Goal: Task Accomplishment & Management: Use online tool/utility

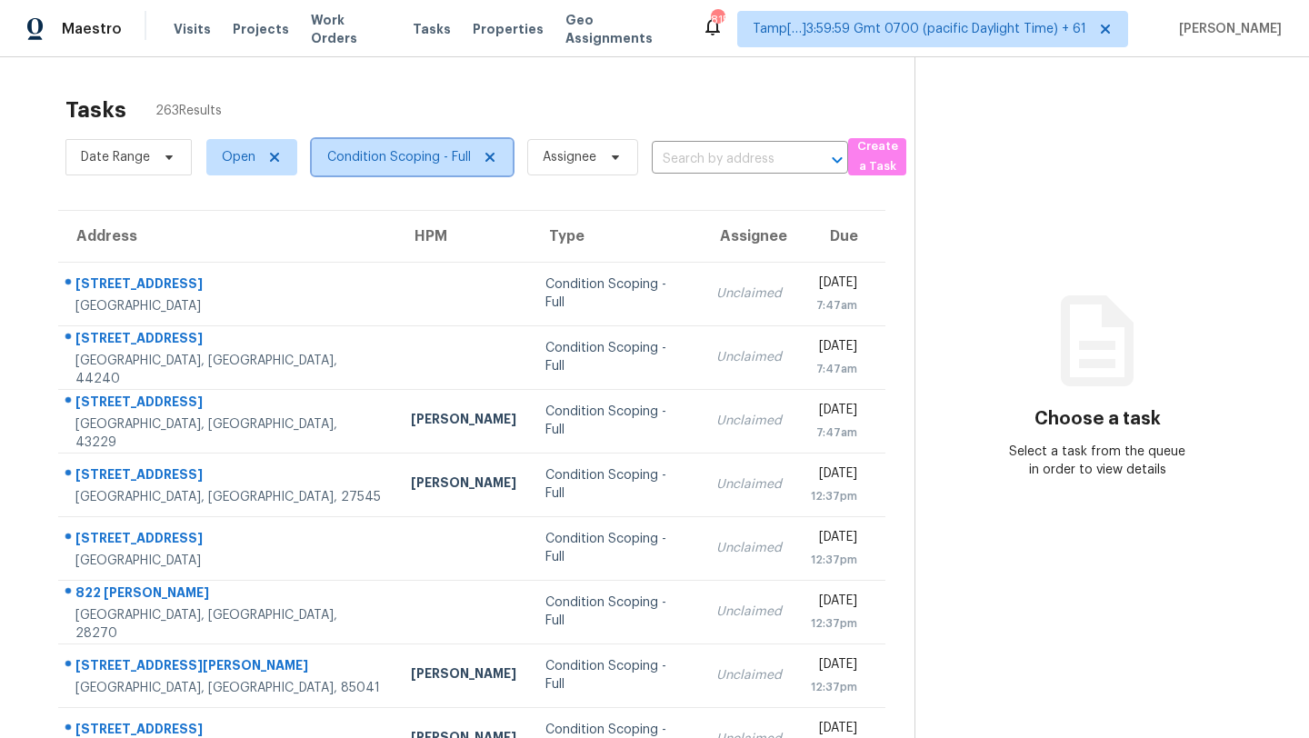
click at [374, 149] on span "Condition Scoping - Full" at bounding box center [399, 157] width 144 height 18
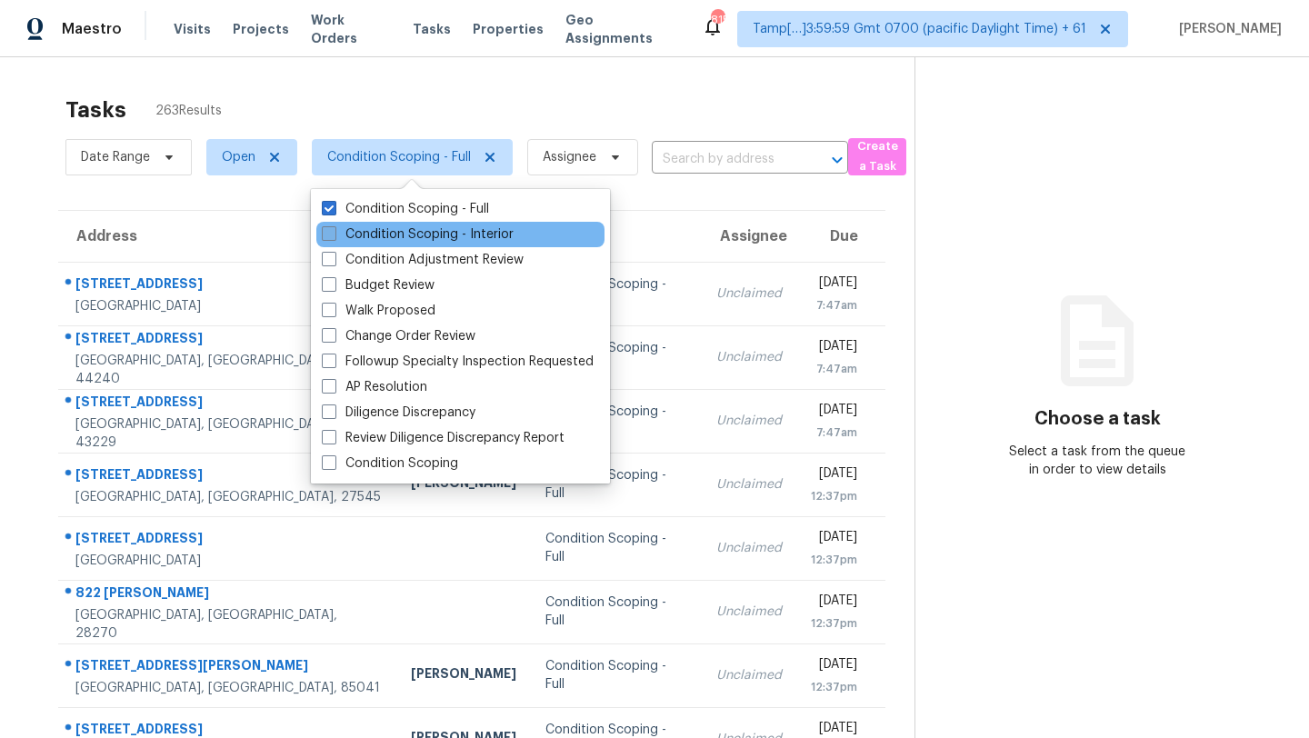
click at [375, 229] on label "Condition Scoping - Interior" at bounding box center [418, 234] width 192 height 18
click at [334, 229] on input "Condition Scoping - Interior" at bounding box center [328, 231] width 12 height 12
checkbox input "true"
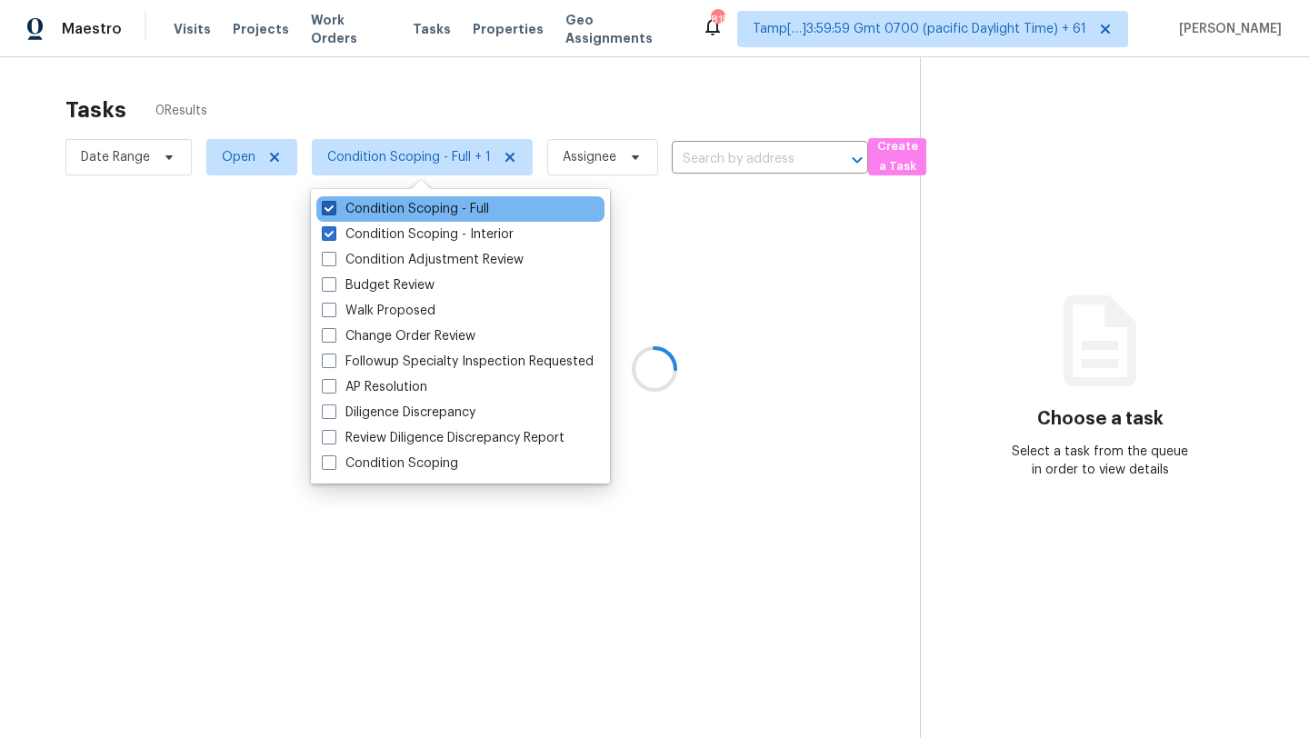
click at [380, 214] on label "Condition Scoping - Full" at bounding box center [405, 209] width 167 height 18
click at [334, 212] on input "Condition Scoping - Full" at bounding box center [328, 206] width 12 height 12
checkbox input "false"
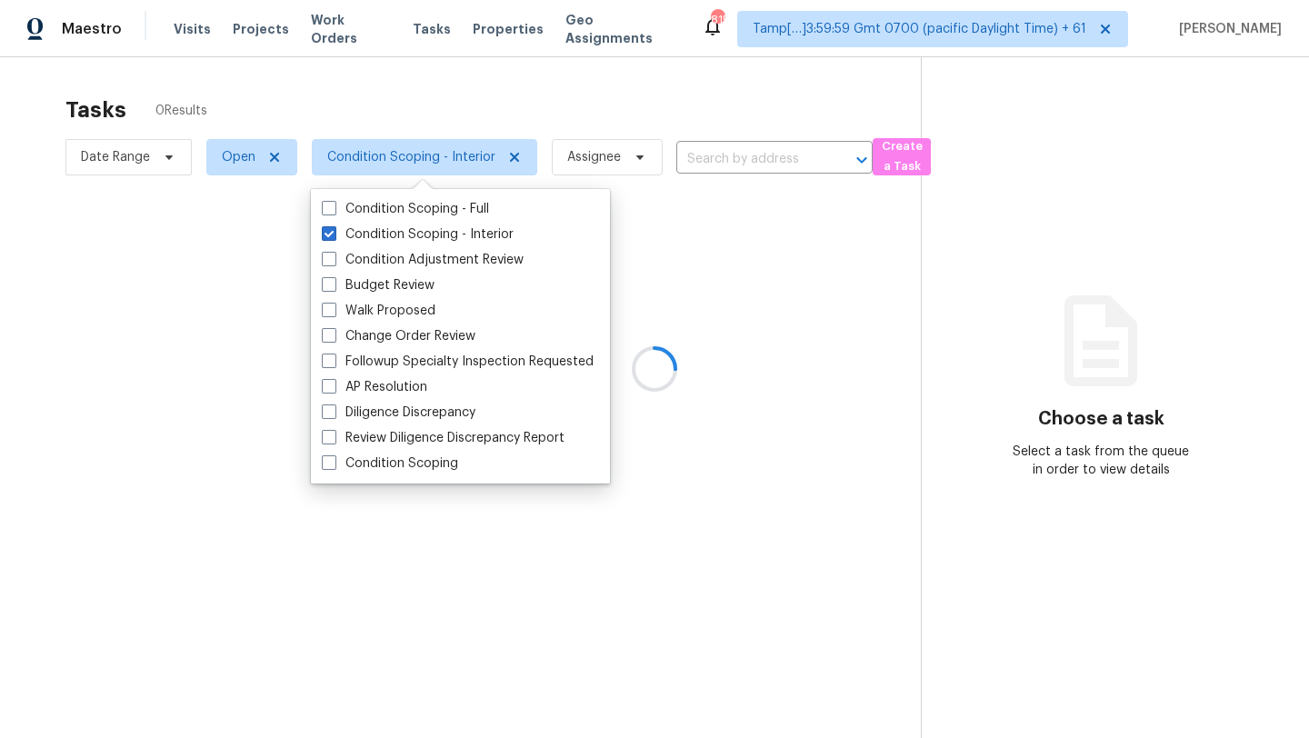
click at [499, 111] on div at bounding box center [654, 369] width 1309 height 738
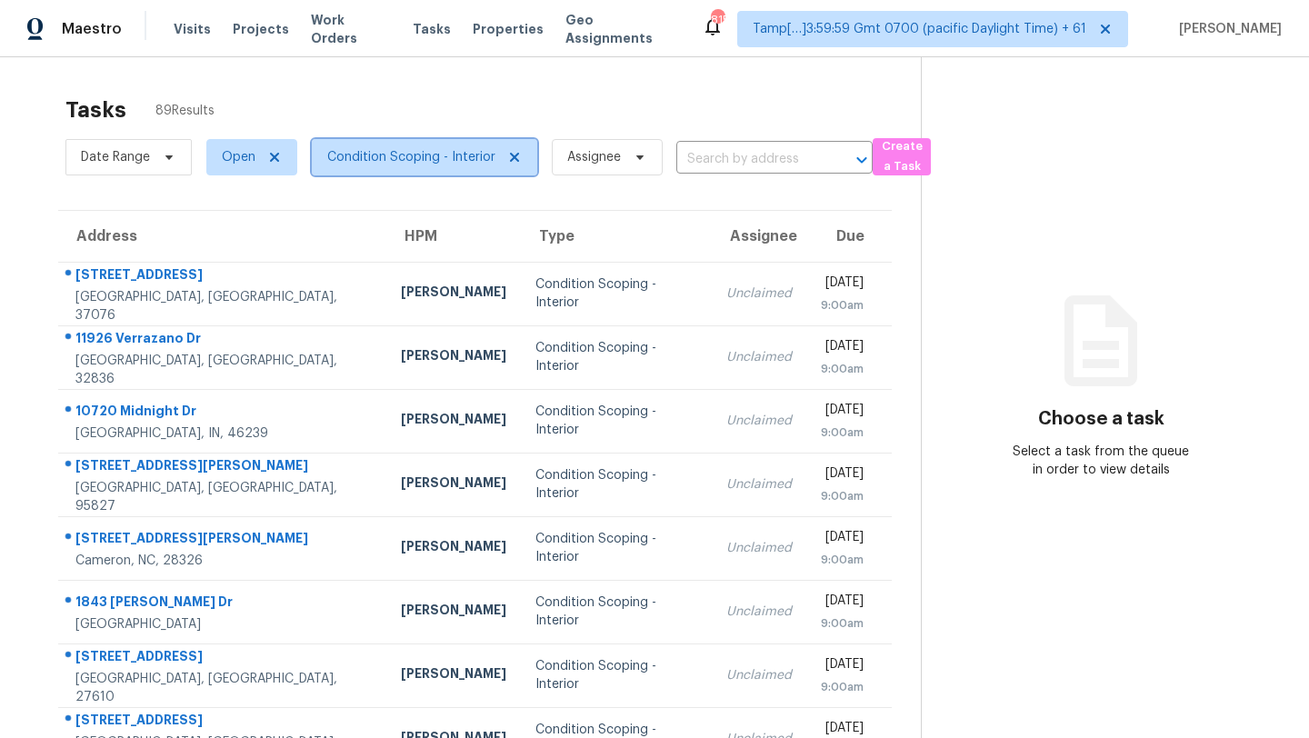
click at [401, 151] on span "Condition Scoping - Interior" at bounding box center [411, 157] width 168 height 18
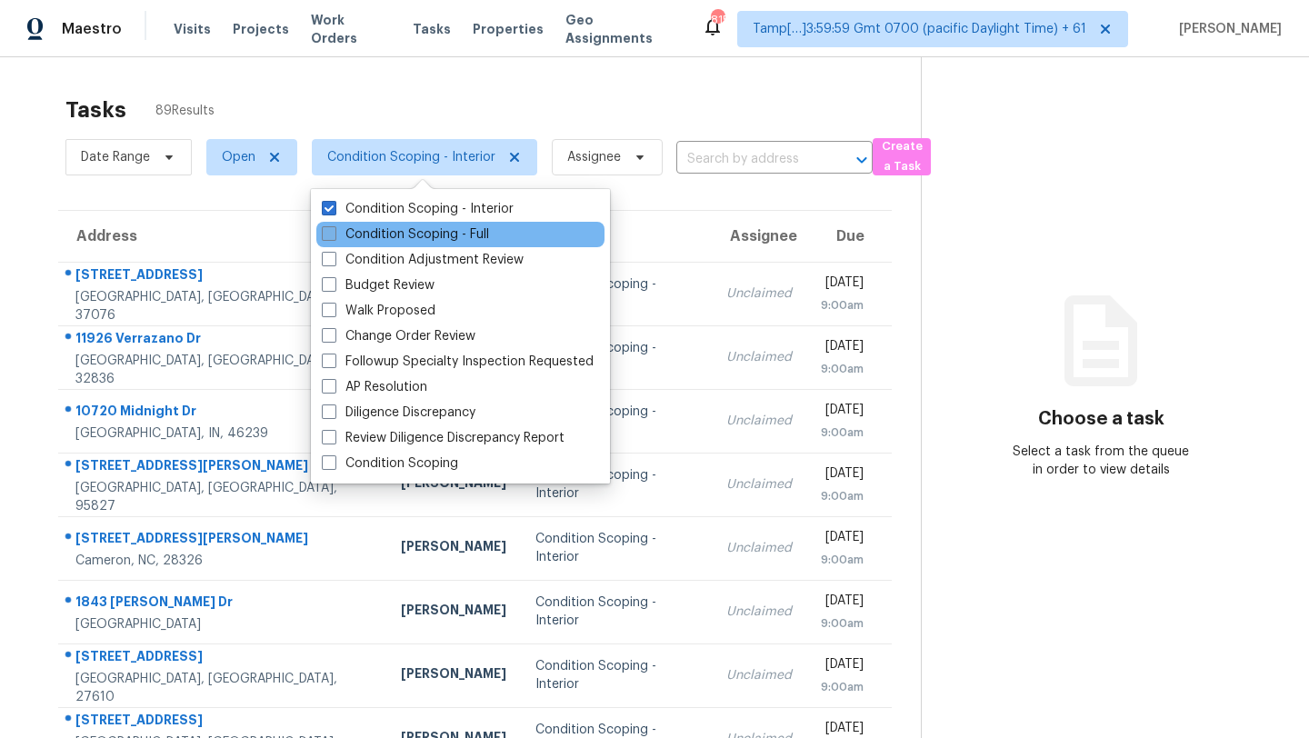
click at [410, 233] on label "Condition Scoping - Full" at bounding box center [405, 234] width 167 height 18
click at [334, 233] on input "Condition Scoping - Full" at bounding box center [328, 231] width 12 height 12
checkbox input "true"
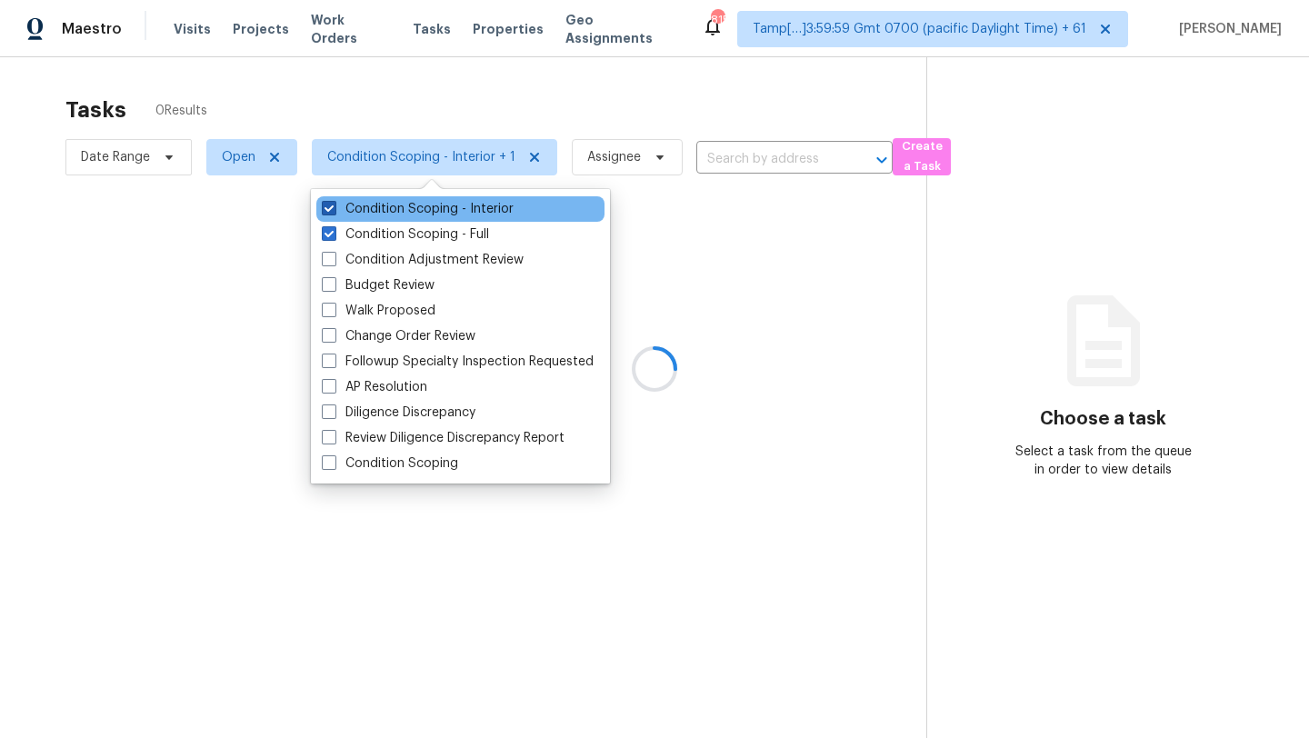
click at [406, 208] on label "Condition Scoping - Interior" at bounding box center [418, 209] width 192 height 18
click at [334, 208] on input "Condition Scoping - Interior" at bounding box center [328, 206] width 12 height 12
checkbox input "false"
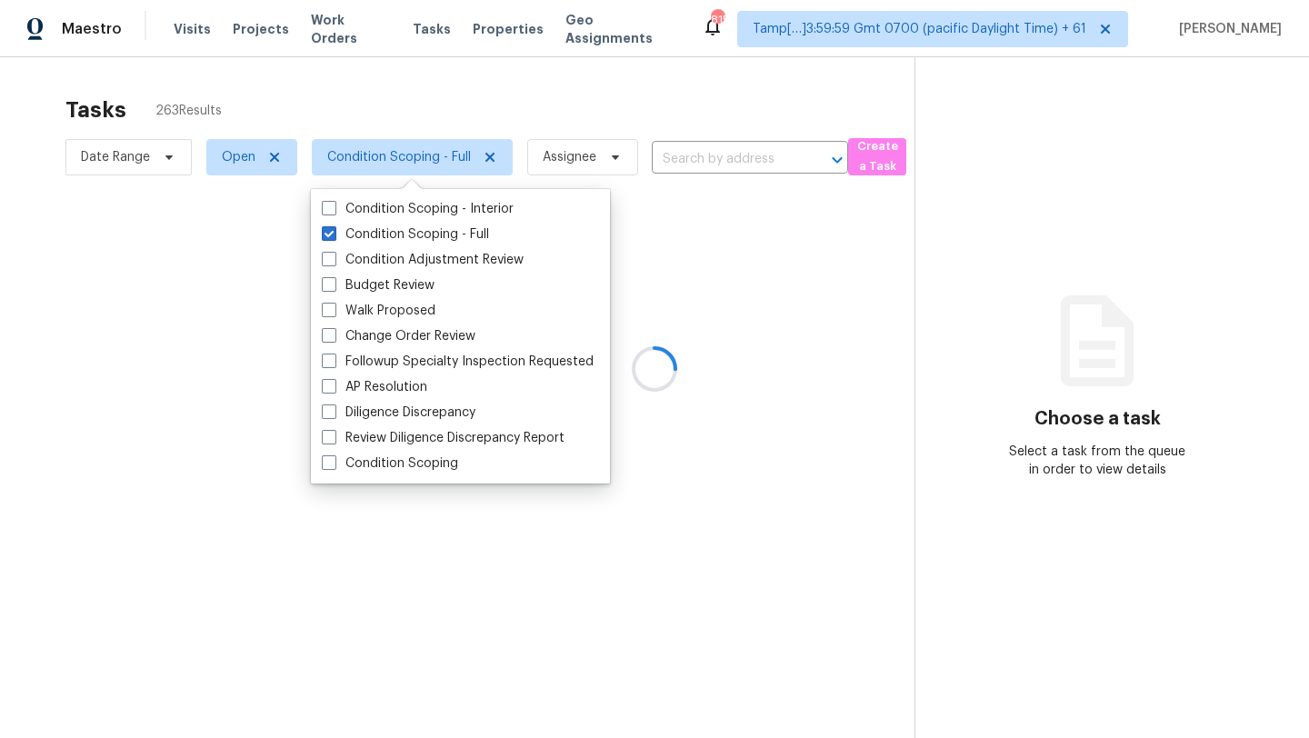
click at [467, 138] on div at bounding box center [654, 369] width 1309 height 738
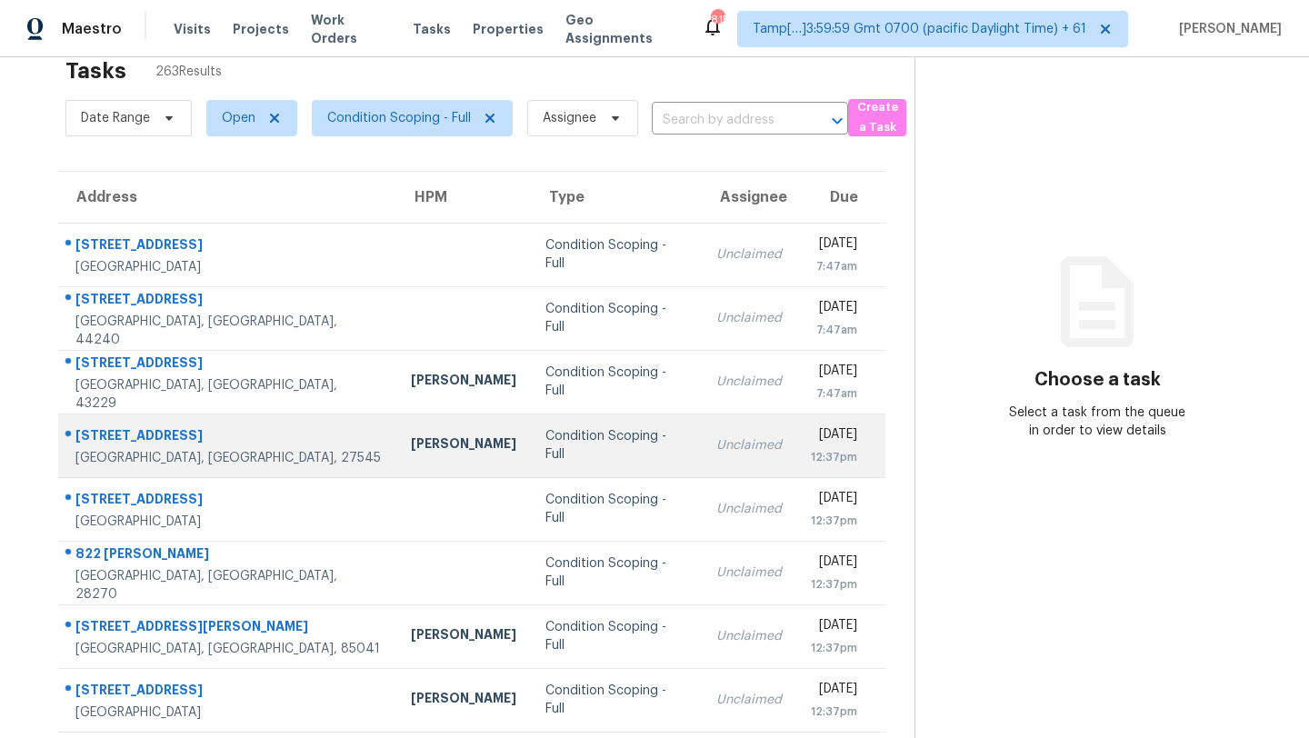
scroll to position [32, 0]
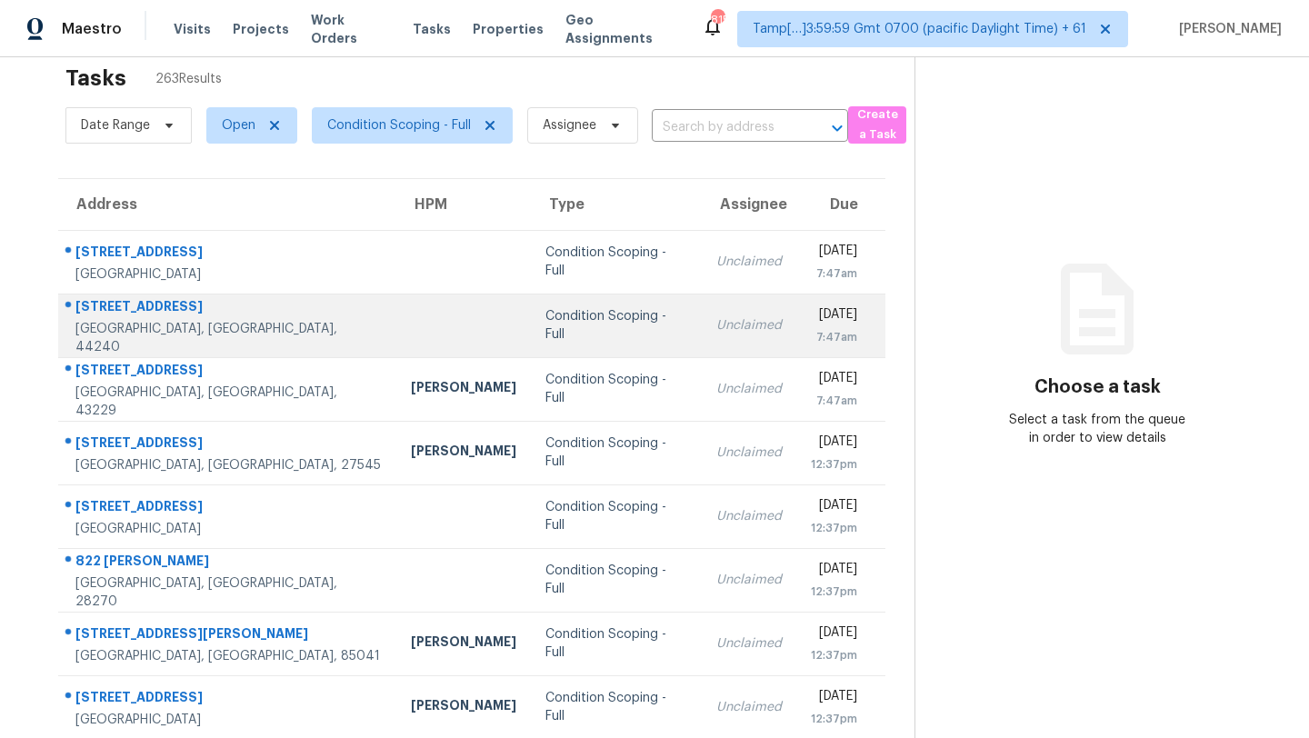
click at [594, 317] on td "Condition Scoping - Full" at bounding box center [616, 326] width 171 height 64
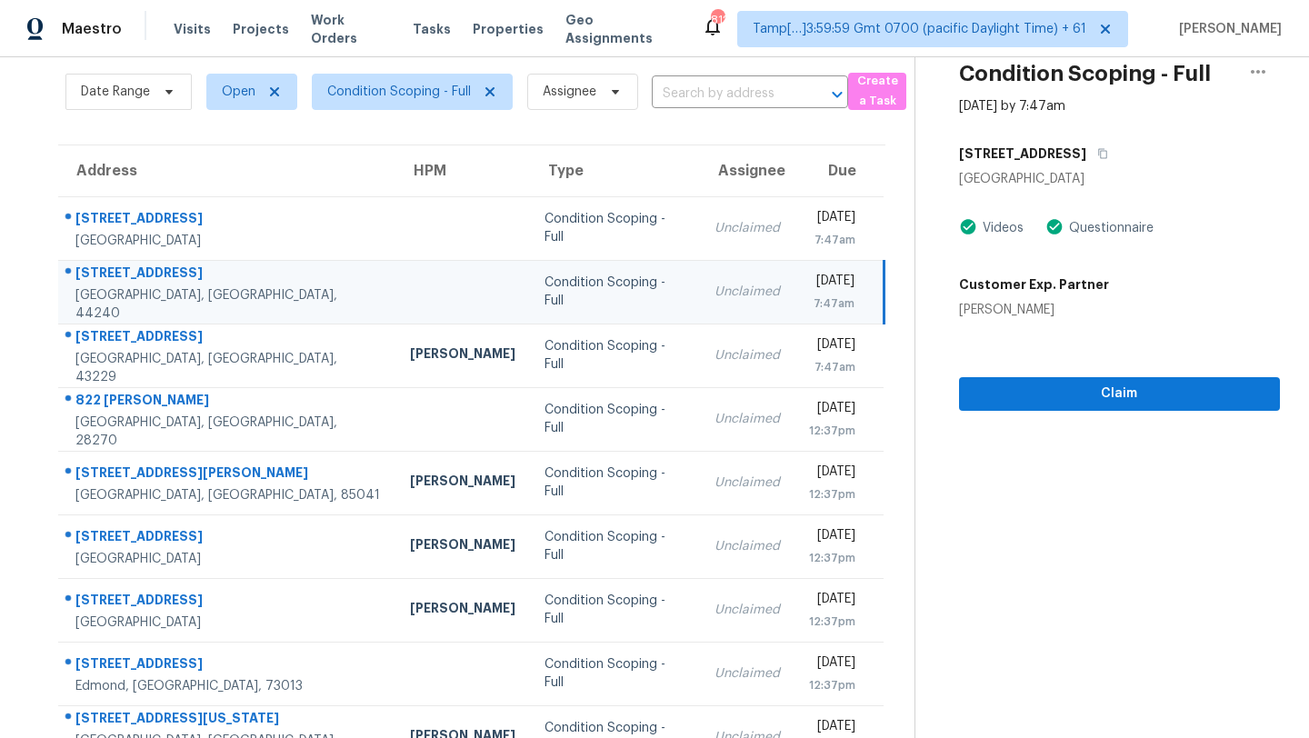
scroll to position [0, 0]
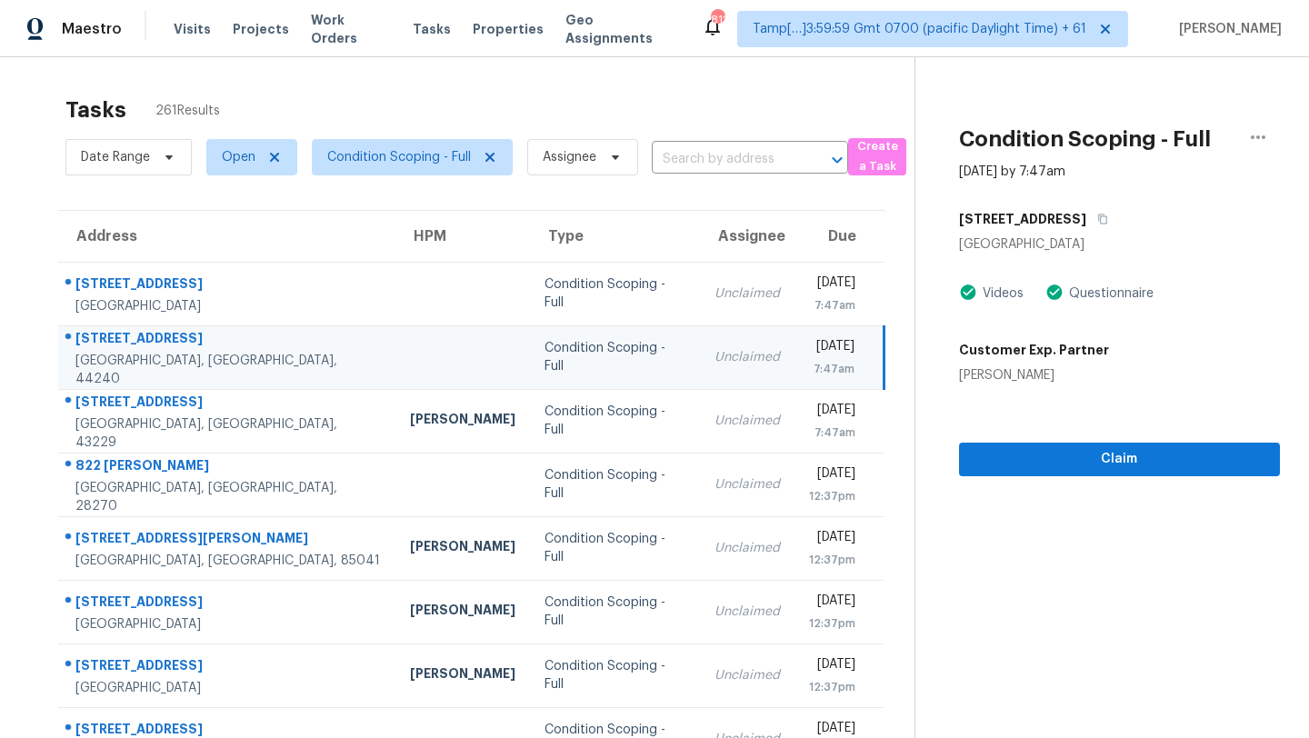
click at [634, 78] on div "Tasks 261 Results Date Range Open Condition Scoping - Full Assignee ​ Create a …" at bounding box center [654, 502] width 1309 height 890
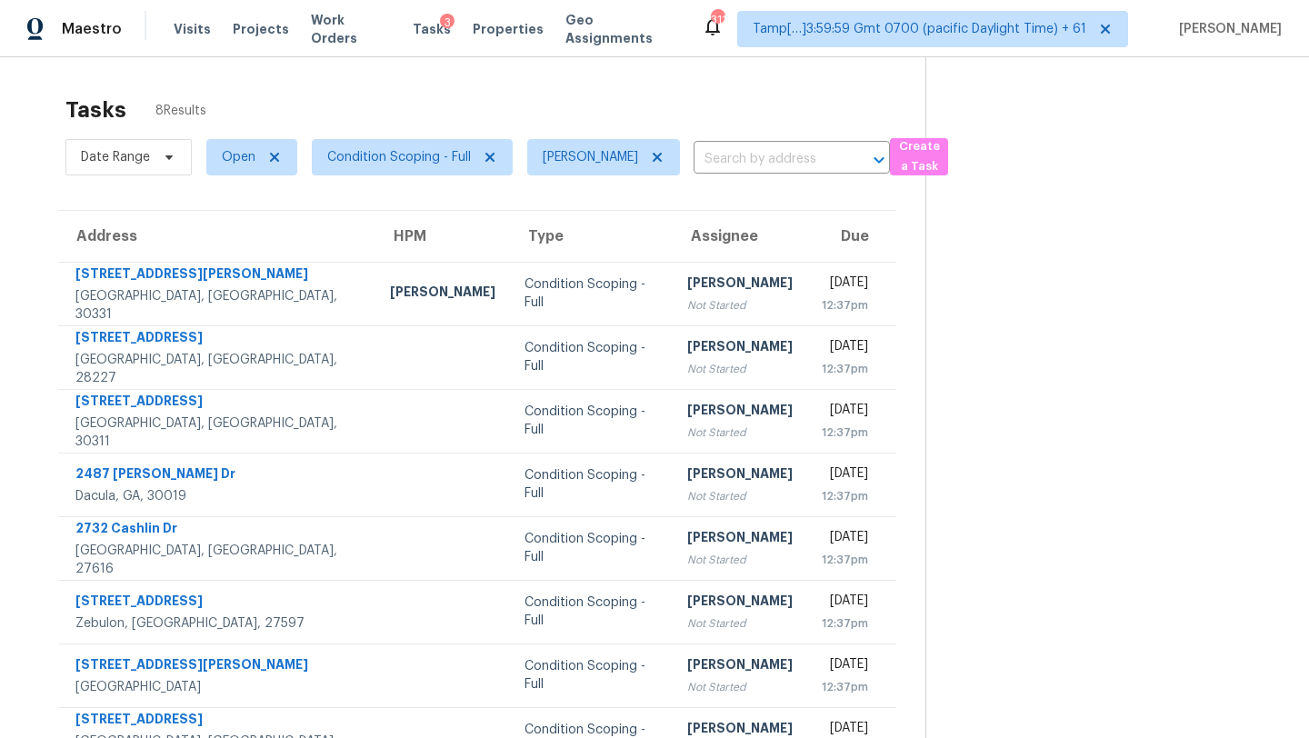
scroll to position [57, 0]
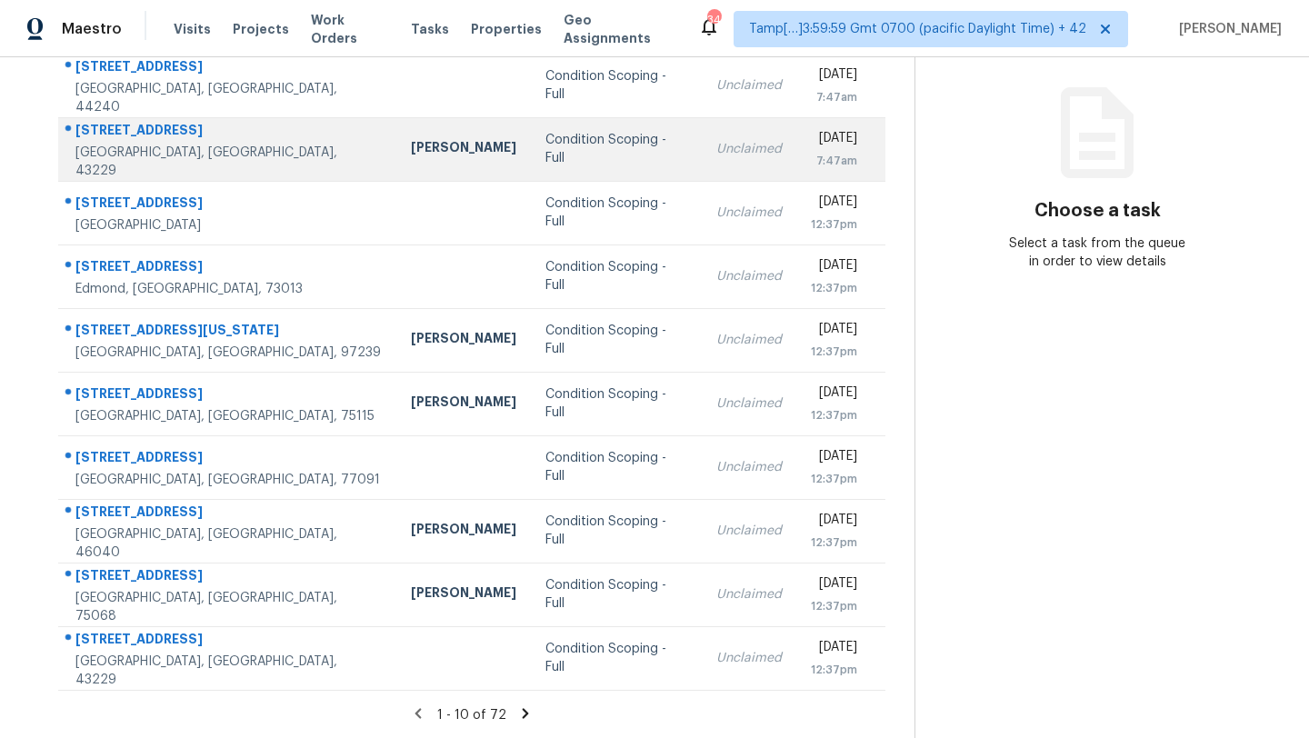
scroll to position [115, 0]
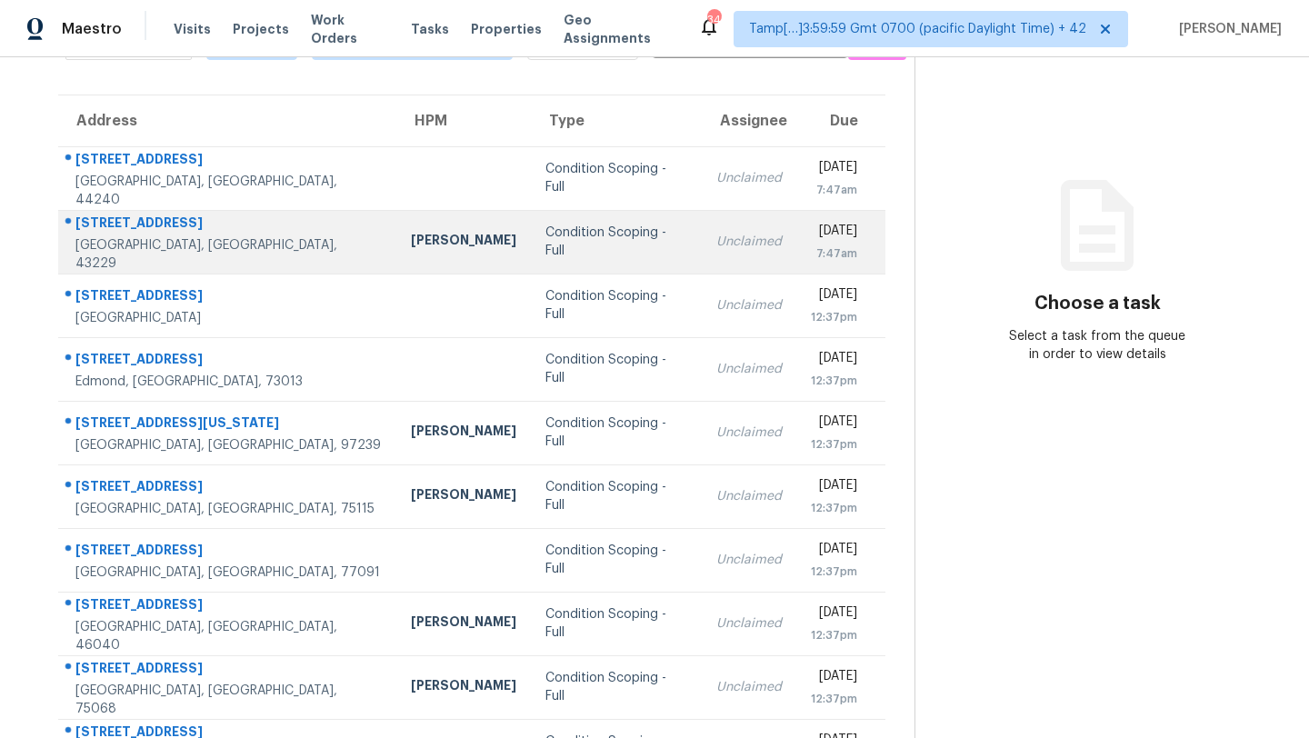
click at [702, 153] on td "Unclaimed" at bounding box center [749, 178] width 95 height 64
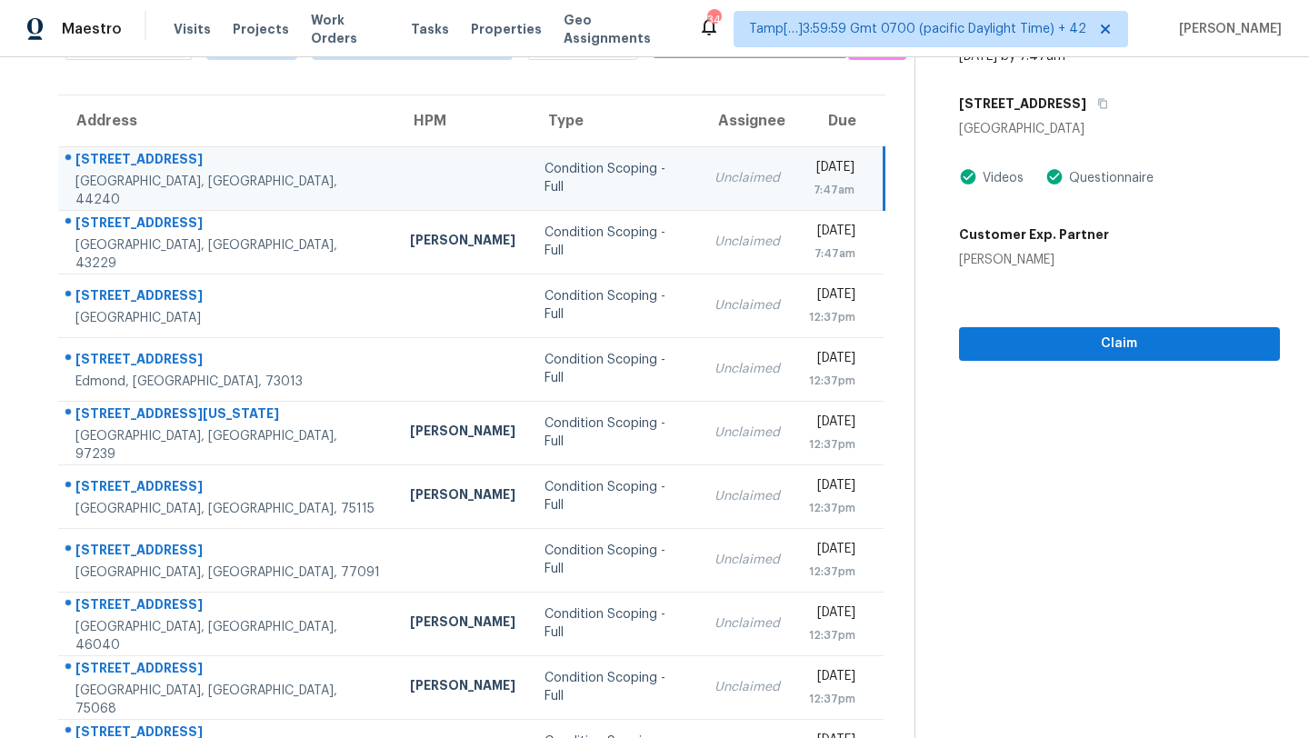
scroll to position [12, 0]
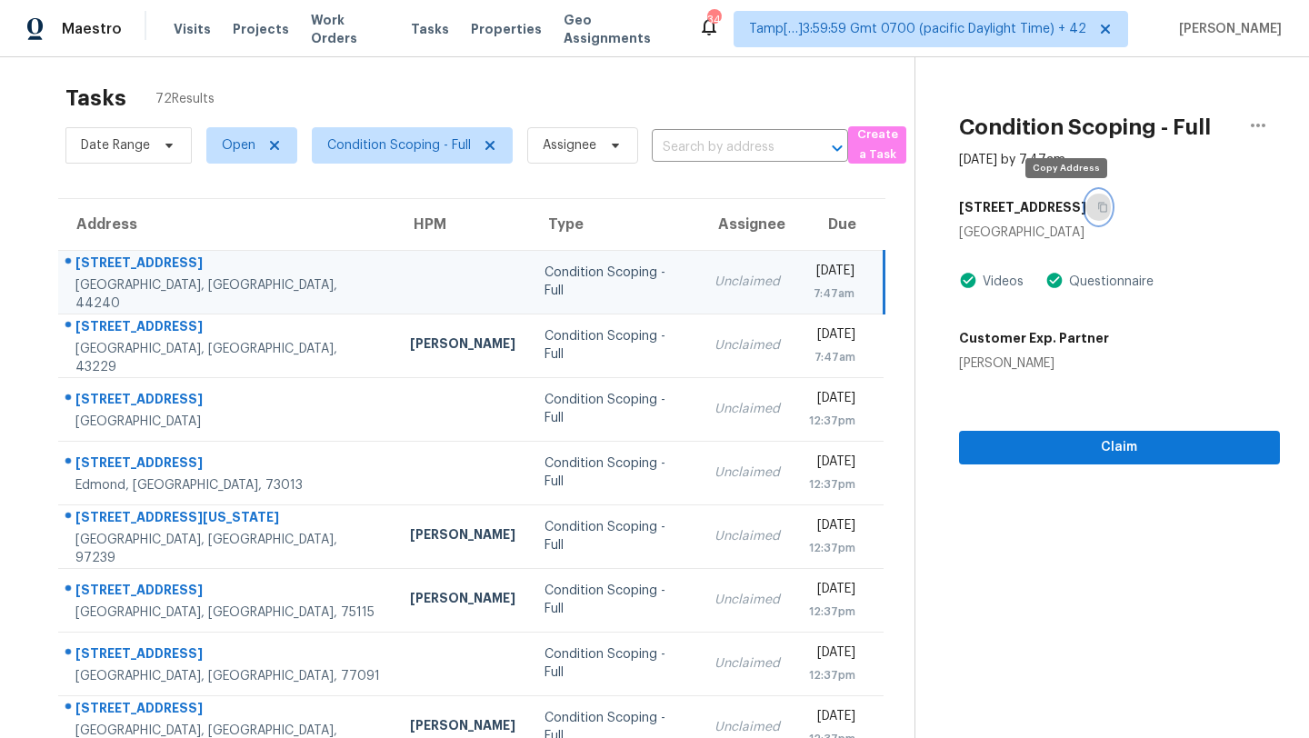
click at [1098, 206] on icon "button" at bounding box center [1102, 208] width 9 height 10
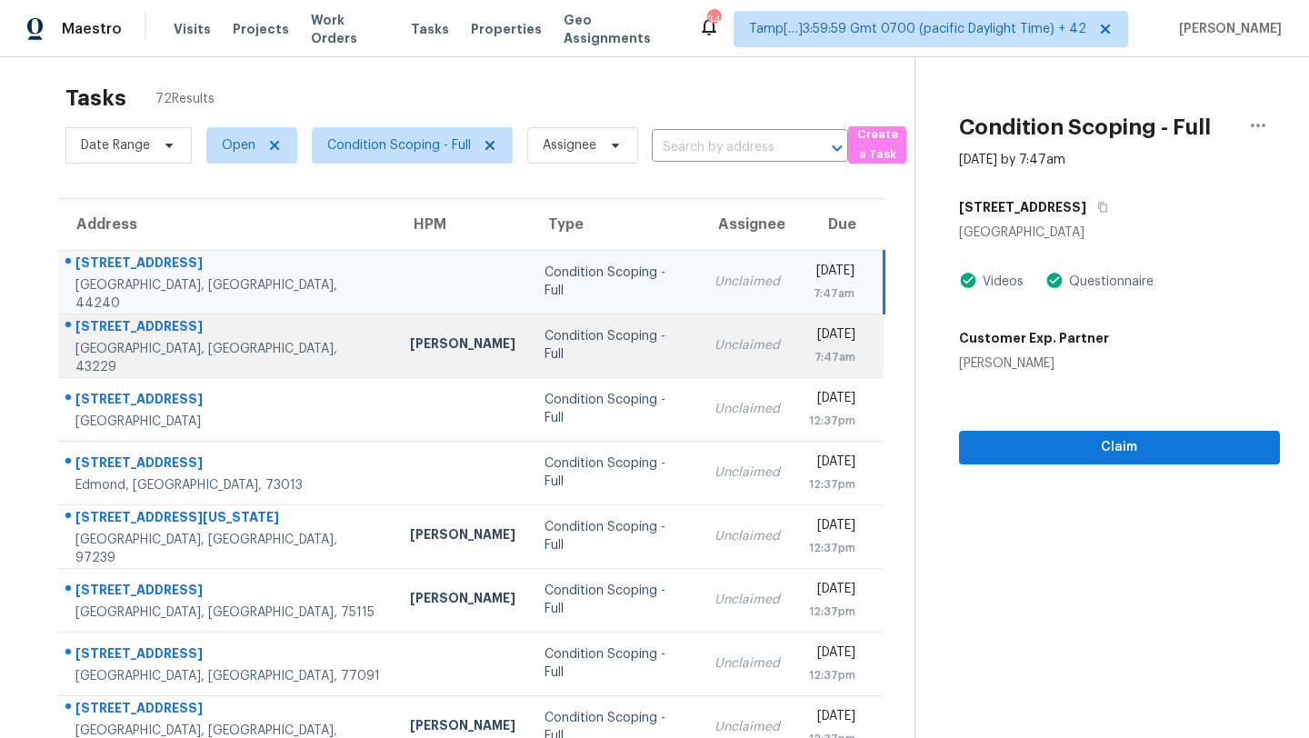
click at [563, 348] on div "Condition Scoping - Full" at bounding box center [615, 345] width 142 height 36
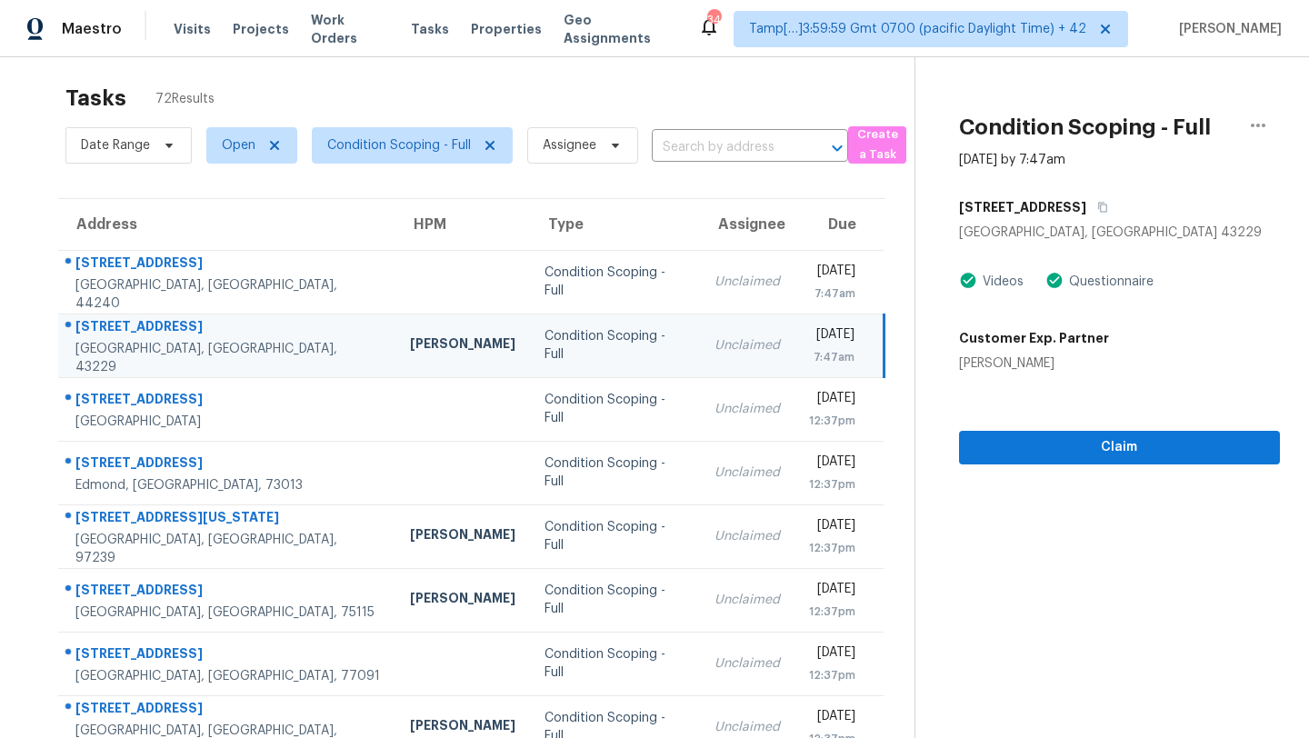
click at [1064, 202] on div "2151 Trent Rd" at bounding box center [1119, 207] width 321 height 33
click at [1097, 203] on icon "button" at bounding box center [1102, 207] width 11 height 11
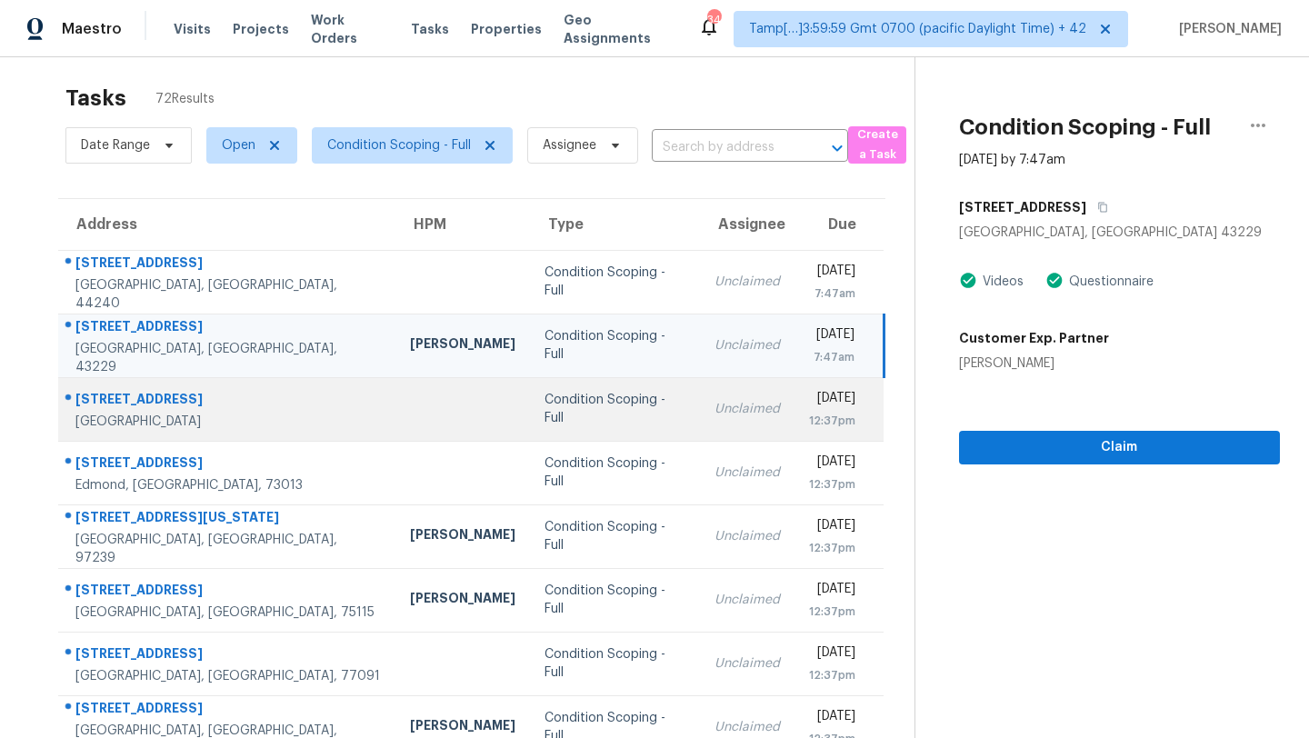
click at [551, 413] on div "Condition Scoping - Full" at bounding box center [615, 409] width 142 height 36
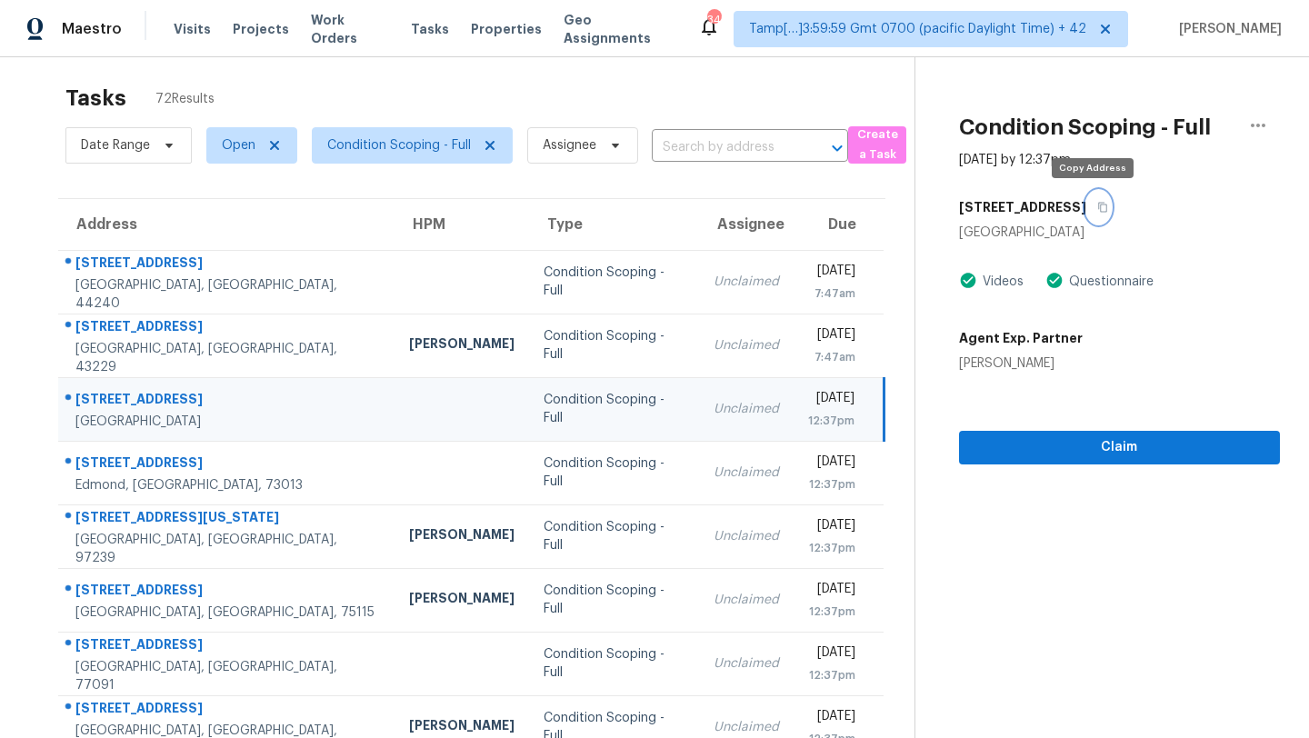
click at [1098, 210] on icon "button" at bounding box center [1102, 208] width 9 height 10
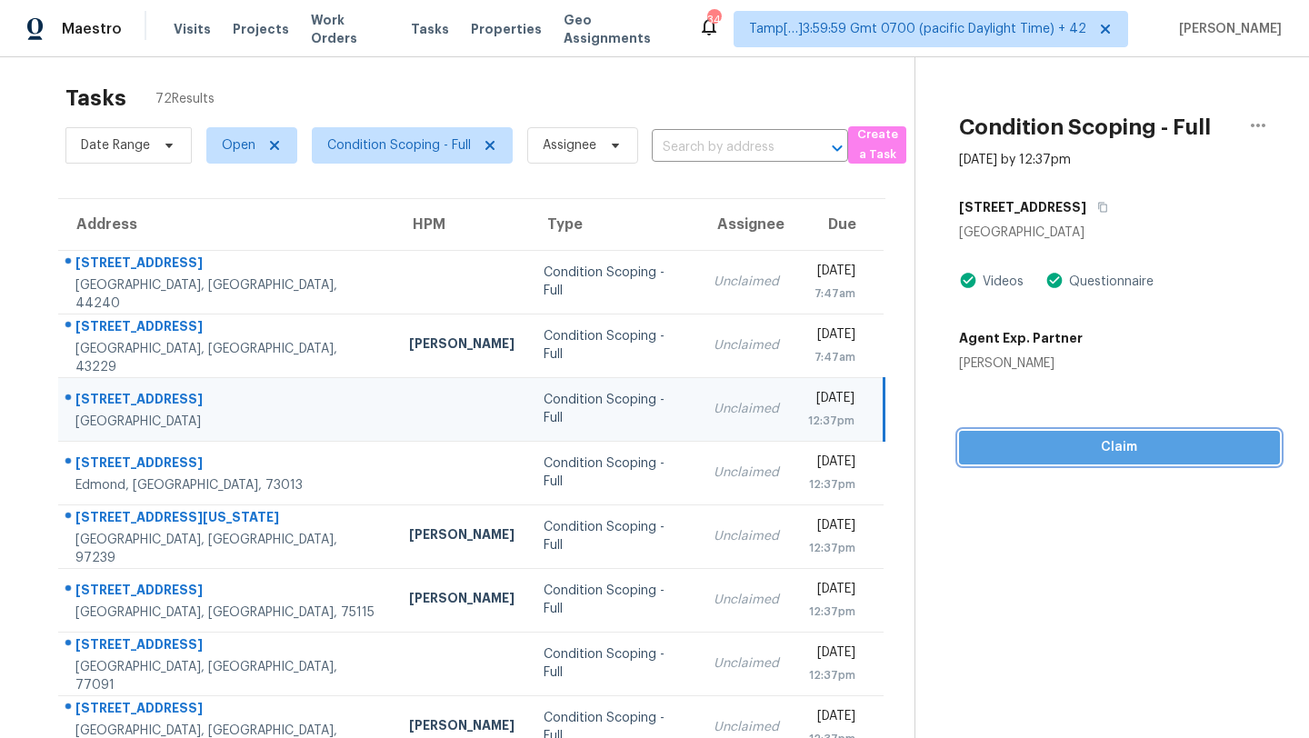
click at [1086, 460] on button "Claim" at bounding box center [1119, 448] width 321 height 34
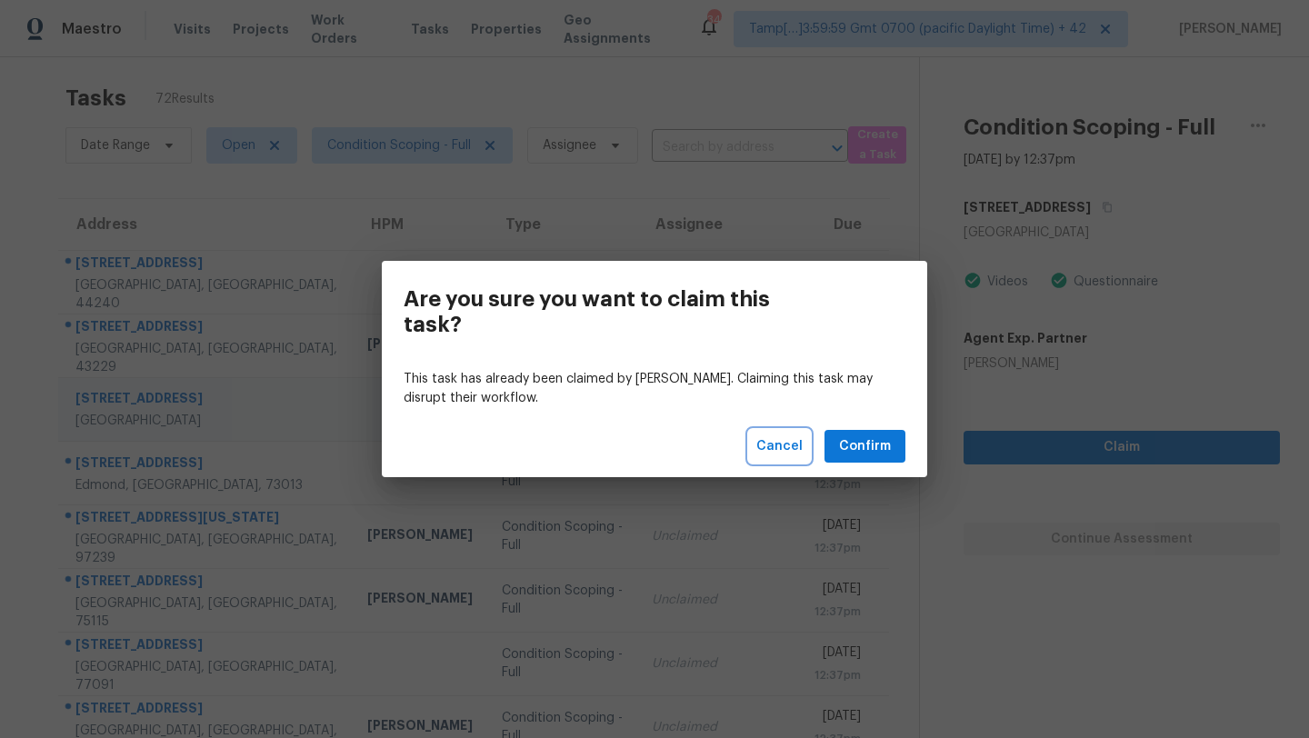
click at [782, 442] on span "Cancel" at bounding box center [779, 446] width 46 height 23
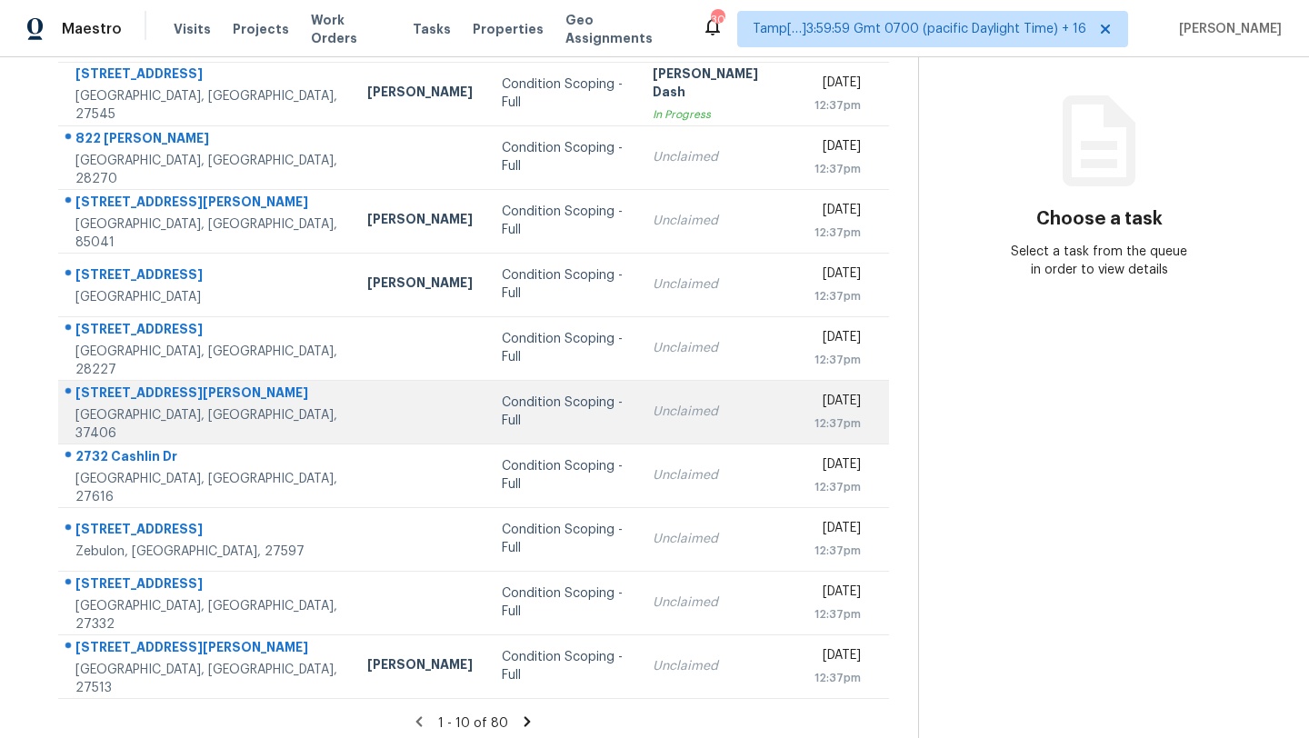
scroll to position [202, 0]
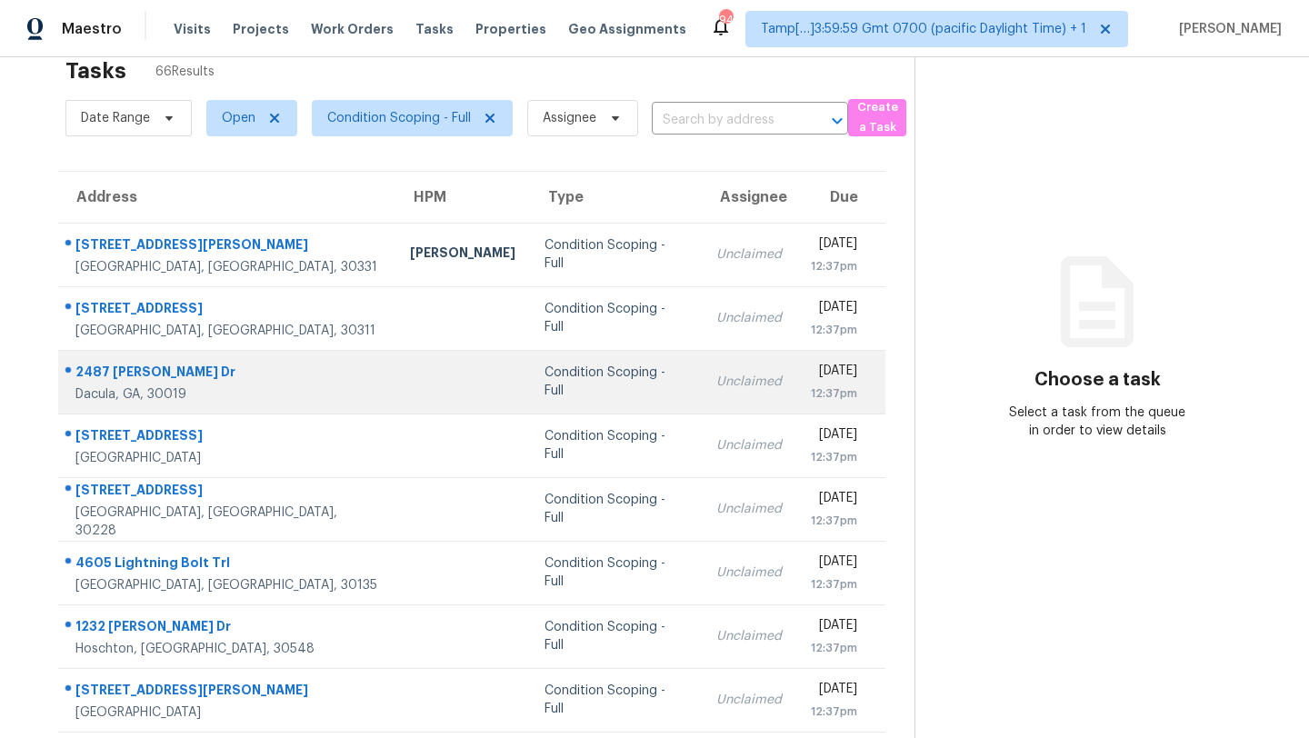
scroll to position [79, 0]
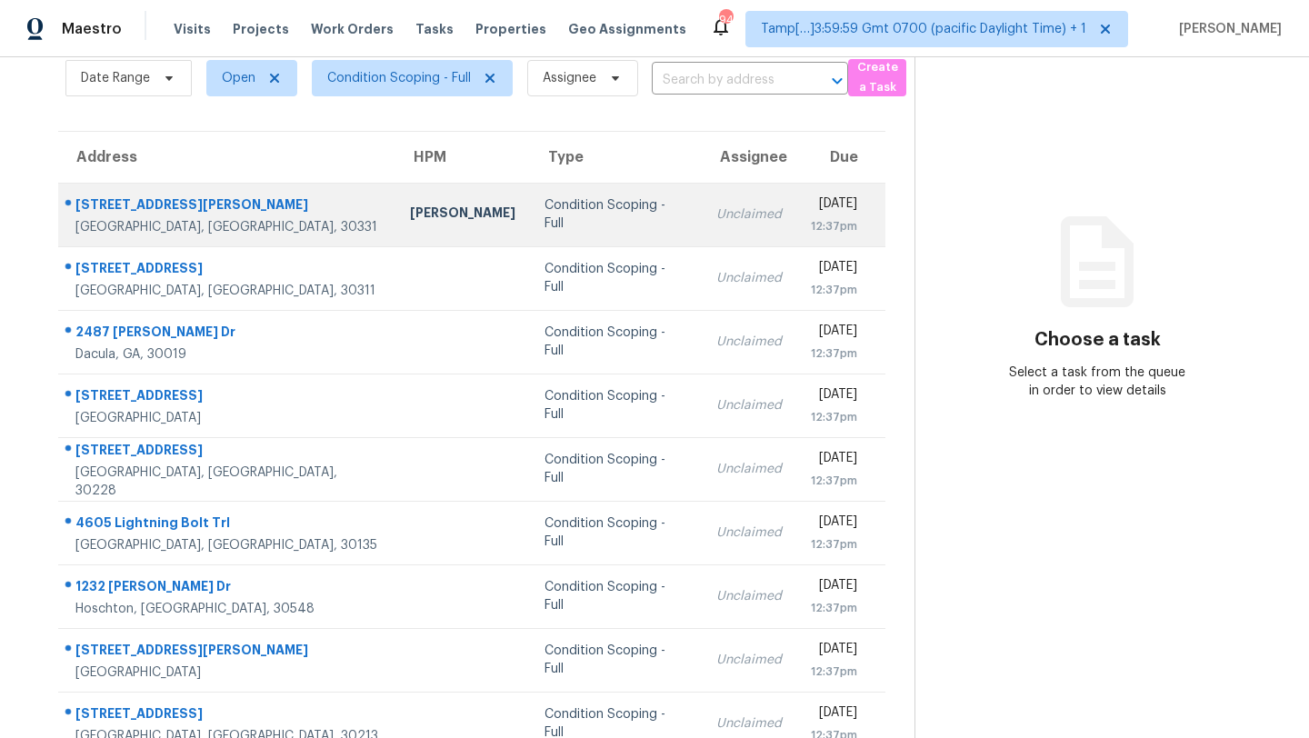
click at [583, 239] on td "Condition Scoping - Full" at bounding box center [616, 215] width 172 height 64
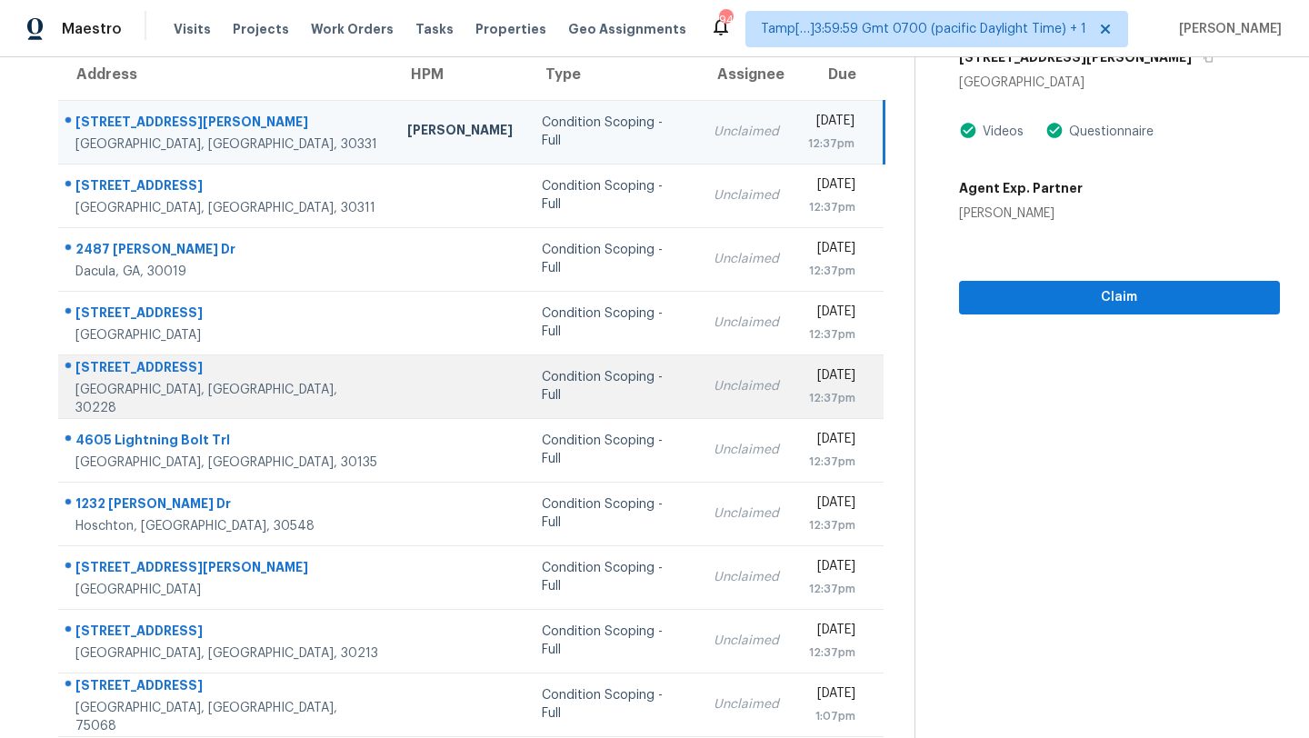
scroll to position [134, 0]
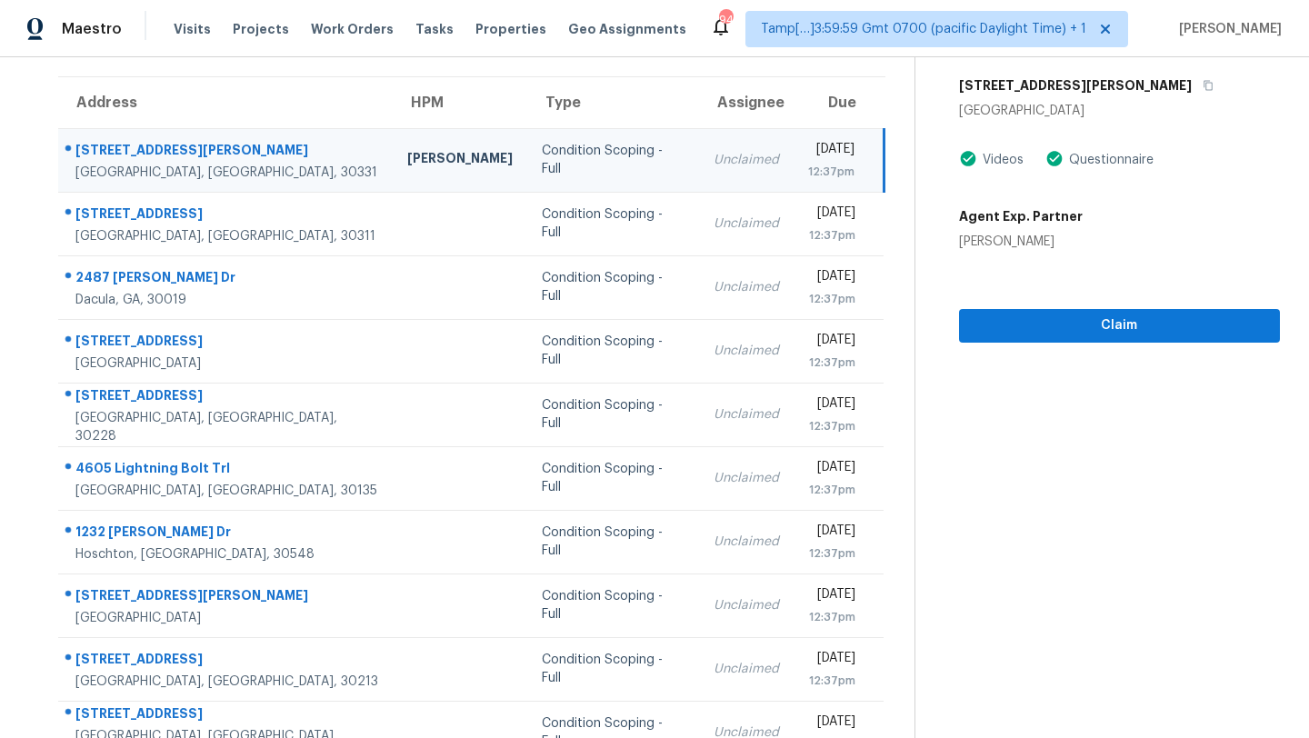
click at [699, 146] on td "Unclaimed" at bounding box center [746, 160] width 95 height 64
click at [1203, 83] on icon "button" at bounding box center [1208, 85] width 11 height 11
click at [1061, 323] on span "Claim" at bounding box center [1120, 326] width 292 height 23
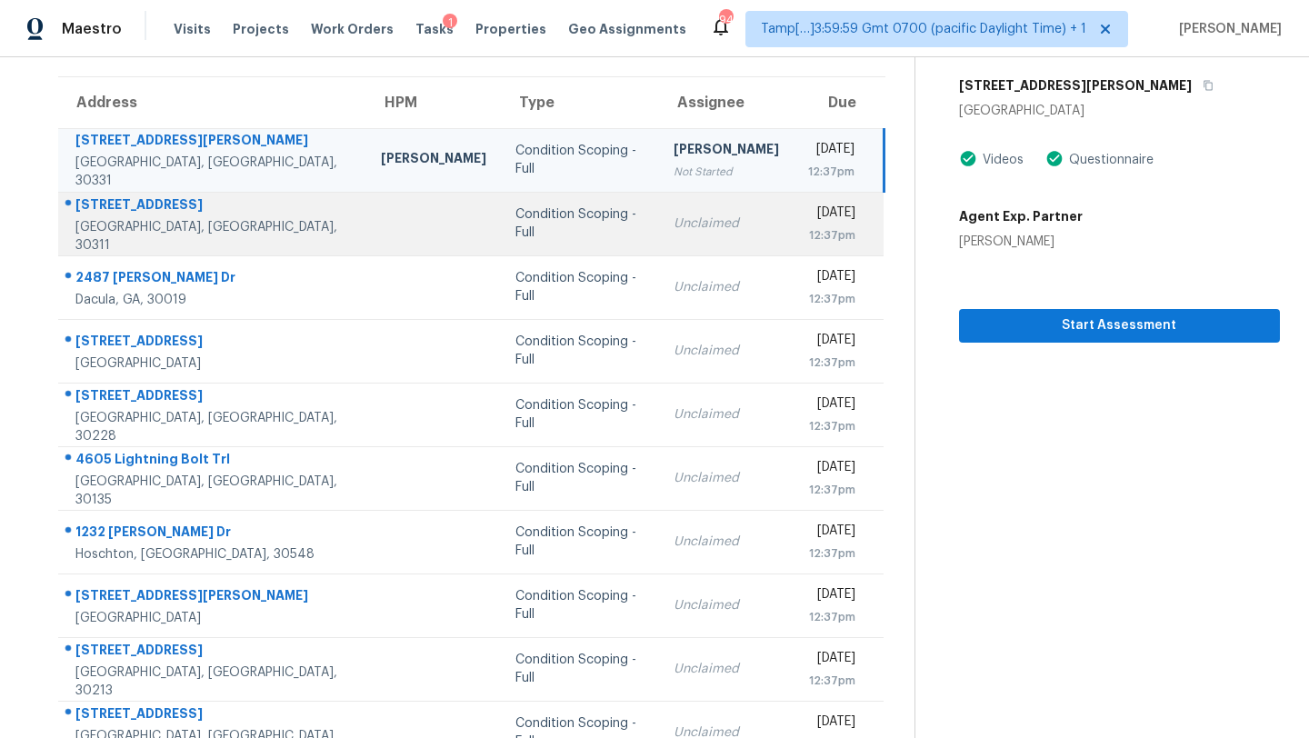
click at [685, 233] on td "Unclaimed" at bounding box center [726, 224] width 135 height 64
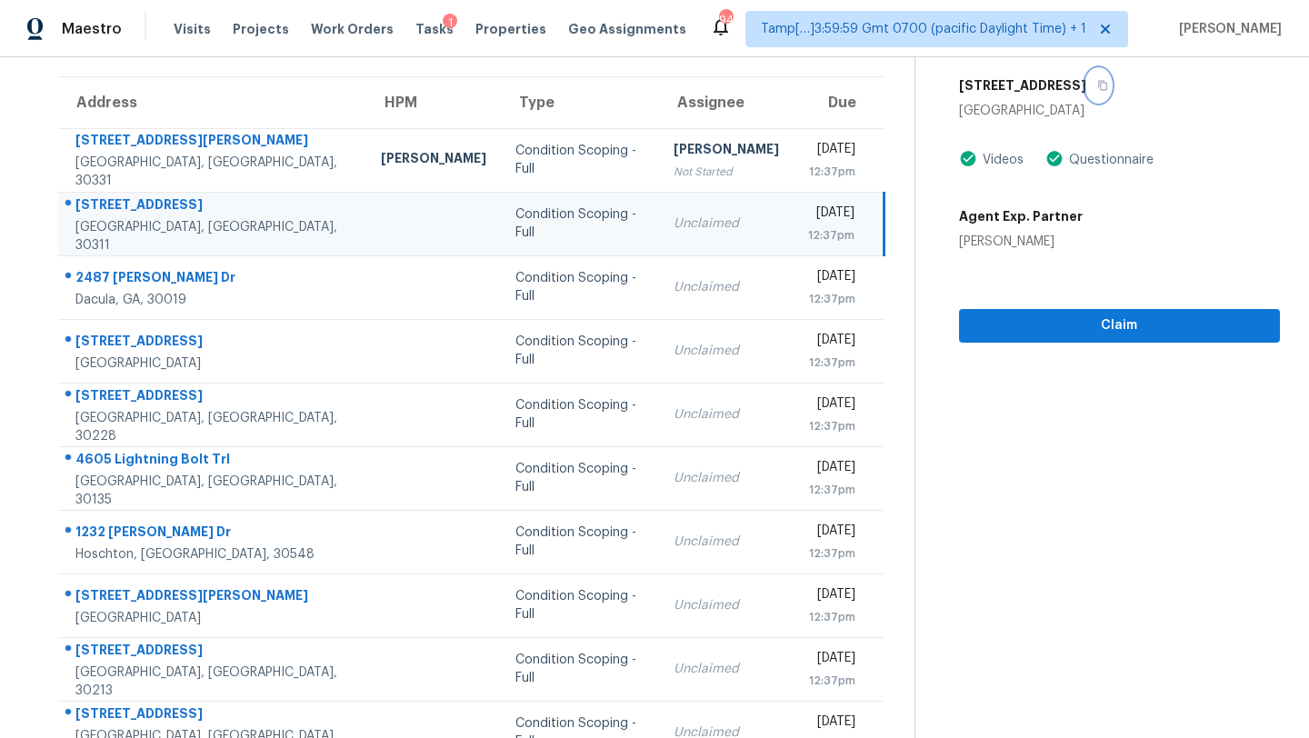
click at [1097, 88] on icon "button" at bounding box center [1102, 85] width 11 height 11
click at [1037, 340] on button "Claim" at bounding box center [1119, 326] width 321 height 34
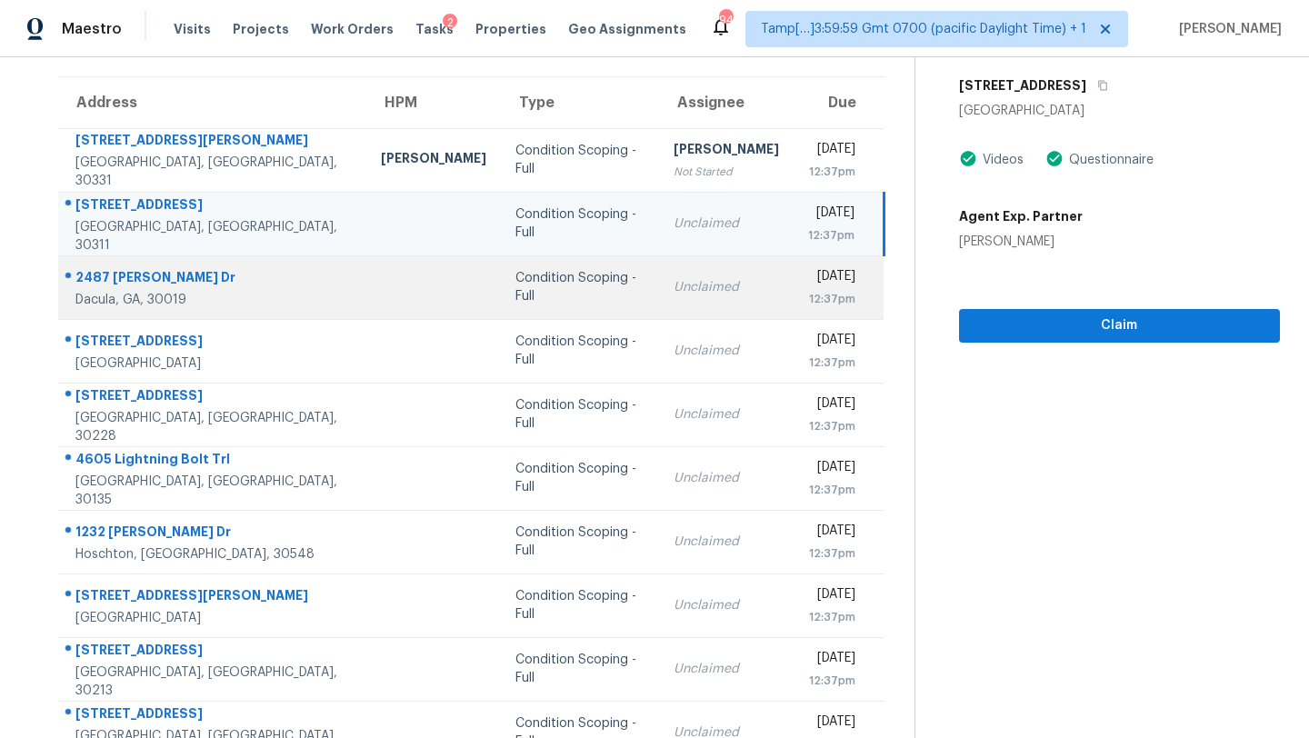
click at [592, 292] on div "Condition Scoping - Full" at bounding box center [579, 287] width 129 height 36
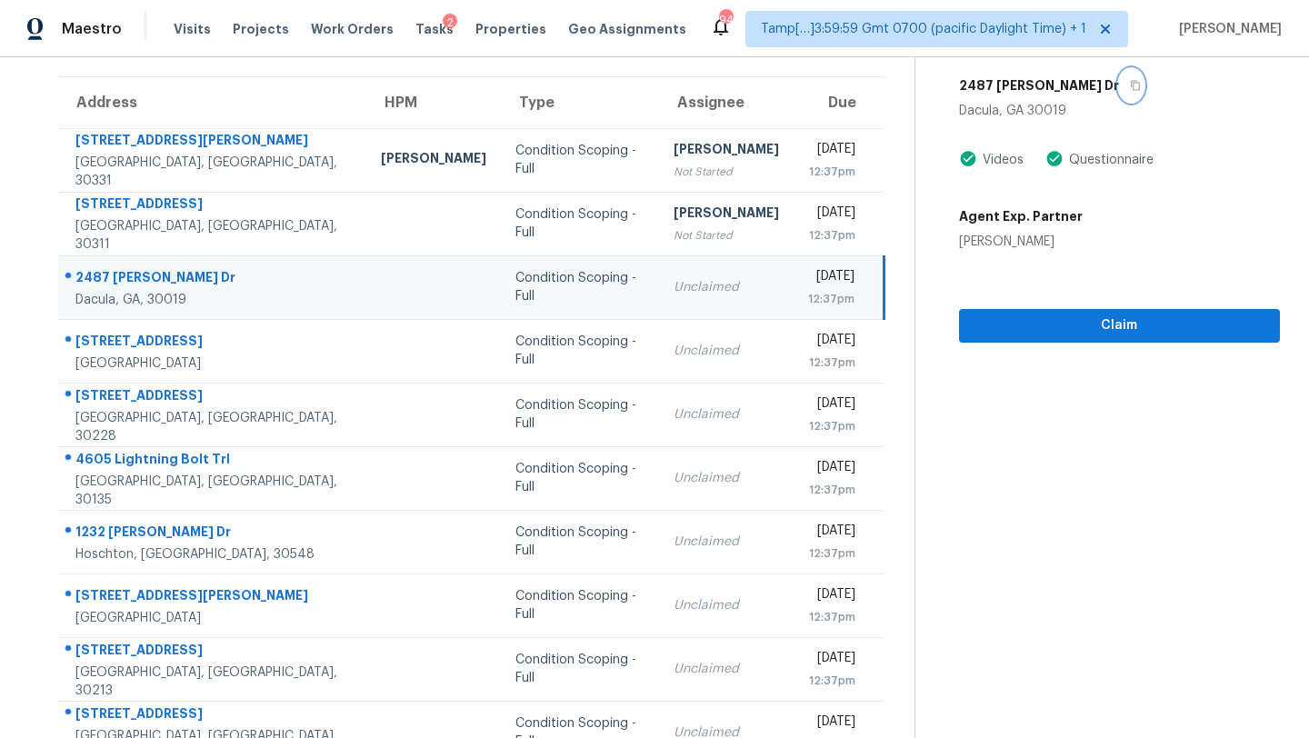
click at [1130, 88] on icon "button" at bounding box center [1135, 85] width 11 height 11
click at [1069, 335] on span "Claim" at bounding box center [1120, 326] width 292 height 23
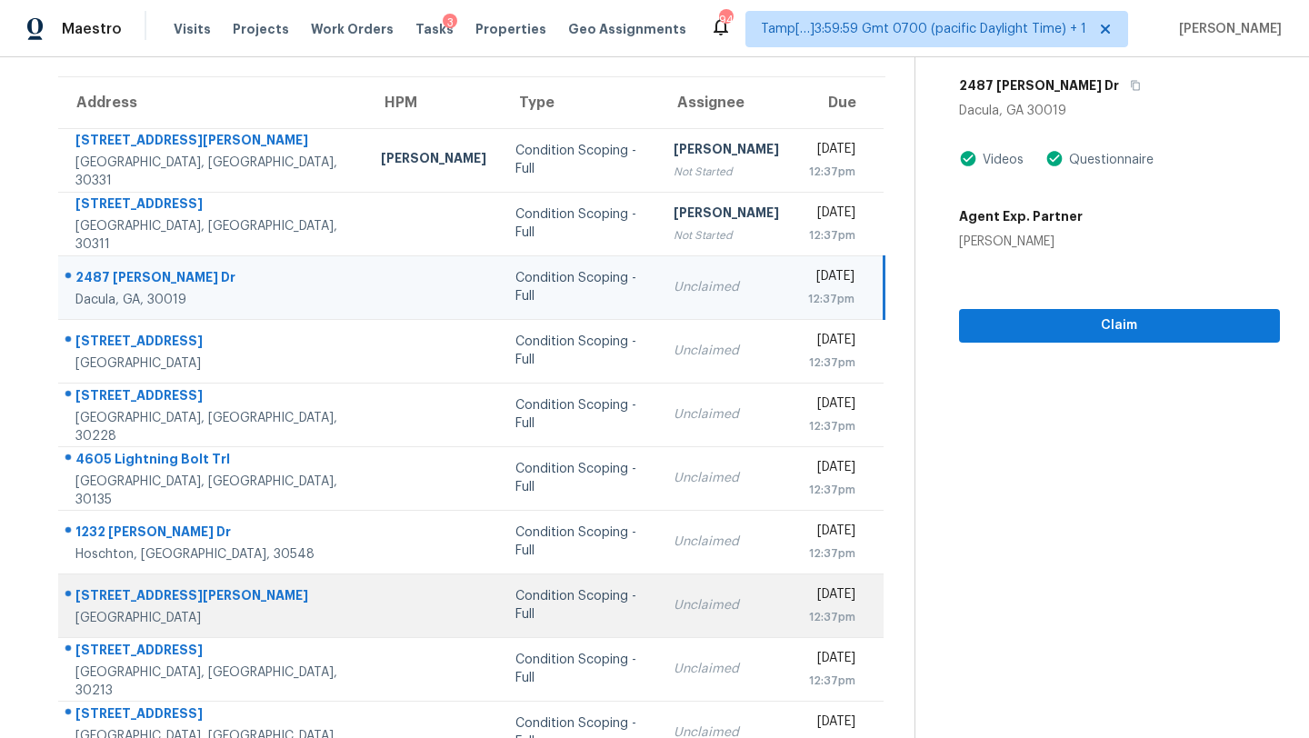
click at [674, 606] on div "Unclaimed" at bounding box center [726, 605] width 105 height 18
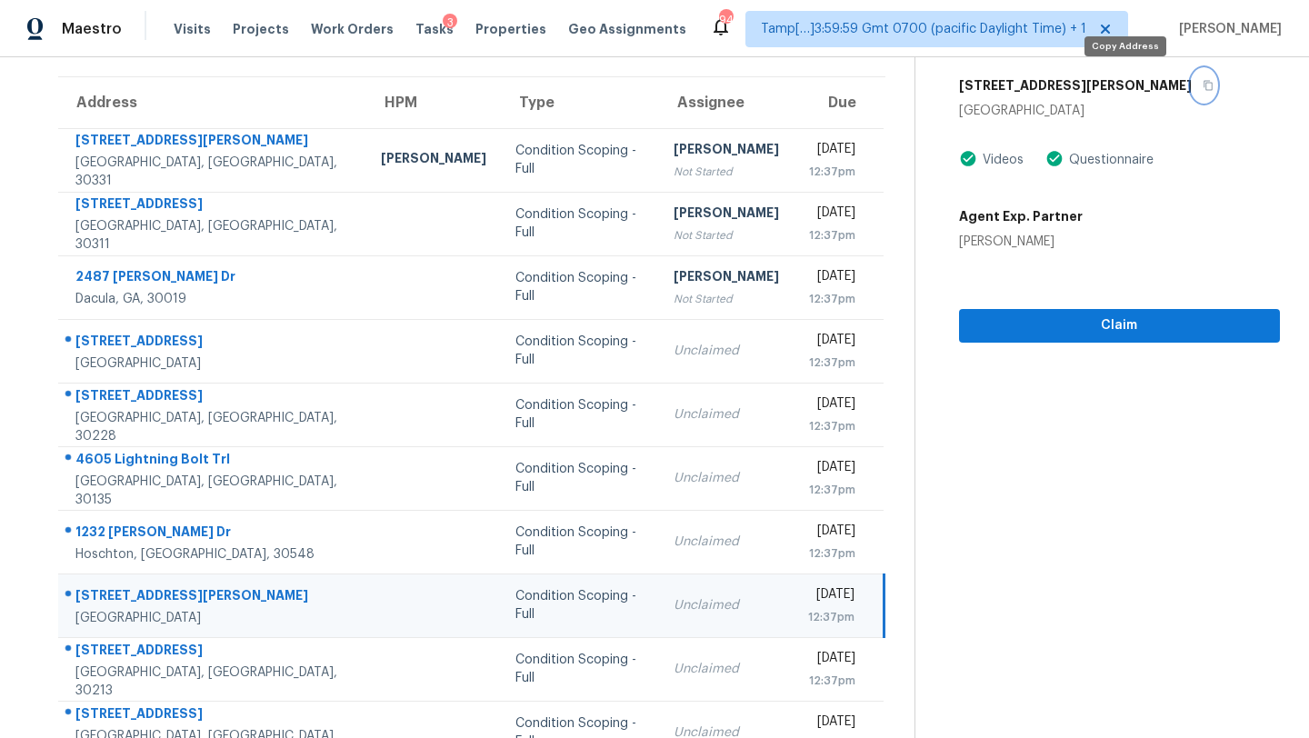
click at [1203, 81] on icon "button" at bounding box center [1208, 85] width 11 height 11
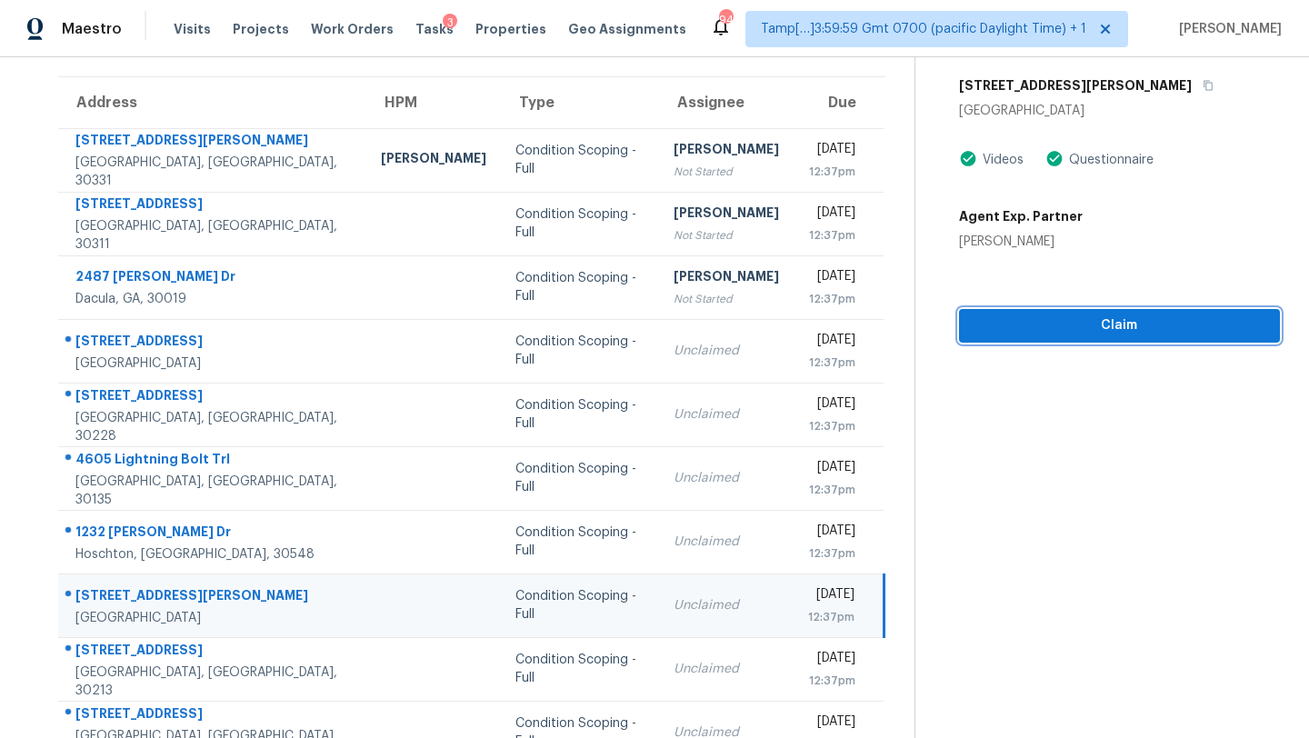
click at [1017, 332] on span "Claim" at bounding box center [1120, 326] width 292 height 23
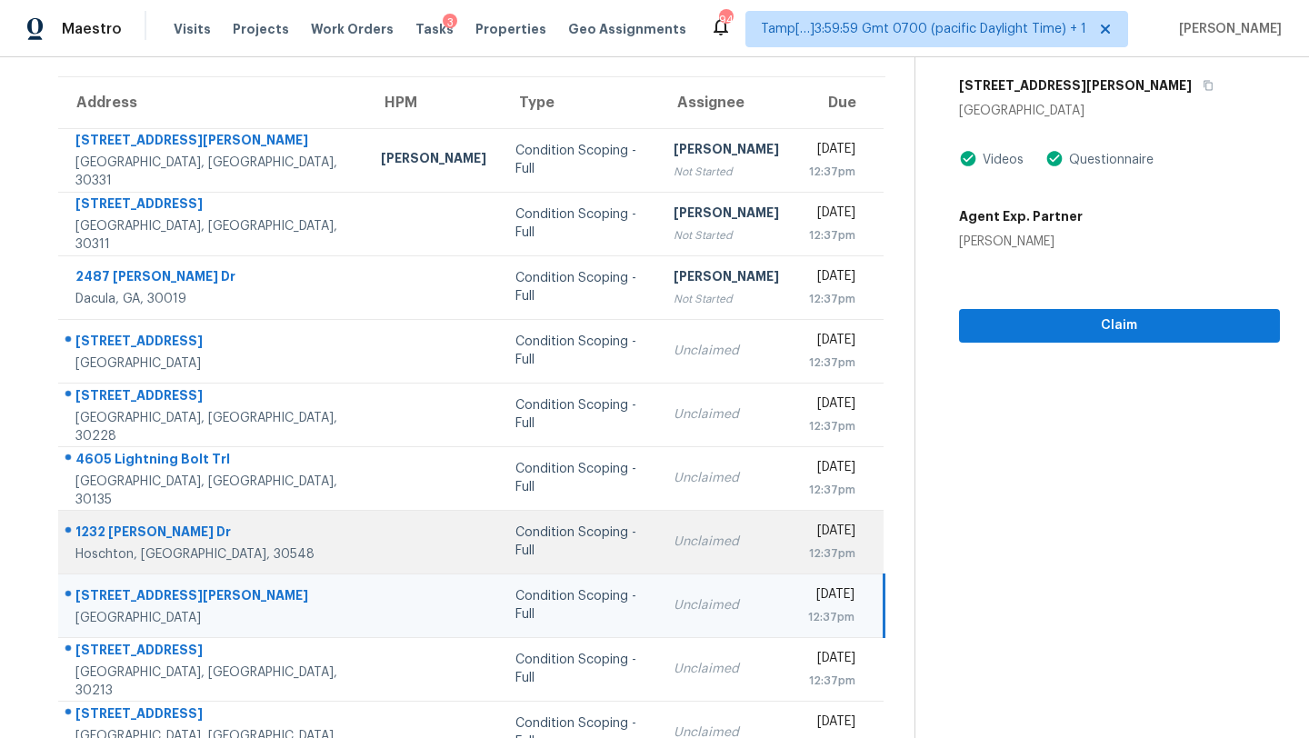
scroll to position [208, 0]
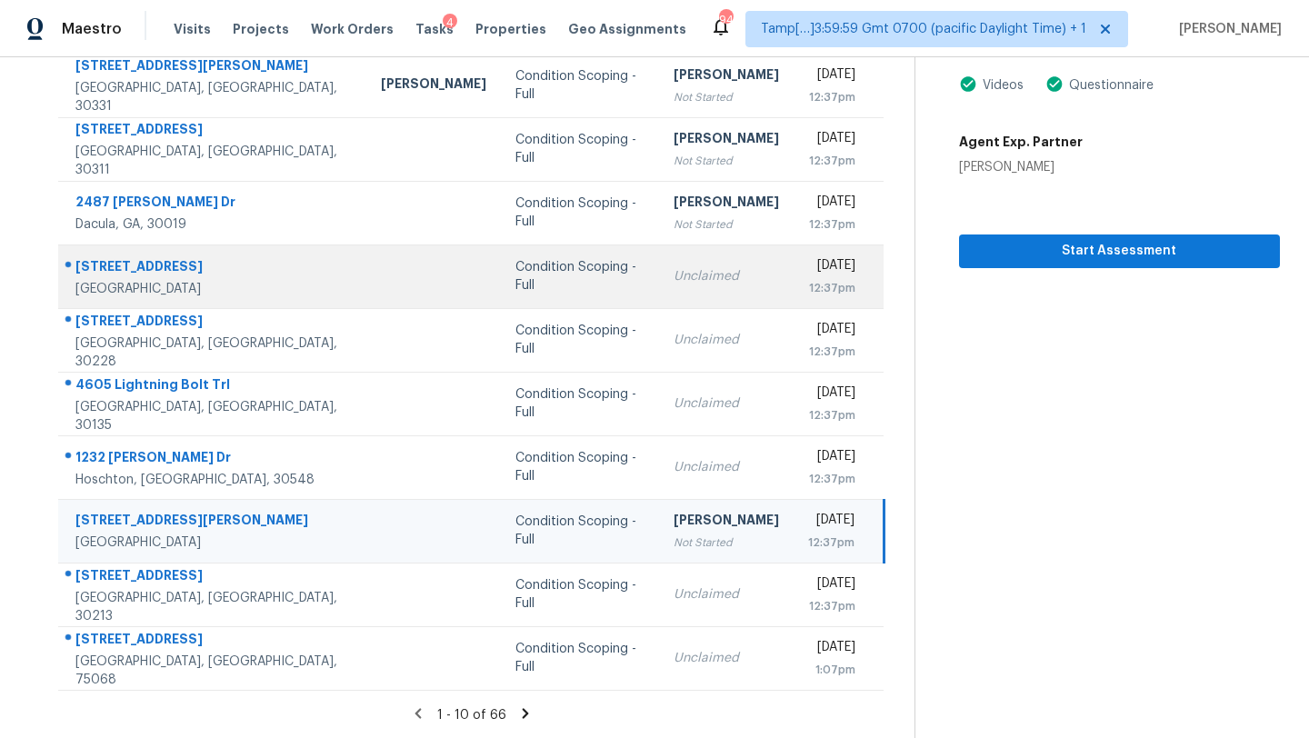
click at [682, 284] on div "Unclaimed" at bounding box center [726, 276] width 105 height 18
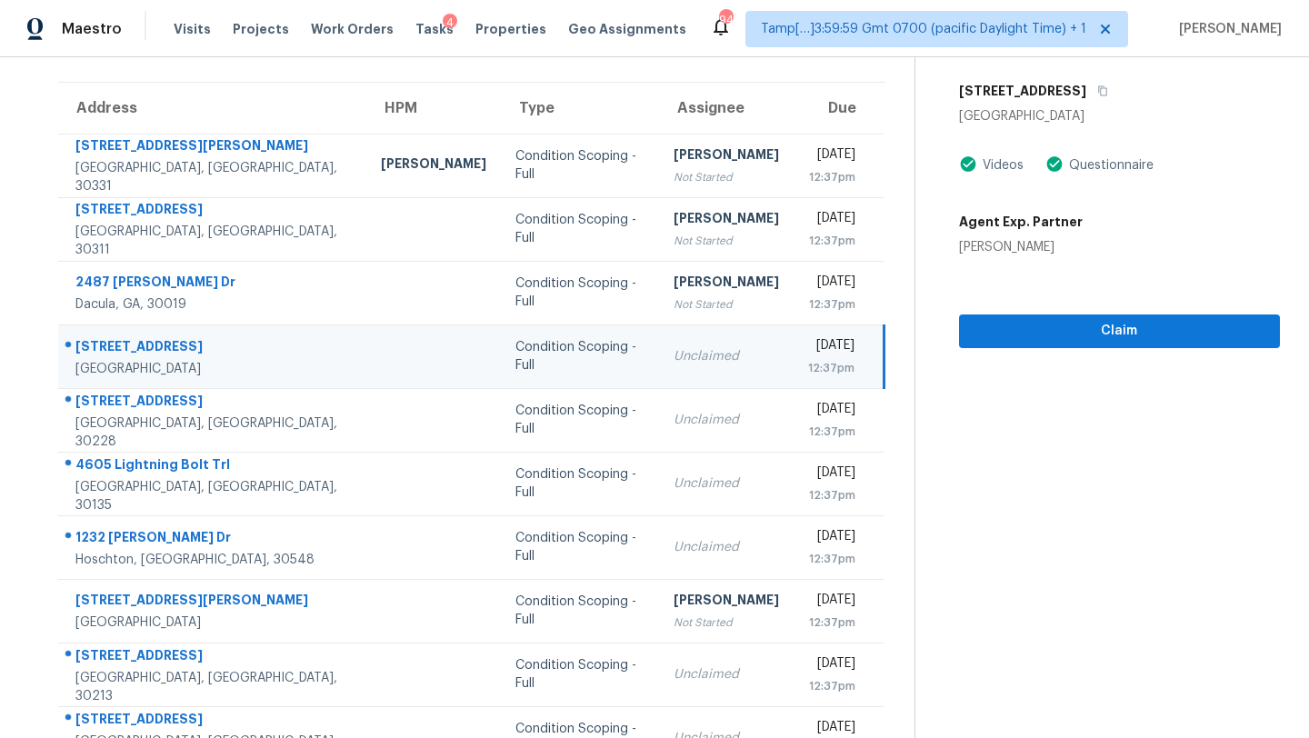
scroll to position [115, 0]
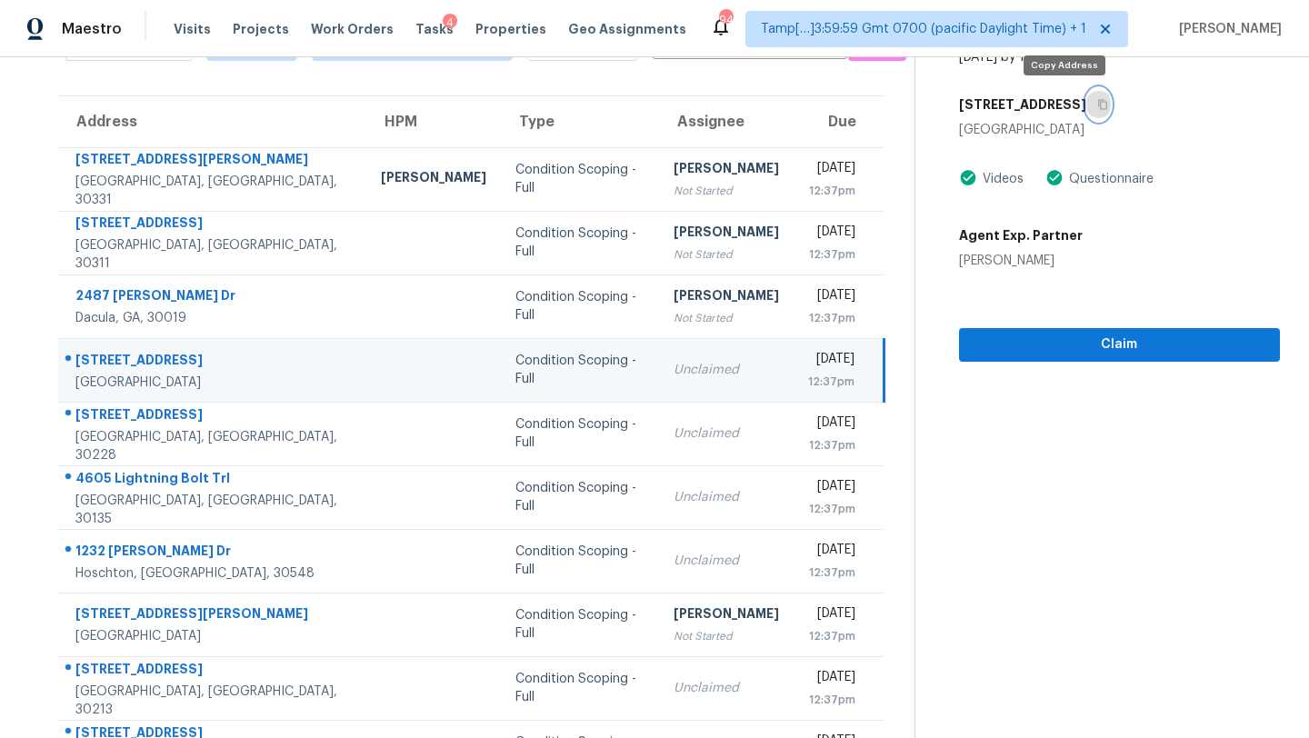
click at [1086, 105] on button "button" at bounding box center [1098, 104] width 25 height 33
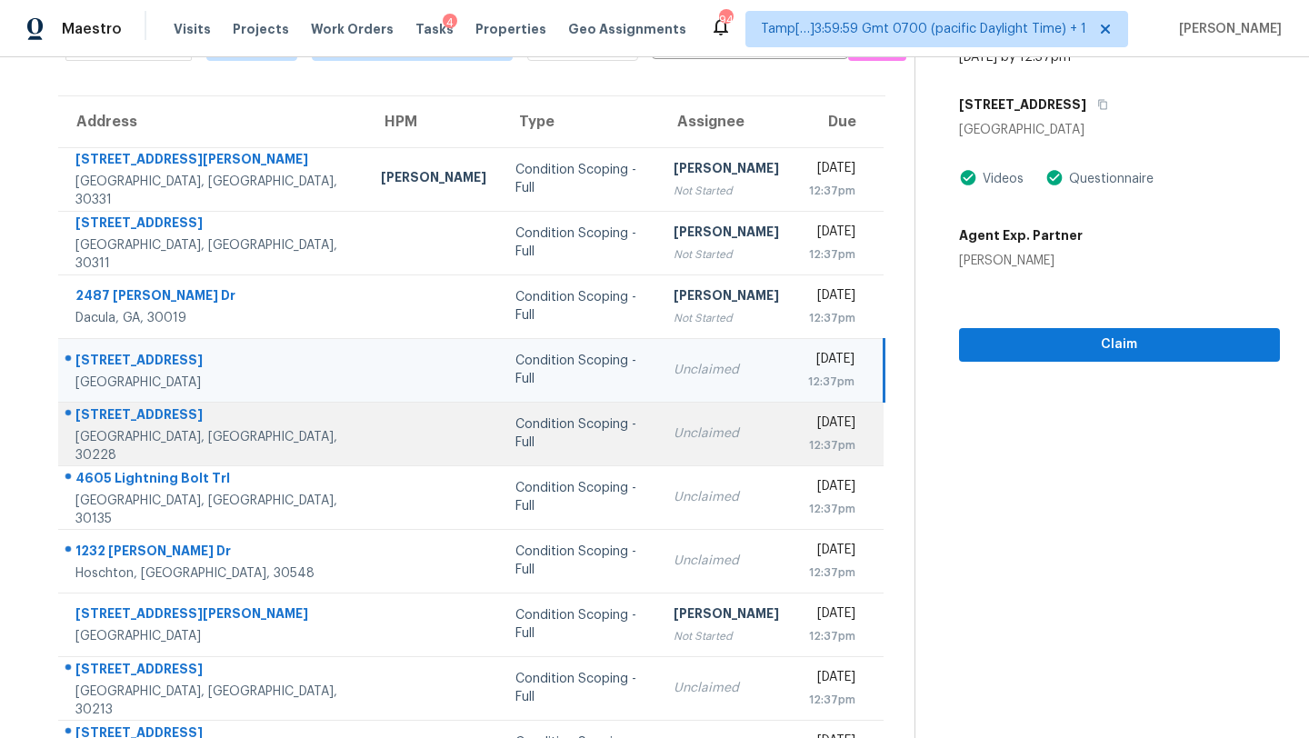
click at [588, 427] on div "Condition Scoping - Full" at bounding box center [579, 433] width 129 height 36
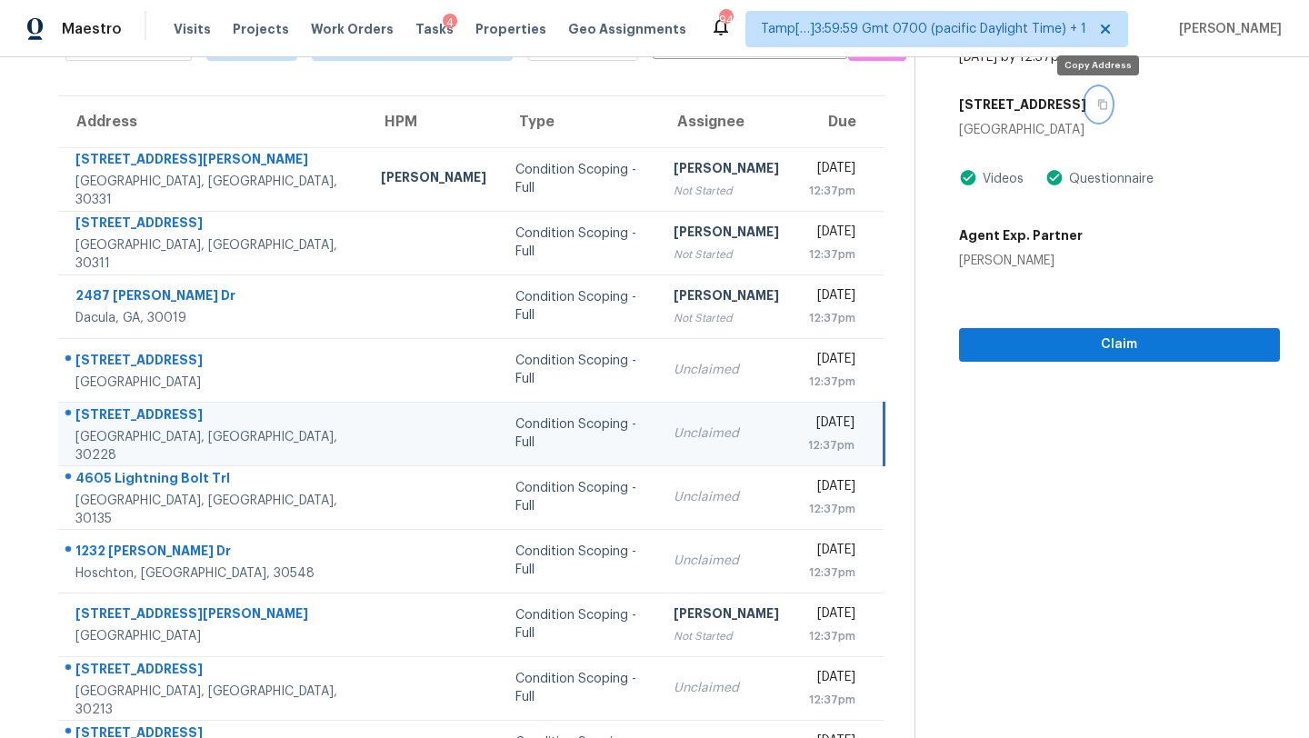
click at [1104, 97] on button "button" at bounding box center [1098, 104] width 25 height 33
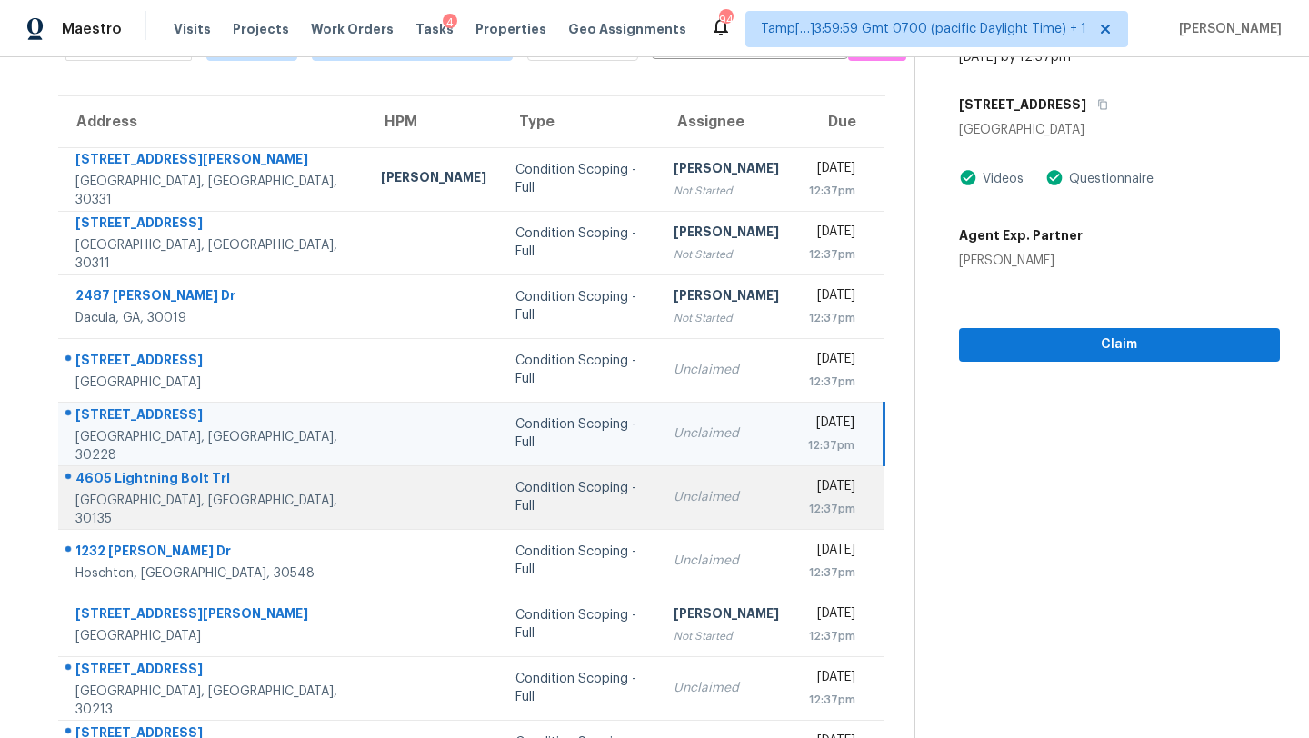
click at [591, 483] on td "Condition Scoping - Full" at bounding box center [580, 497] width 158 height 64
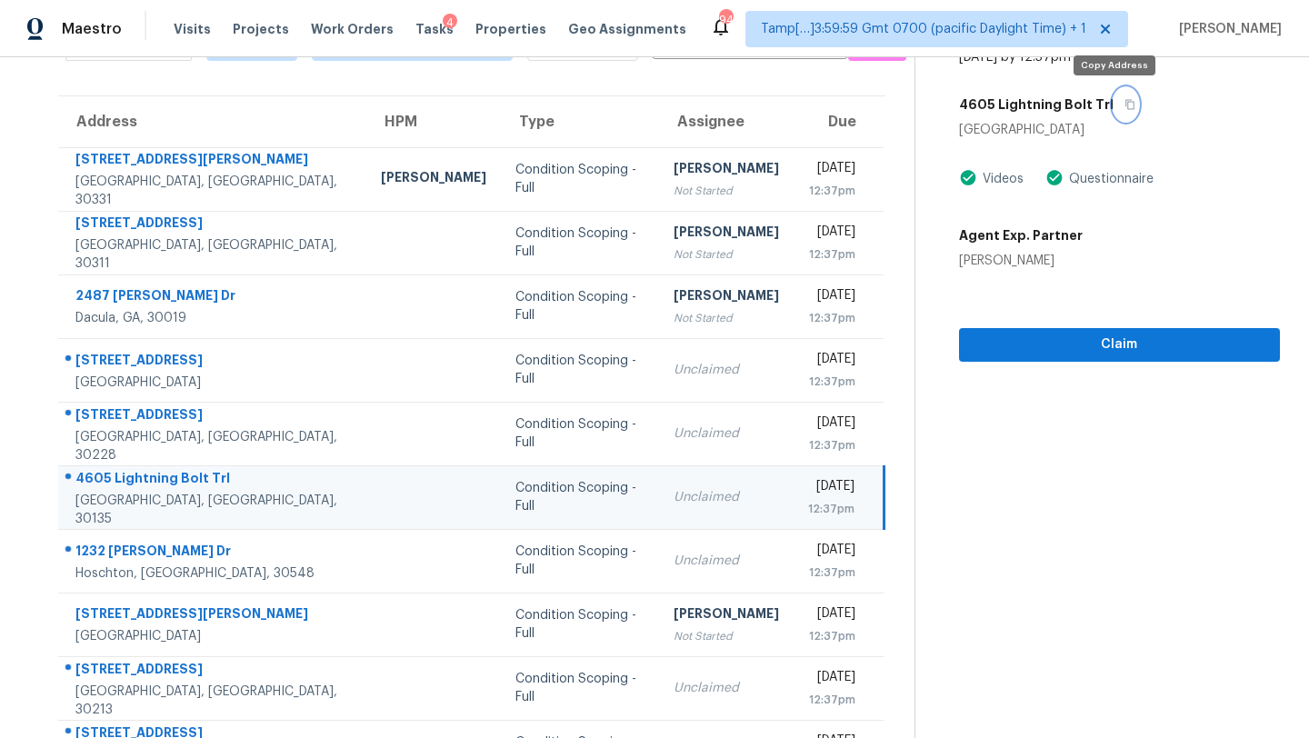
click at [1119, 111] on button "button" at bounding box center [1126, 104] width 25 height 33
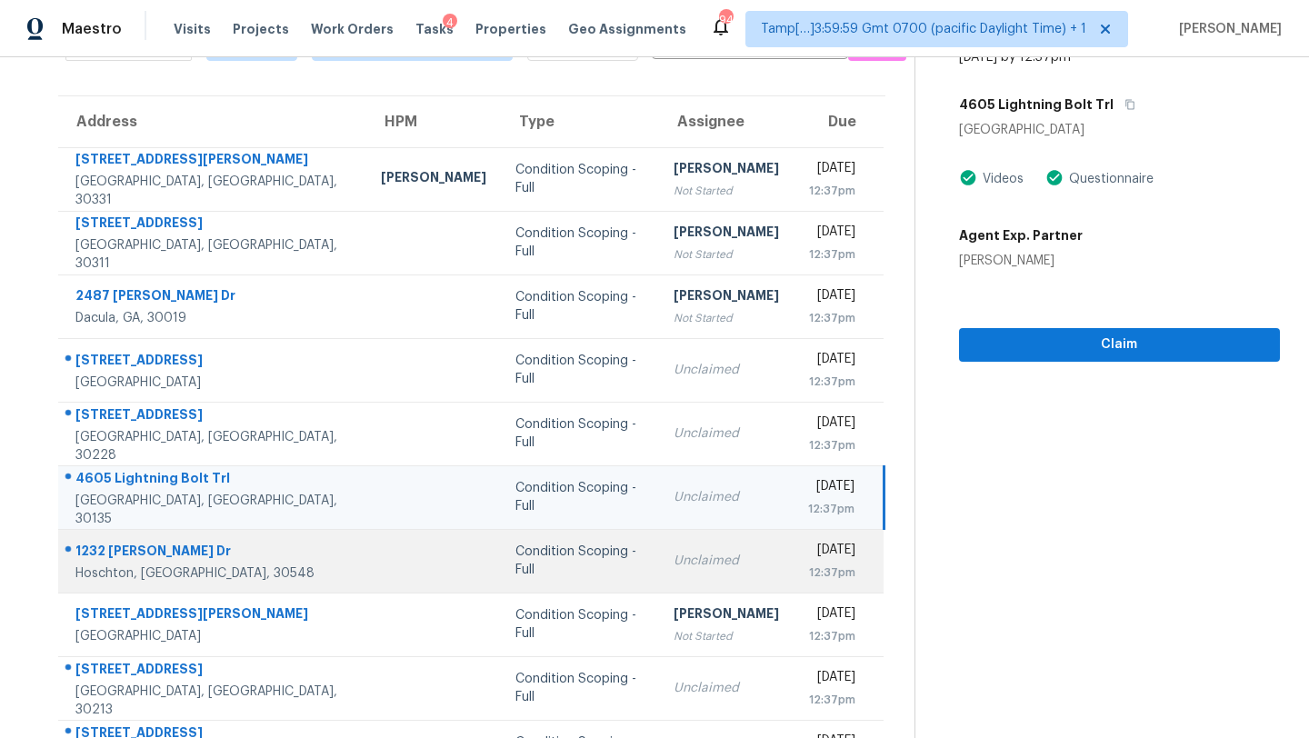
click at [674, 556] on div "Unclaimed" at bounding box center [726, 561] width 105 height 18
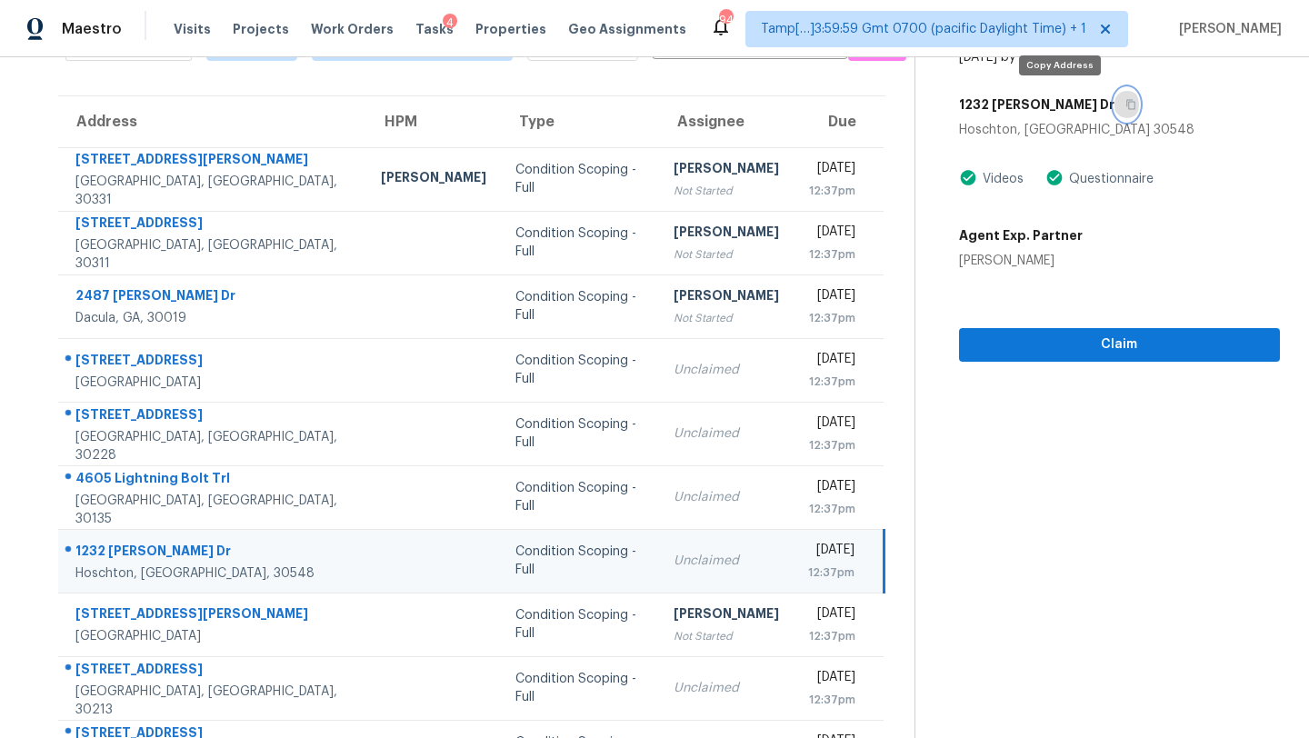
click at [1125, 104] on icon "button" at bounding box center [1130, 104] width 11 height 11
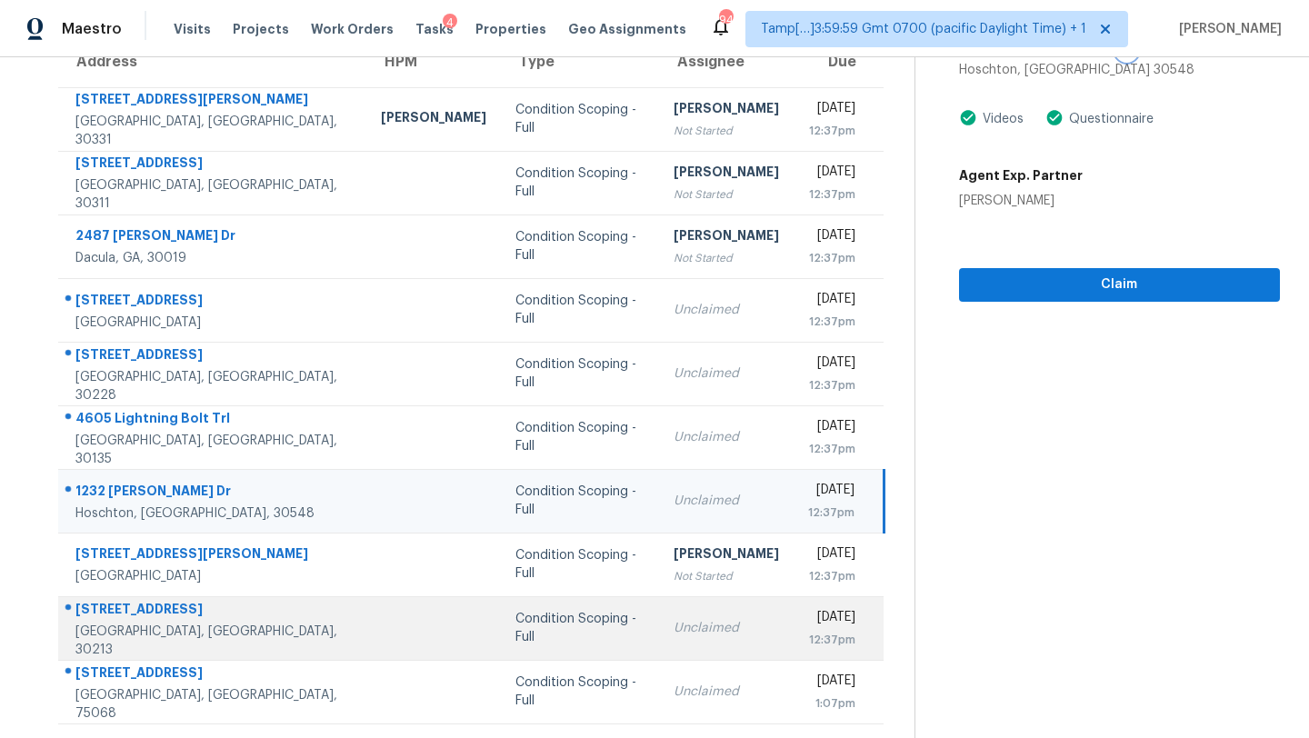
scroll to position [208, 0]
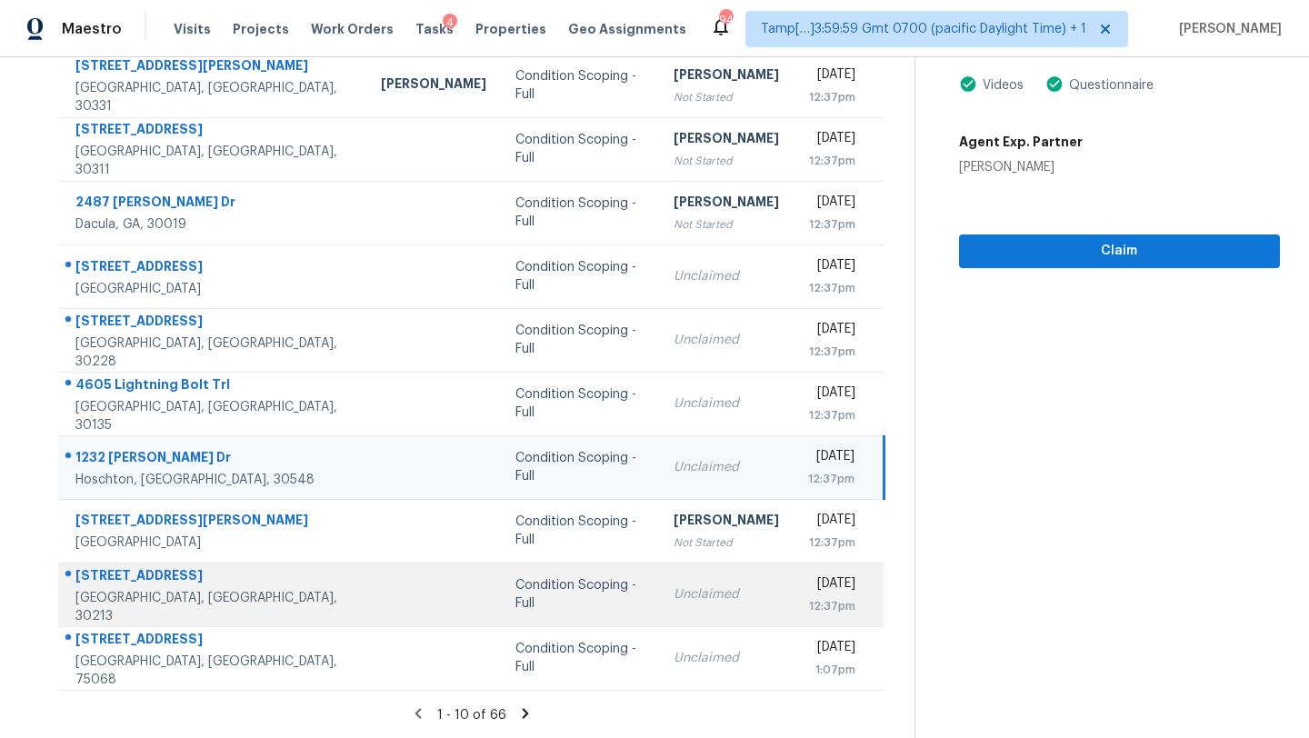
click at [659, 611] on td "Unclaimed" at bounding box center [726, 595] width 135 height 64
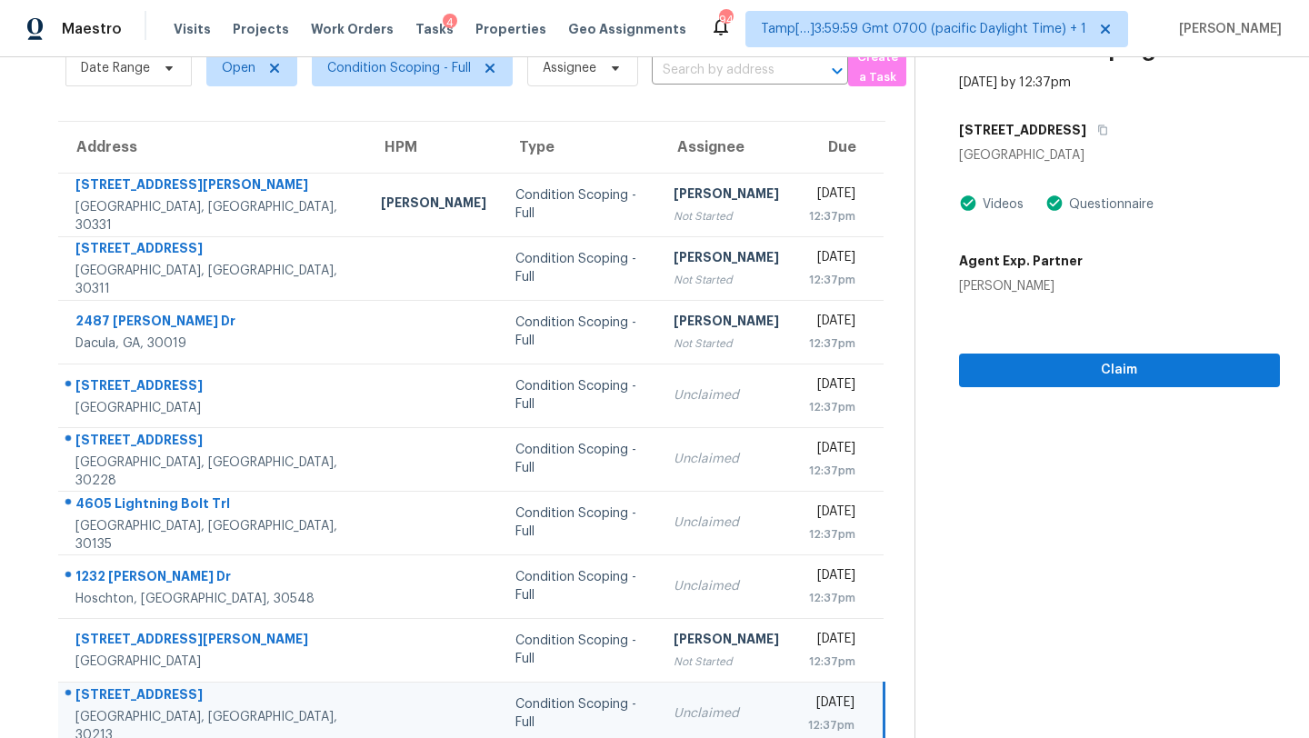
scroll to position [78, 0]
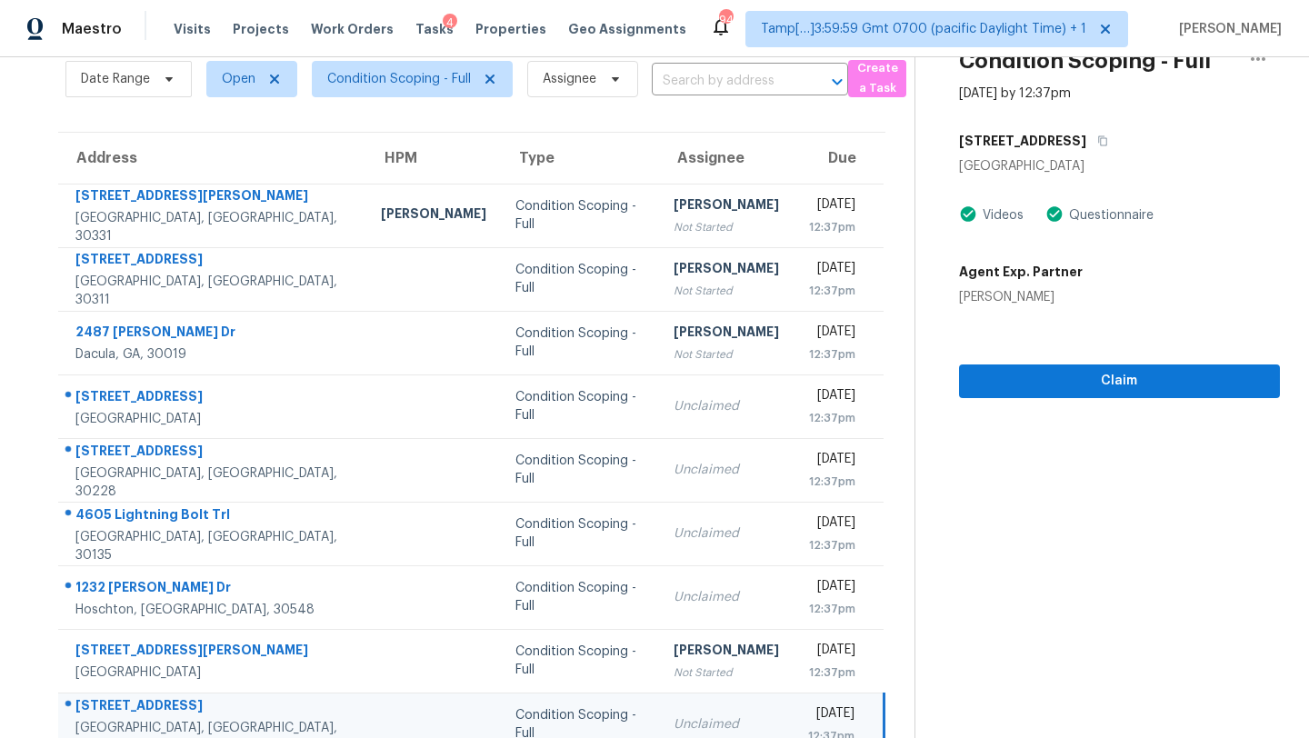
click at [1084, 133] on div "6945 Brown Dr S" at bounding box center [1119, 141] width 321 height 33
click at [1086, 136] on button "button" at bounding box center [1098, 141] width 25 height 33
click at [1019, 380] on span "Claim" at bounding box center [1120, 381] width 292 height 23
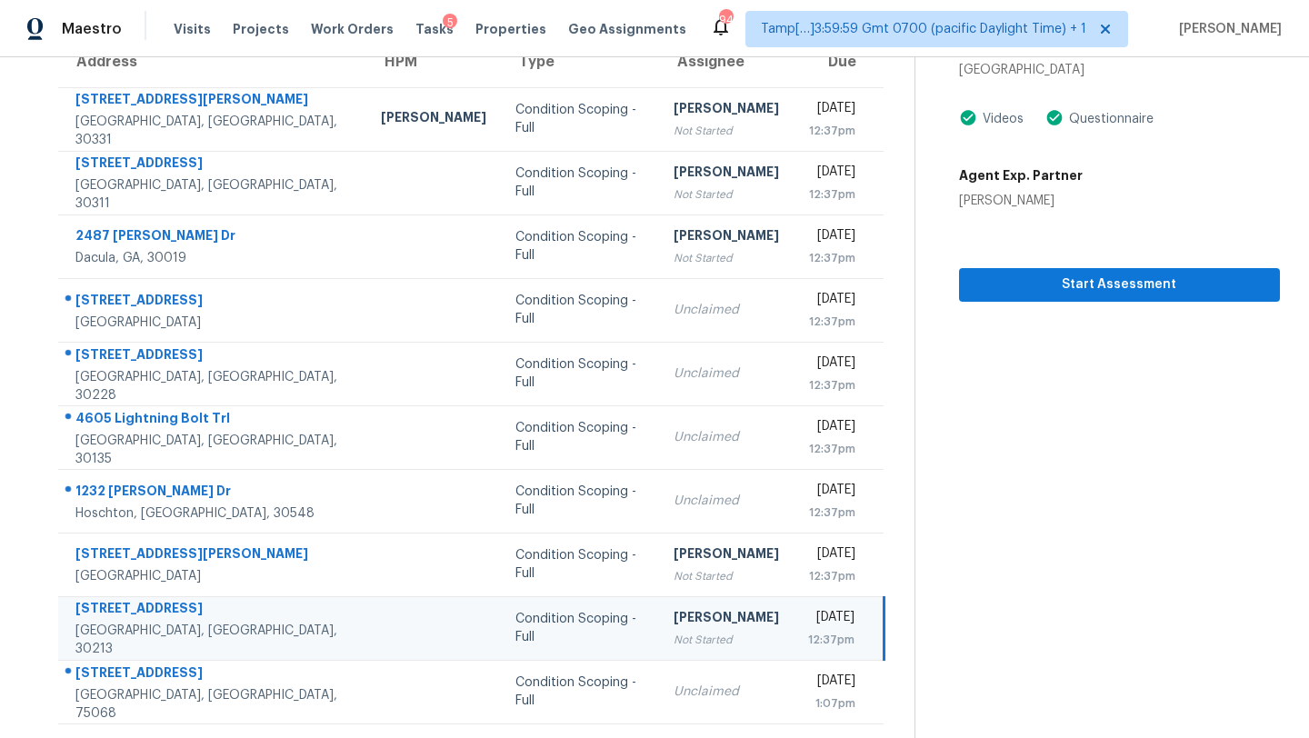
scroll to position [208, 0]
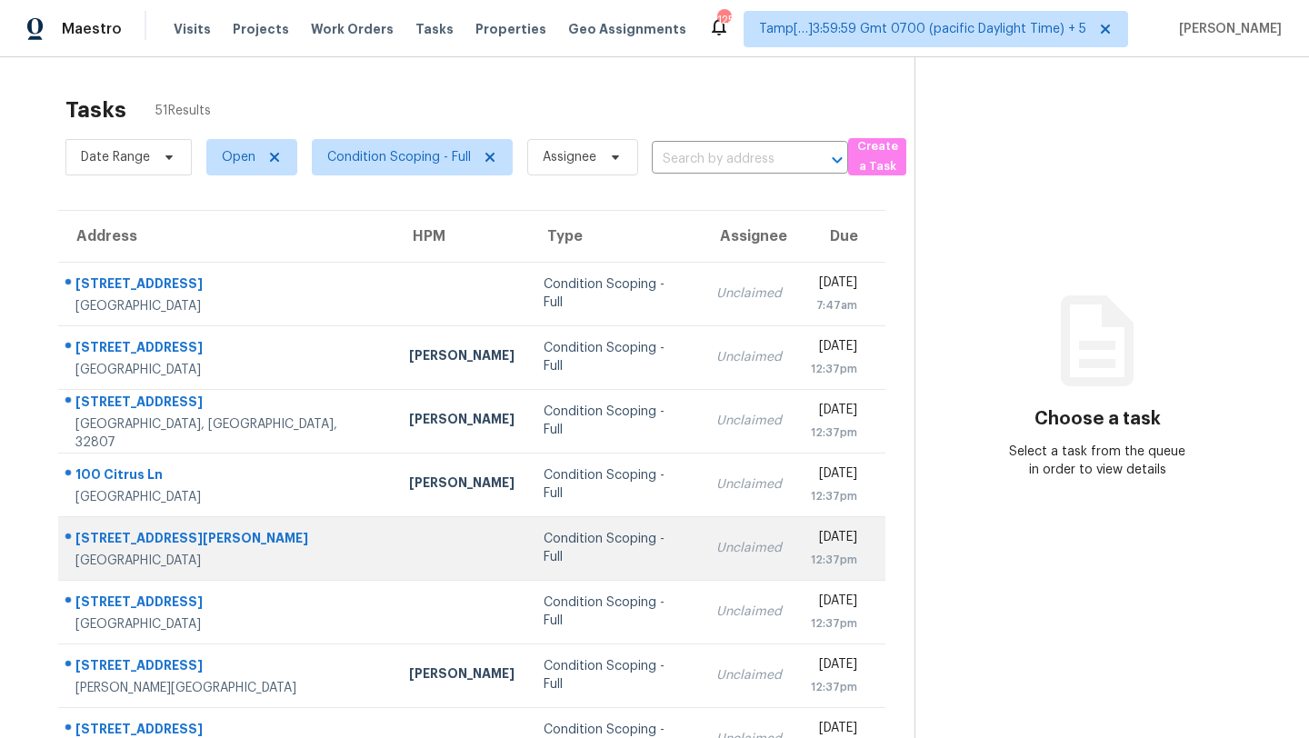
scroll to position [208, 0]
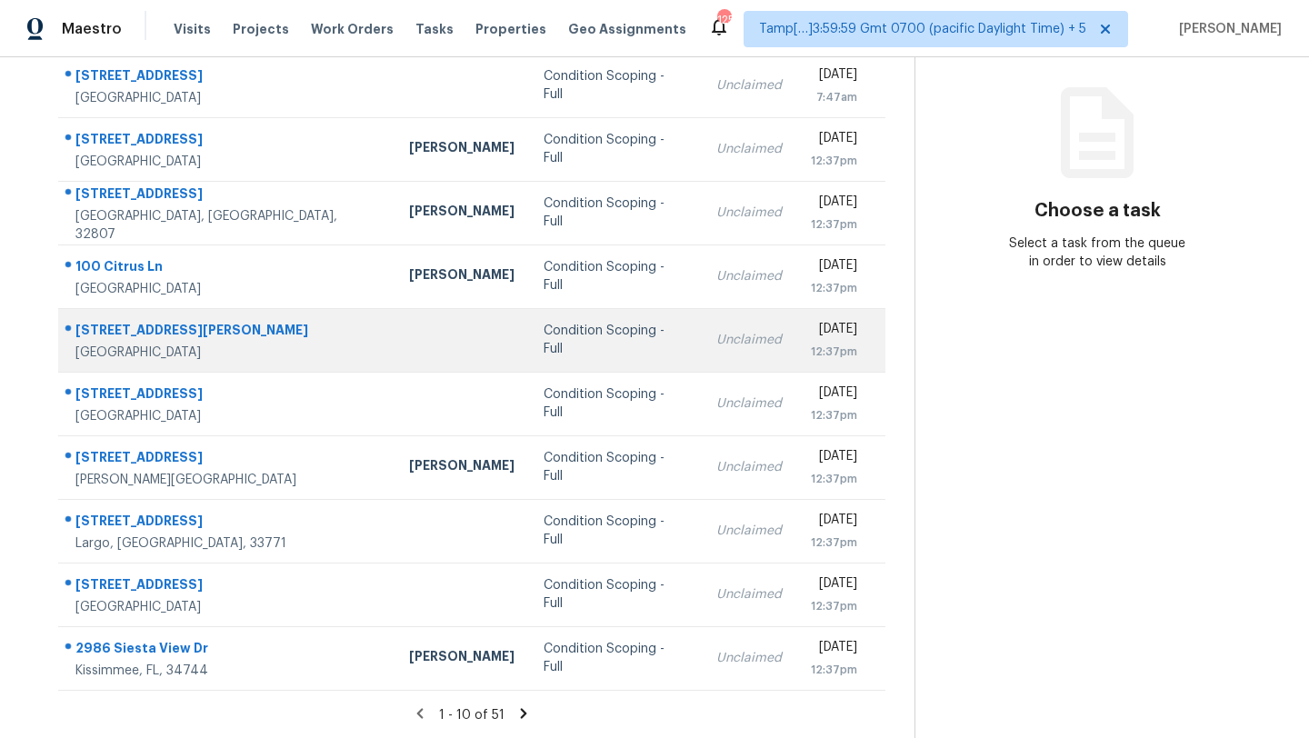
click at [606, 530] on td "Condition Scoping - Full" at bounding box center [615, 531] width 173 height 64
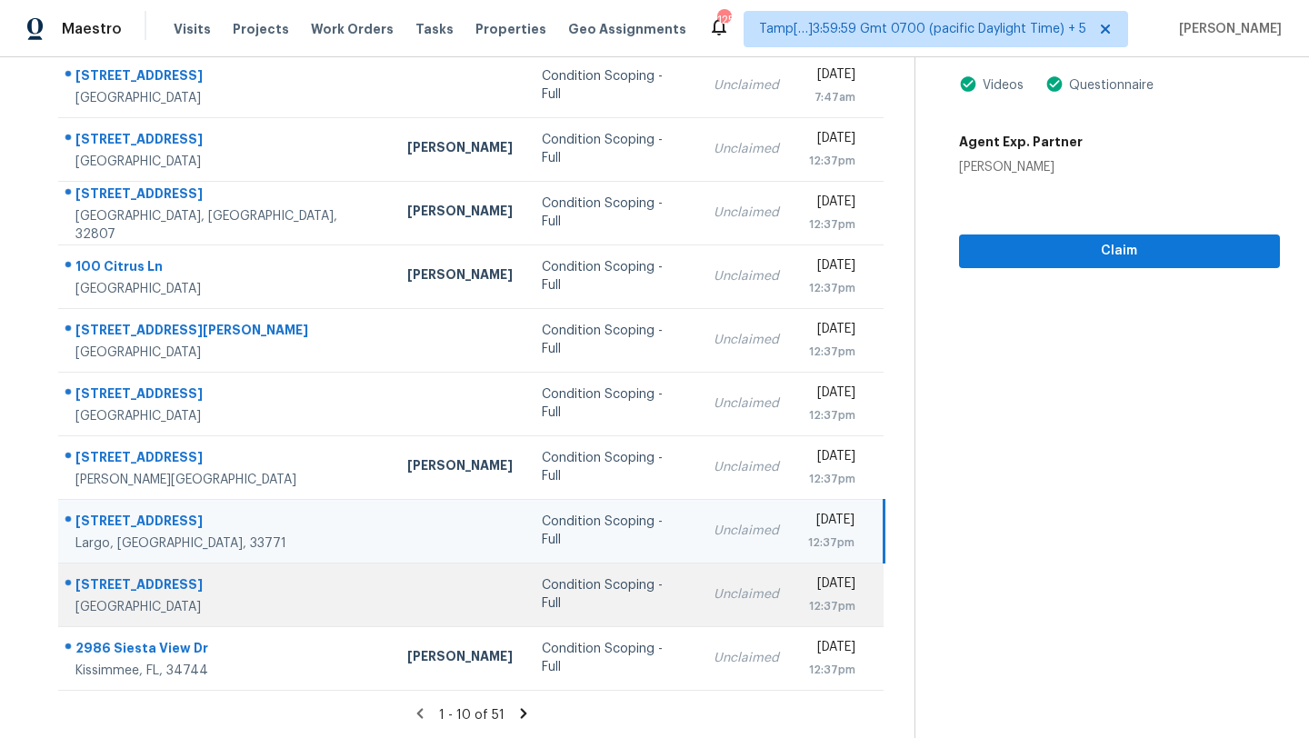
click at [699, 579] on td "Unclaimed" at bounding box center [746, 595] width 95 height 64
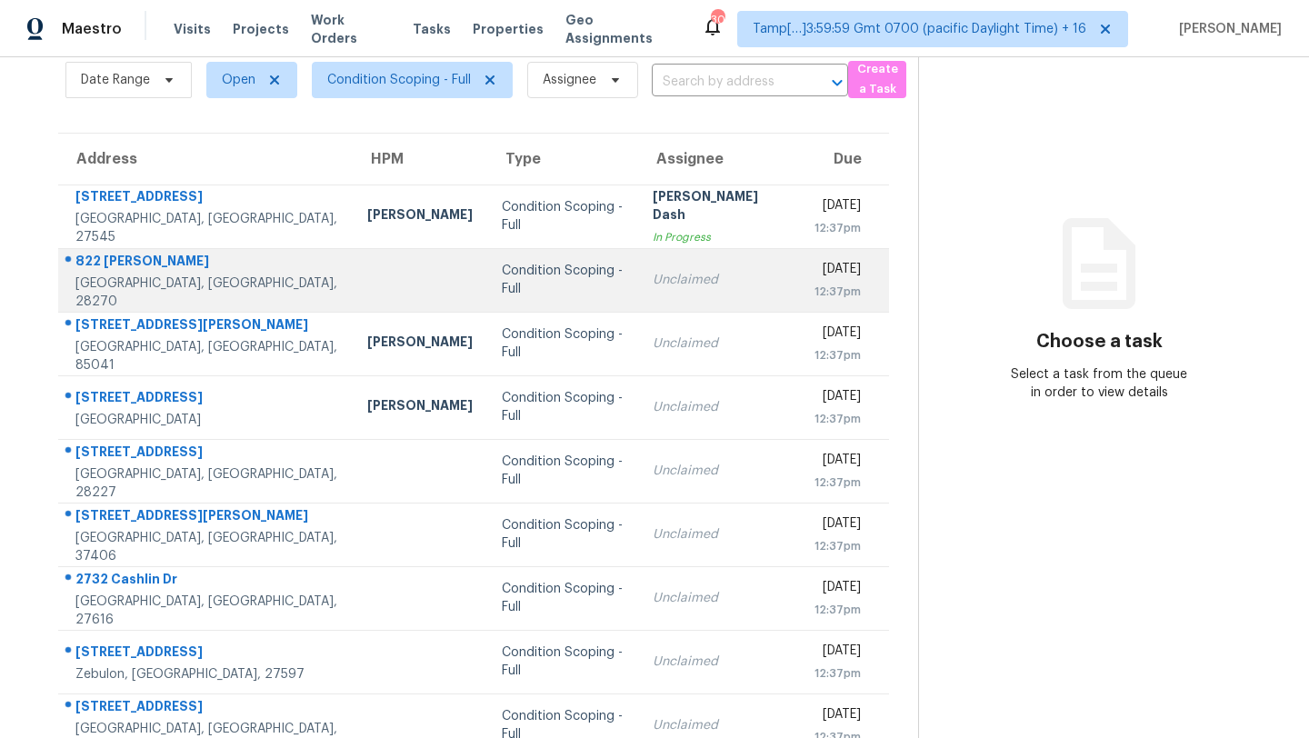
scroll to position [128, 0]
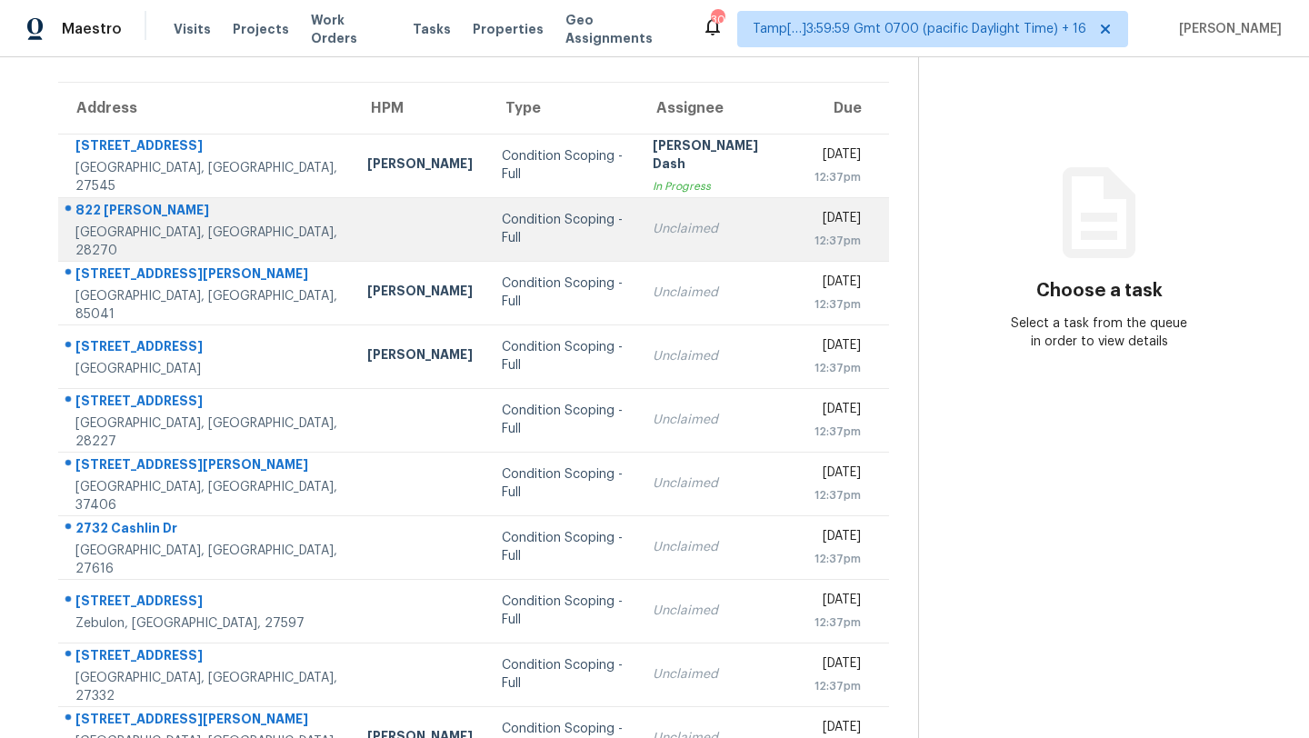
click at [638, 242] on td "Unclaimed" at bounding box center [718, 229] width 161 height 64
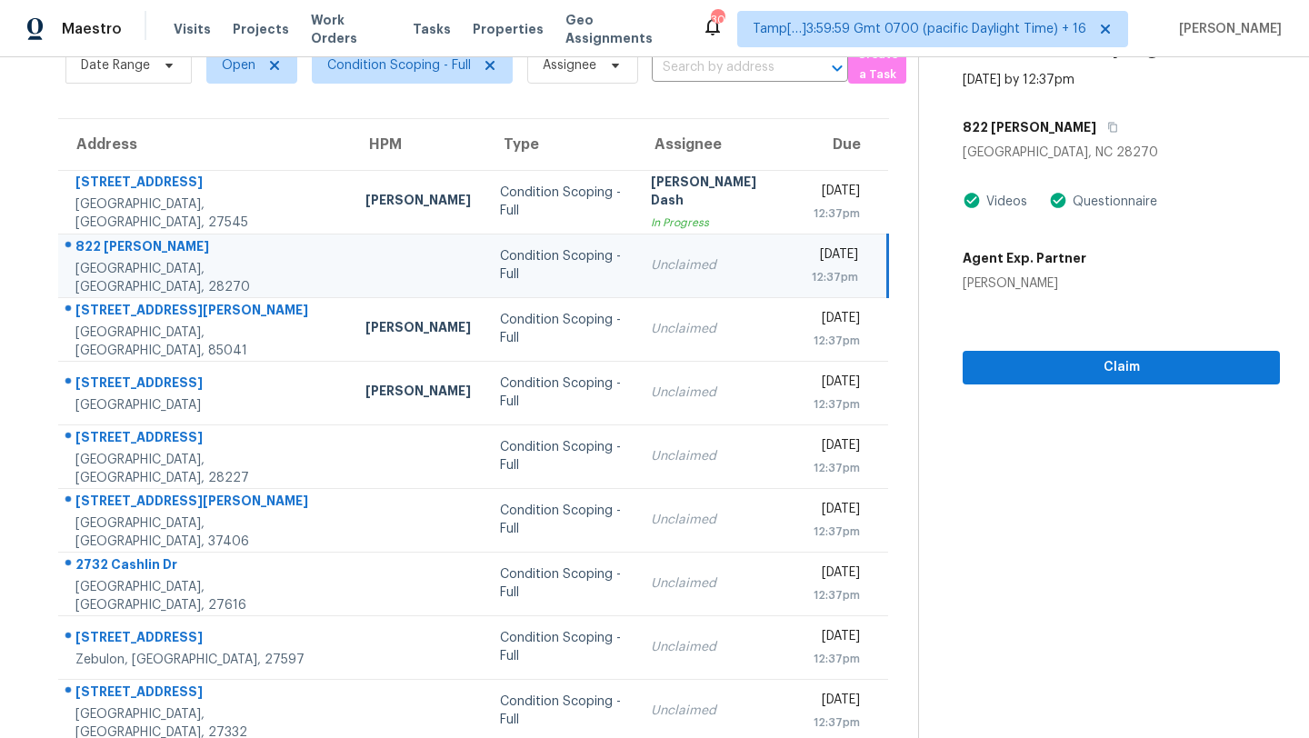
scroll to position [90, 0]
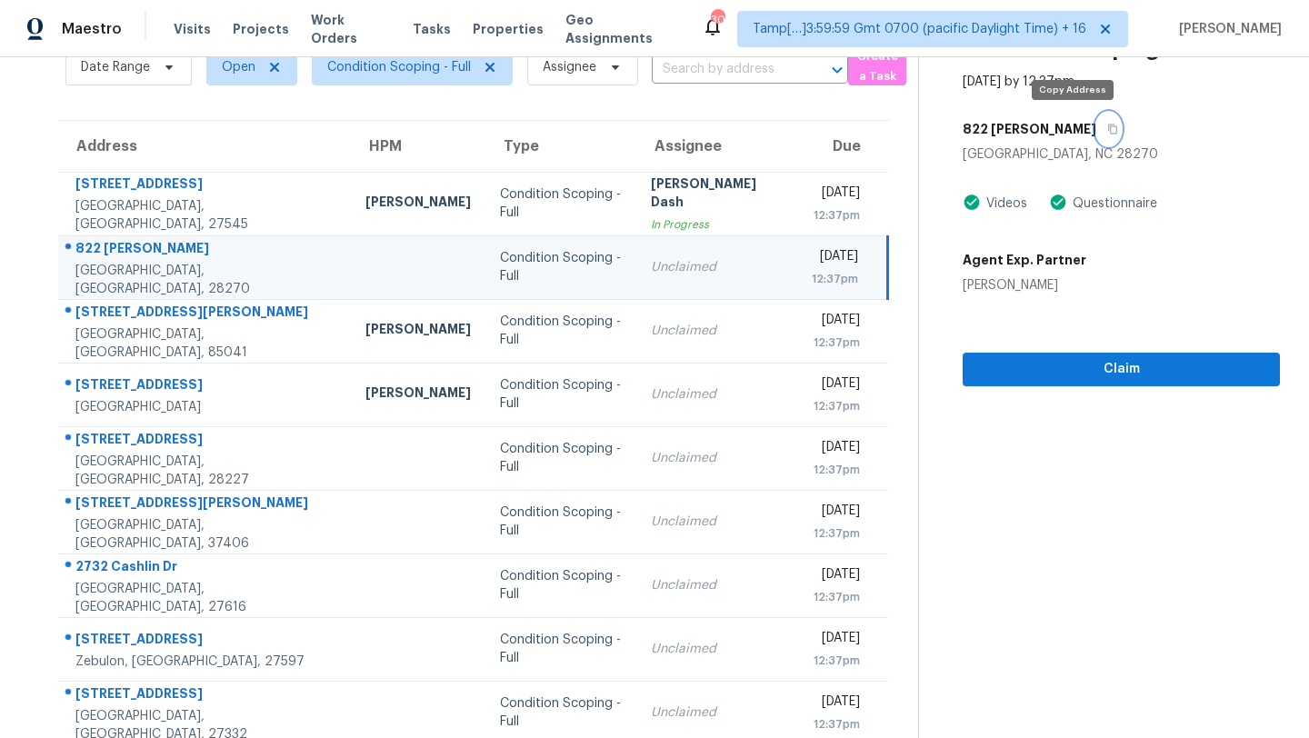
click at [1107, 124] on icon "button" at bounding box center [1112, 129] width 11 height 11
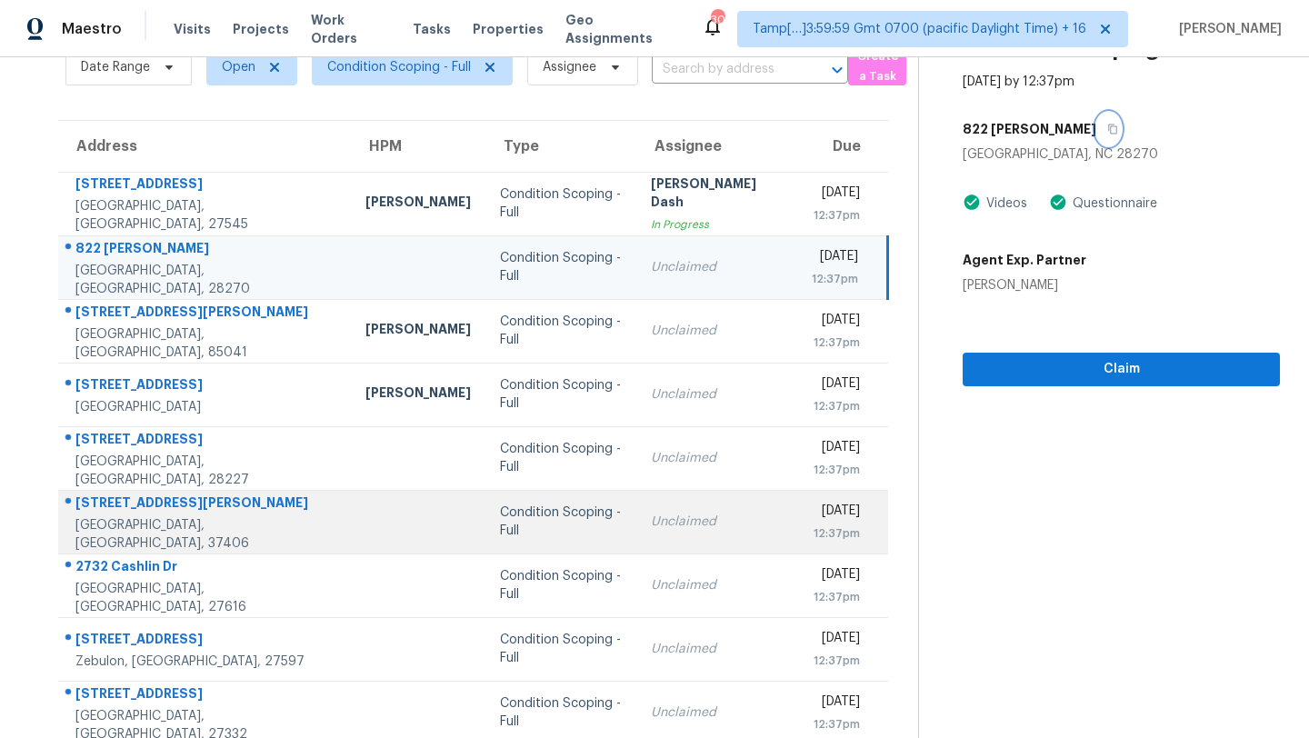
scroll to position [208, 0]
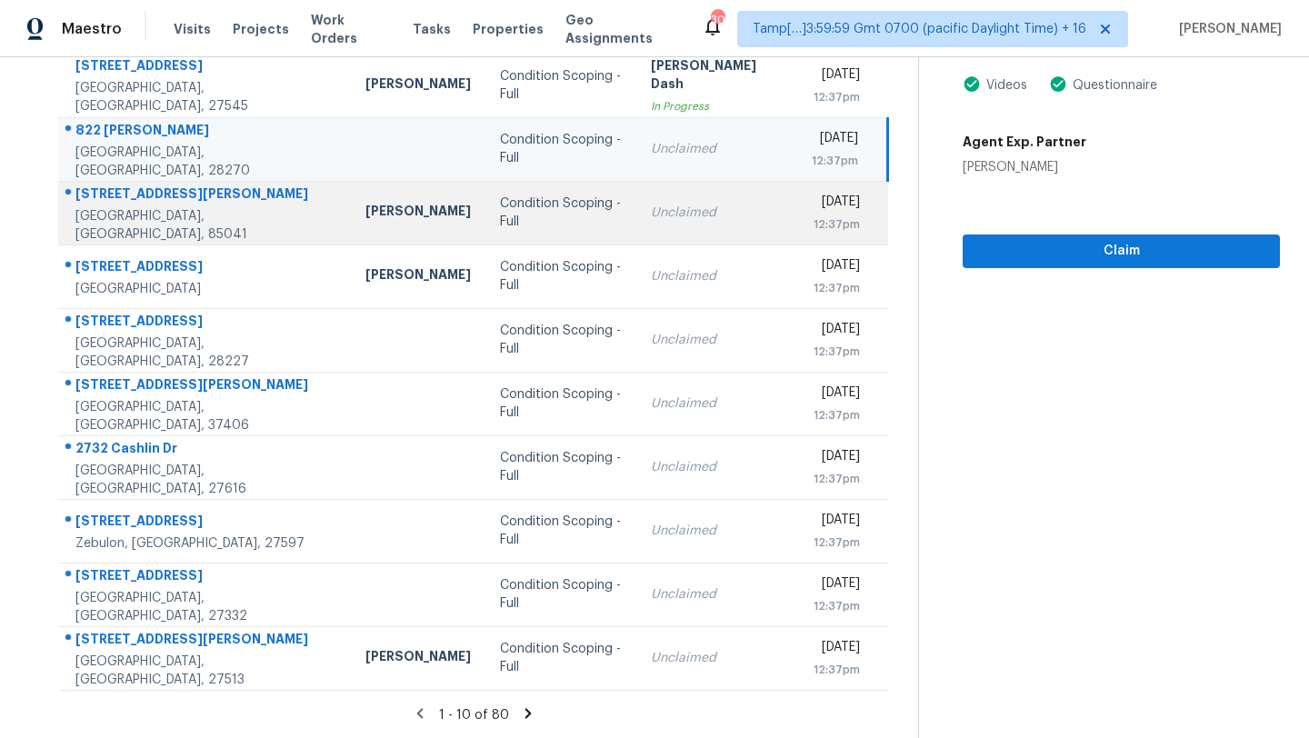
click at [636, 196] on td "Unclaimed" at bounding box center [716, 213] width 161 height 64
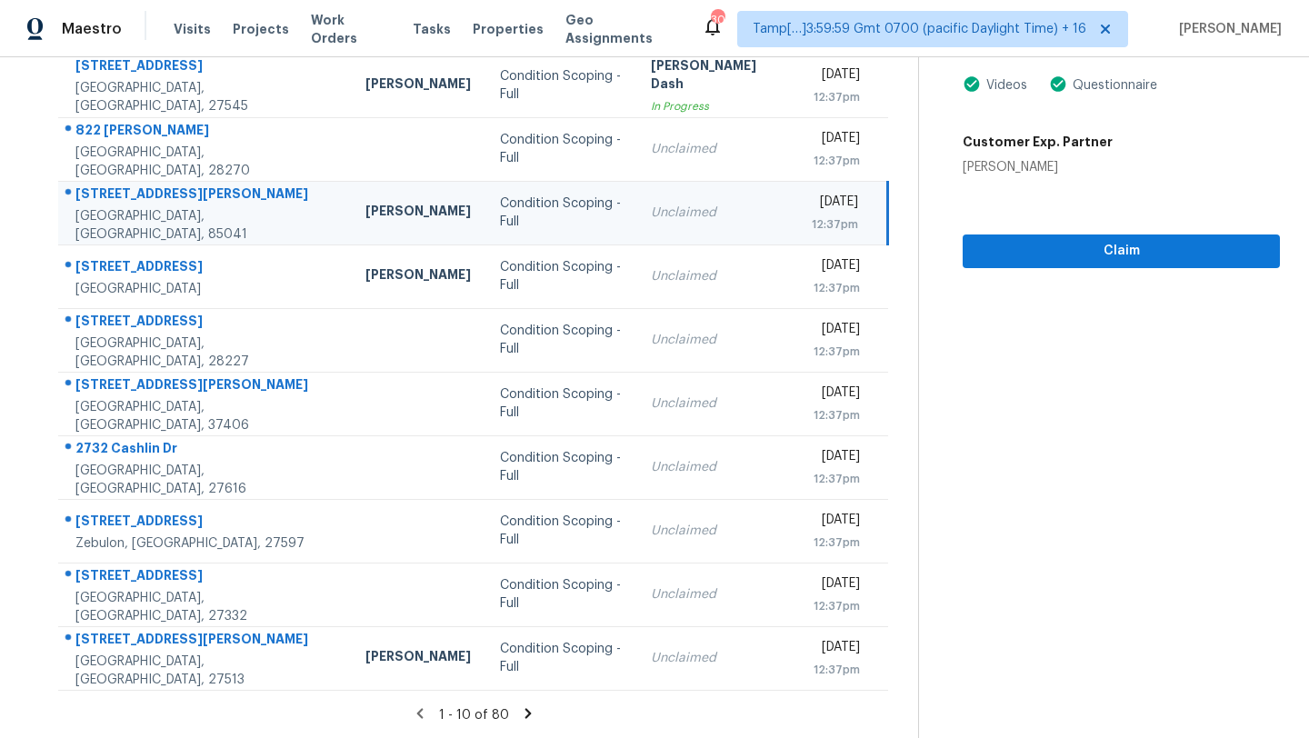
scroll to position [120, 0]
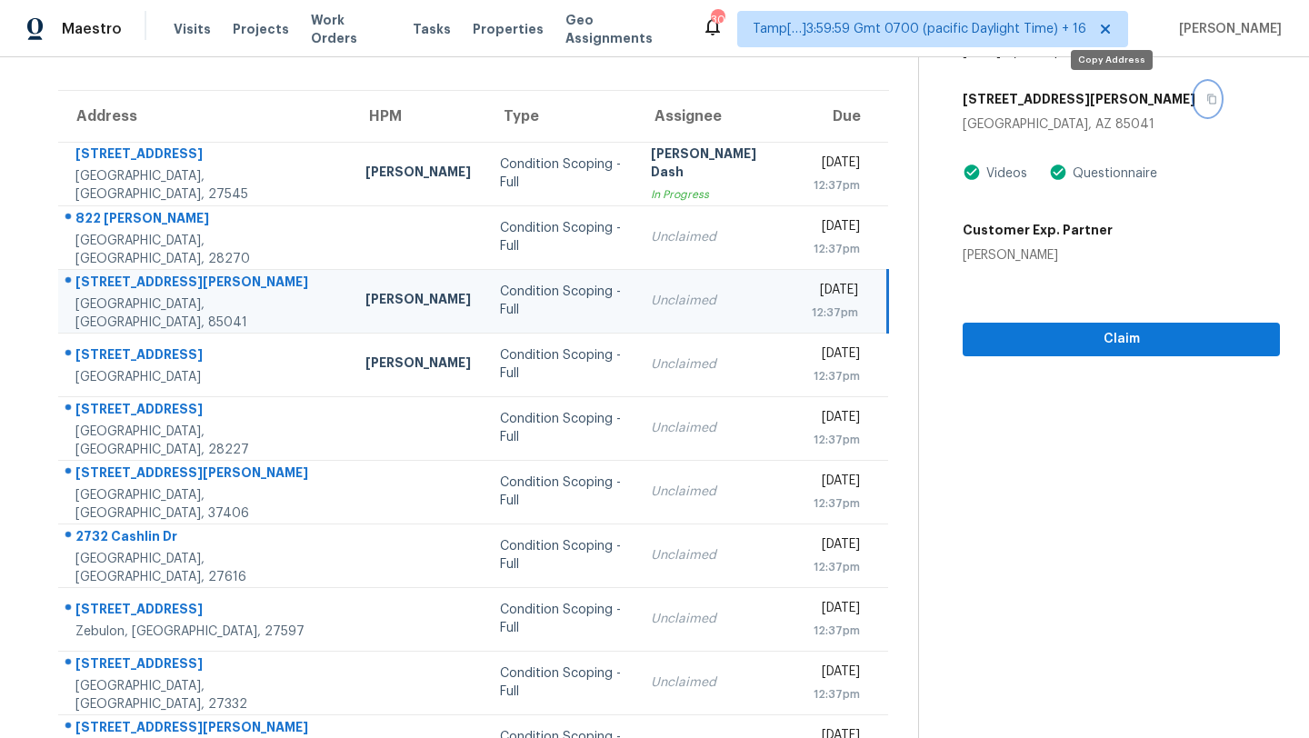
click at [1195, 105] on button "button" at bounding box center [1207, 99] width 25 height 33
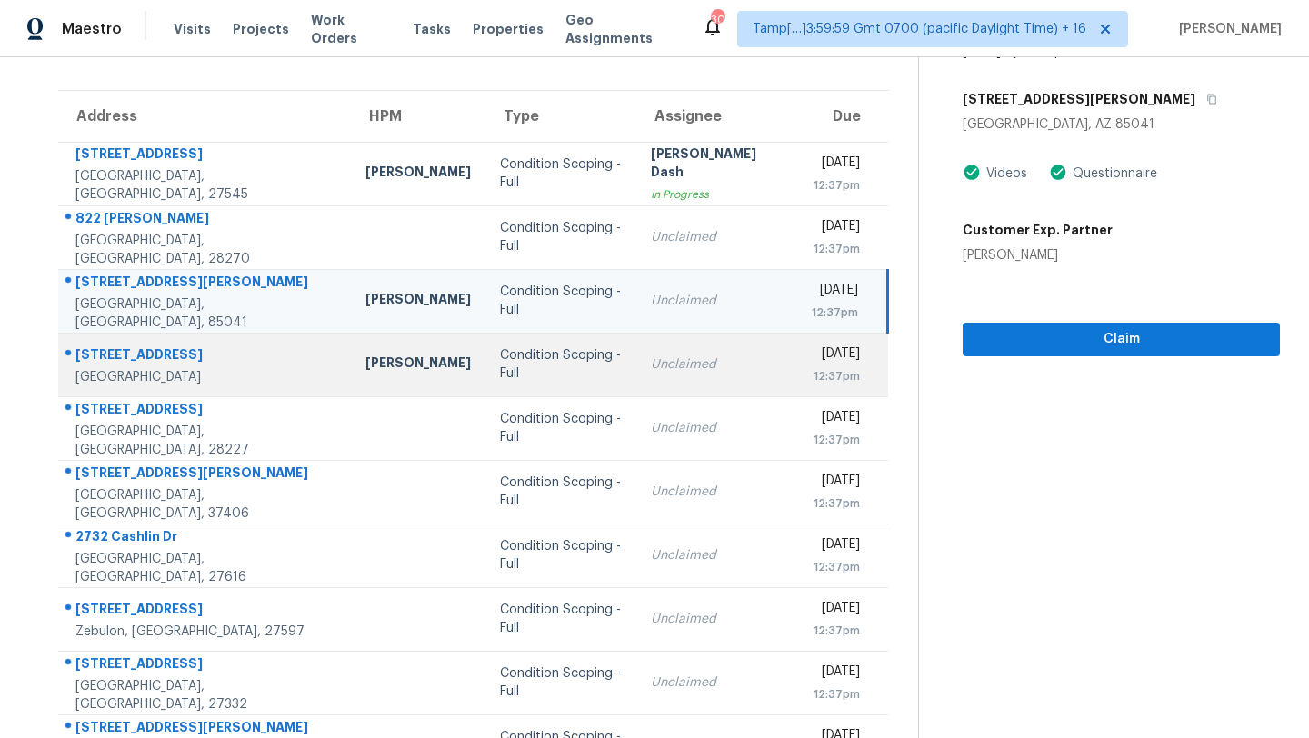
click at [678, 375] on td "Unclaimed" at bounding box center [716, 365] width 161 height 64
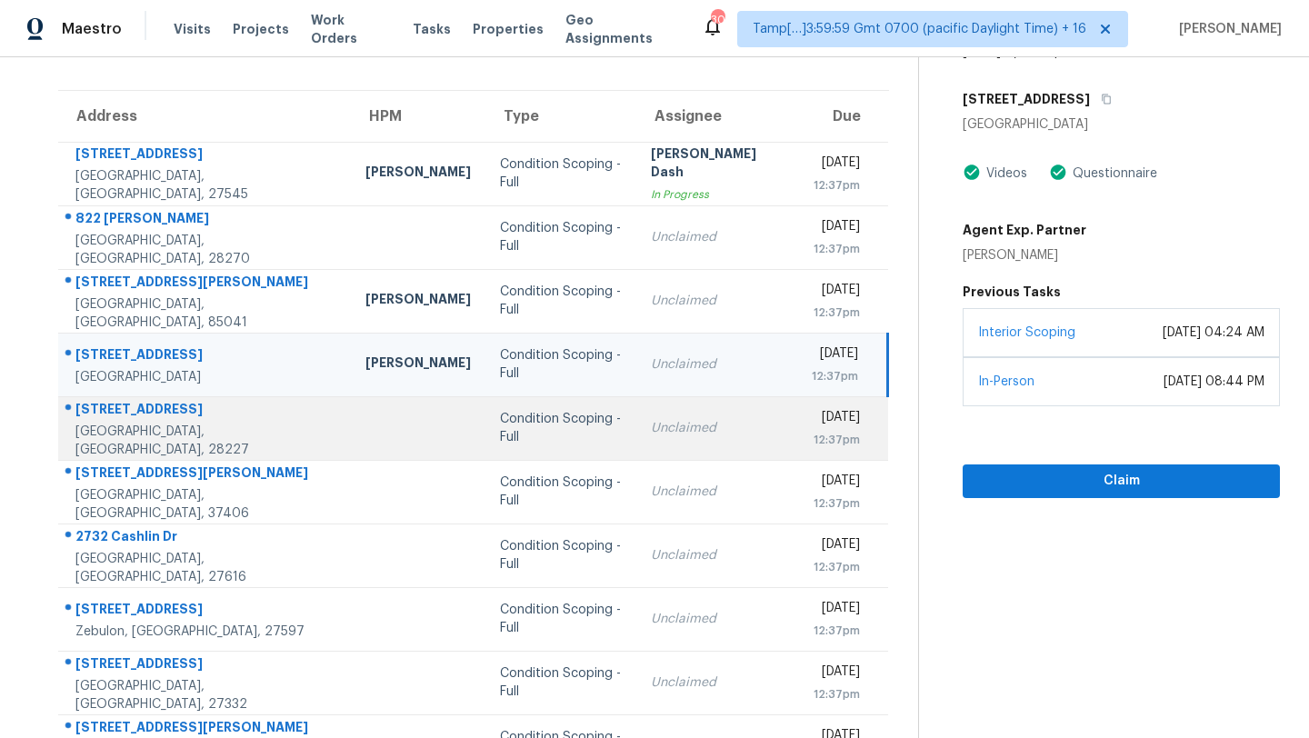
click at [693, 435] on div "Unclaimed" at bounding box center [717, 428] width 132 height 18
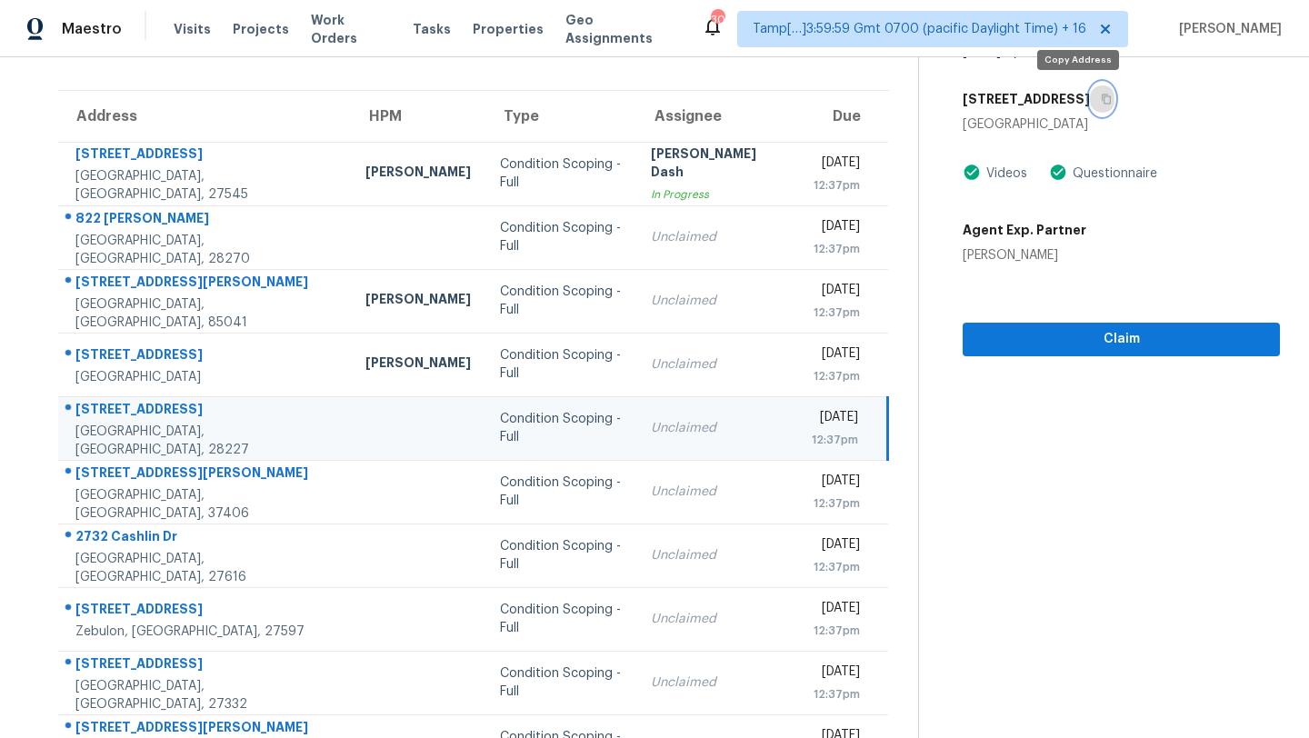
click at [1090, 105] on button "button" at bounding box center [1102, 99] width 25 height 33
click at [1104, 320] on div "Claim" at bounding box center [1121, 311] width 317 height 92
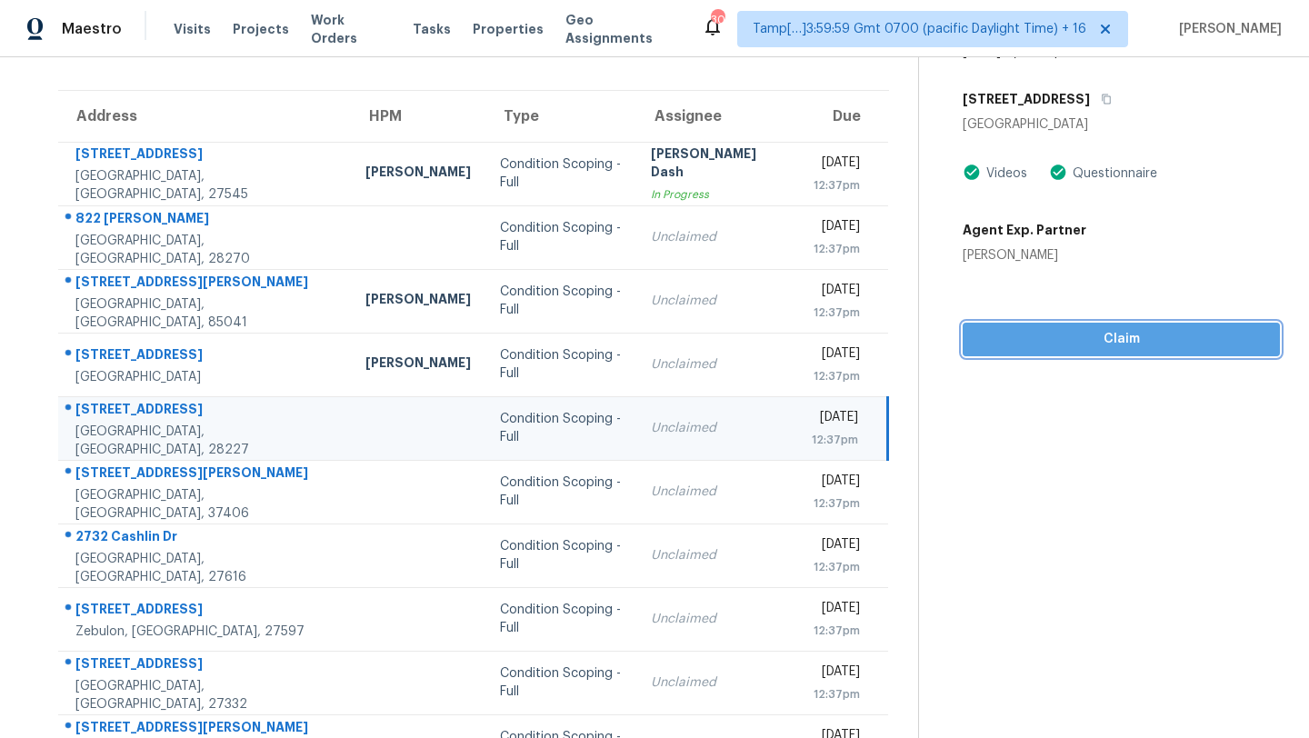
click at [1104, 335] on span "Claim" at bounding box center [1121, 339] width 288 height 23
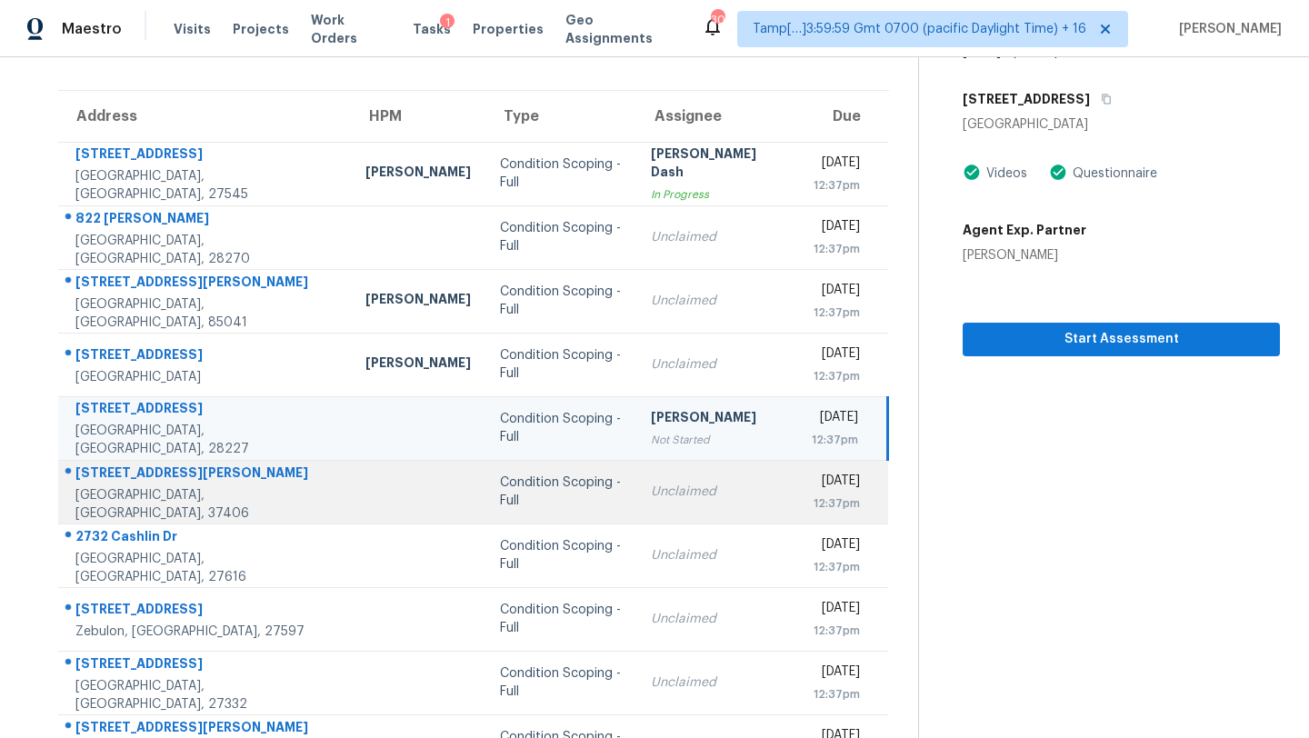
click at [706, 495] on td "Unclaimed" at bounding box center [716, 492] width 161 height 64
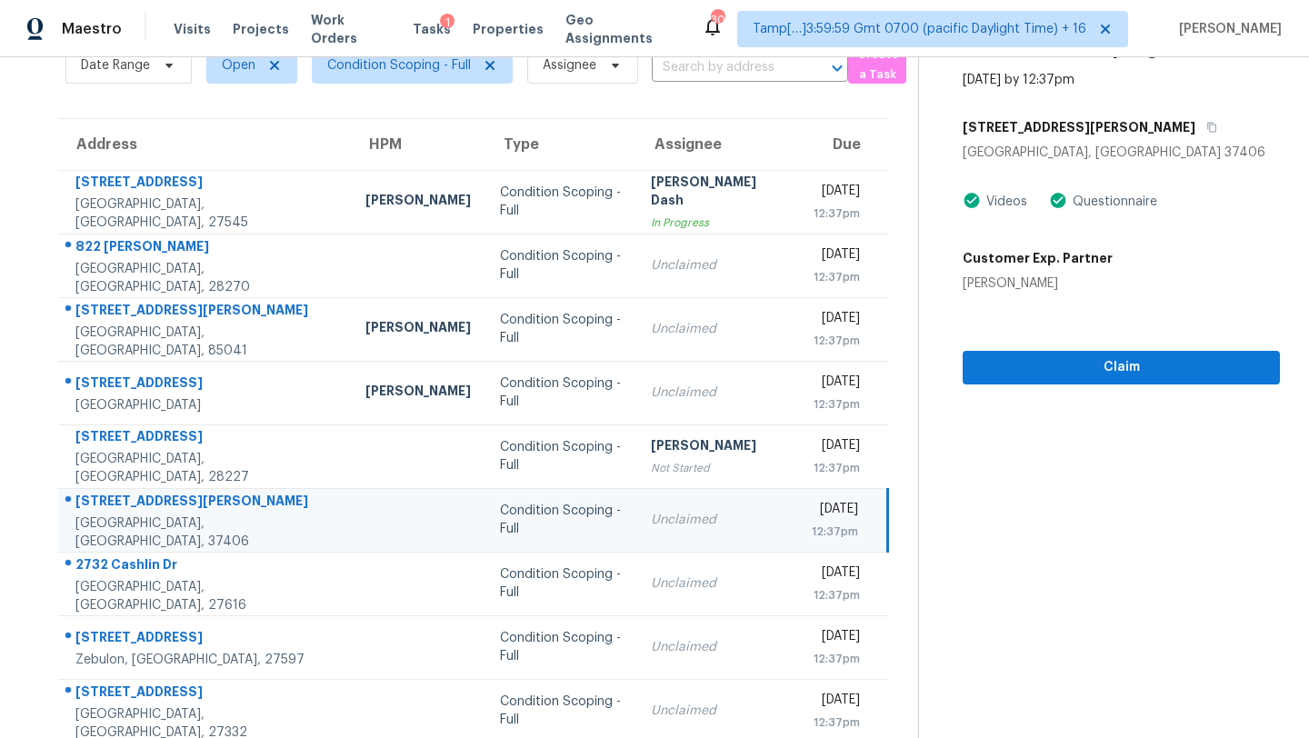
scroll to position [67, 0]
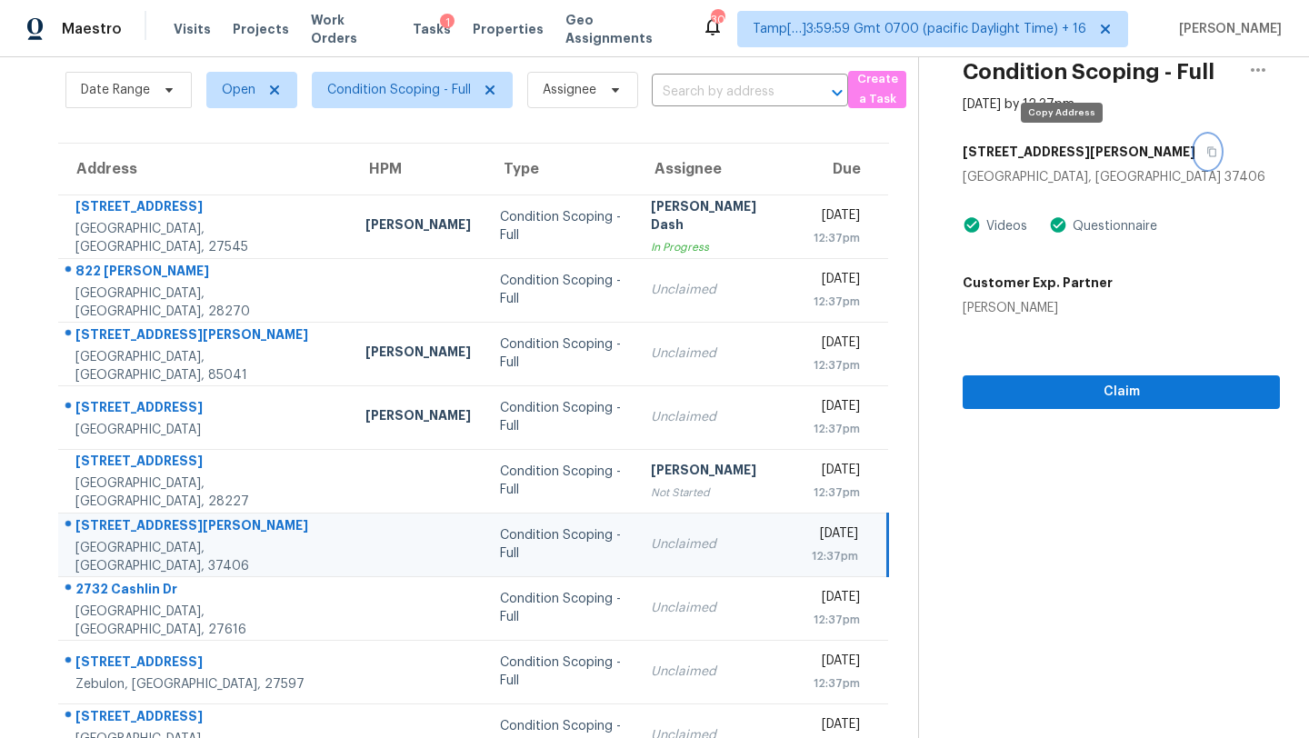
click at [1208, 148] on icon "button" at bounding box center [1212, 152] width 9 height 10
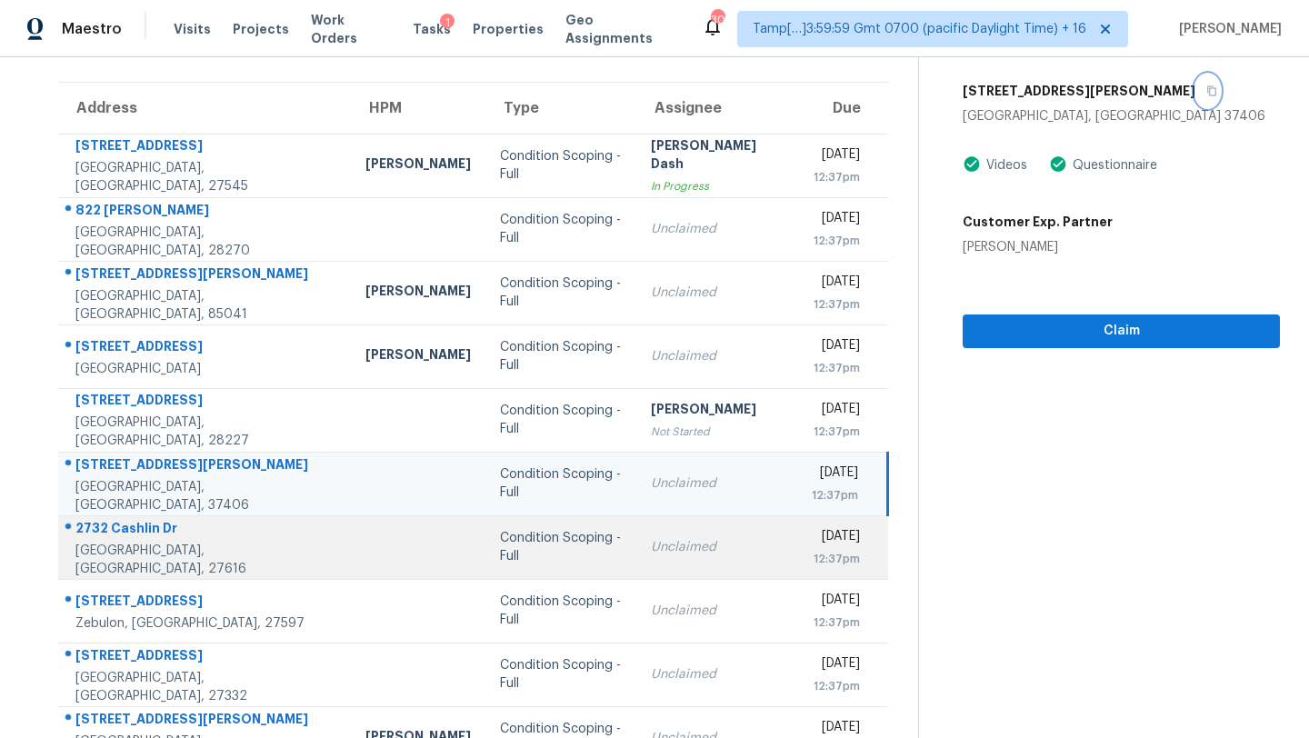
scroll to position [208, 0]
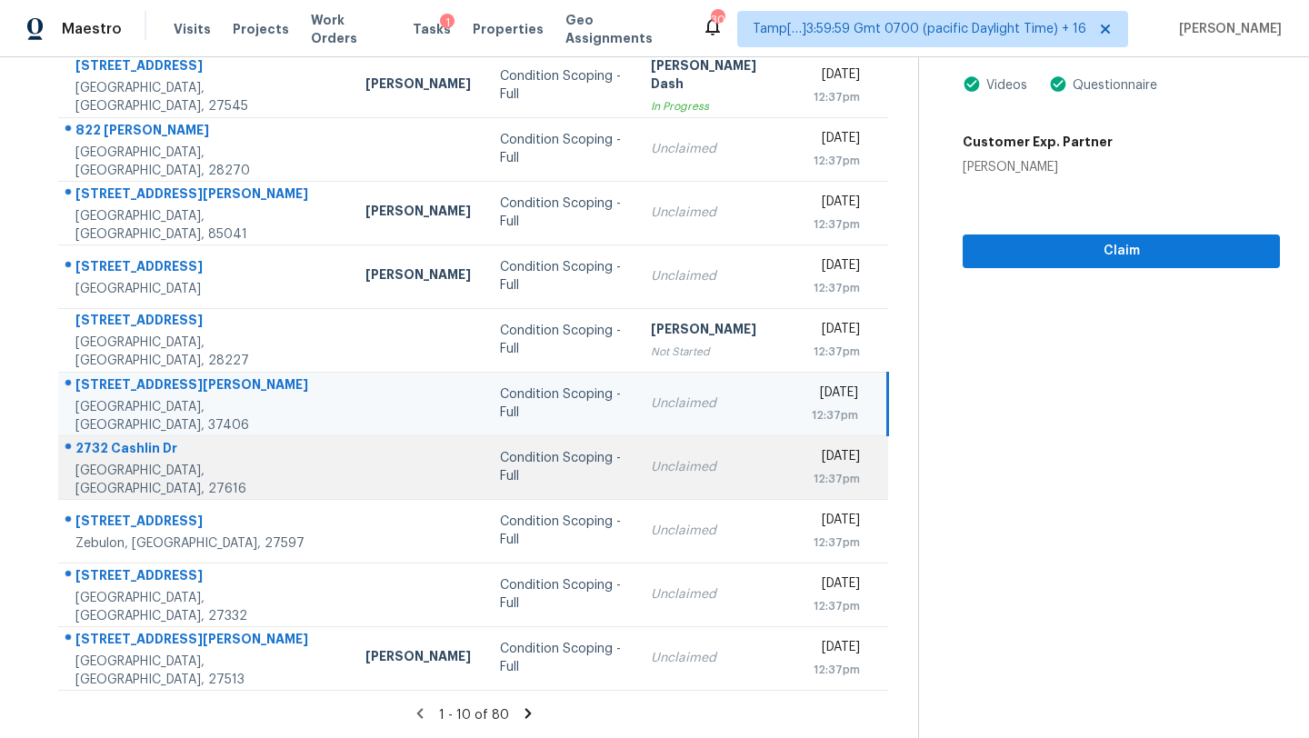
click at [636, 476] on td "Unclaimed" at bounding box center [716, 467] width 161 height 64
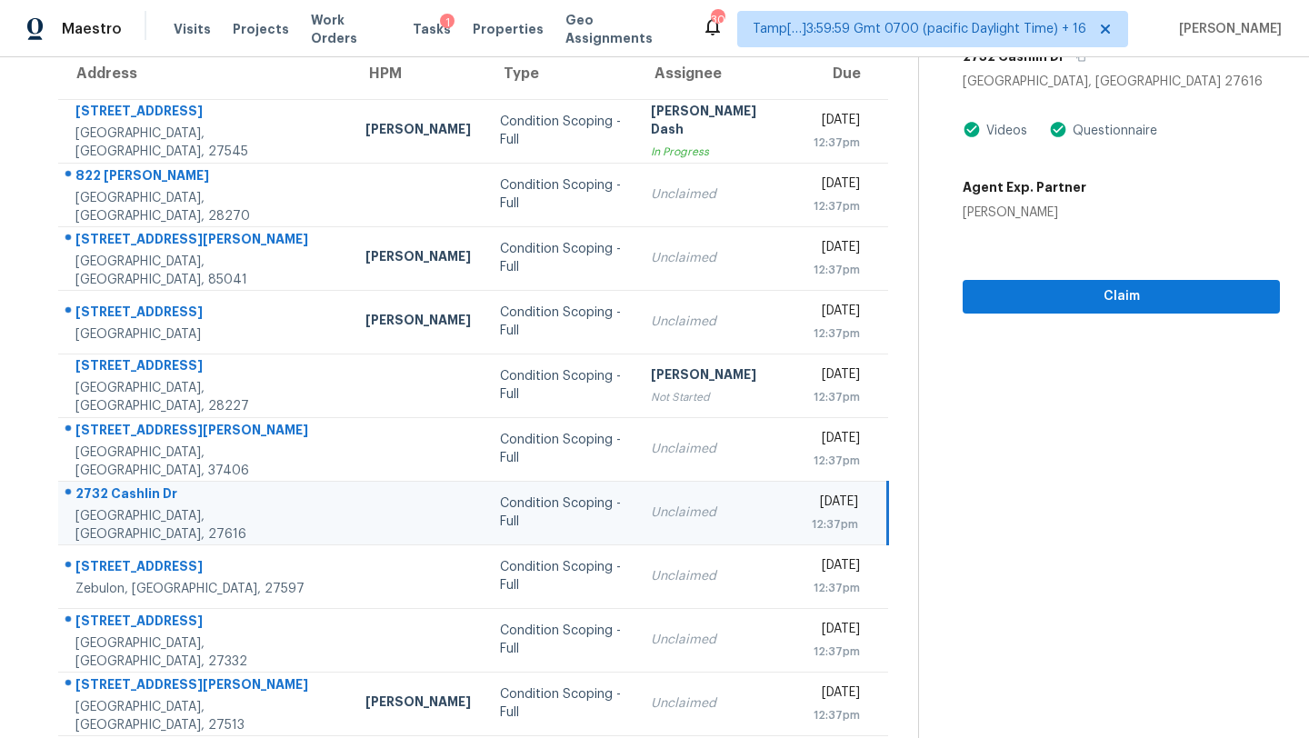
scroll to position [126, 0]
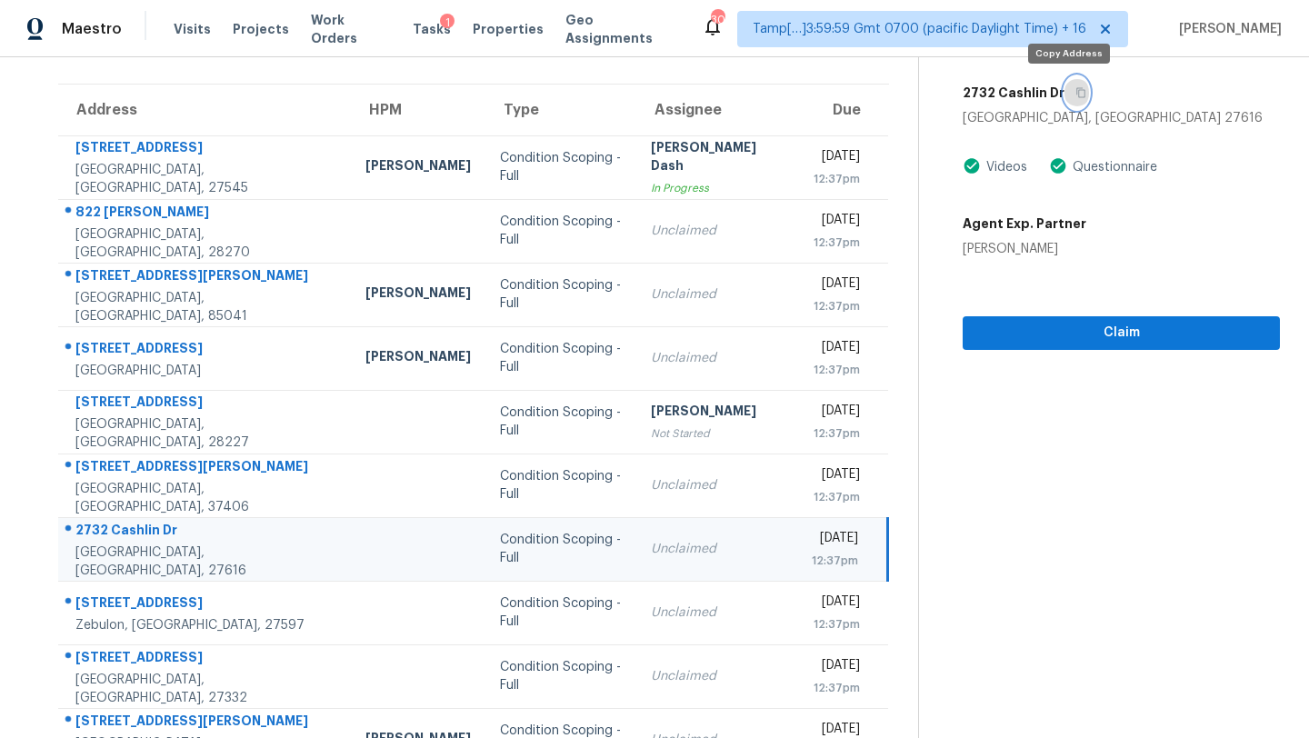
click at [1077, 95] on button "button" at bounding box center [1076, 92] width 25 height 33
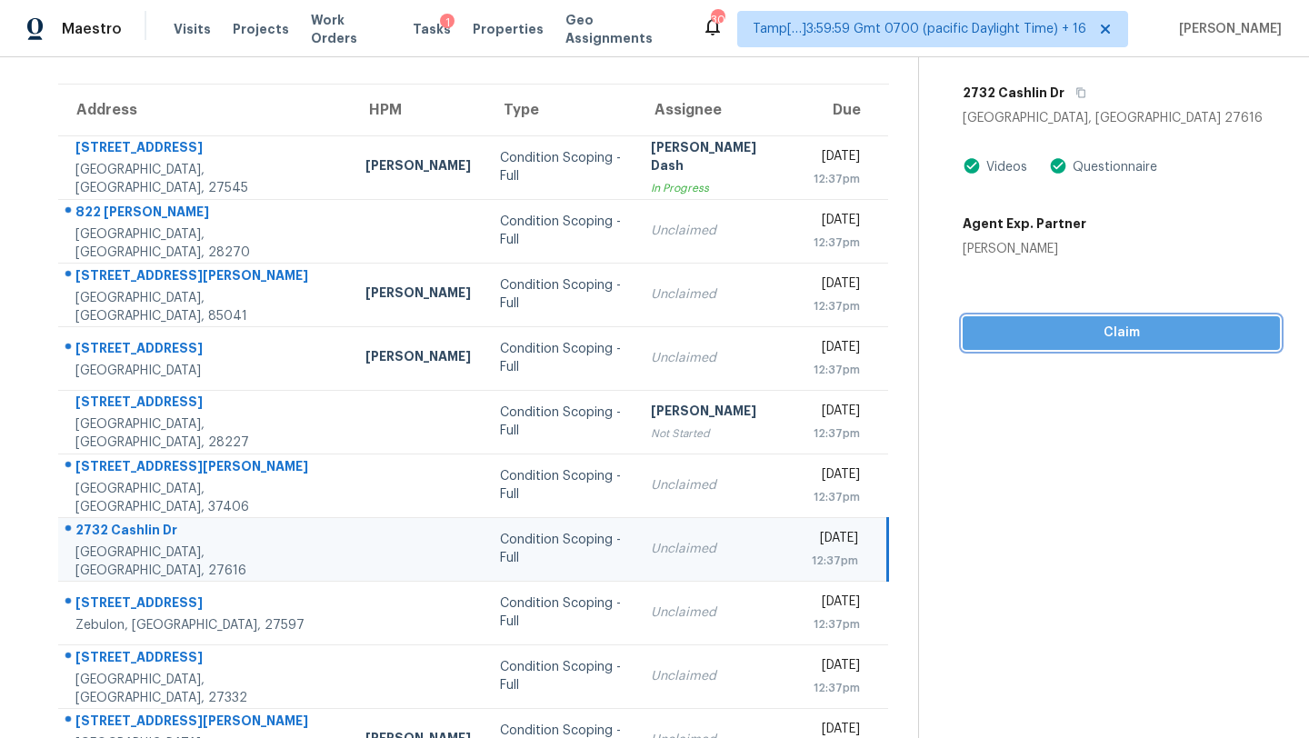
click at [1032, 335] on span "Claim" at bounding box center [1121, 333] width 288 height 23
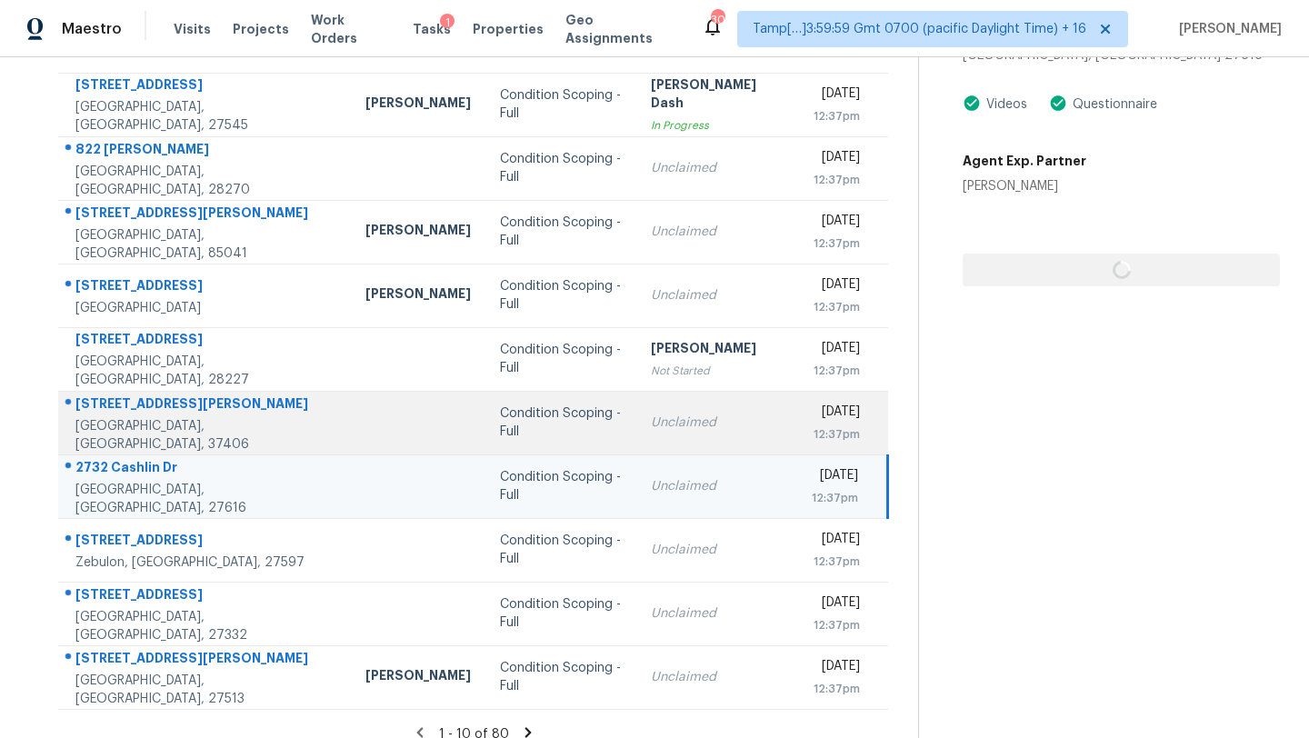
scroll to position [208, 0]
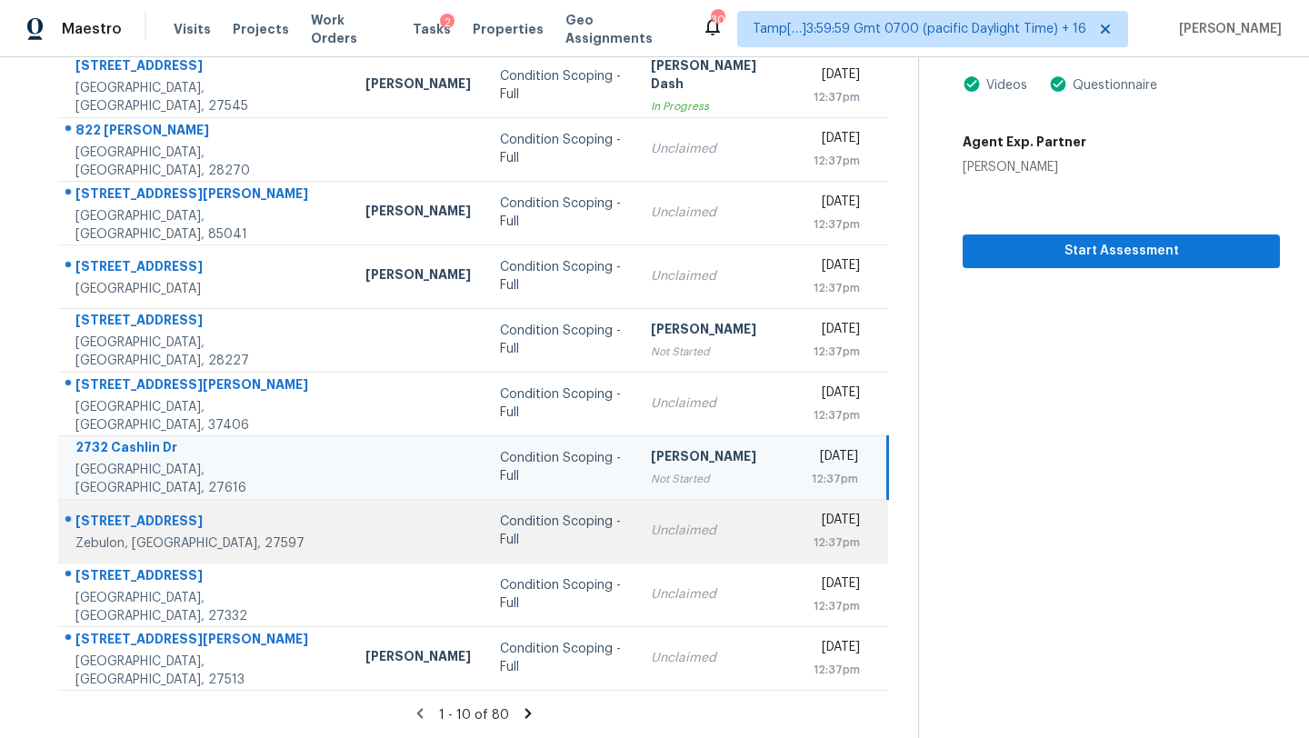
click at [651, 530] on div "Unclaimed" at bounding box center [717, 531] width 132 height 18
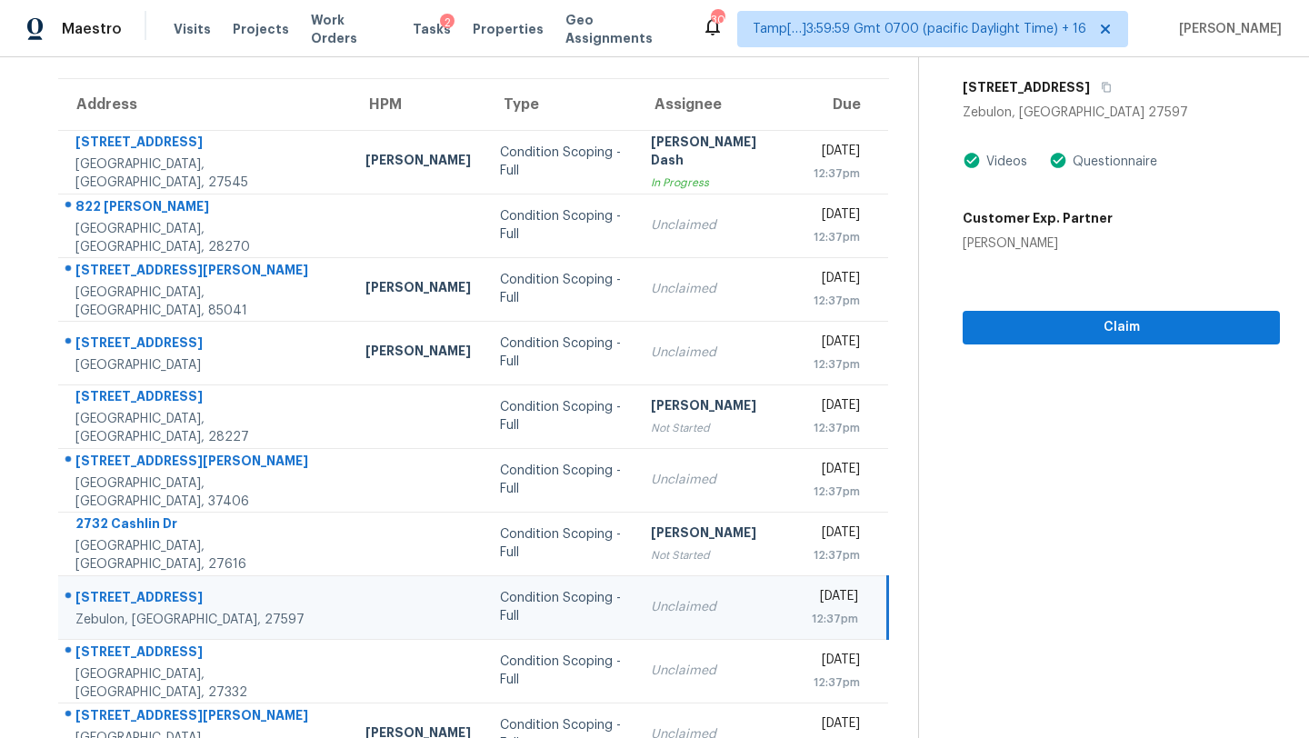
scroll to position [112, 0]
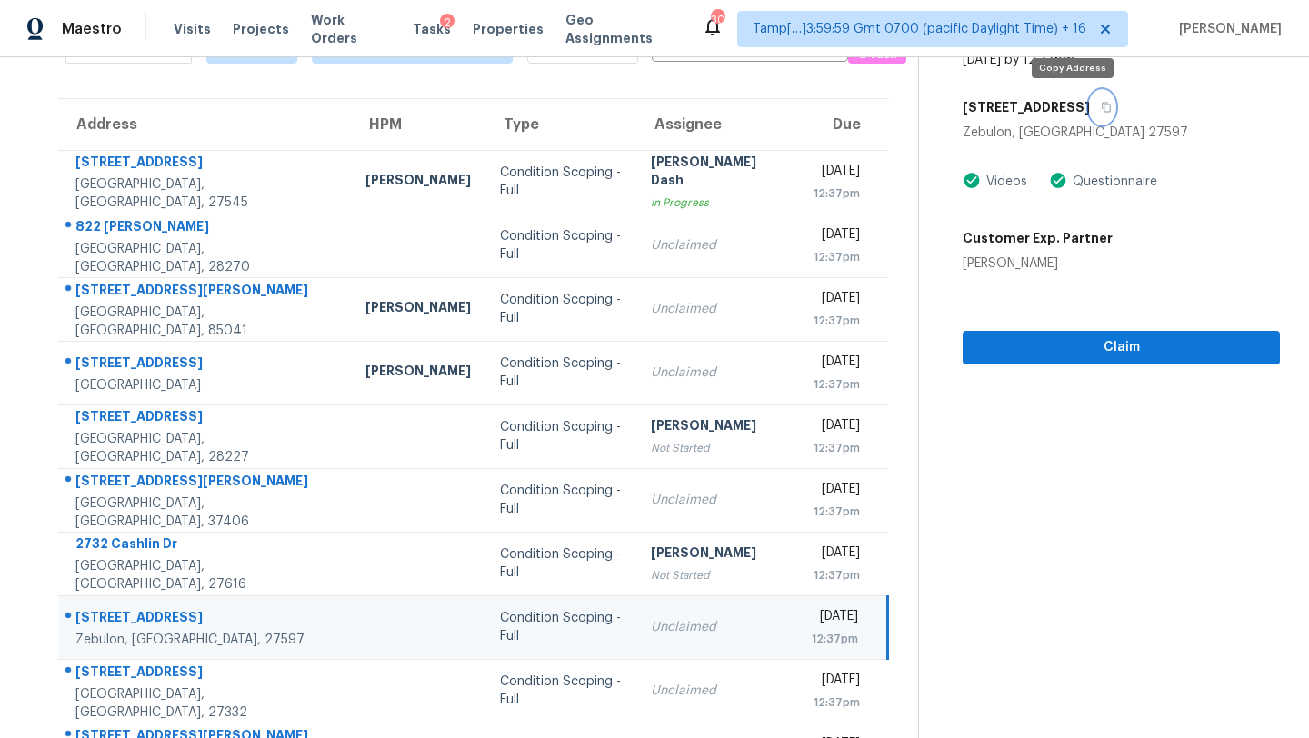
click at [1103, 109] on icon "button" at bounding box center [1107, 108] width 9 height 10
click at [1038, 352] on span "Claim" at bounding box center [1121, 347] width 288 height 23
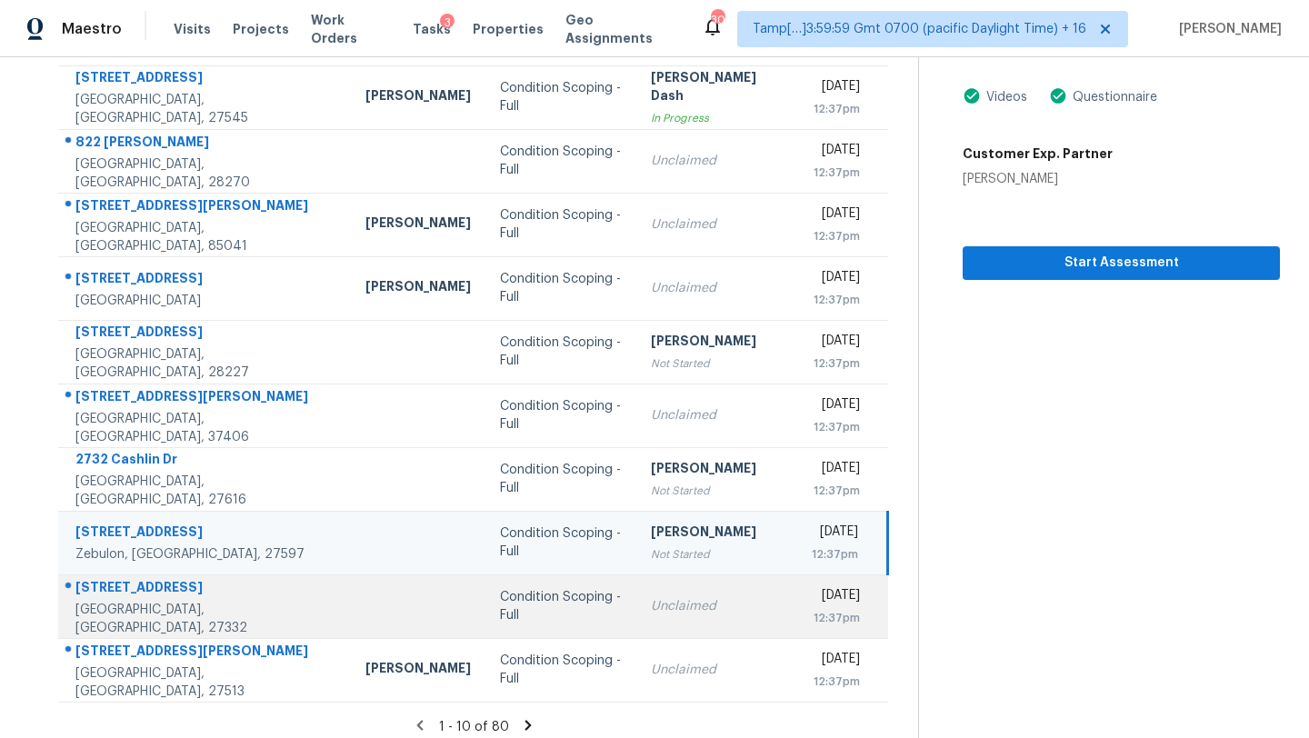
scroll to position [208, 0]
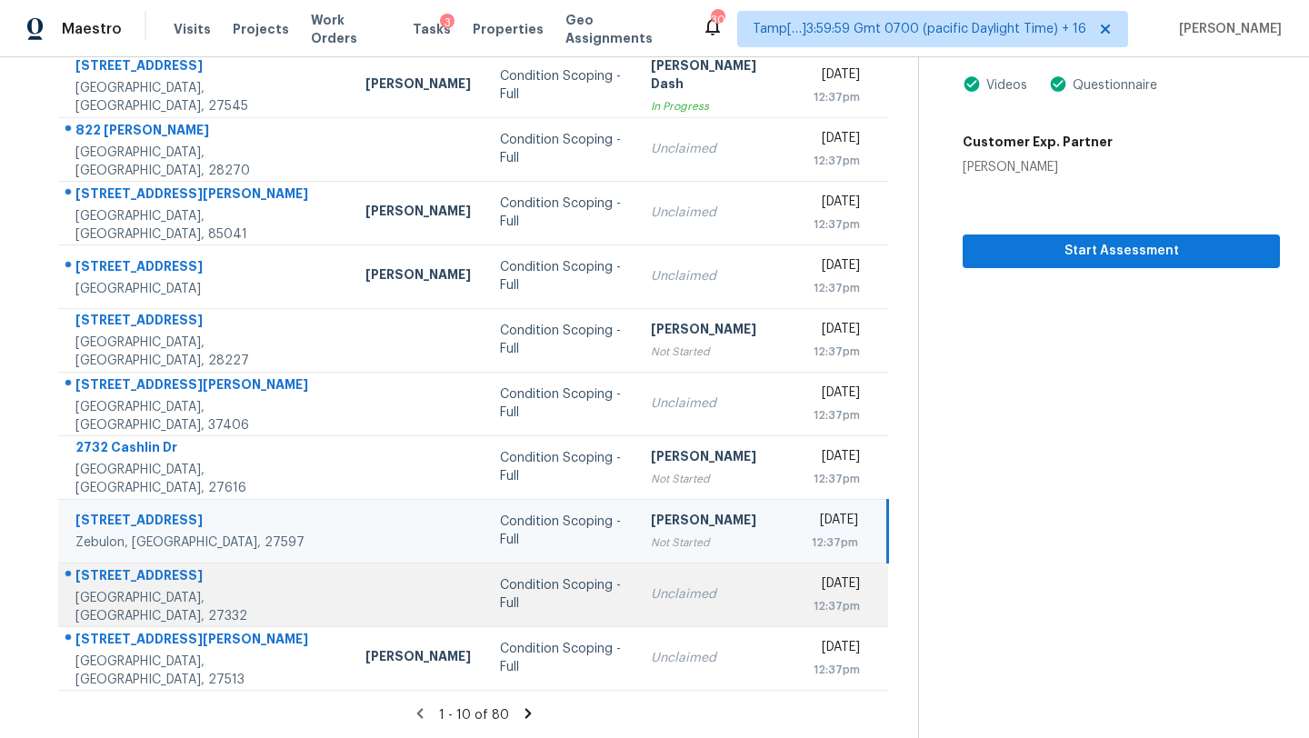
click at [651, 596] on div "Unclaimed" at bounding box center [717, 594] width 132 height 18
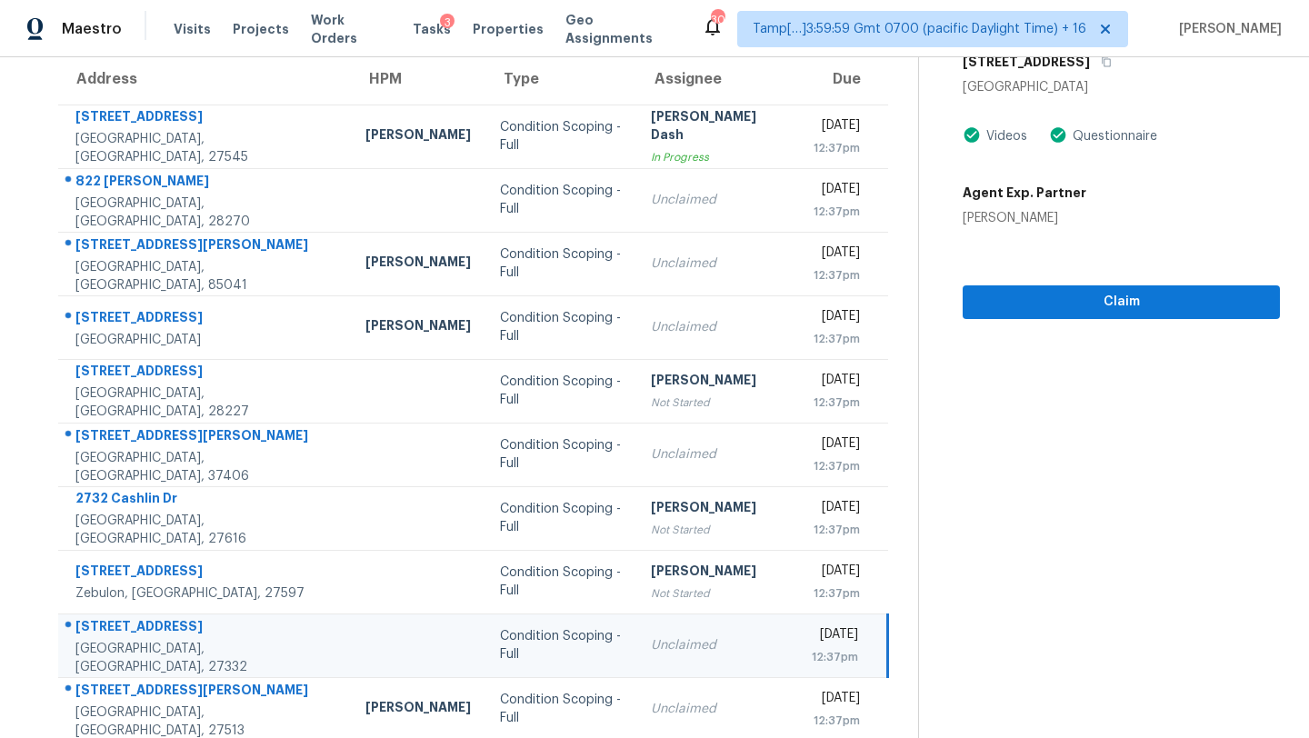
scroll to position [113, 0]
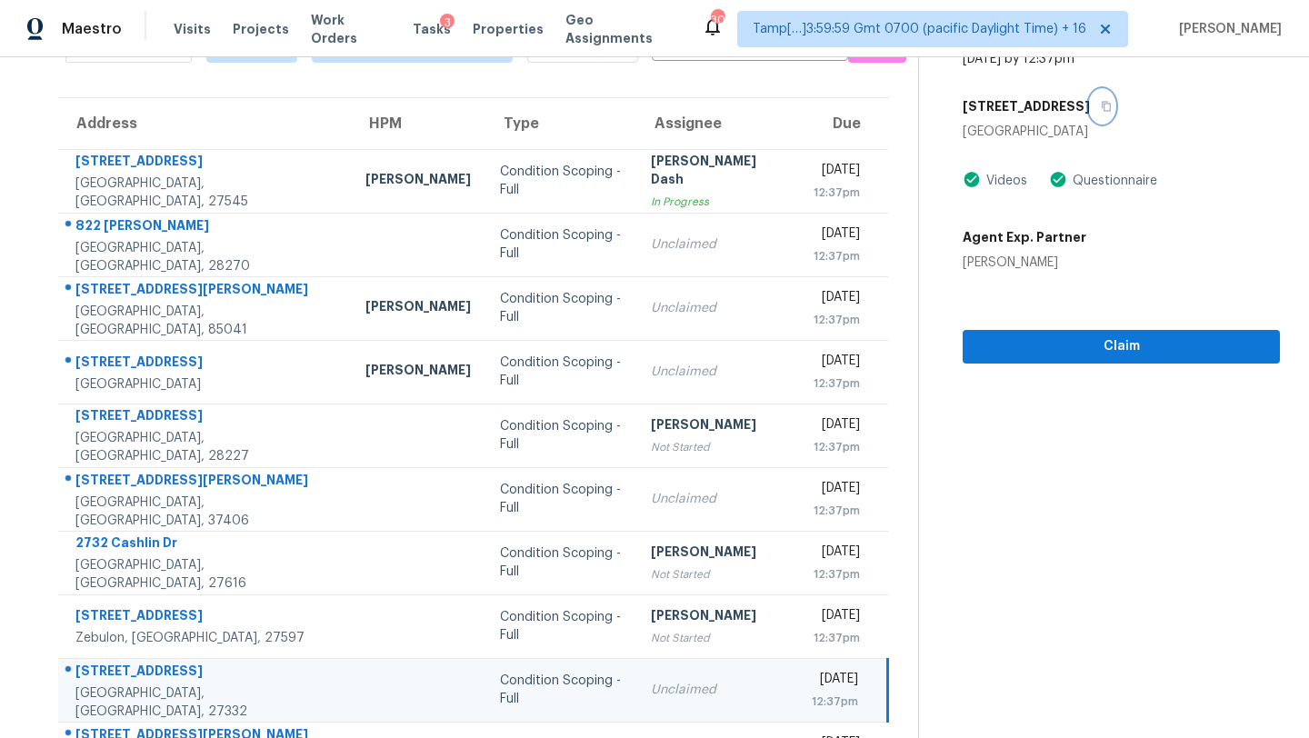
click at [1101, 101] on icon "button" at bounding box center [1106, 106] width 11 height 11
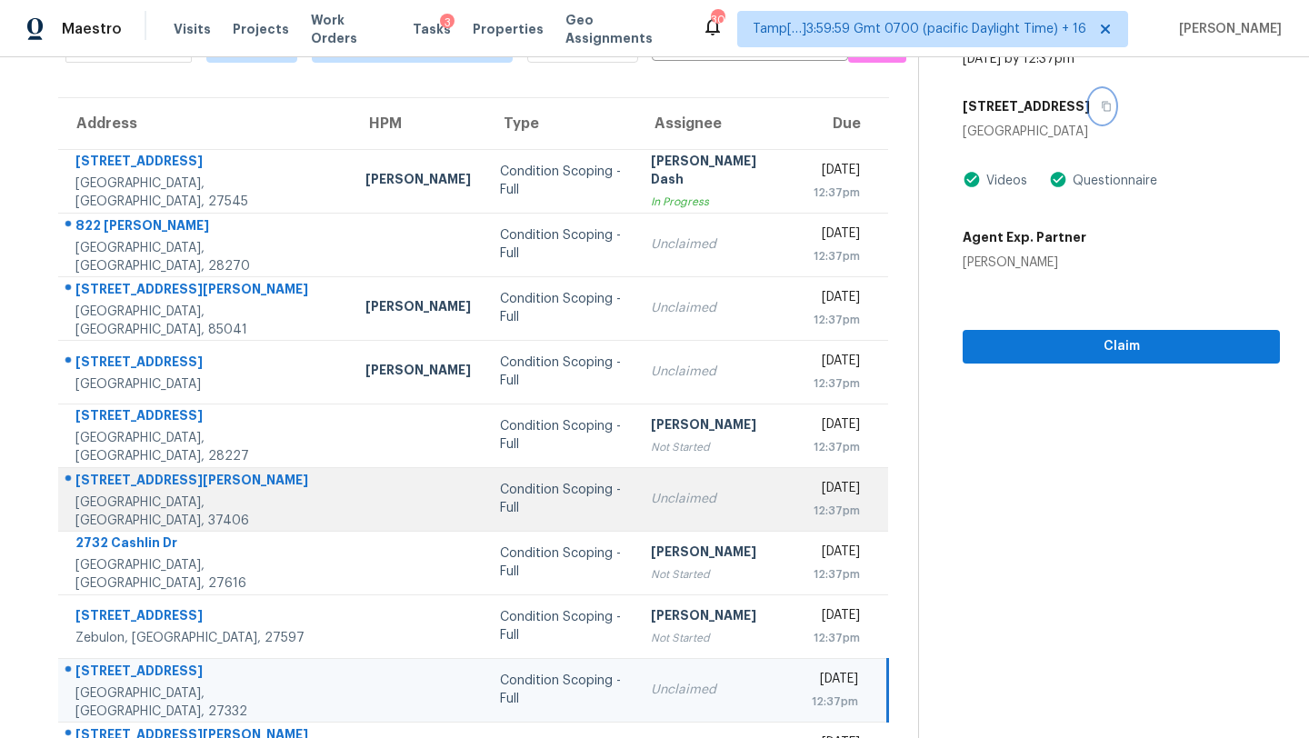
scroll to position [208, 0]
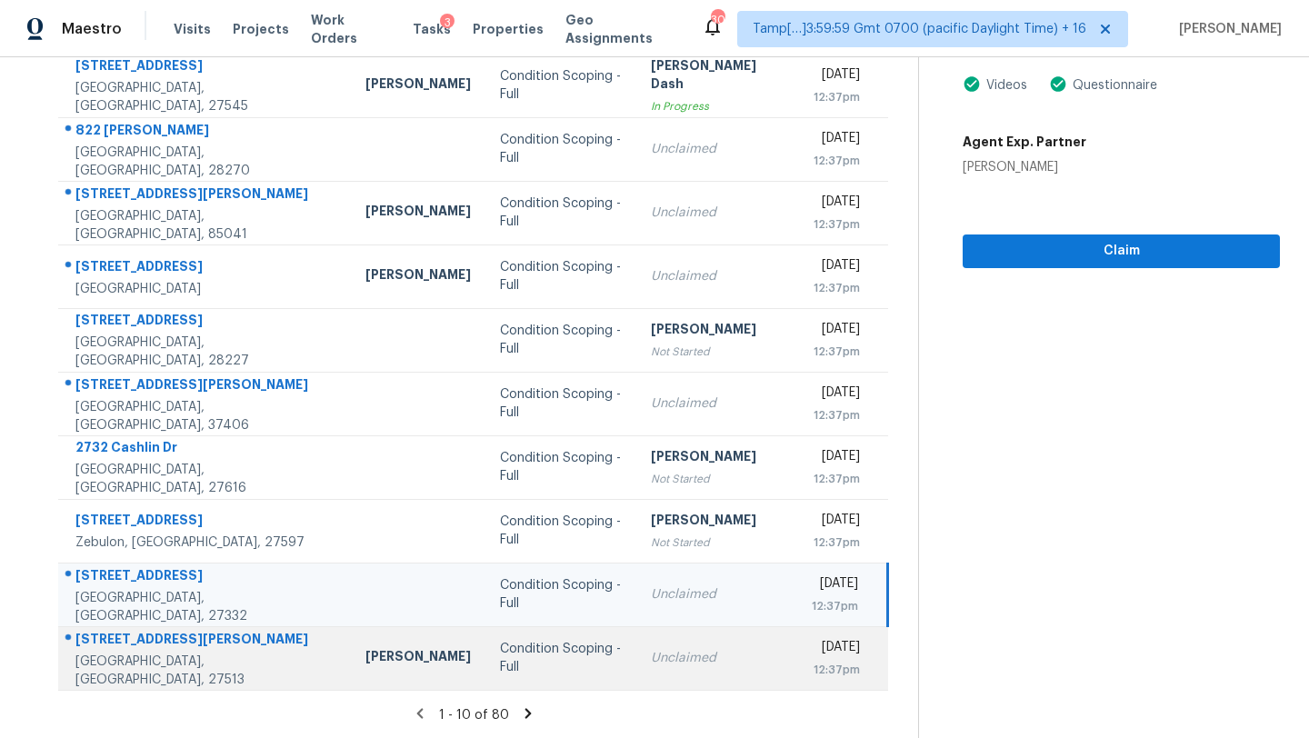
click at [636, 669] on td "Unclaimed" at bounding box center [716, 658] width 161 height 64
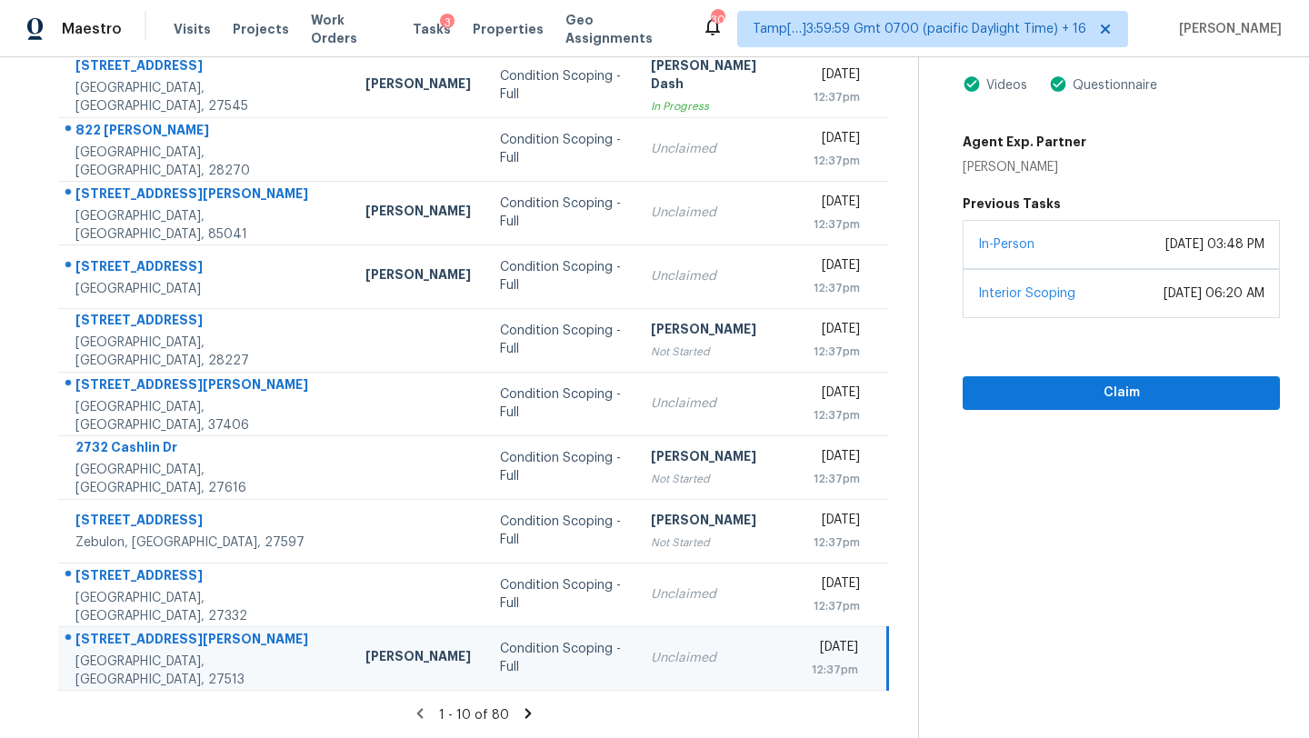
click at [526, 713] on icon at bounding box center [528, 713] width 16 height 16
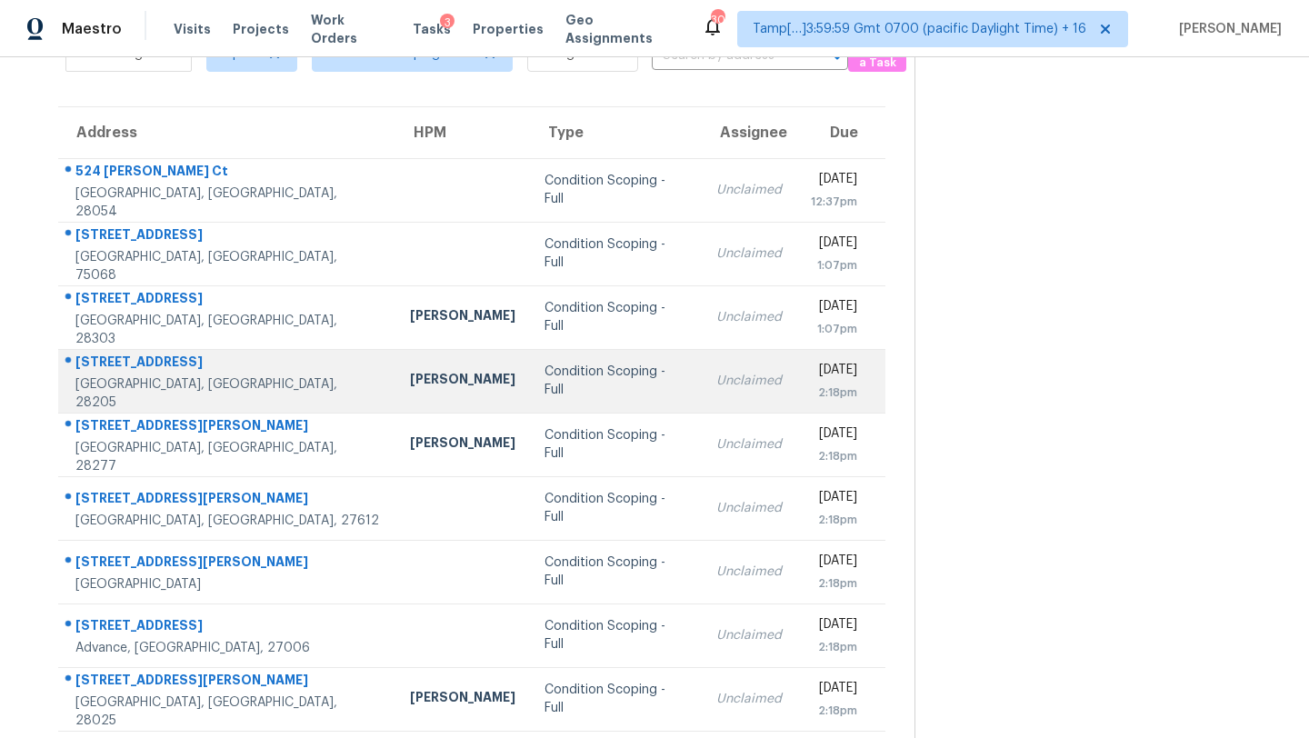
scroll to position [79, 0]
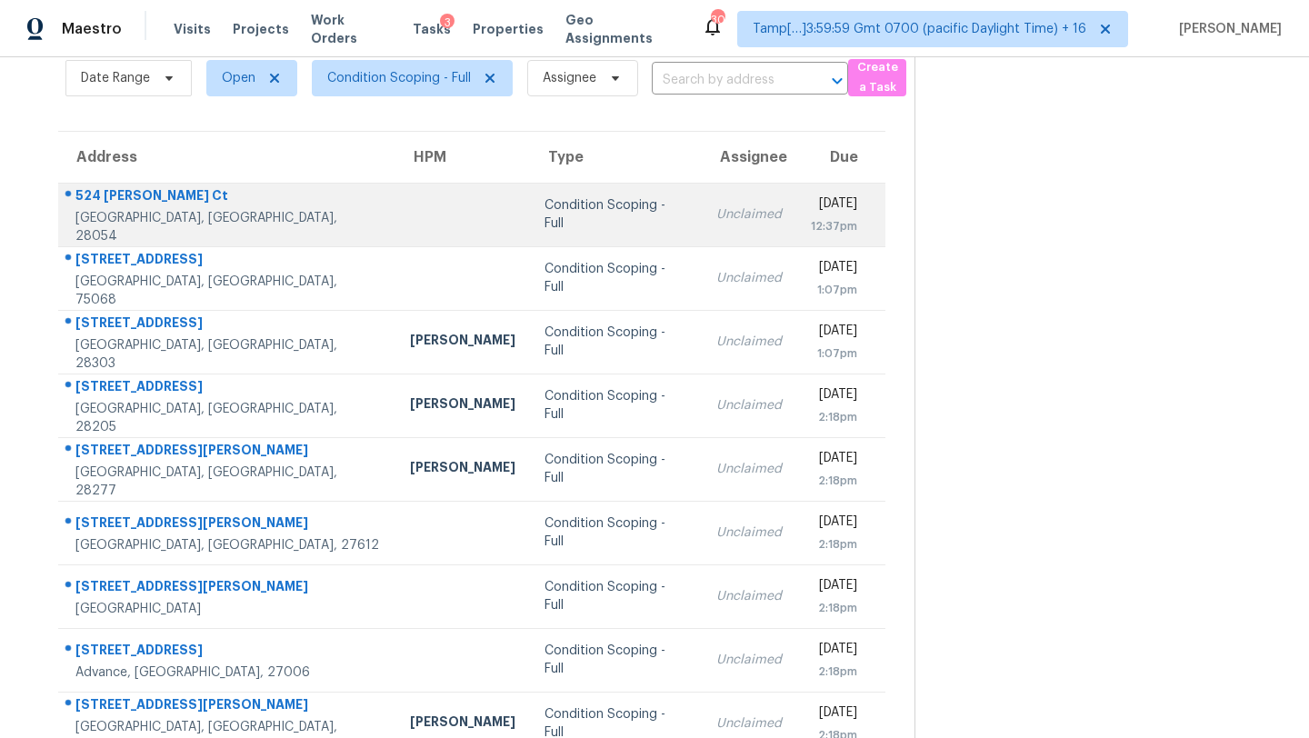
click at [590, 212] on td "Condition Scoping - Full" at bounding box center [616, 215] width 172 height 64
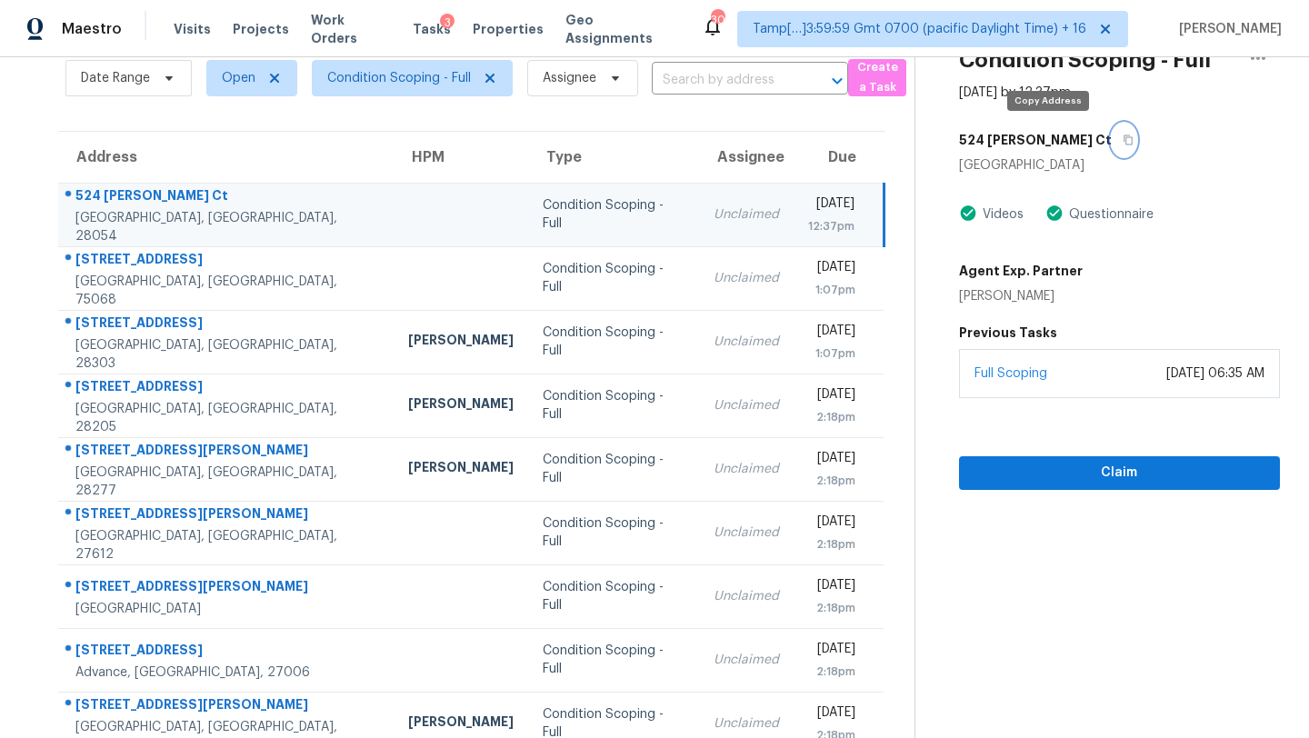
click at [1123, 145] on icon "button" at bounding box center [1128, 140] width 11 height 11
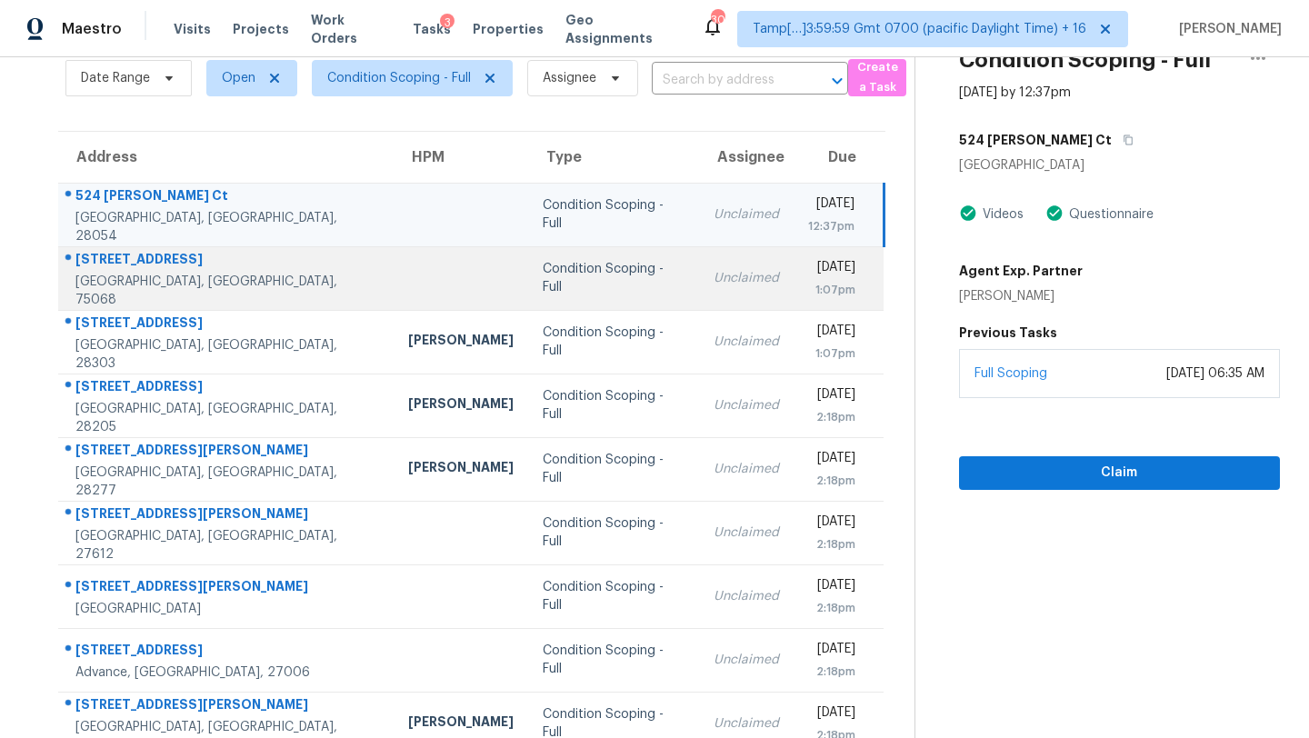
click at [699, 265] on td "Unclaimed" at bounding box center [746, 278] width 95 height 64
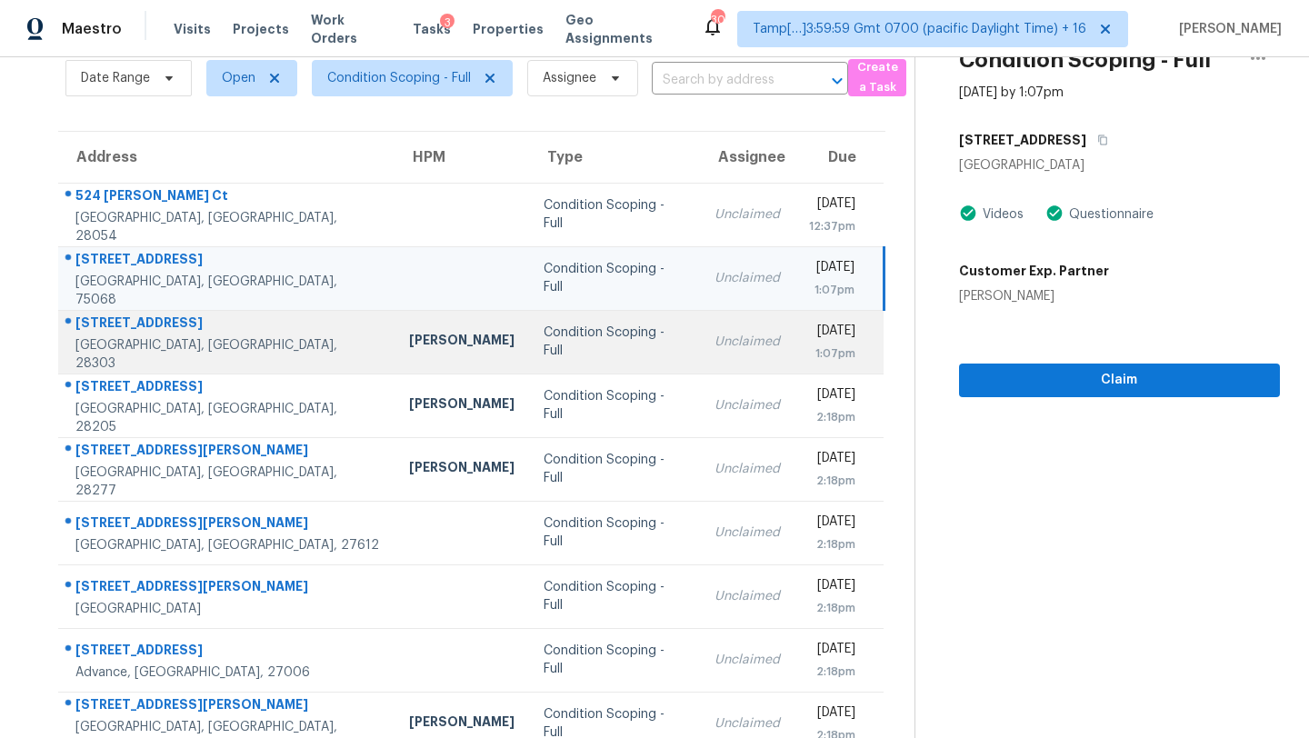
click at [700, 345] on td "Unclaimed" at bounding box center [747, 342] width 95 height 64
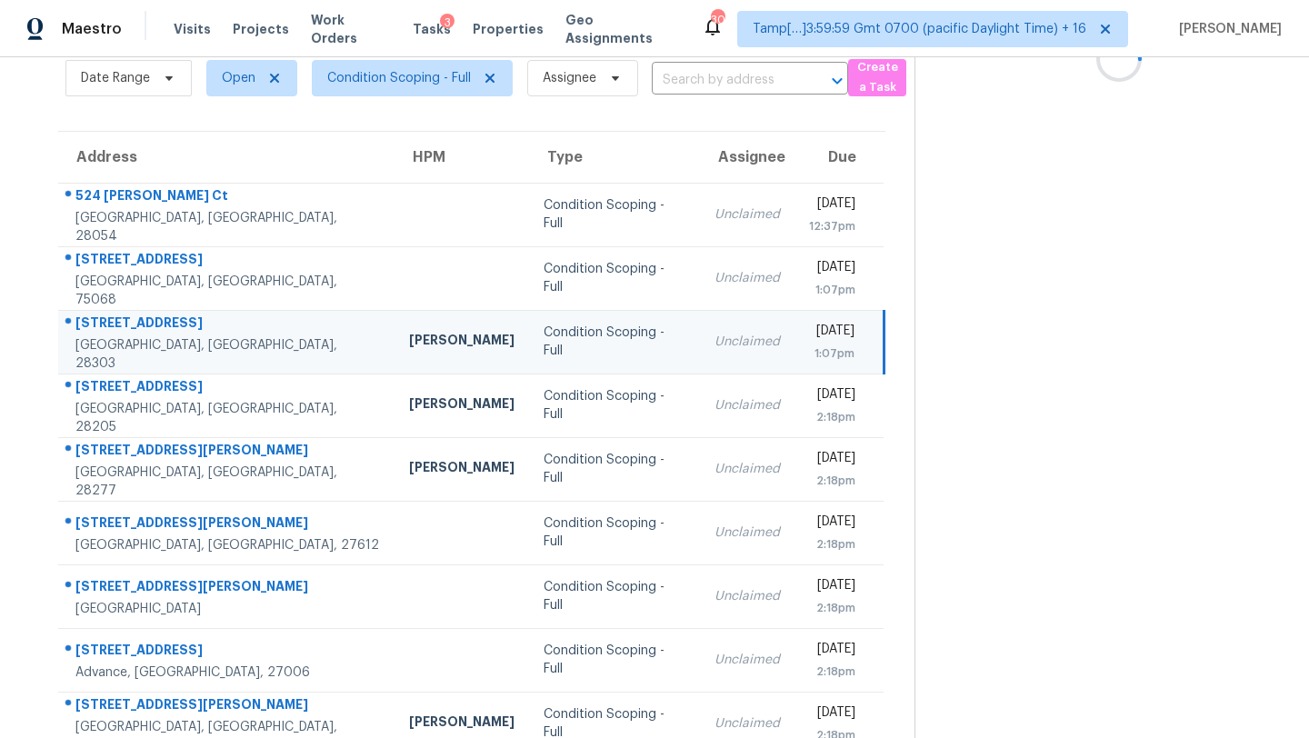
scroll to position [0, 0]
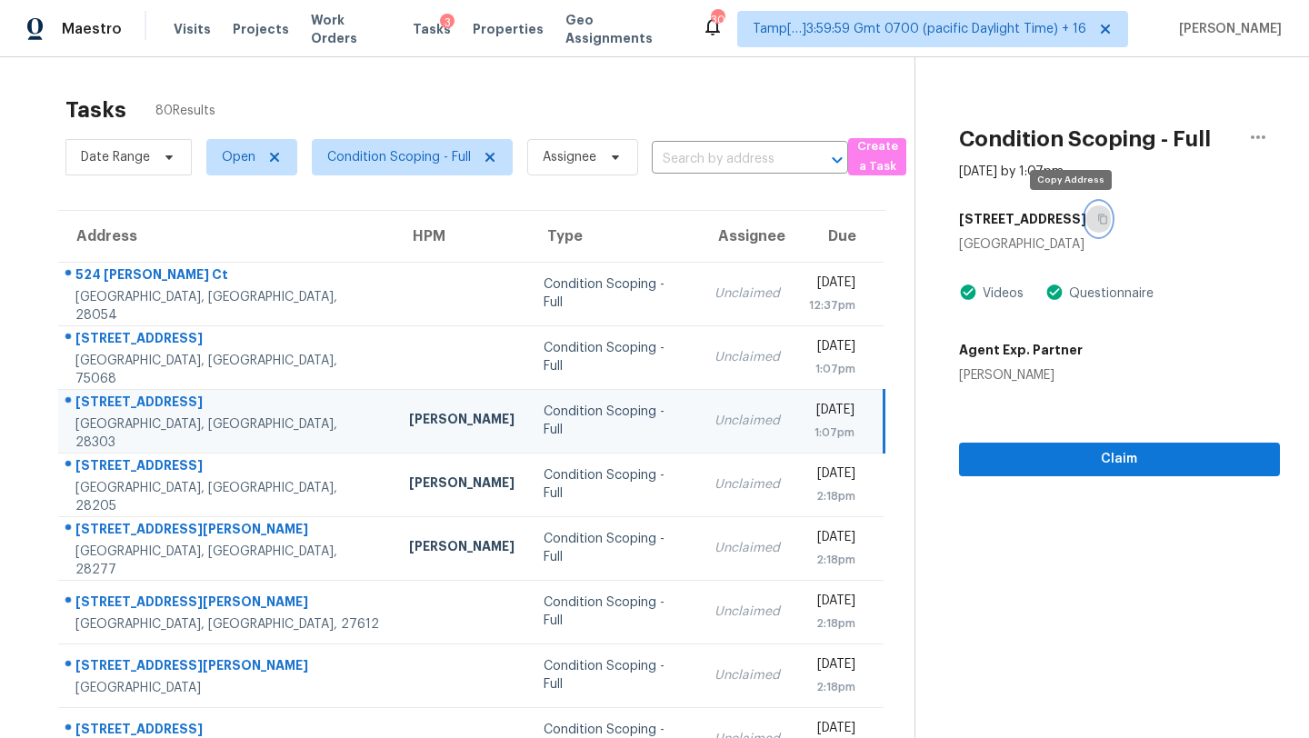
click at [1086, 212] on button "button" at bounding box center [1098, 219] width 25 height 33
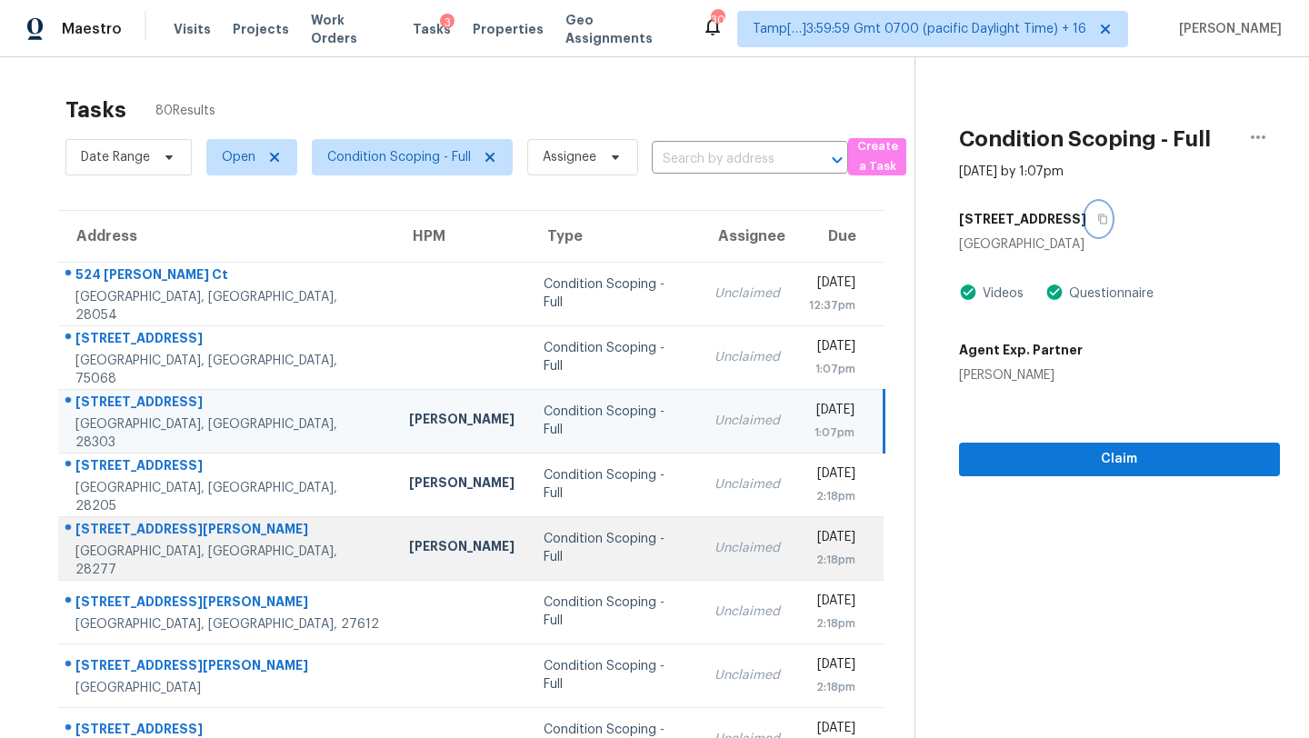
scroll to position [113, 0]
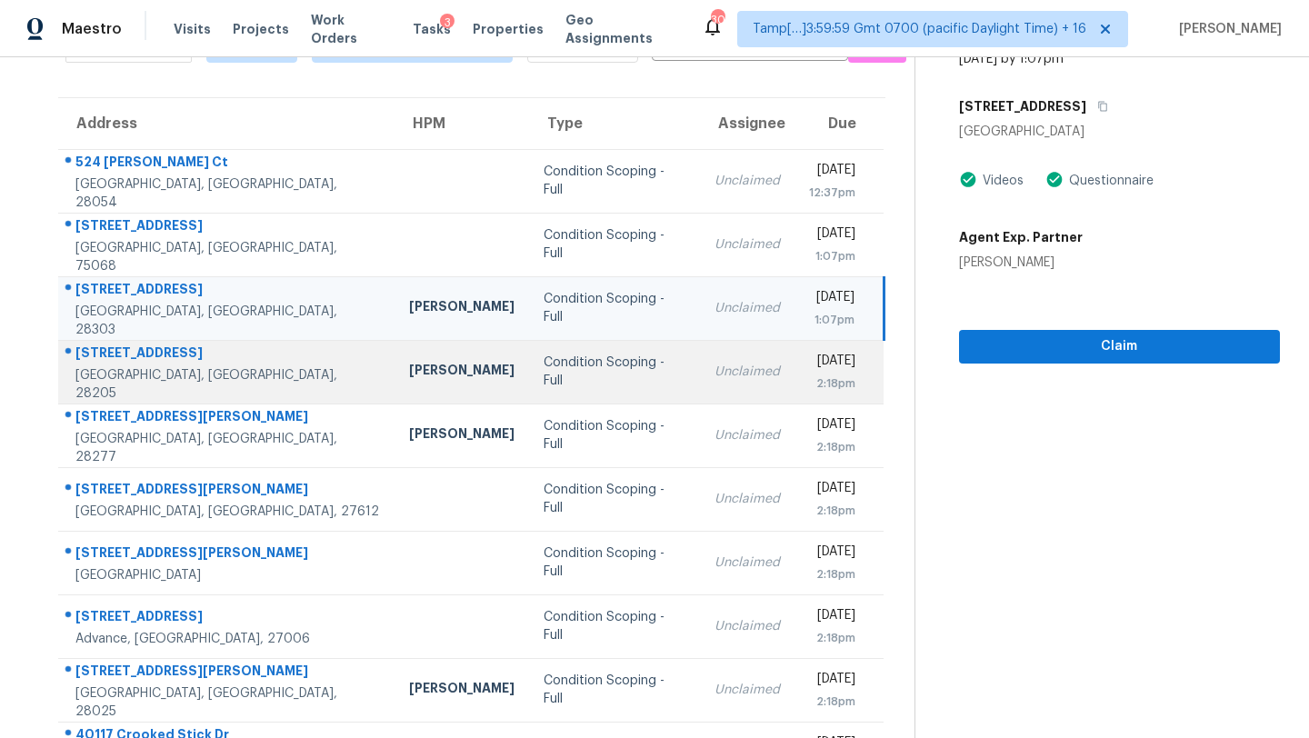
click at [700, 395] on td "Unclaimed" at bounding box center [747, 372] width 95 height 64
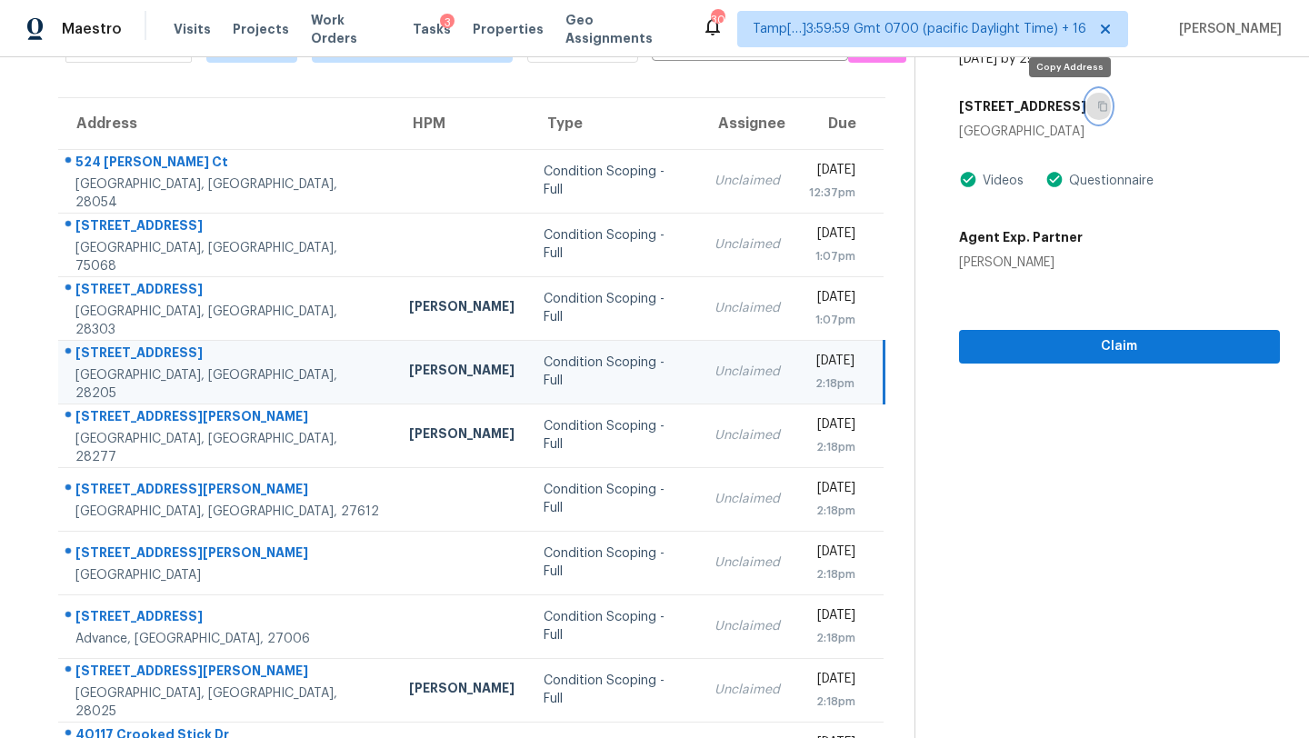
click at [1098, 103] on icon "button" at bounding box center [1102, 107] width 9 height 10
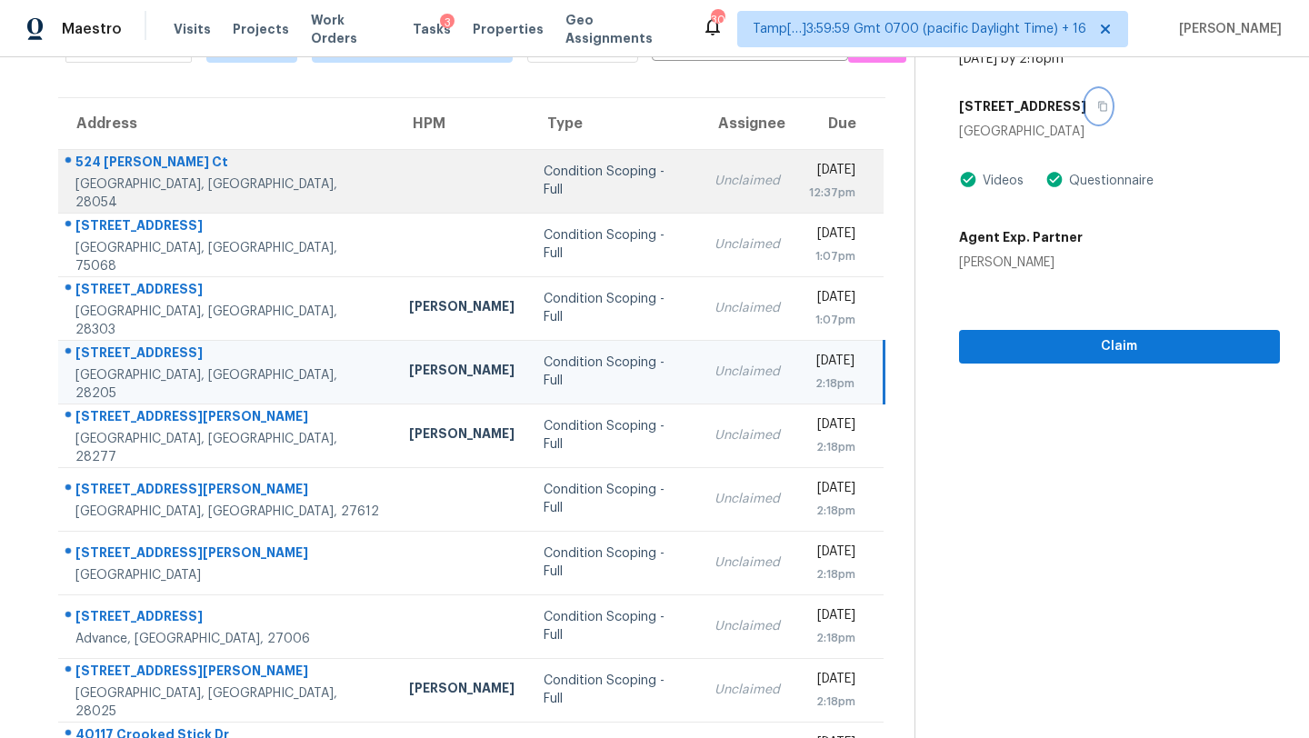
scroll to position [208, 0]
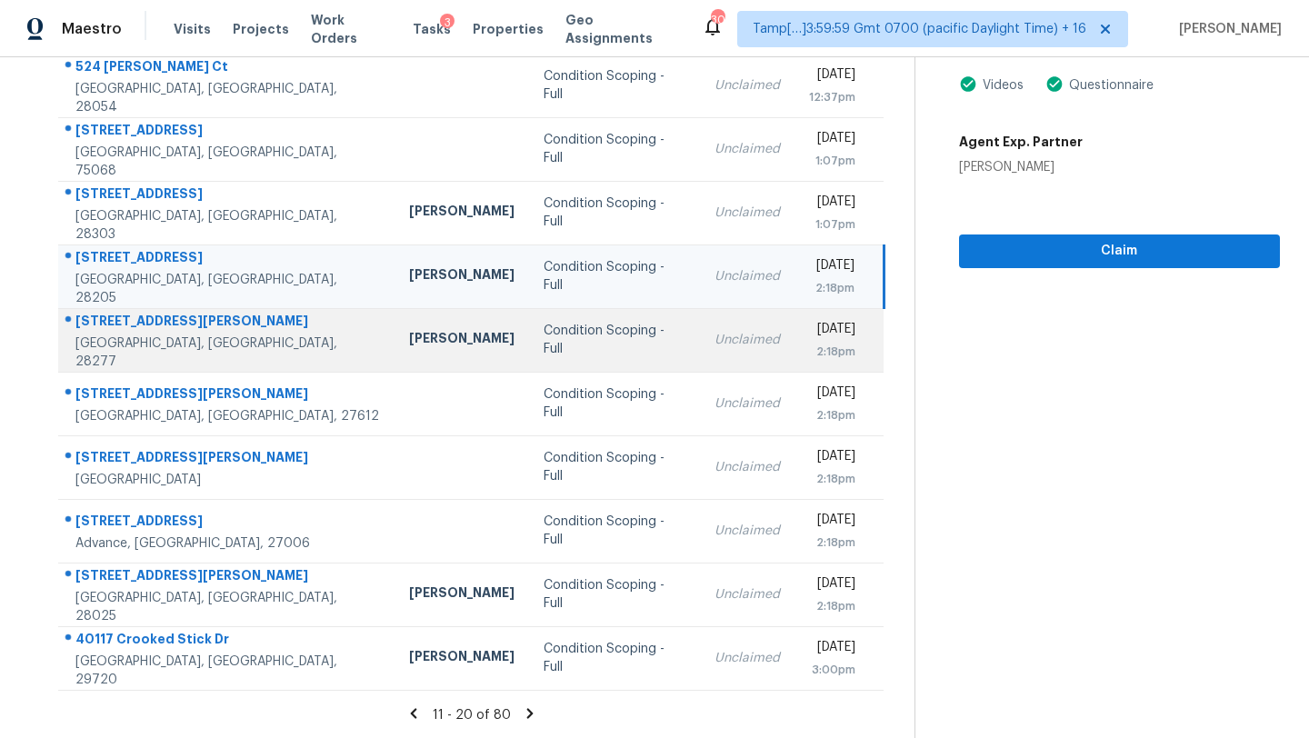
click at [700, 366] on td "Unclaimed" at bounding box center [747, 340] width 95 height 64
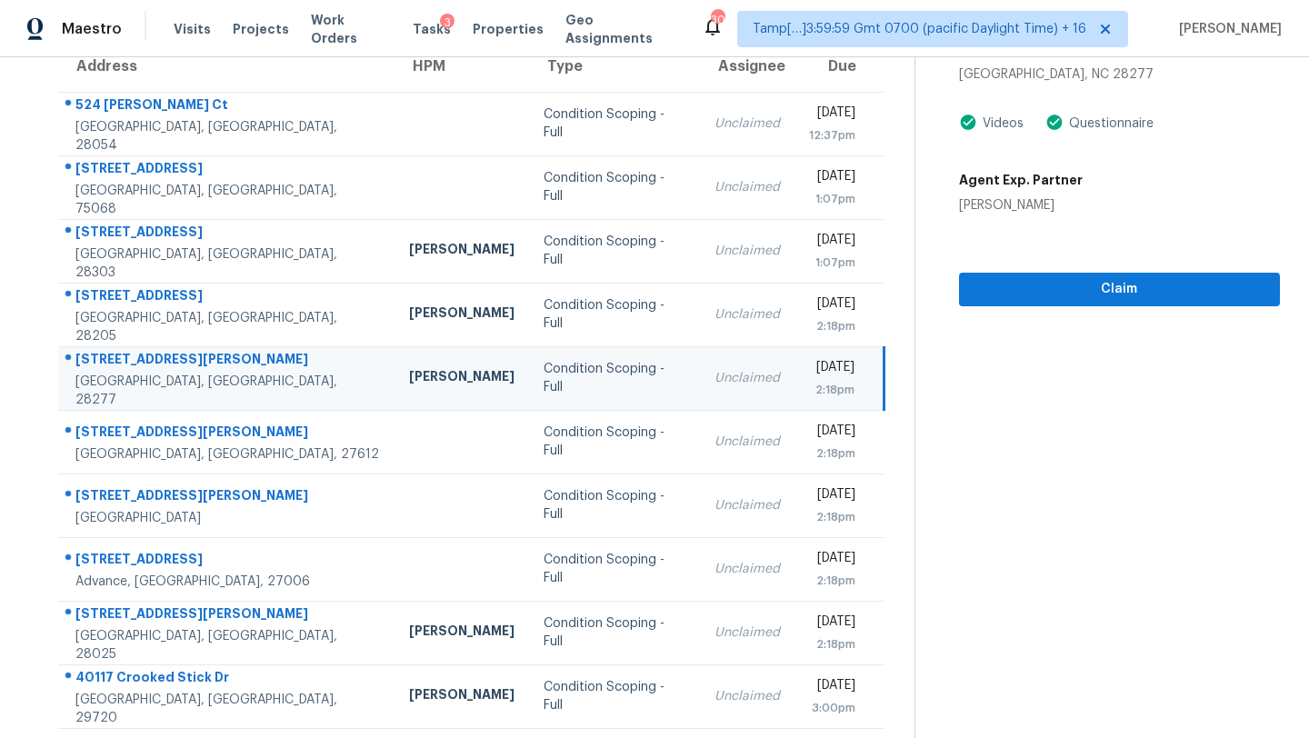
scroll to position [131, 0]
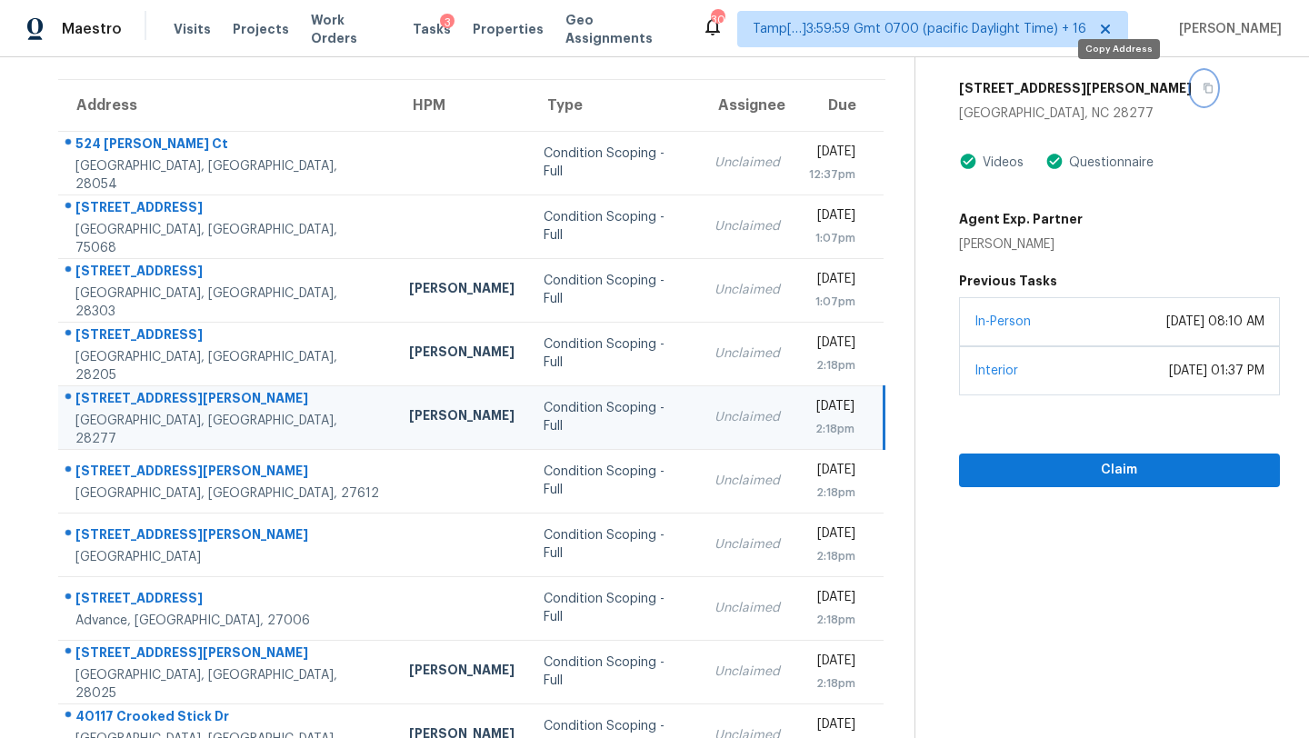
click at [1192, 101] on button "button" at bounding box center [1204, 88] width 25 height 33
click at [1192, 100] on button "button" at bounding box center [1204, 88] width 25 height 33
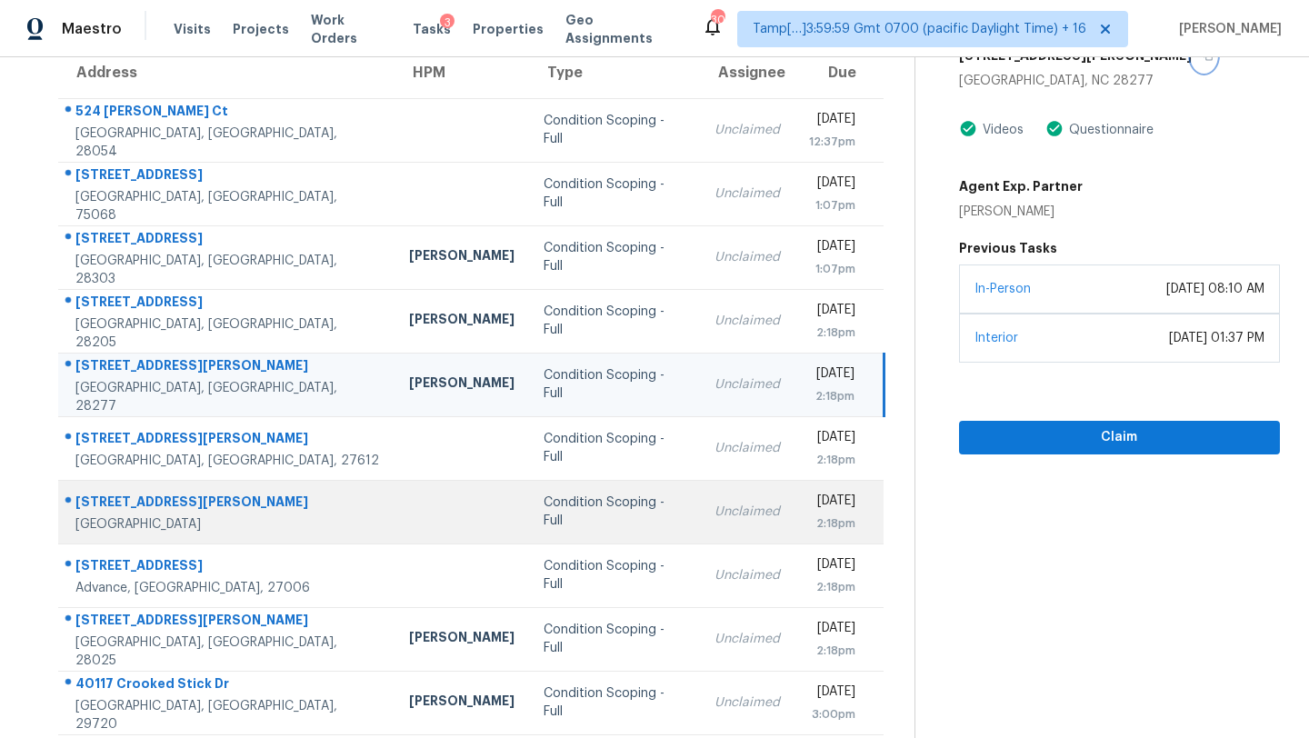
scroll to position [208, 0]
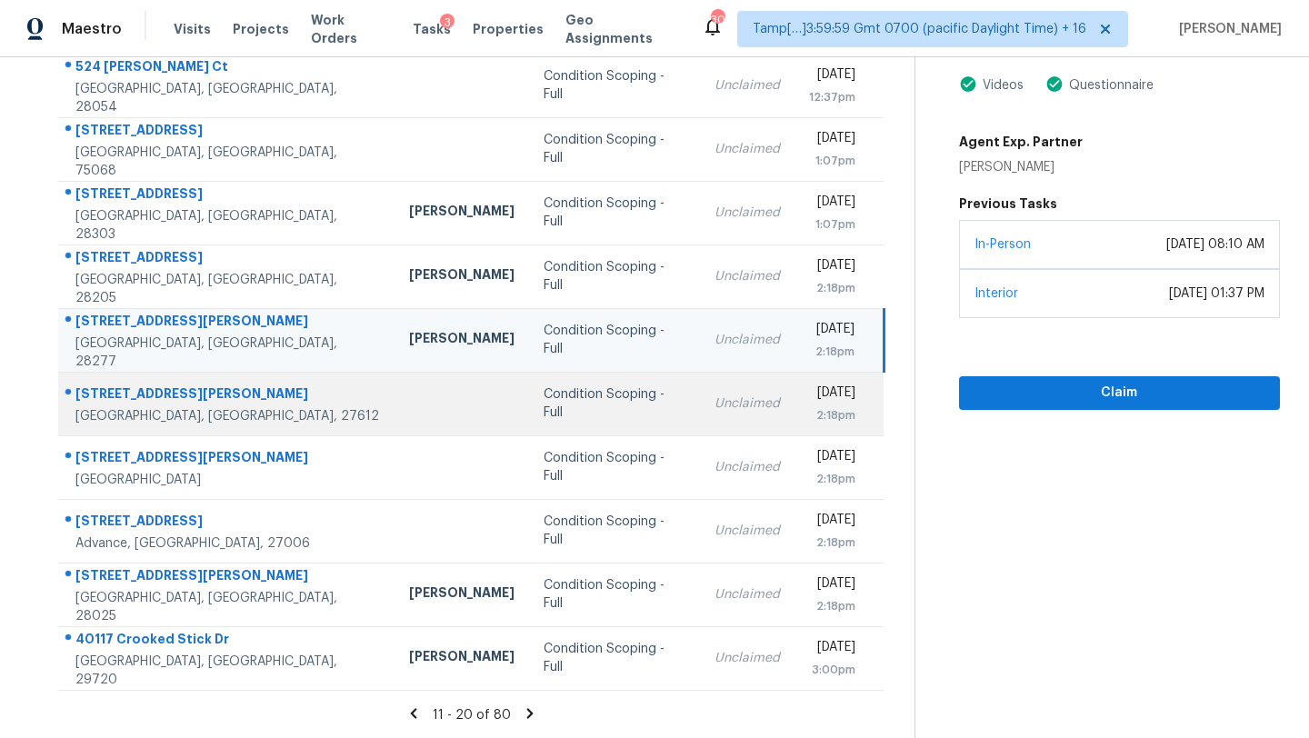
click at [700, 414] on td "Unclaimed" at bounding box center [747, 404] width 95 height 64
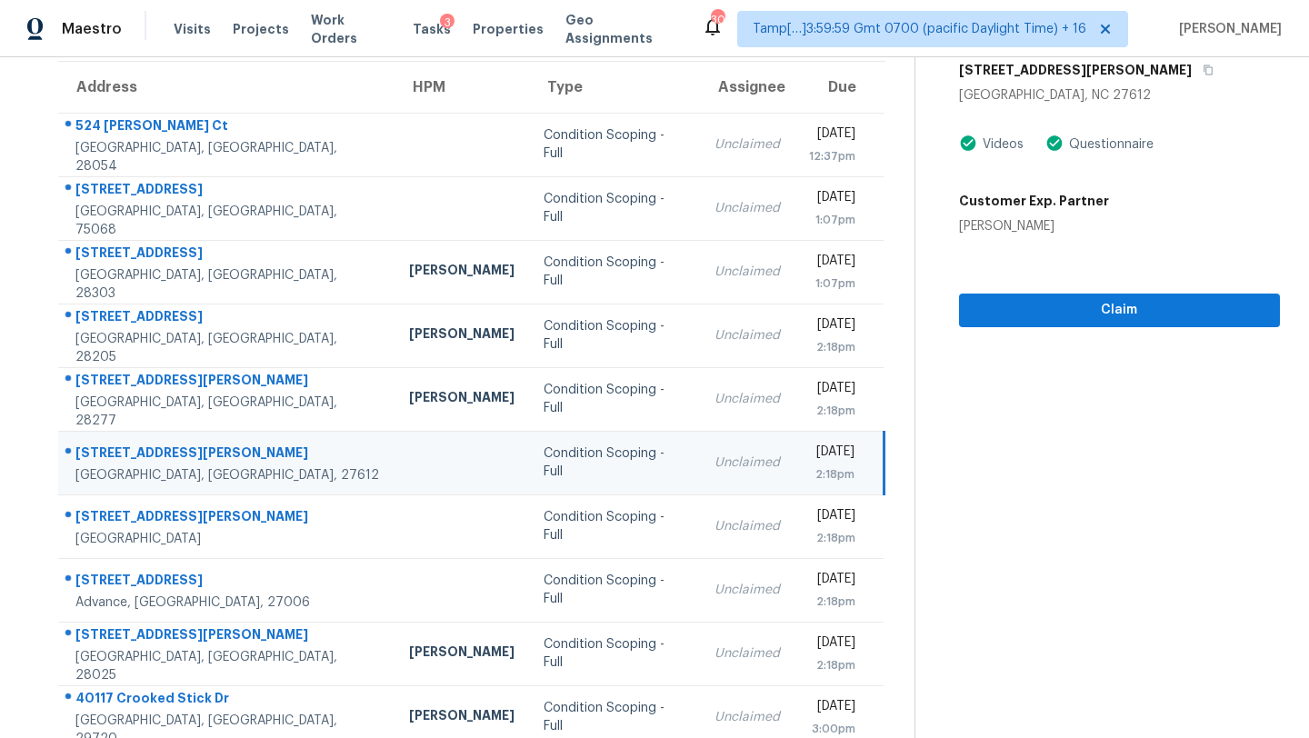
scroll to position [86, 0]
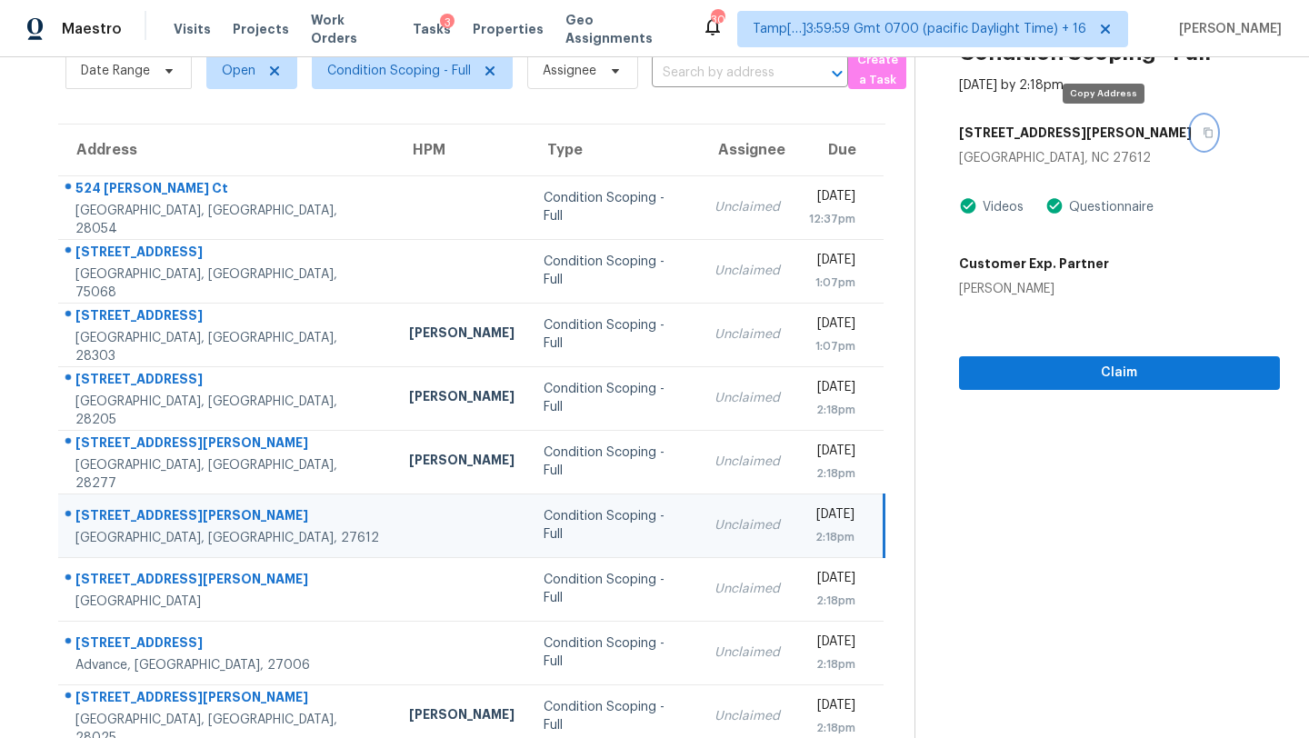
click at [1192, 125] on button "button" at bounding box center [1204, 132] width 25 height 33
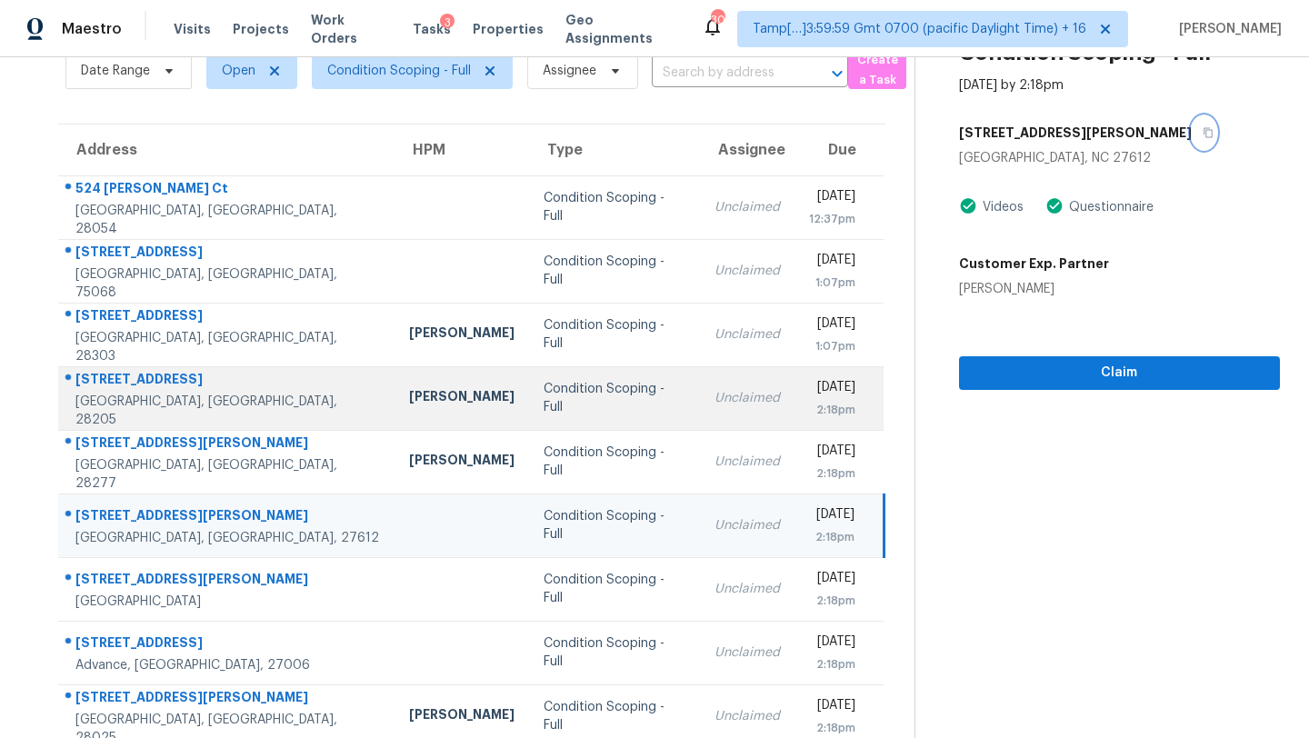
scroll to position [208, 0]
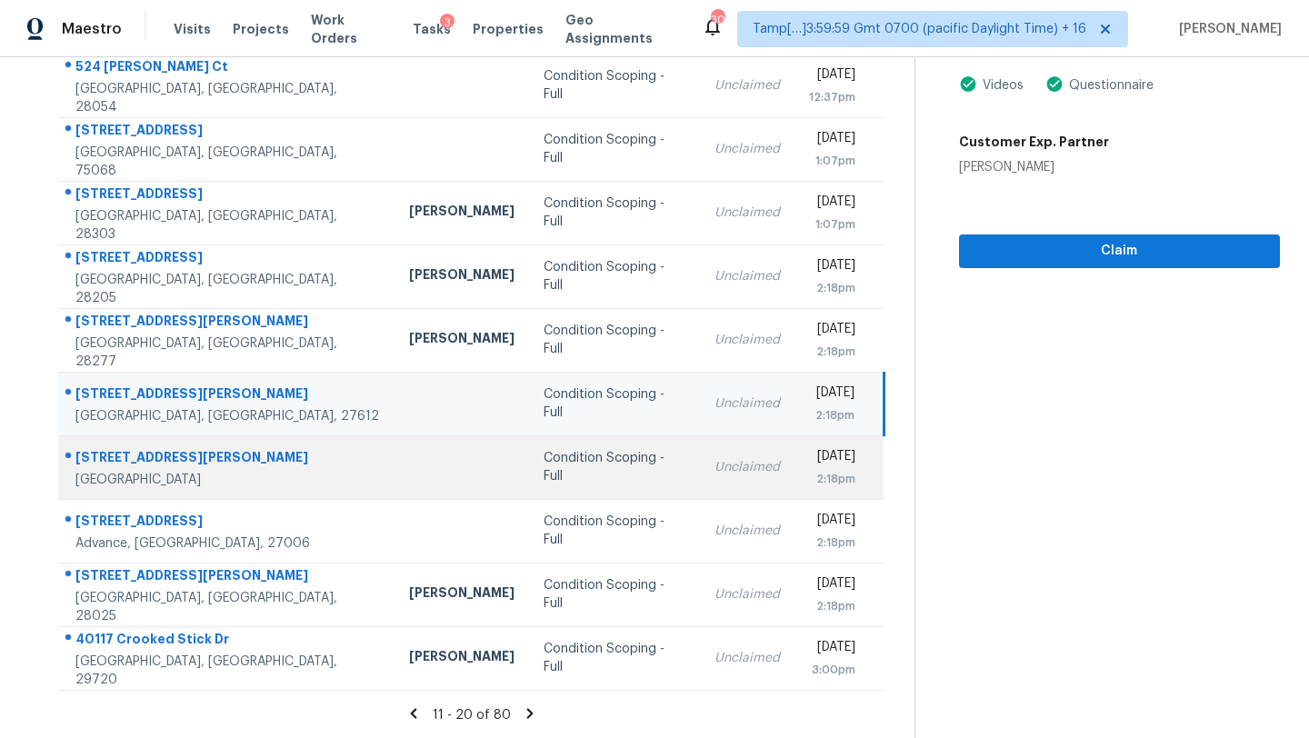
click at [714, 475] on div "Unclaimed" at bounding box center [746, 467] width 65 height 18
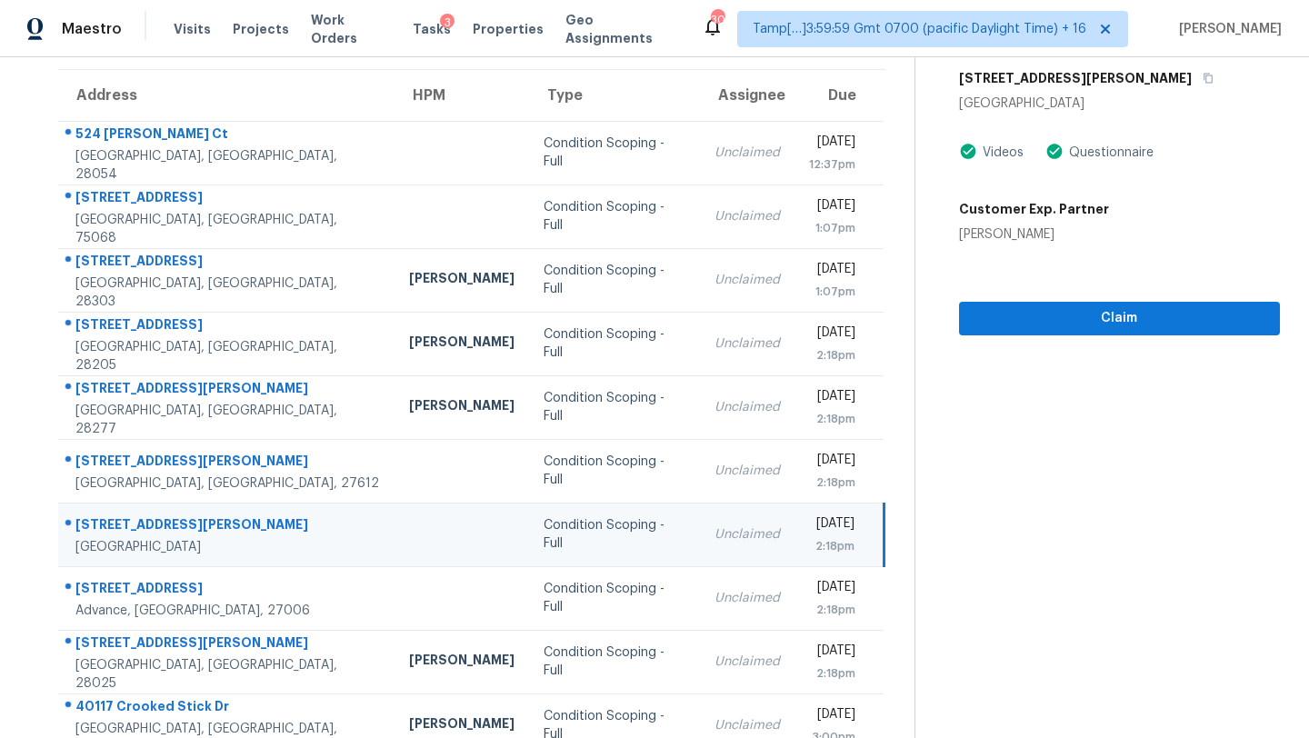
scroll to position [49, 0]
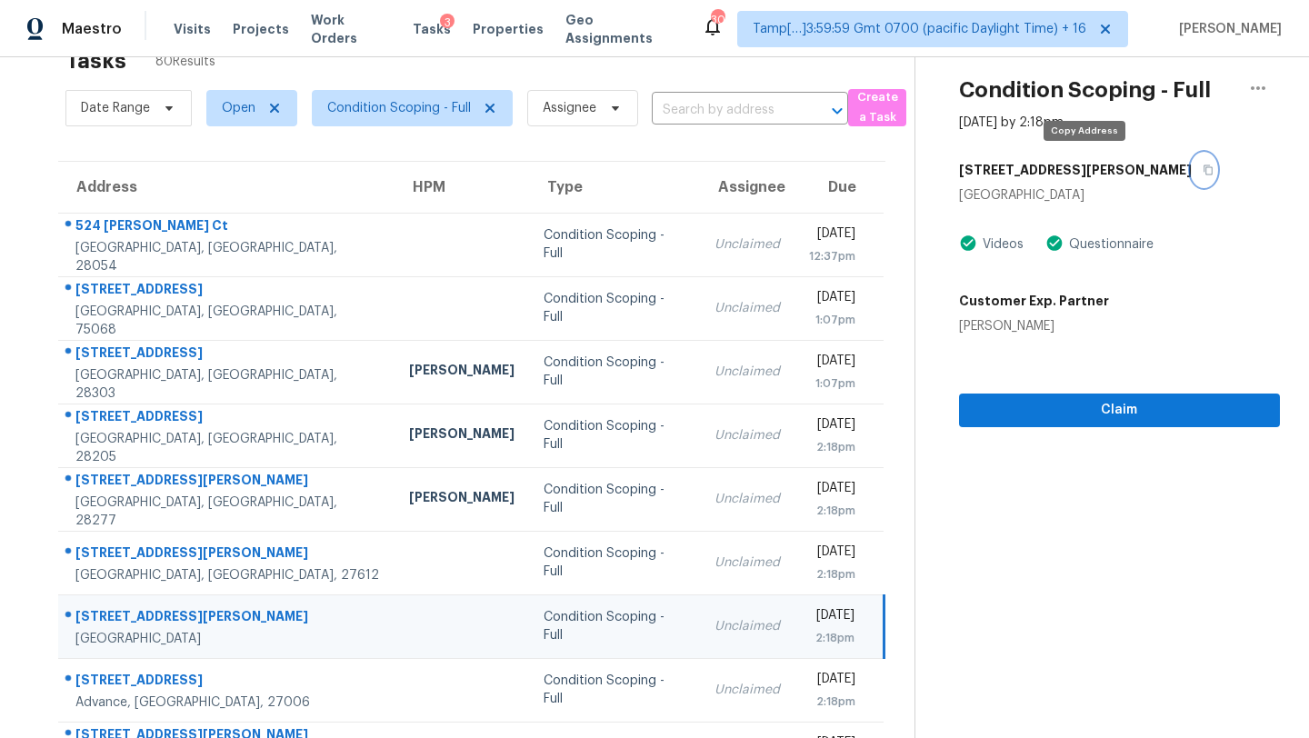
click at [1203, 165] on icon "button" at bounding box center [1208, 170] width 11 height 11
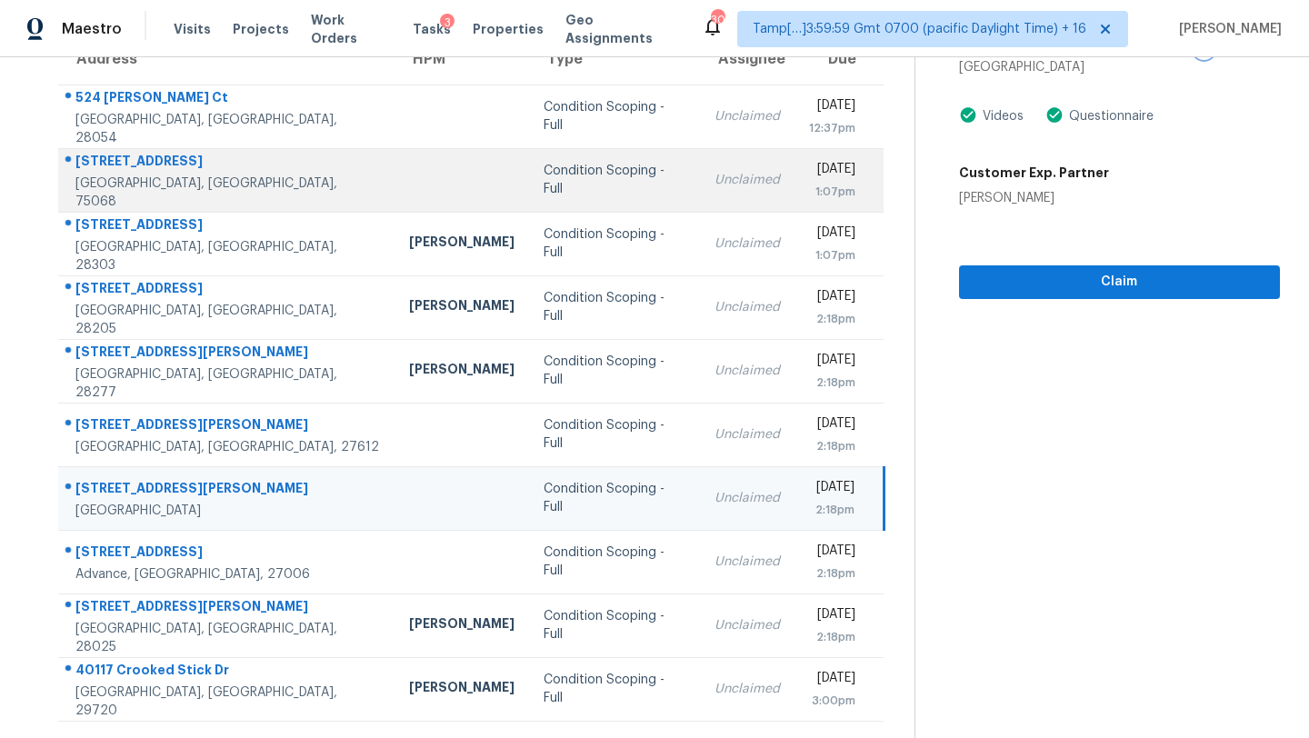
scroll to position [208, 0]
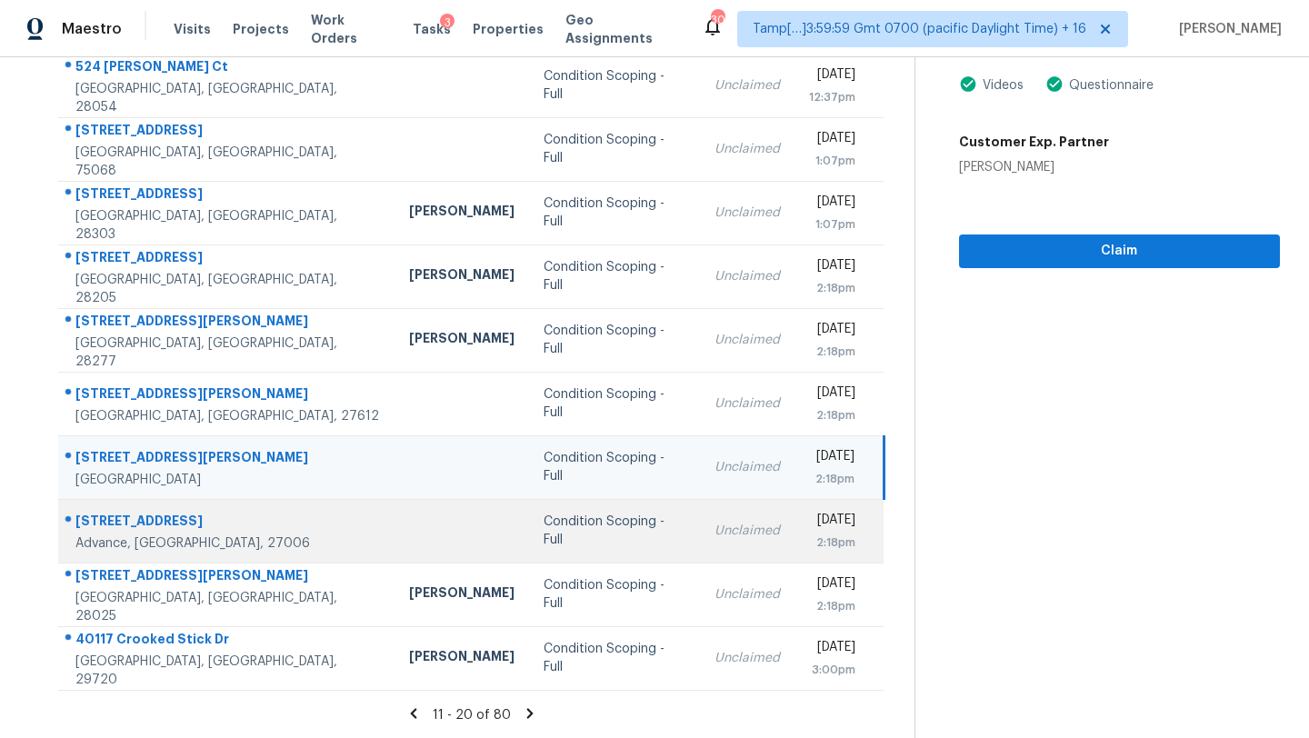
click at [714, 532] on div "Unclaimed" at bounding box center [746, 531] width 65 height 18
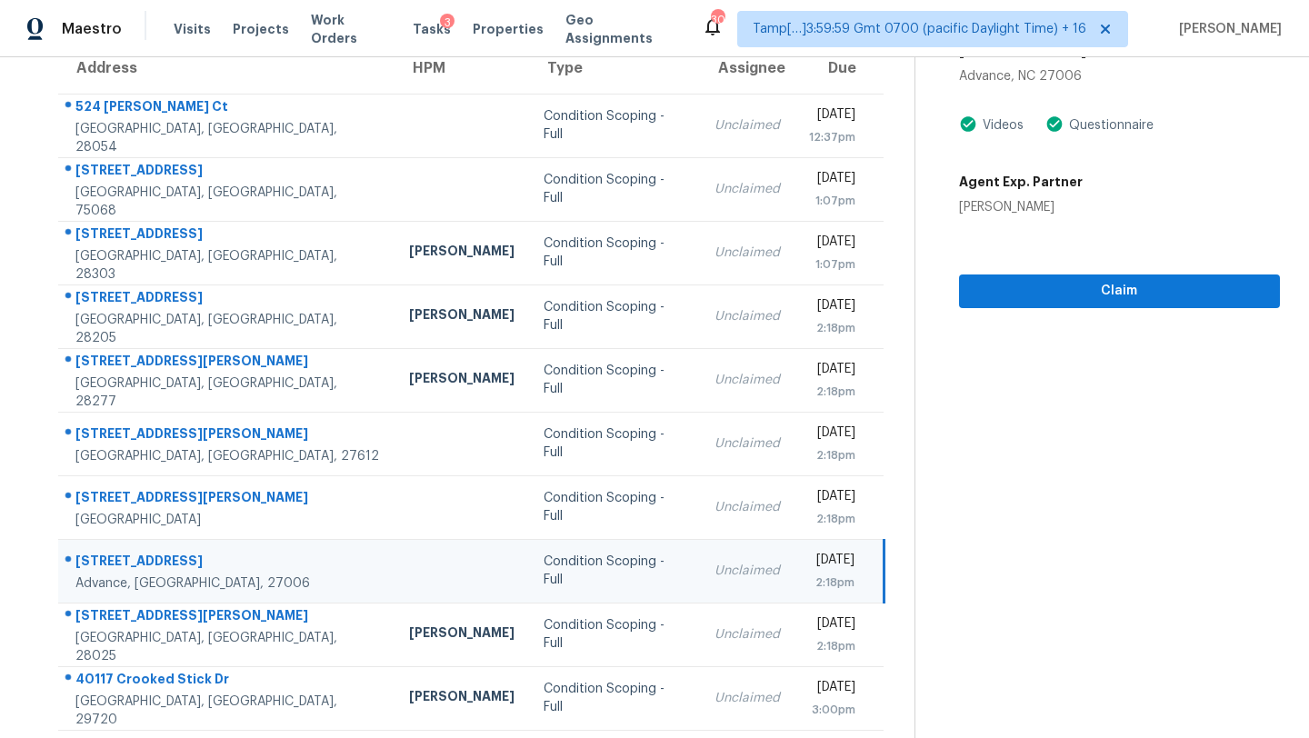
scroll to position [110, 0]
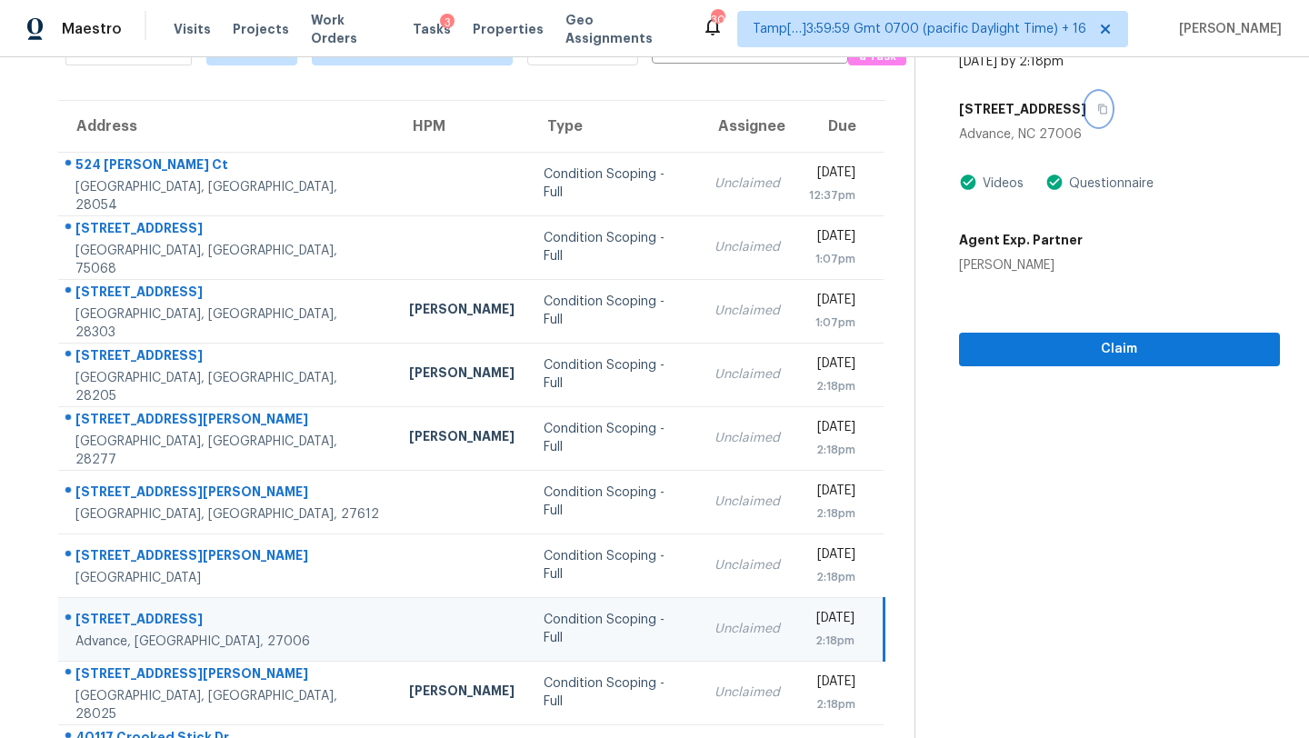
click at [1091, 112] on button "button" at bounding box center [1098, 109] width 25 height 33
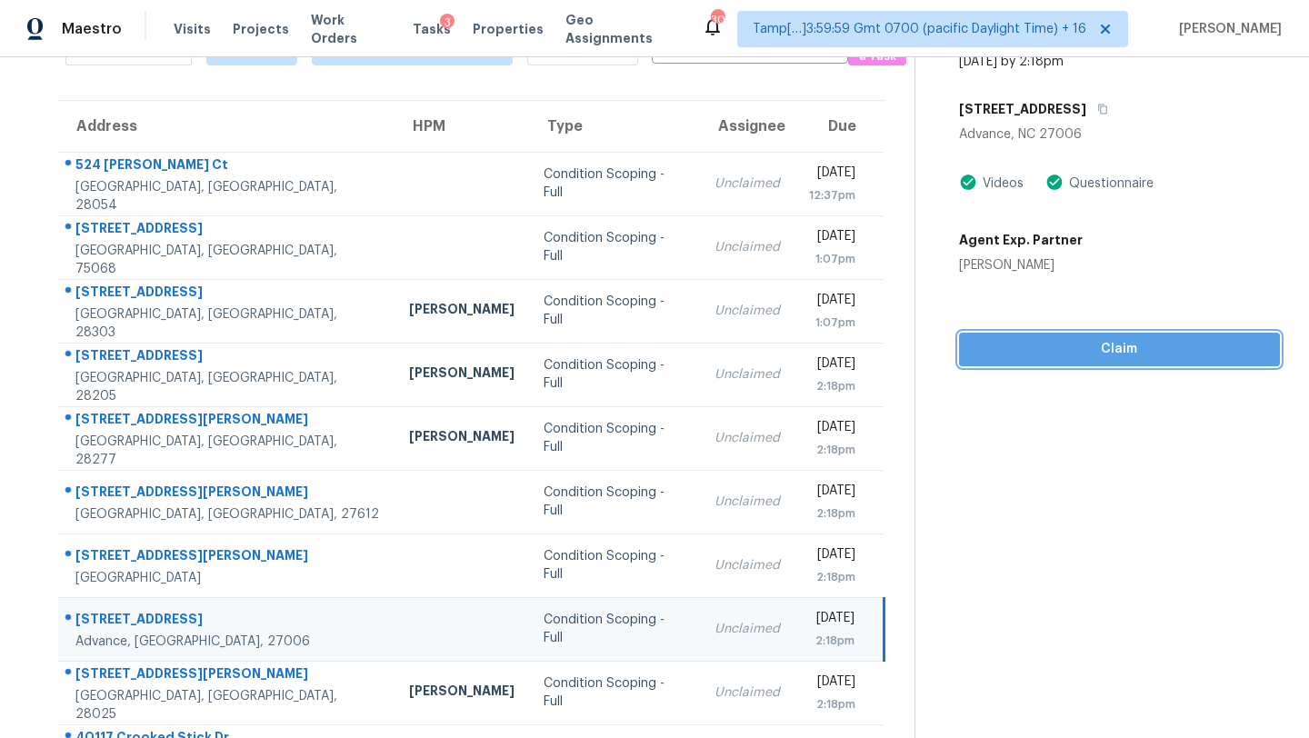
click at [1138, 346] on span "Claim" at bounding box center [1120, 349] width 292 height 23
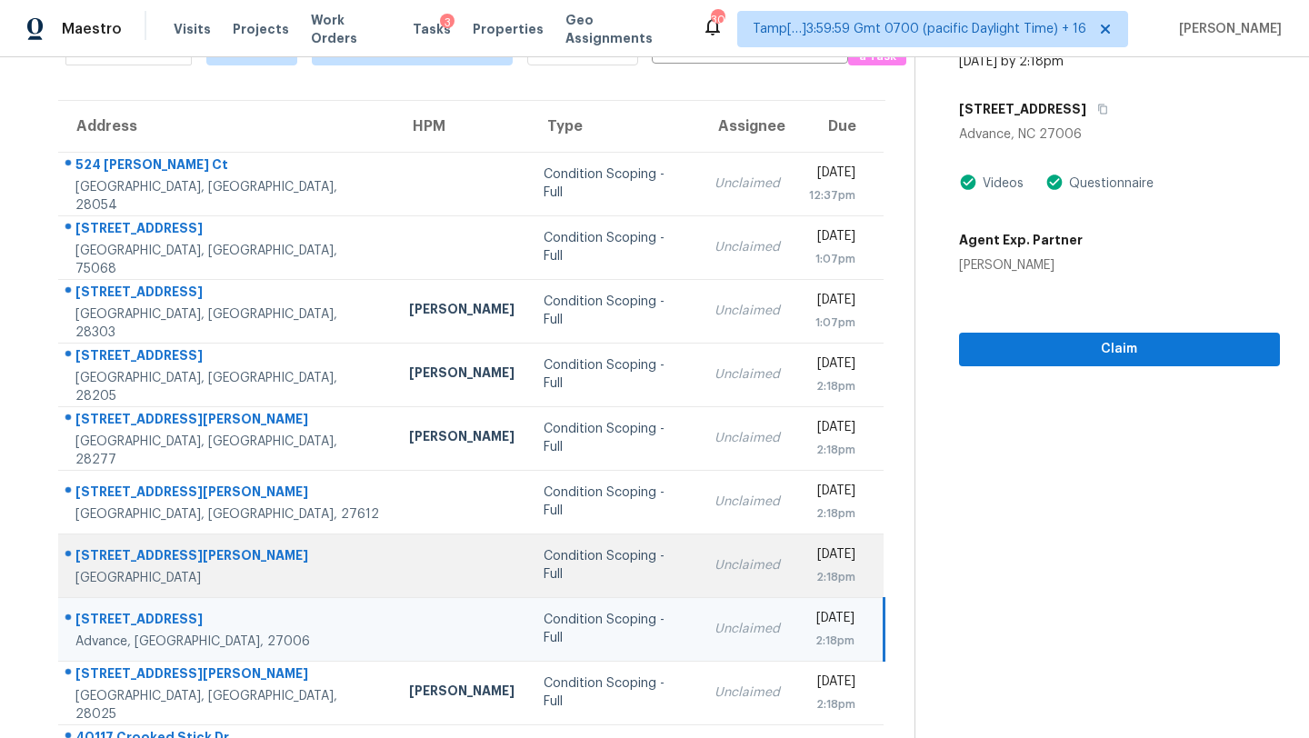
scroll to position [208, 0]
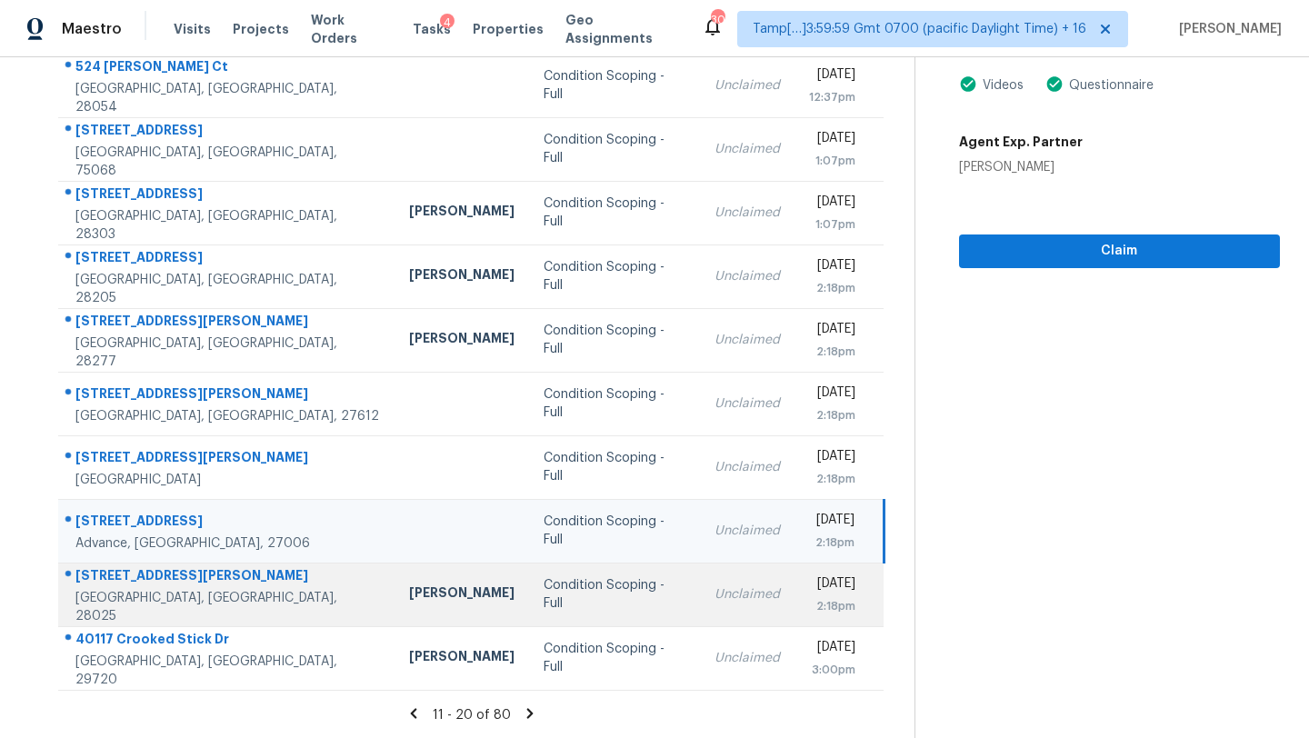
click at [700, 601] on td "Unclaimed" at bounding box center [747, 595] width 95 height 64
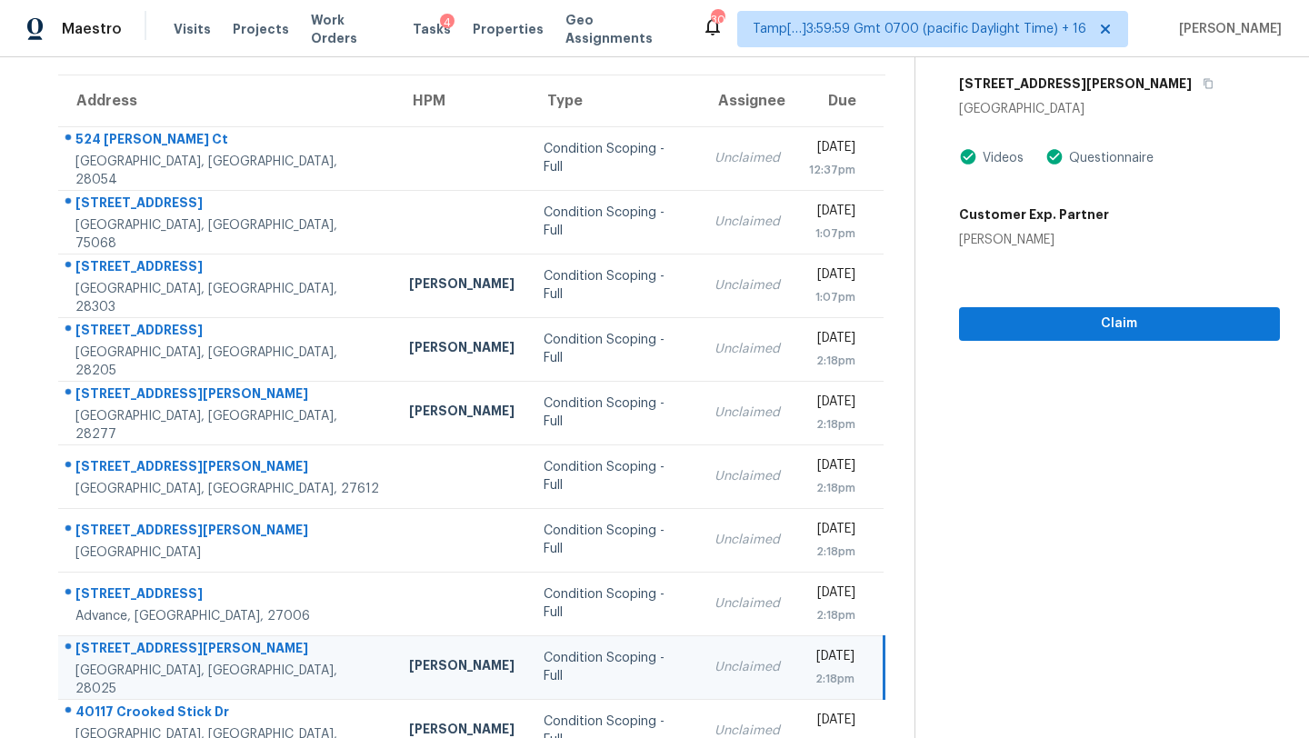
scroll to position [118, 0]
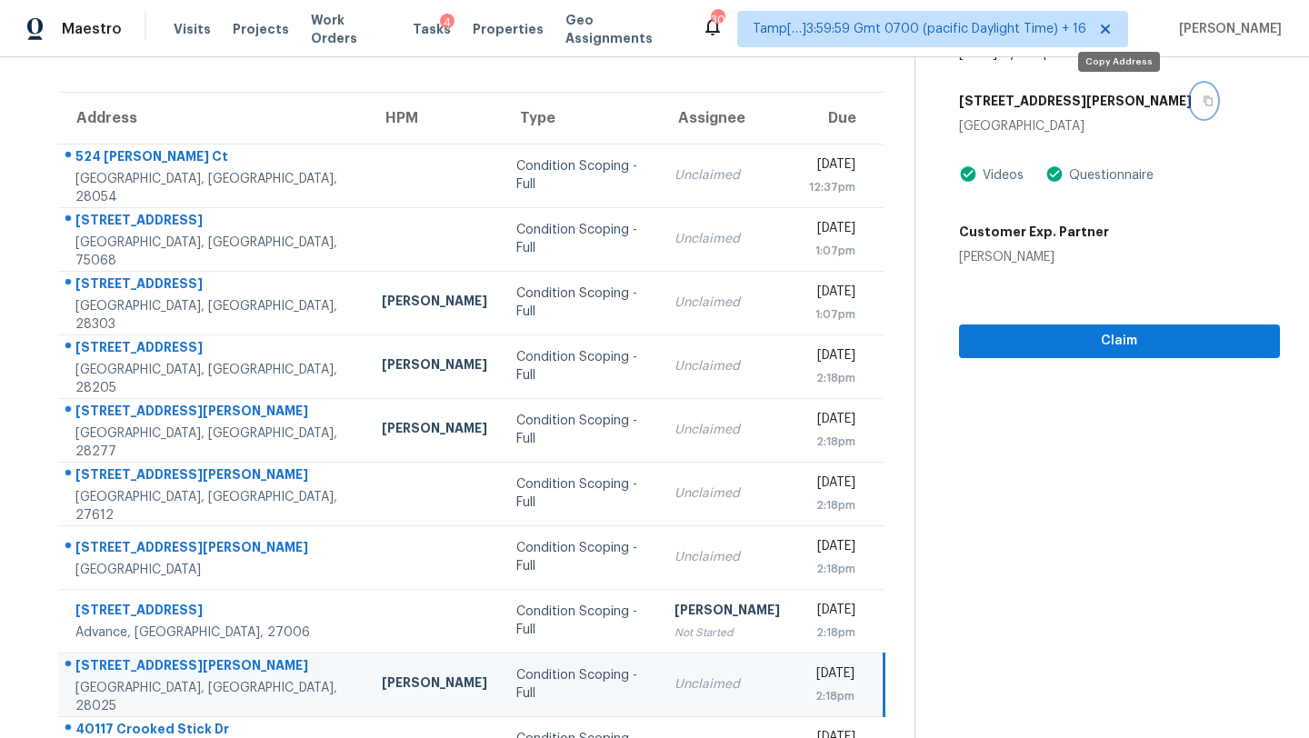
click at [1203, 105] on icon "button" at bounding box center [1208, 100] width 11 height 11
click at [1066, 334] on span "Claim" at bounding box center [1120, 341] width 292 height 23
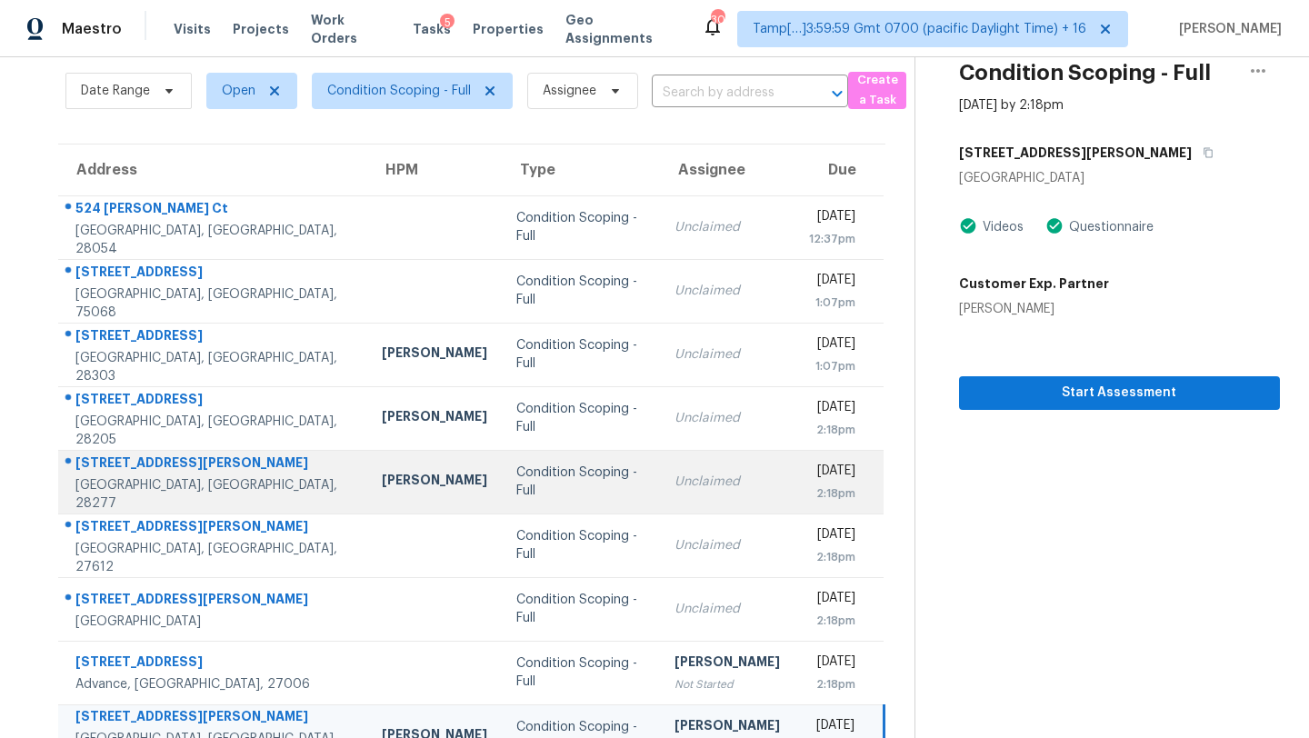
scroll to position [39, 0]
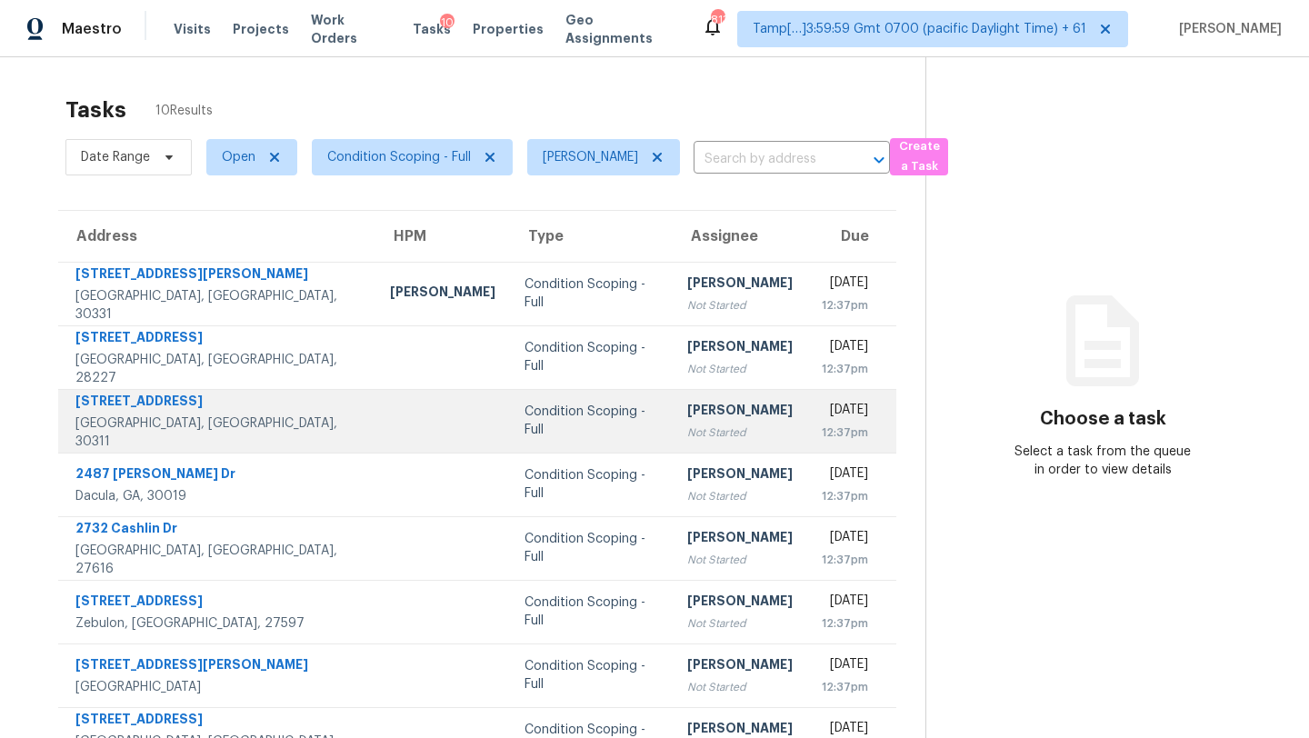
scroll to position [175, 0]
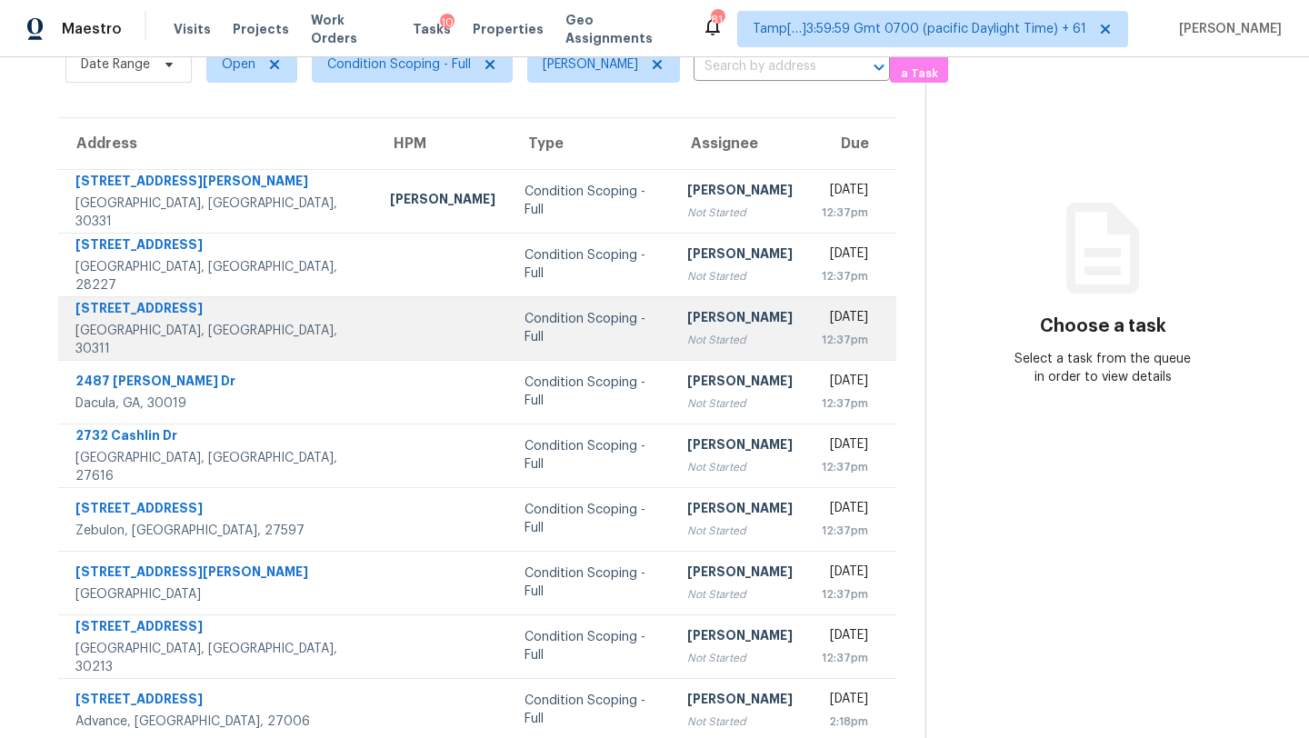
scroll to position [175, 0]
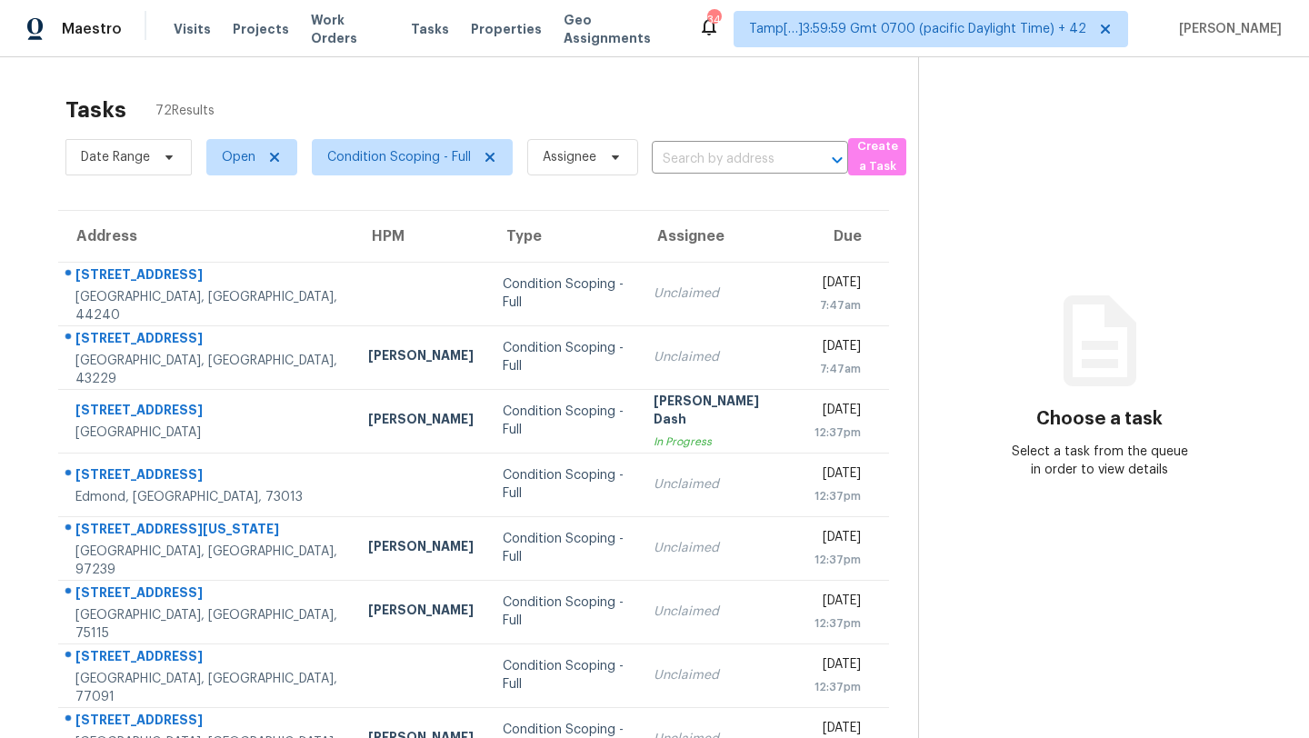
scroll to position [208, 0]
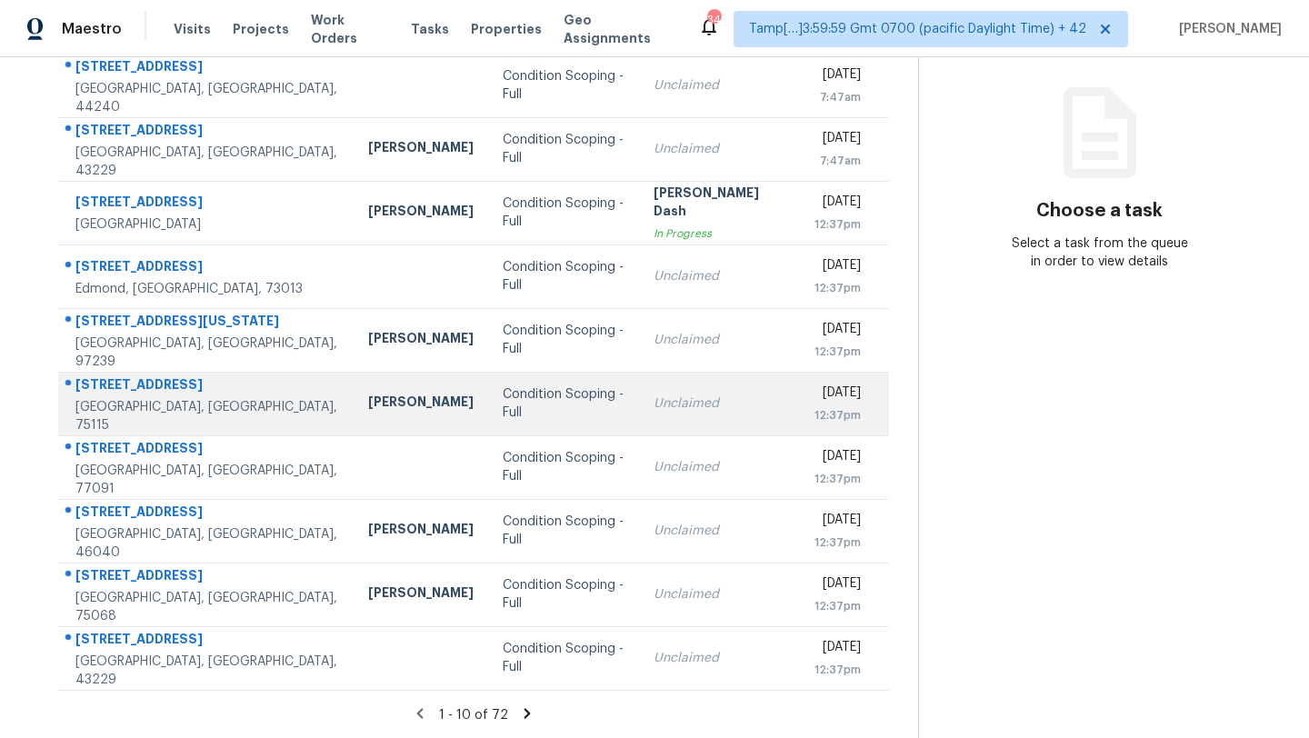
click at [661, 395] on div "Unclaimed" at bounding box center [720, 404] width 132 height 18
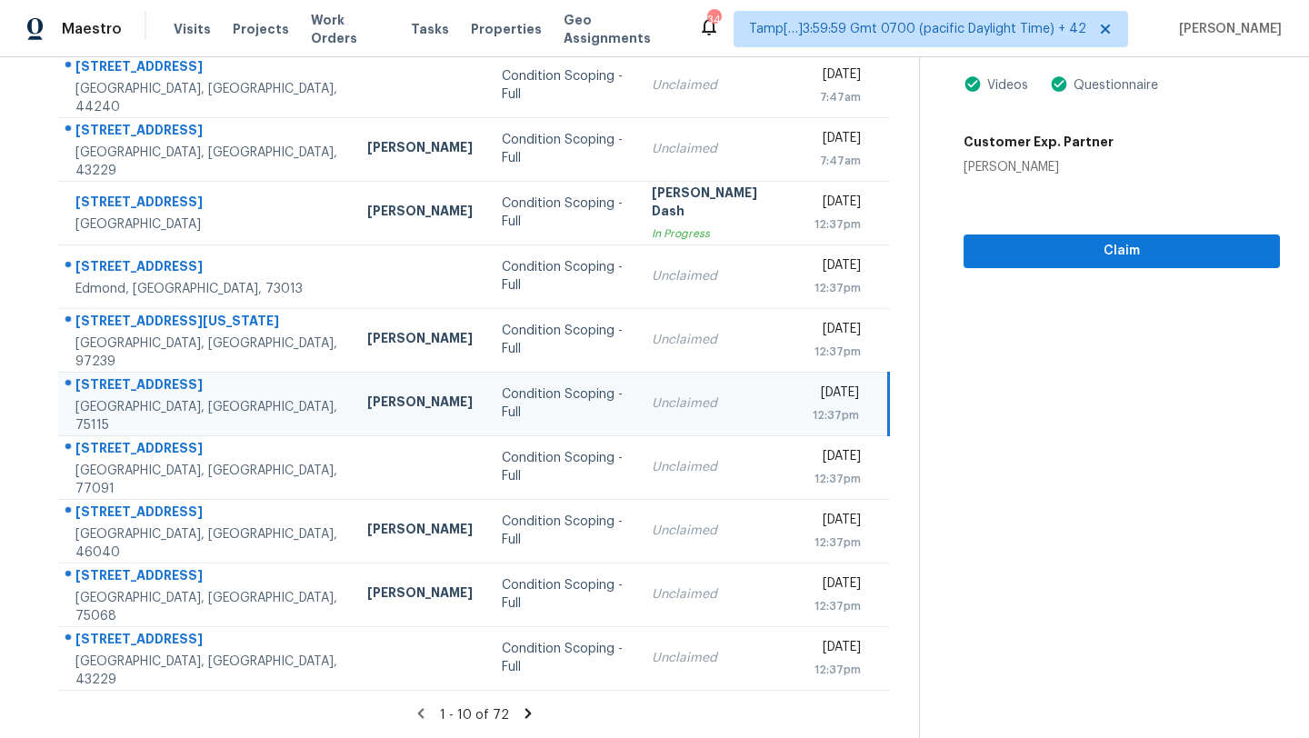
scroll to position [77, 0]
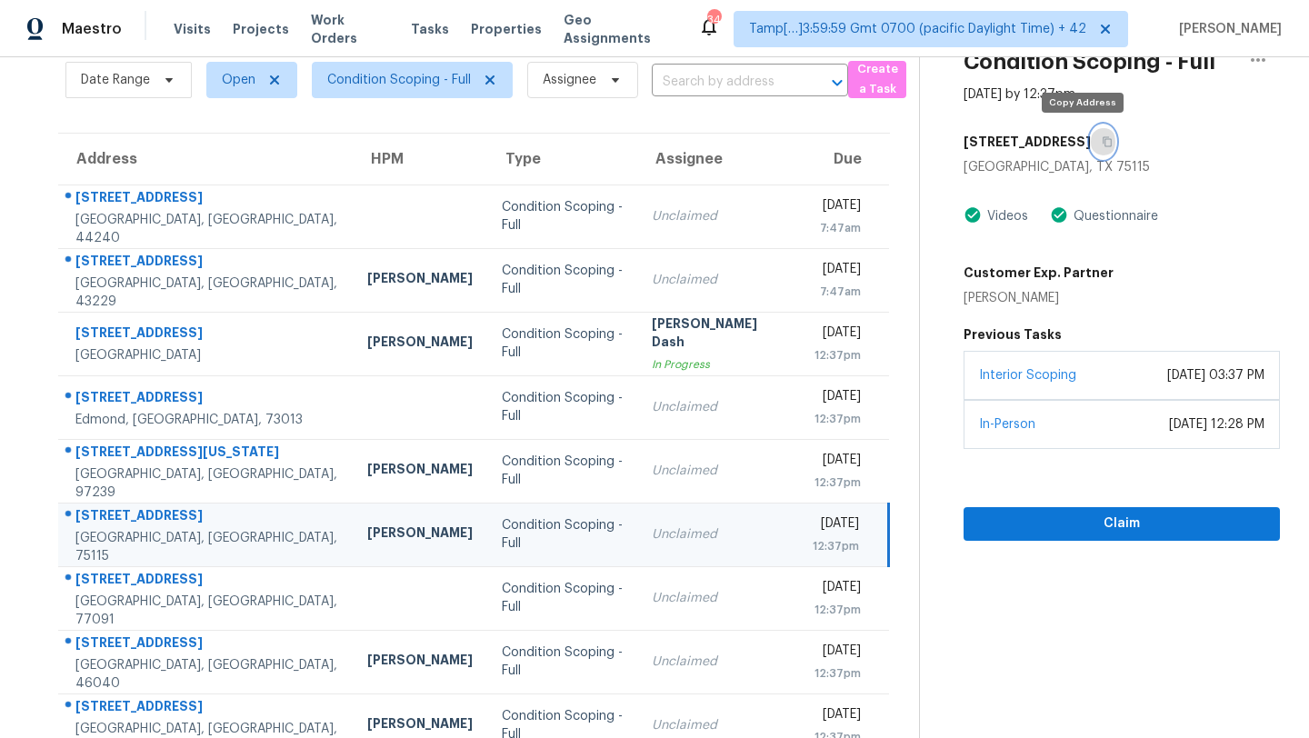
click at [1091, 147] on button "button" at bounding box center [1103, 141] width 25 height 33
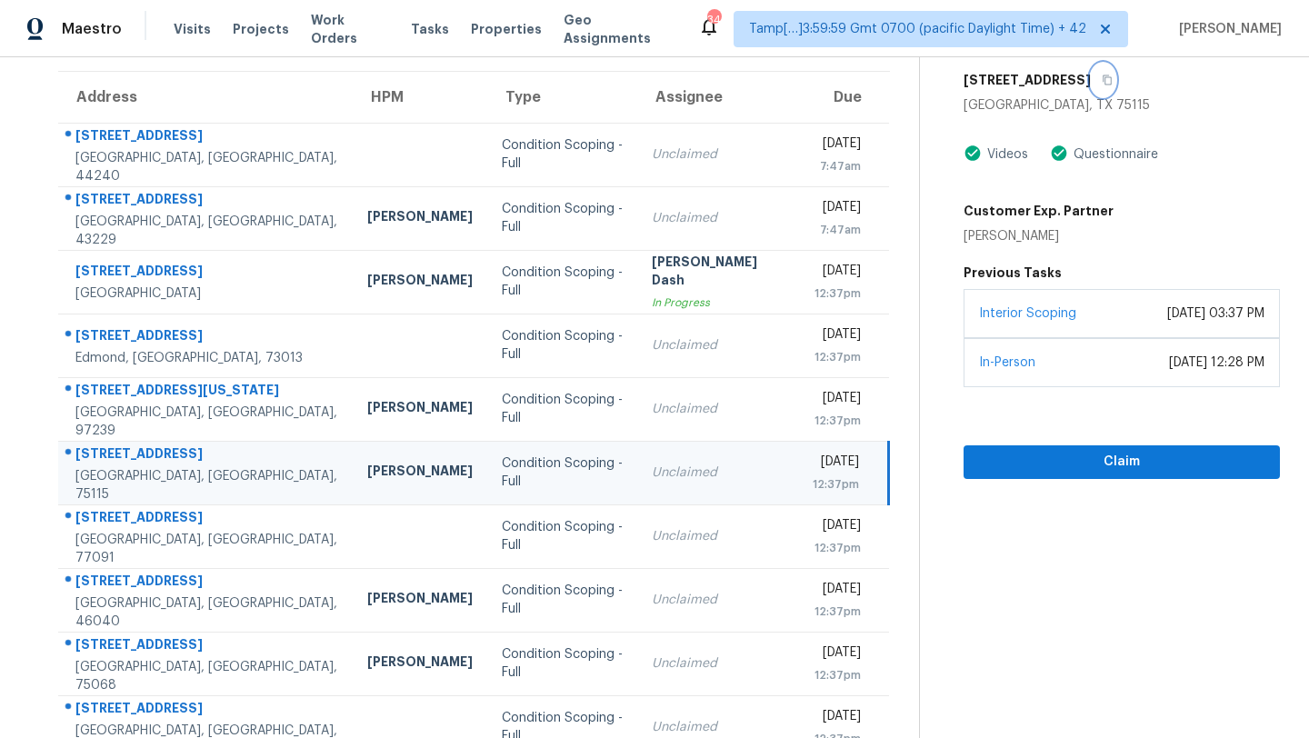
scroll to position [208, 0]
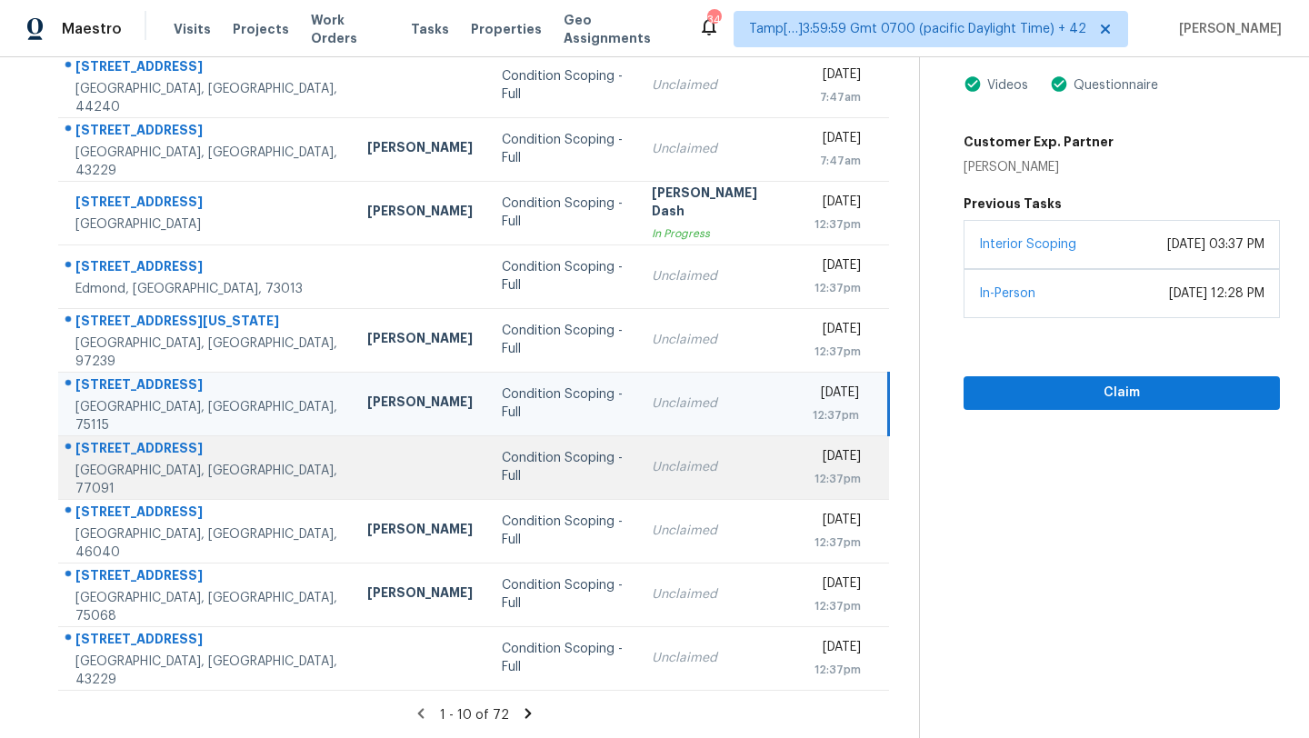
click at [654, 485] on td "Unclaimed" at bounding box center [717, 467] width 161 height 64
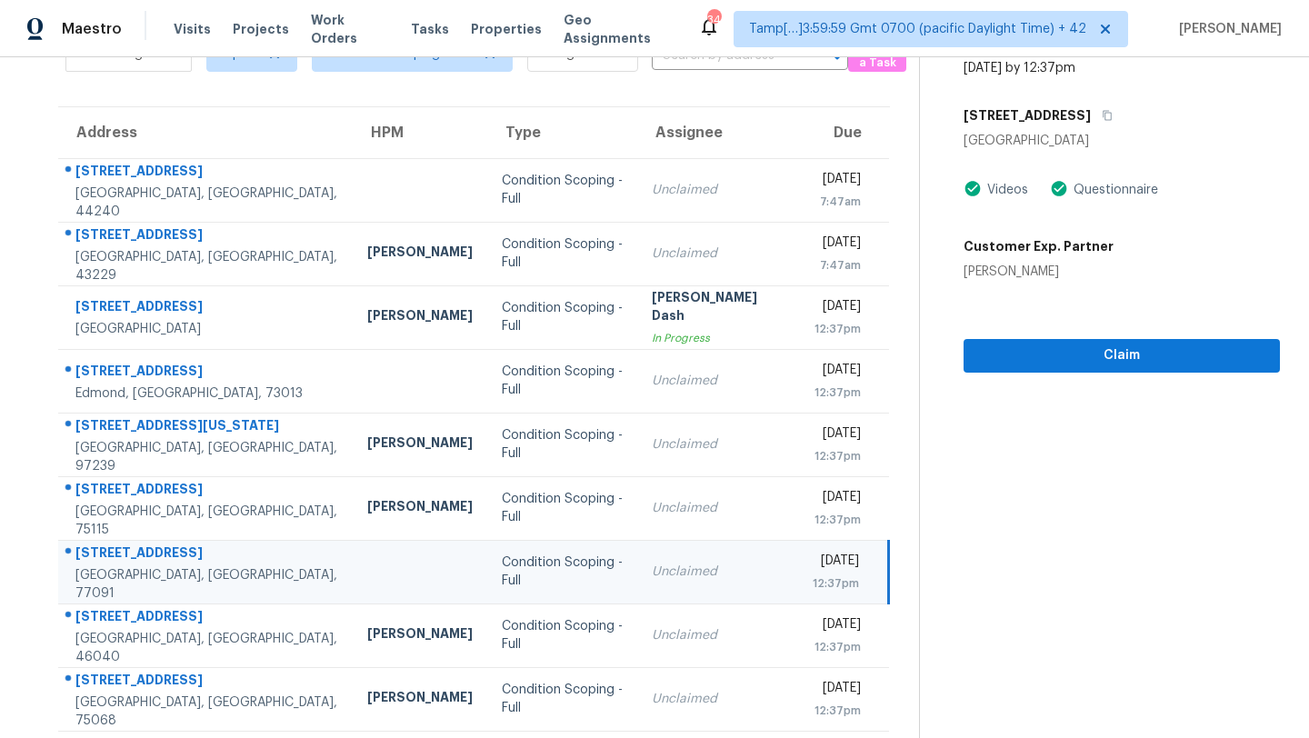
scroll to position [95, 0]
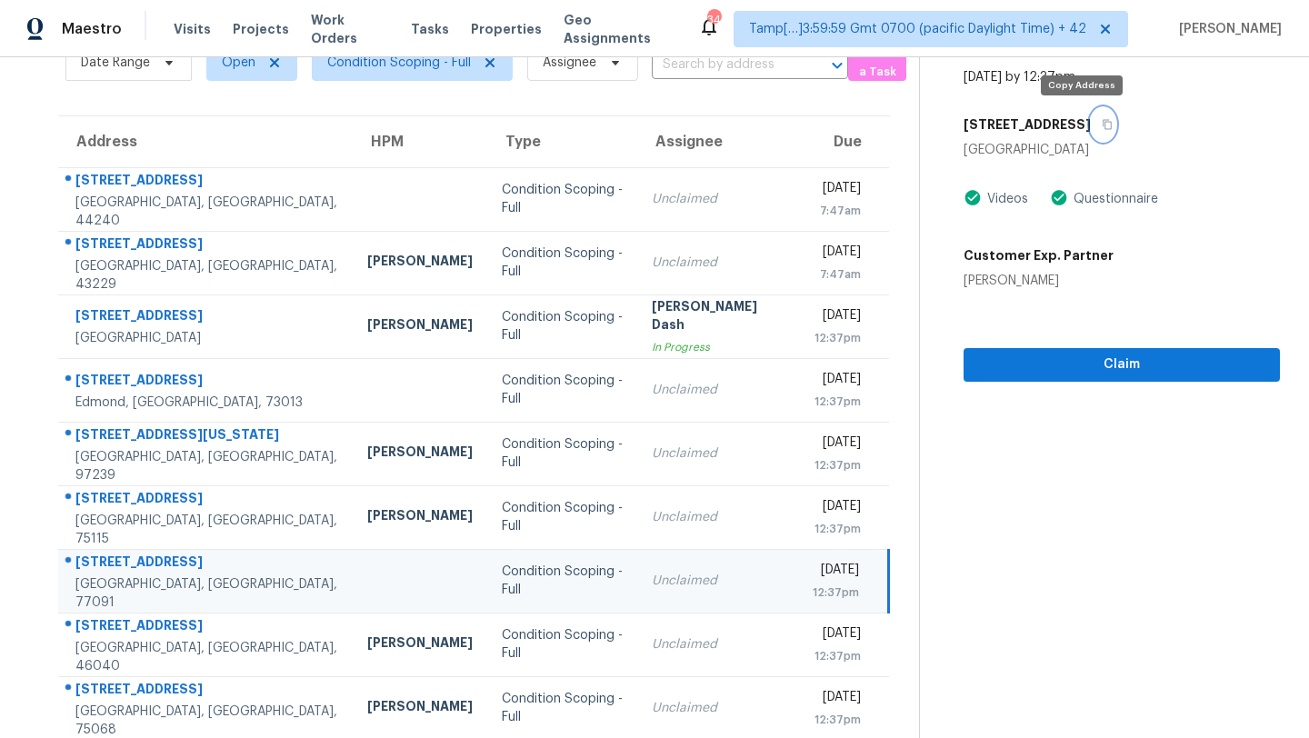
click at [1103, 128] on icon "button" at bounding box center [1107, 125] width 9 height 10
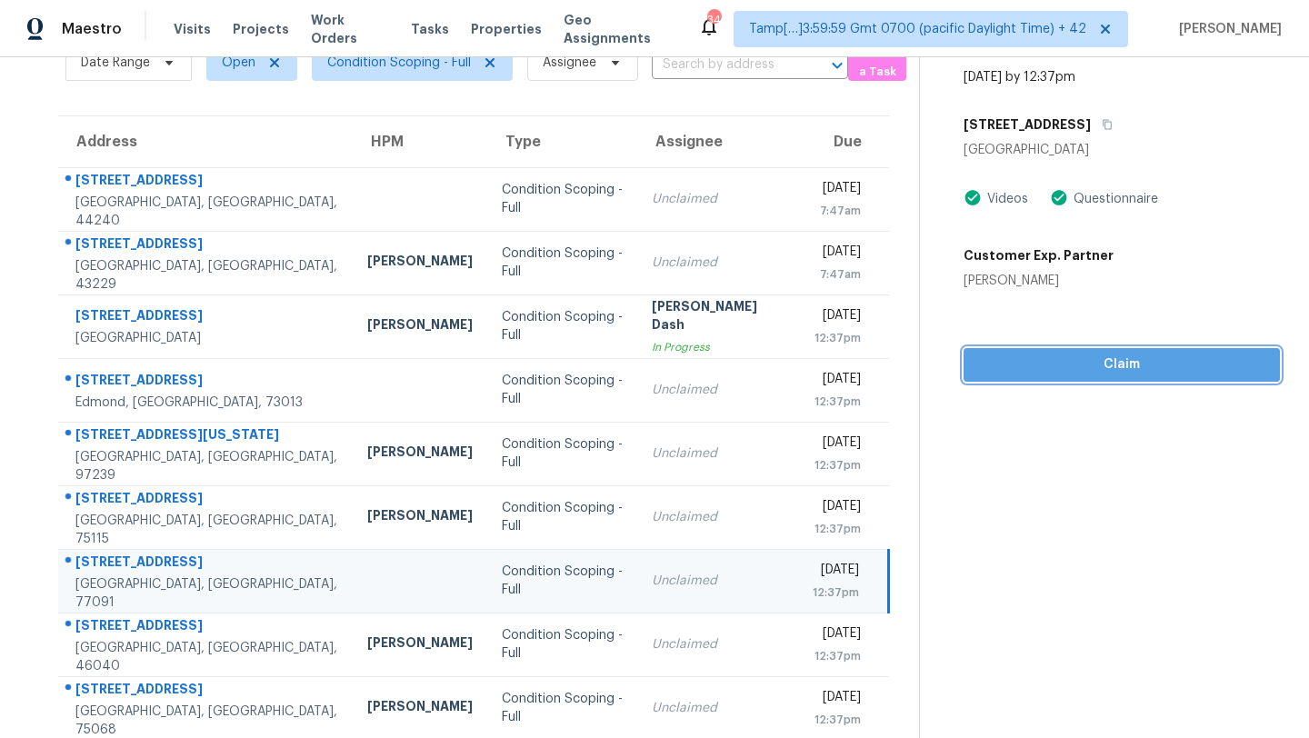
click at [1097, 369] on span "Claim" at bounding box center [1121, 365] width 287 height 23
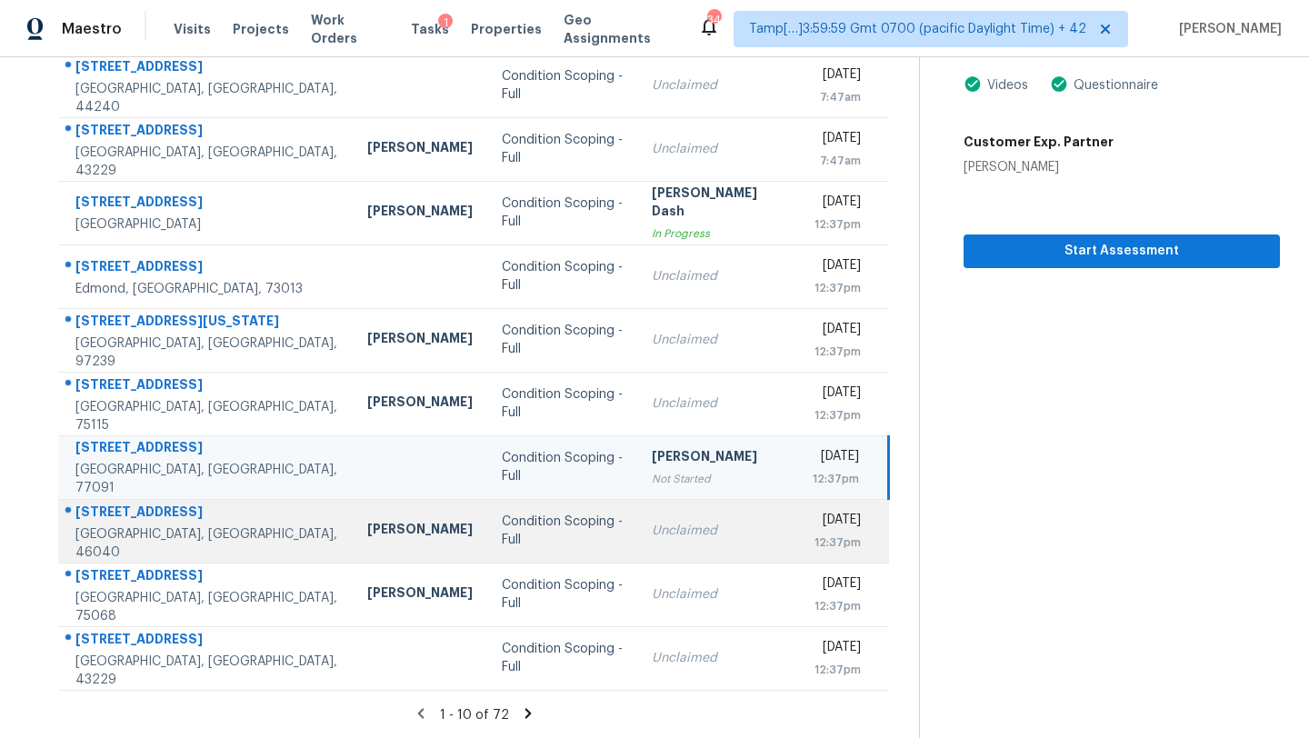
click at [720, 519] on td "Unclaimed" at bounding box center [717, 531] width 161 height 64
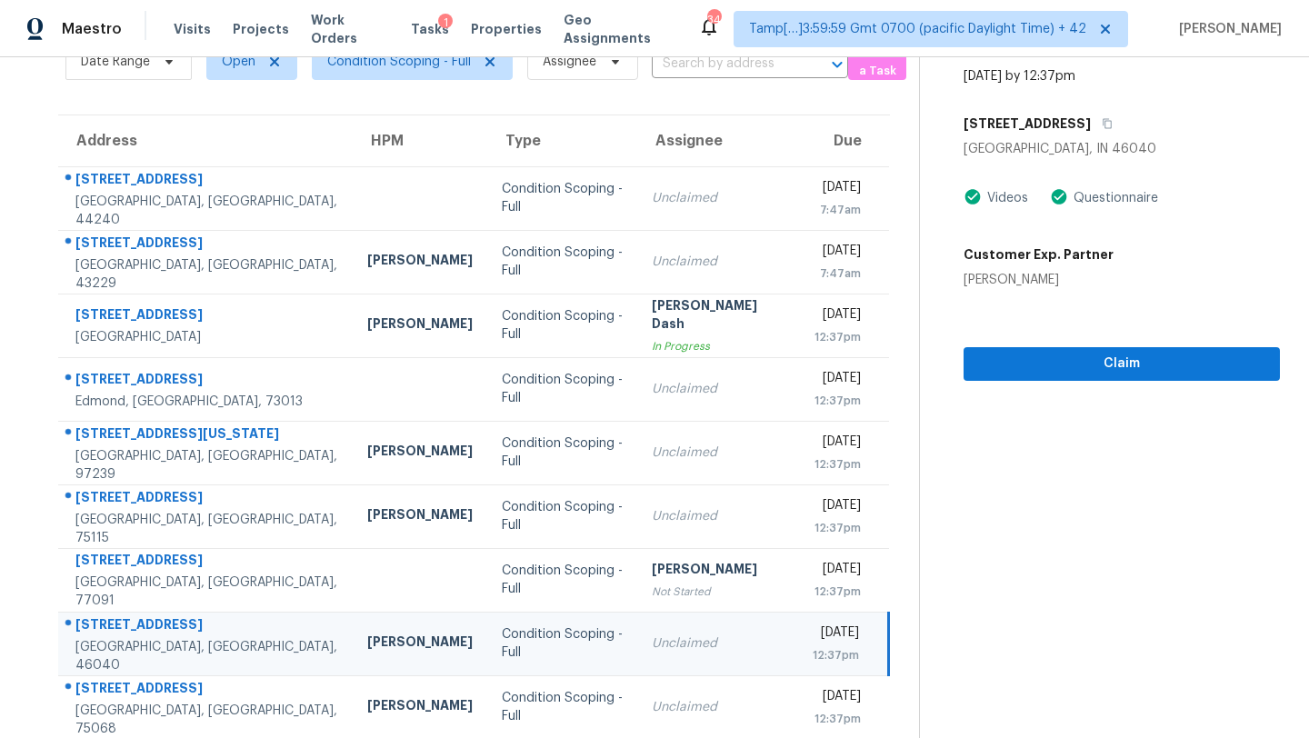
scroll to position [64, 0]
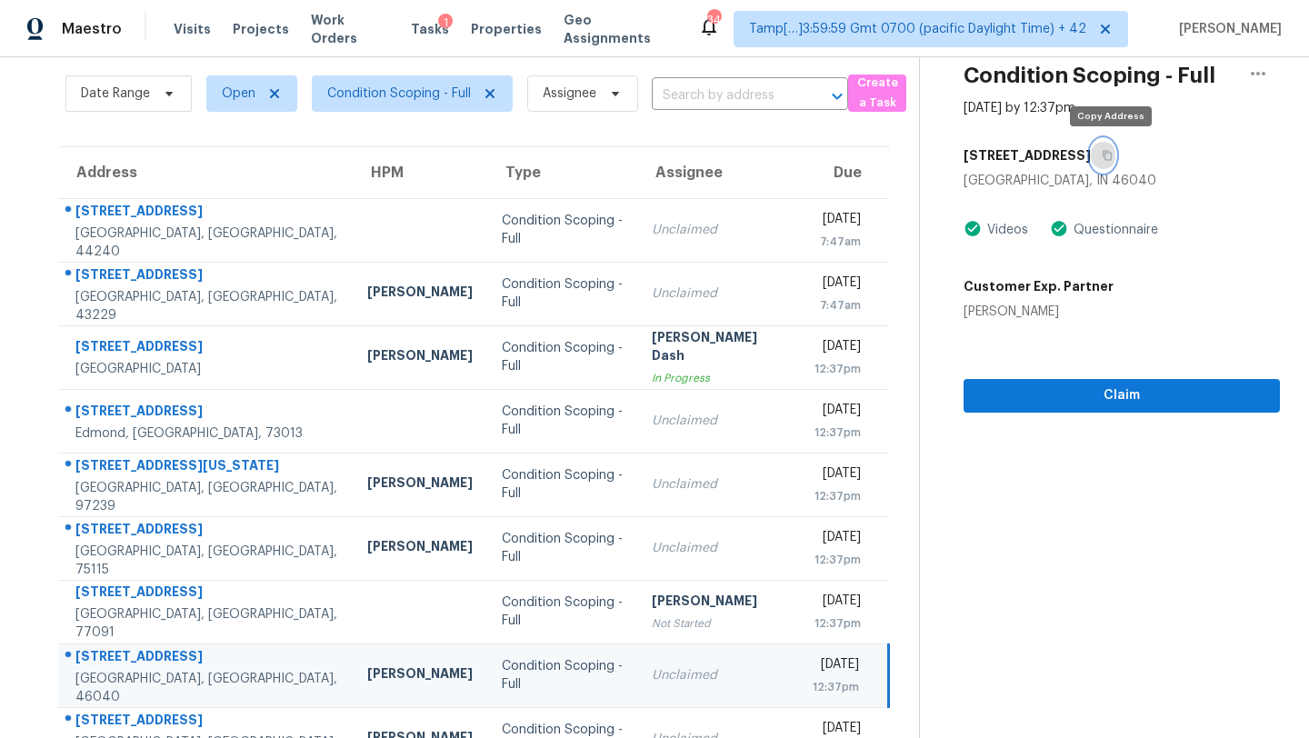
click at [1115, 160] on button "button" at bounding box center [1103, 155] width 25 height 33
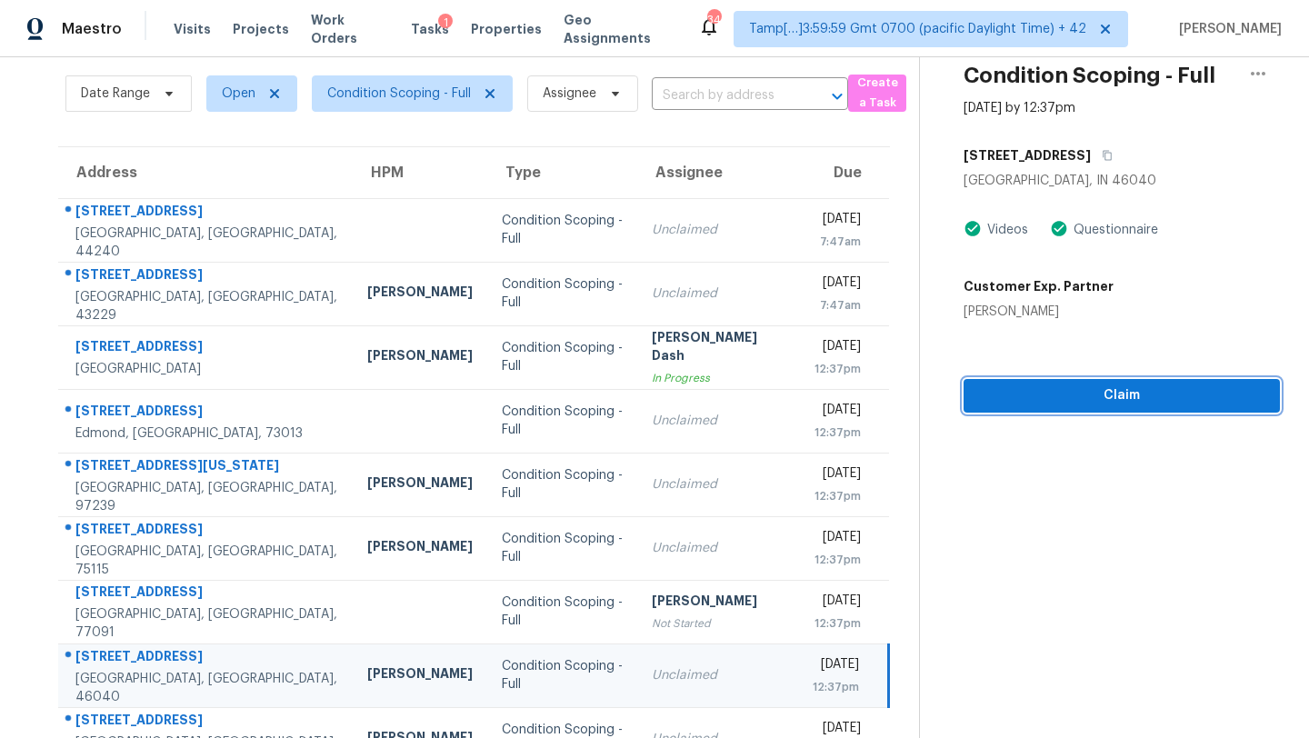
click at [1100, 391] on span "Claim" at bounding box center [1121, 396] width 287 height 23
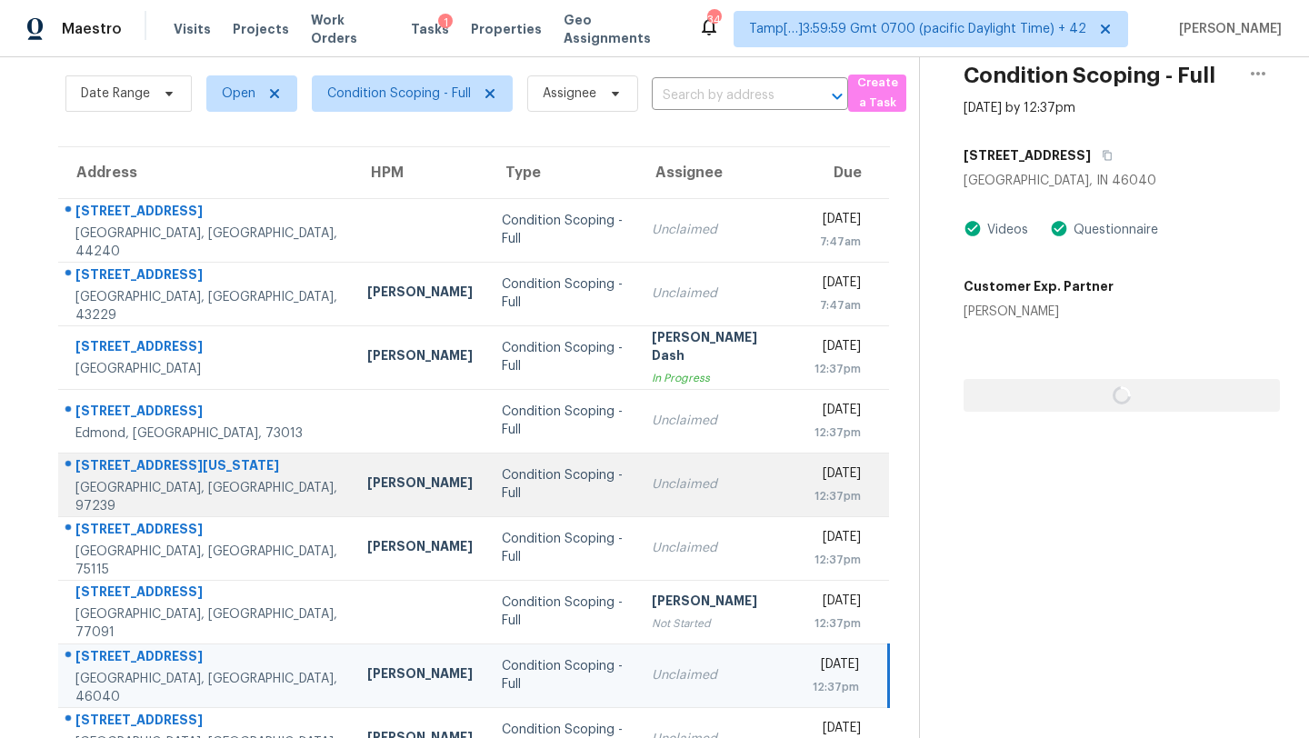
scroll to position [208, 0]
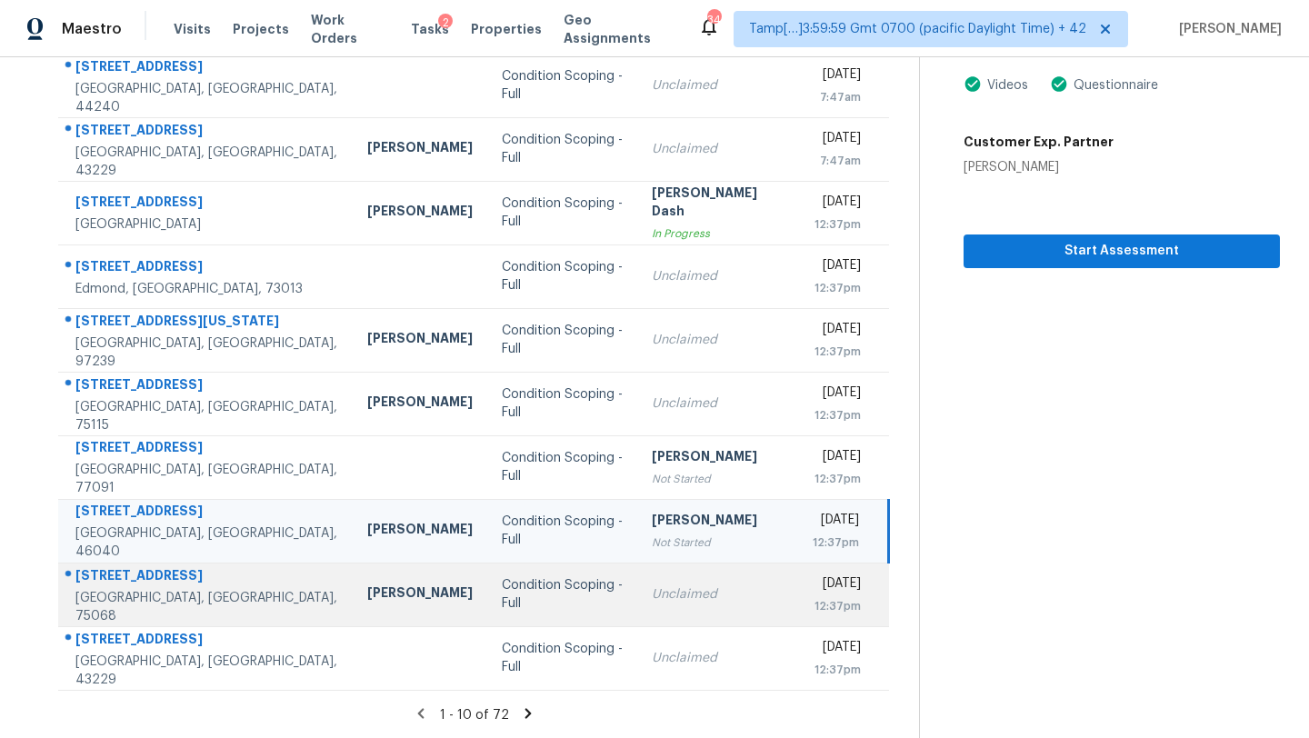
click at [724, 580] on td "Unclaimed" at bounding box center [717, 595] width 161 height 64
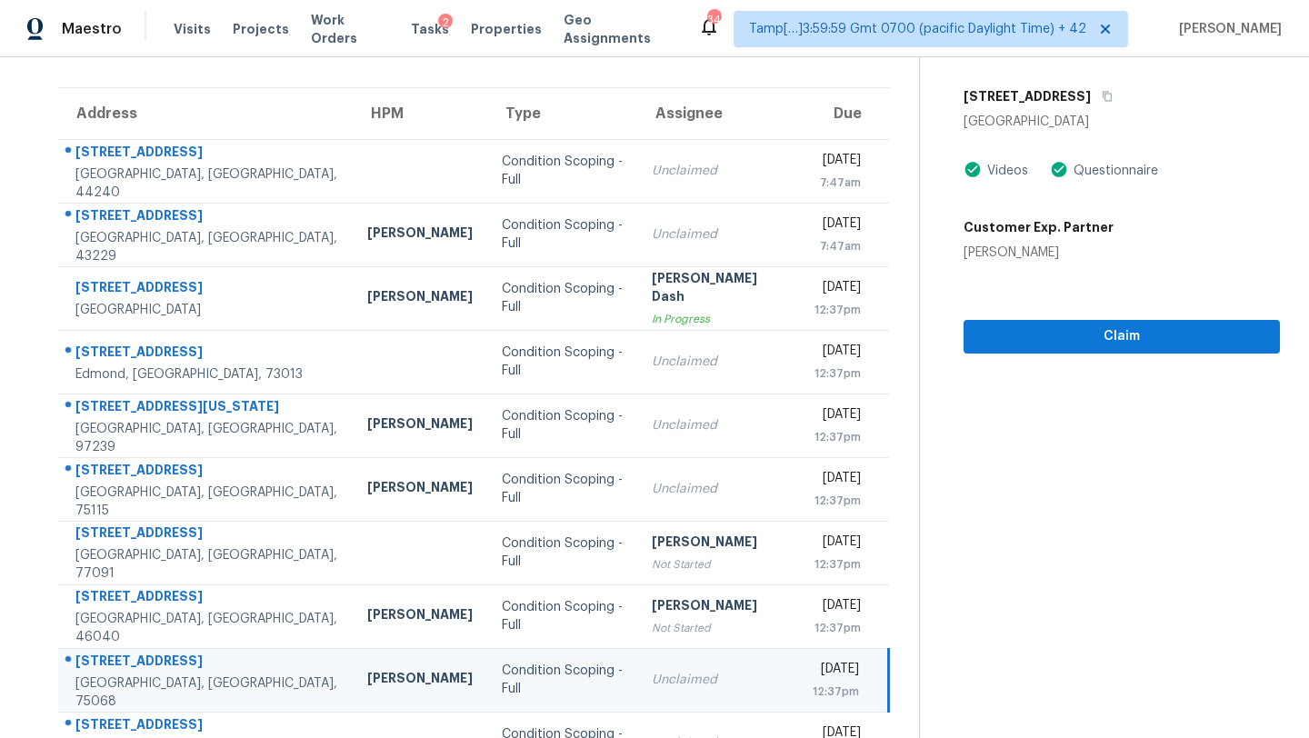
scroll to position [0, 0]
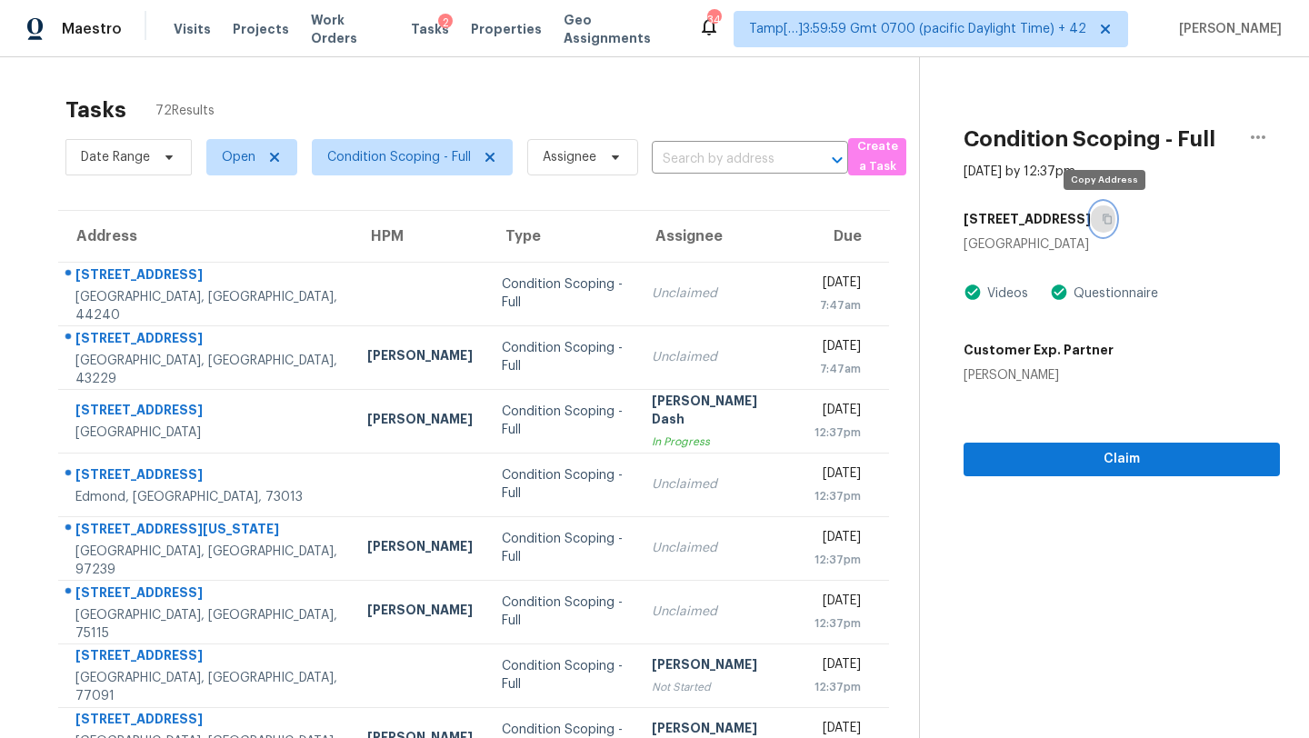
click at [1108, 214] on icon "button" at bounding box center [1107, 219] width 11 height 11
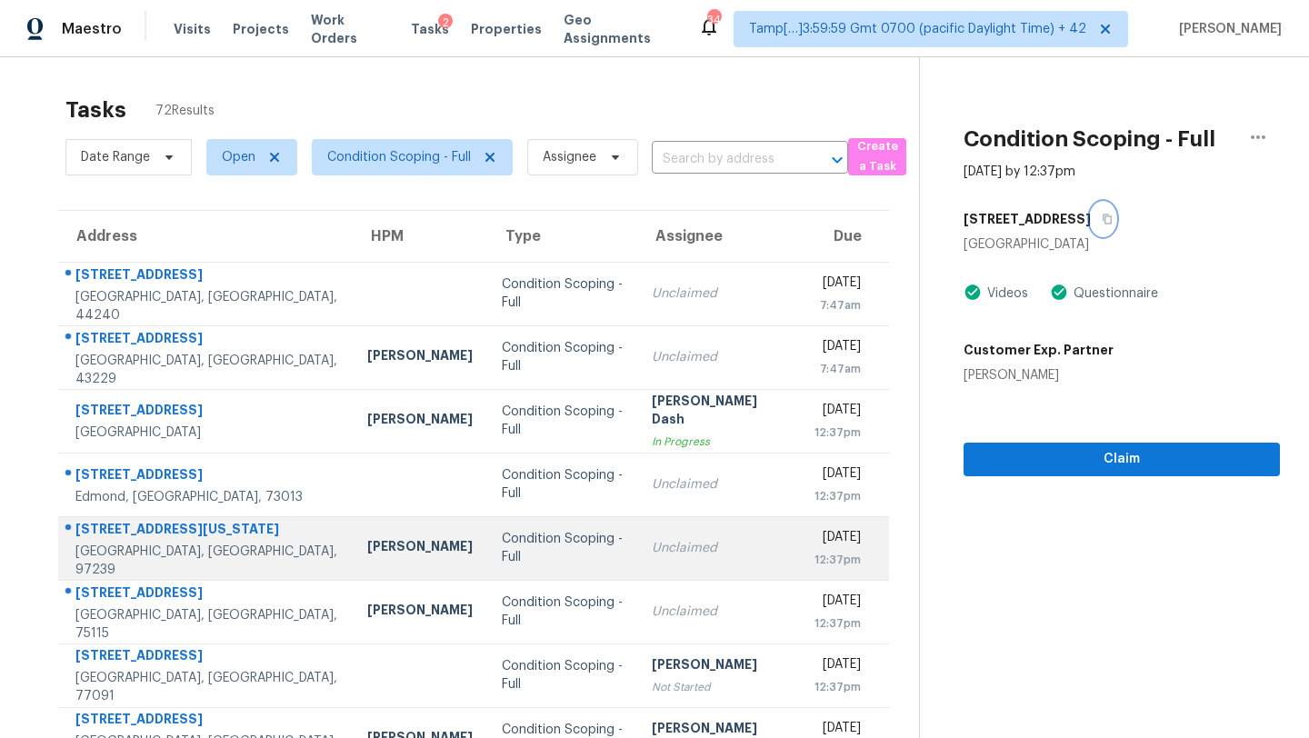
scroll to position [208, 0]
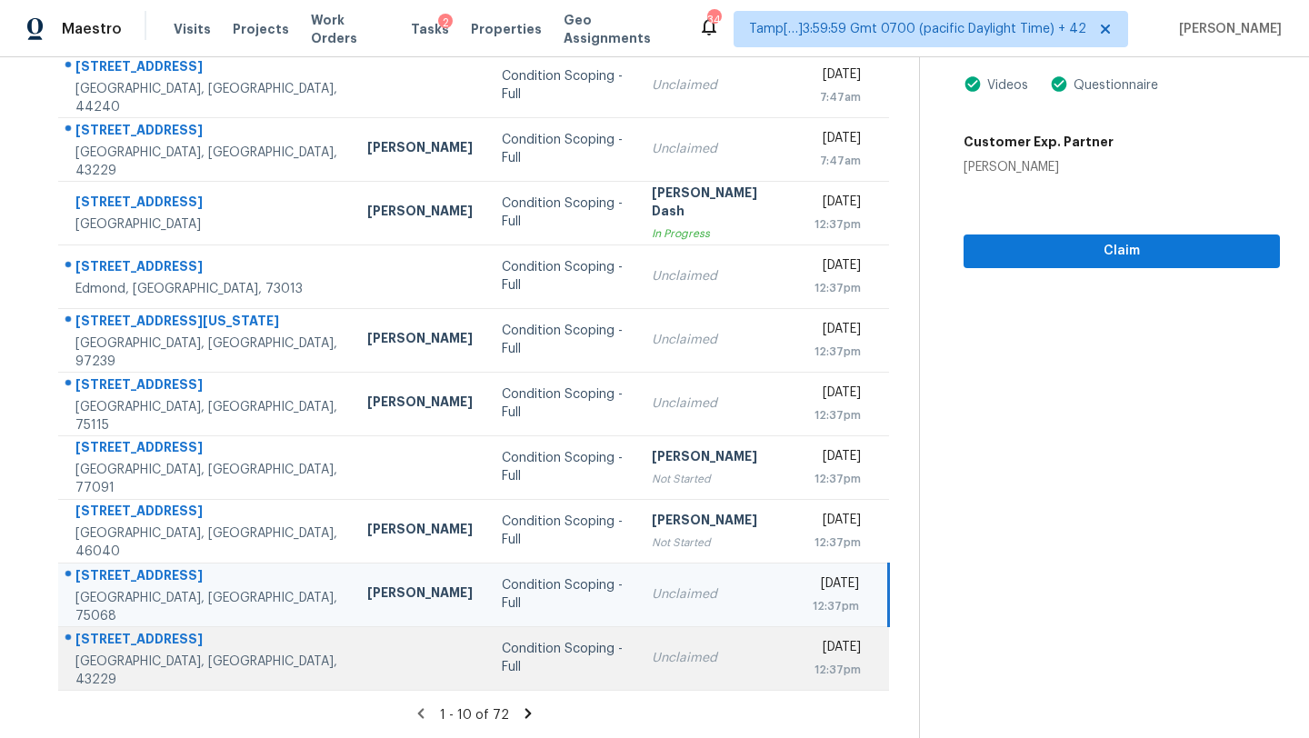
click at [673, 669] on td "Unclaimed" at bounding box center [717, 658] width 161 height 64
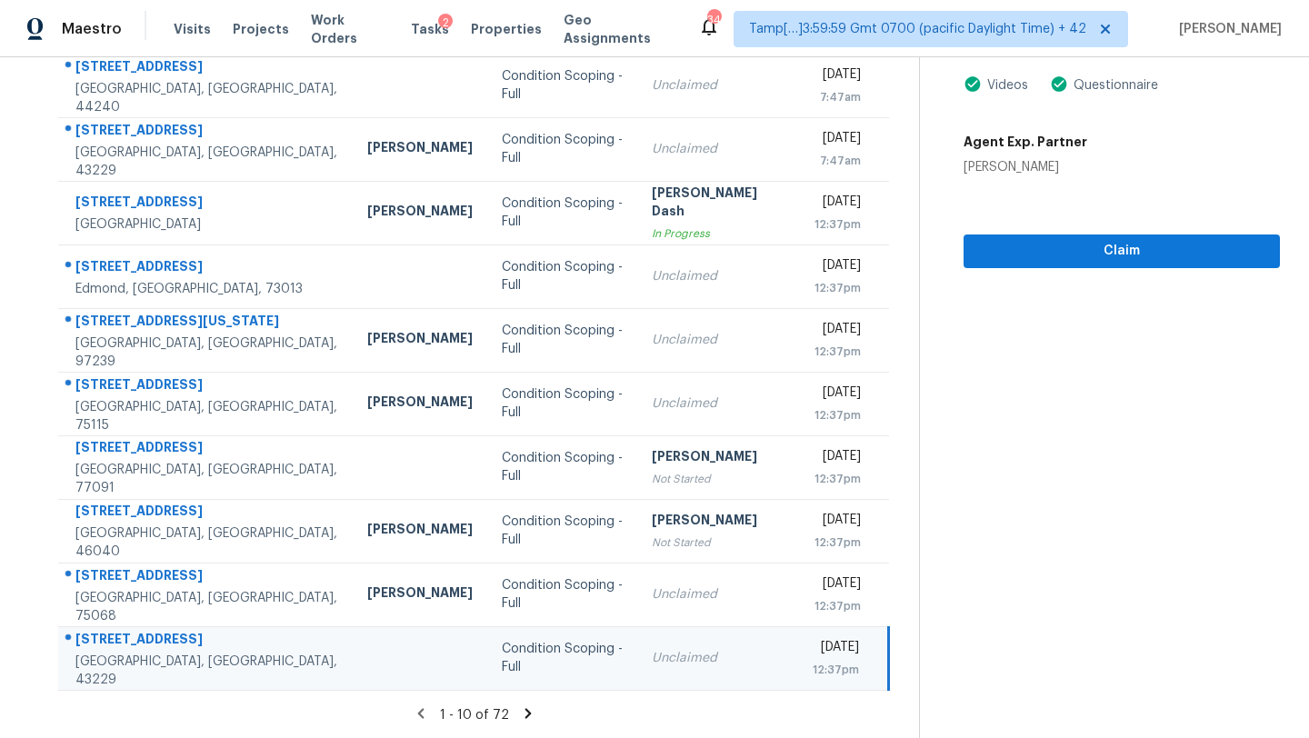
click at [527, 711] on icon at bounding box center [528, 713] width 16 height 16
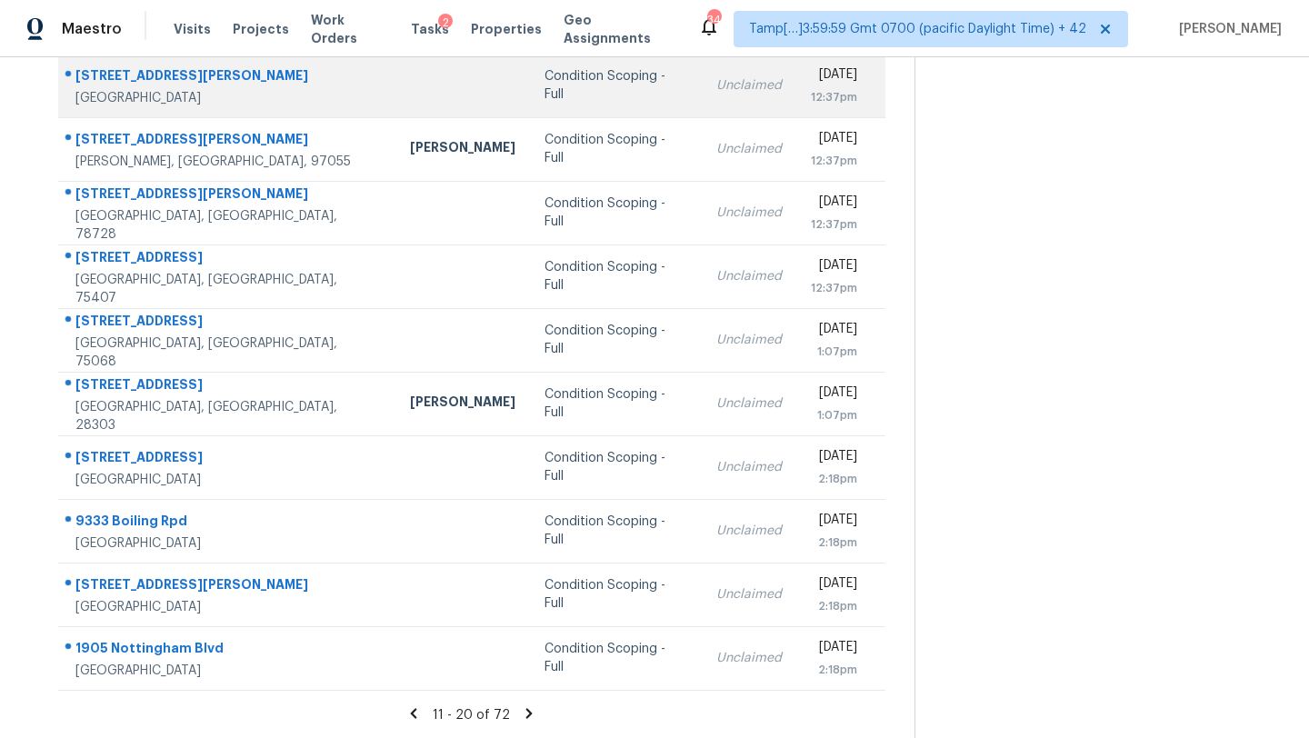
click at [702, 100] on td "Unclaimed" at bounding box center [749, 86] width 95 height 64
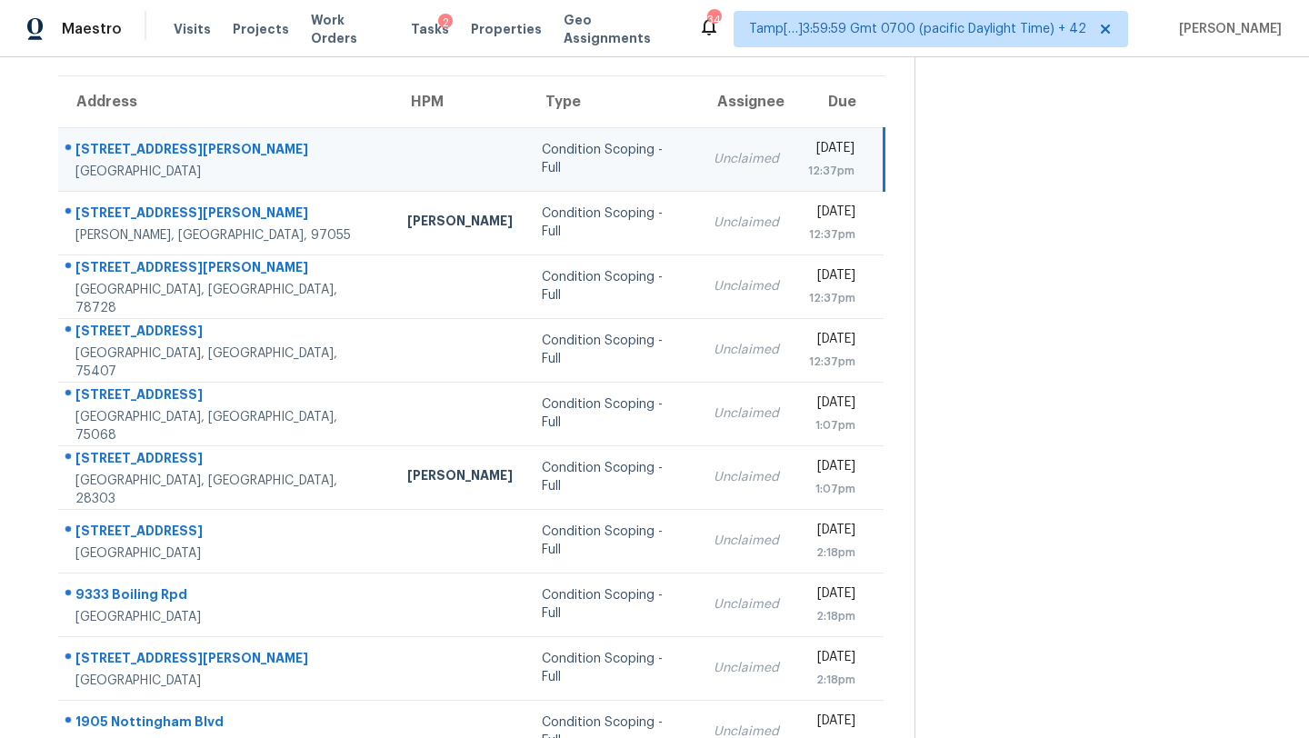
scroll to position [108, 0]
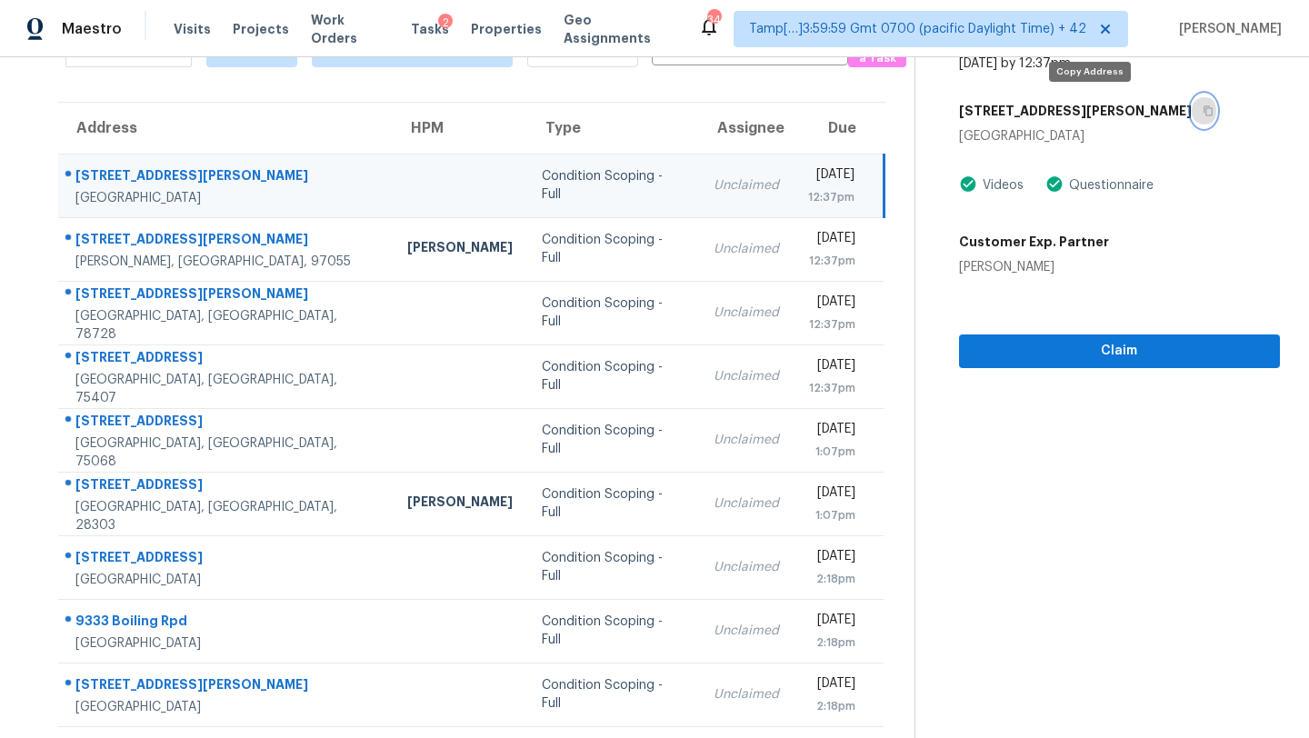
click at [1203, 114] on icon "button" at bounding box center [1208, 110] width 11 height 11
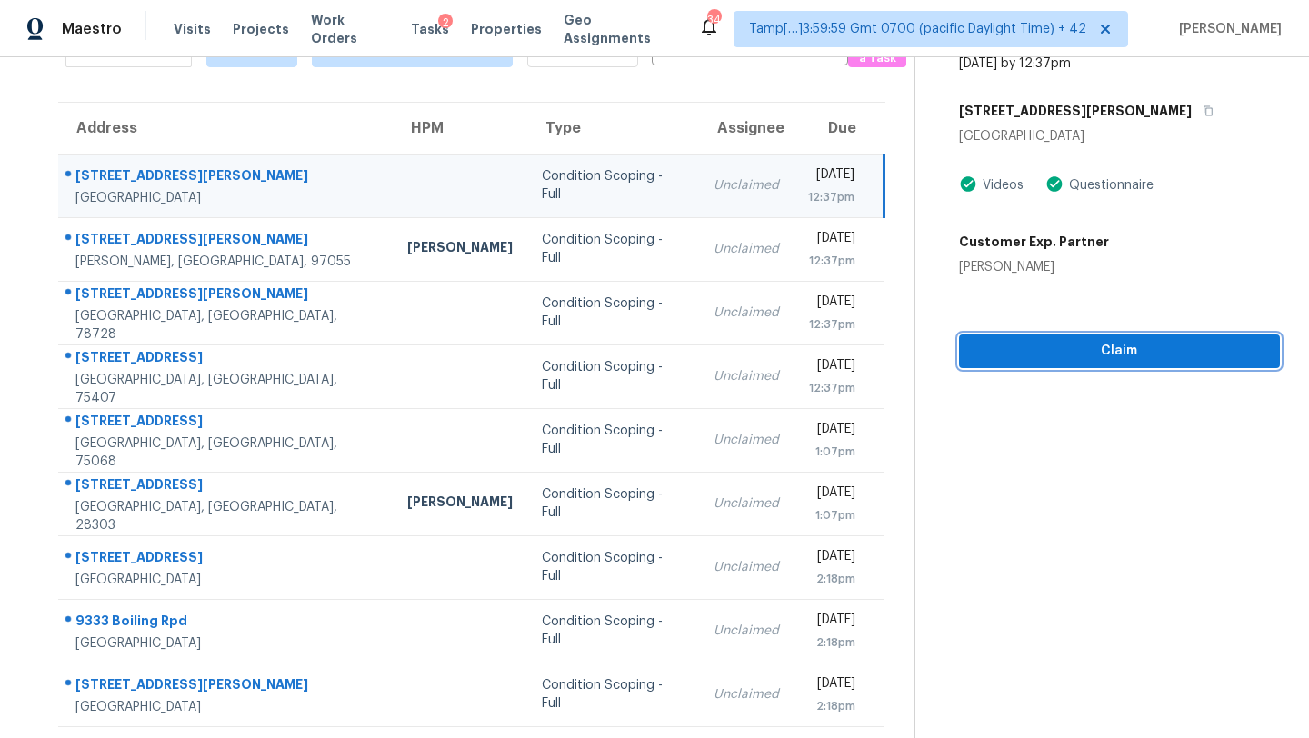
click at [1107, 364] on button "Claim" at bounding box center [1119, 352] width 321 height 34
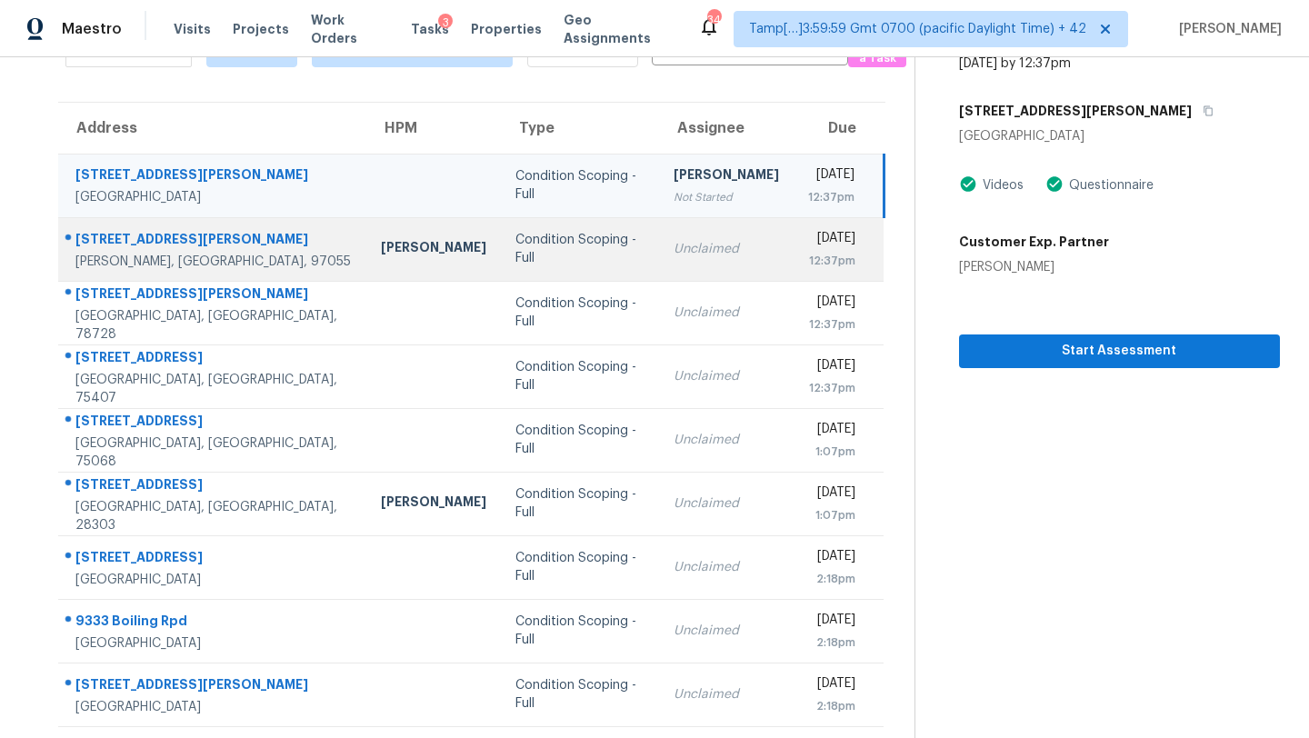
click at [675, 250] on div "Unclaimed" at bounding box center [726, 249] width 105 height 18
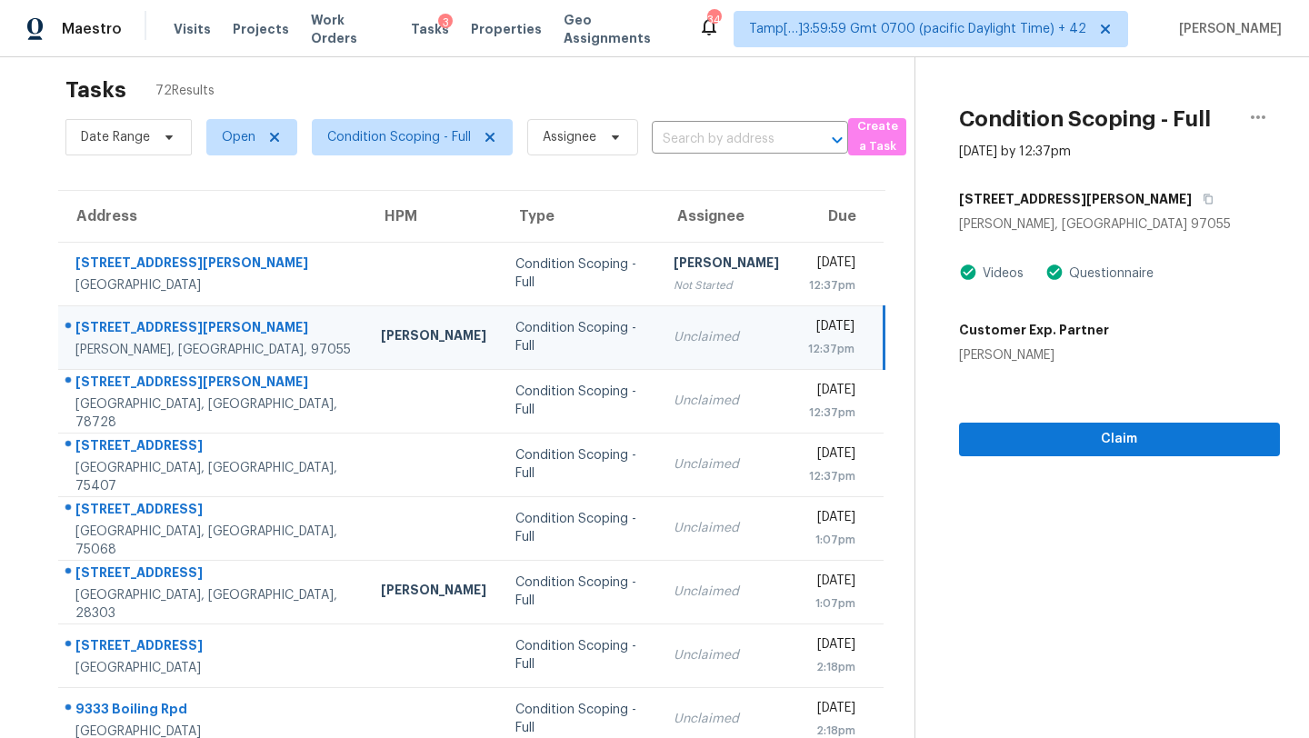
scroll to position [0, 0]
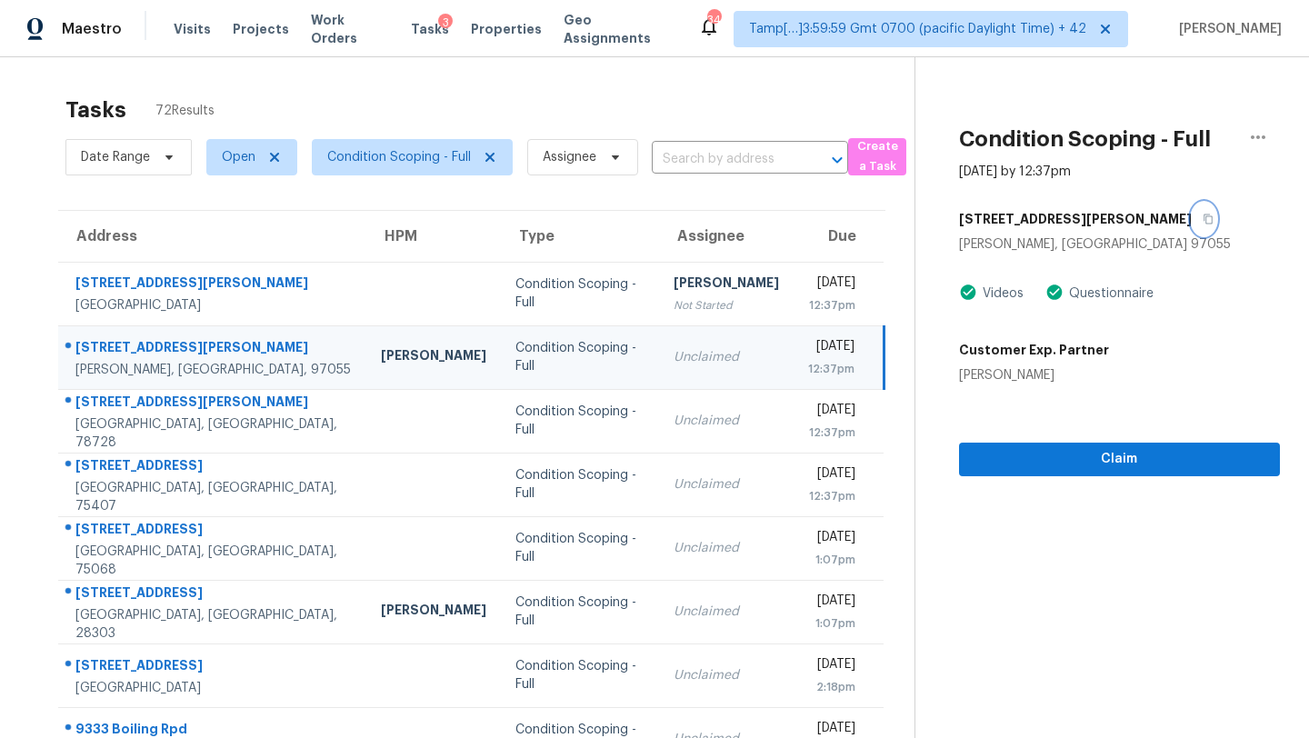
click at [1192, 225] on button "button" at bounding box center [1204, 219] width 25 height 33
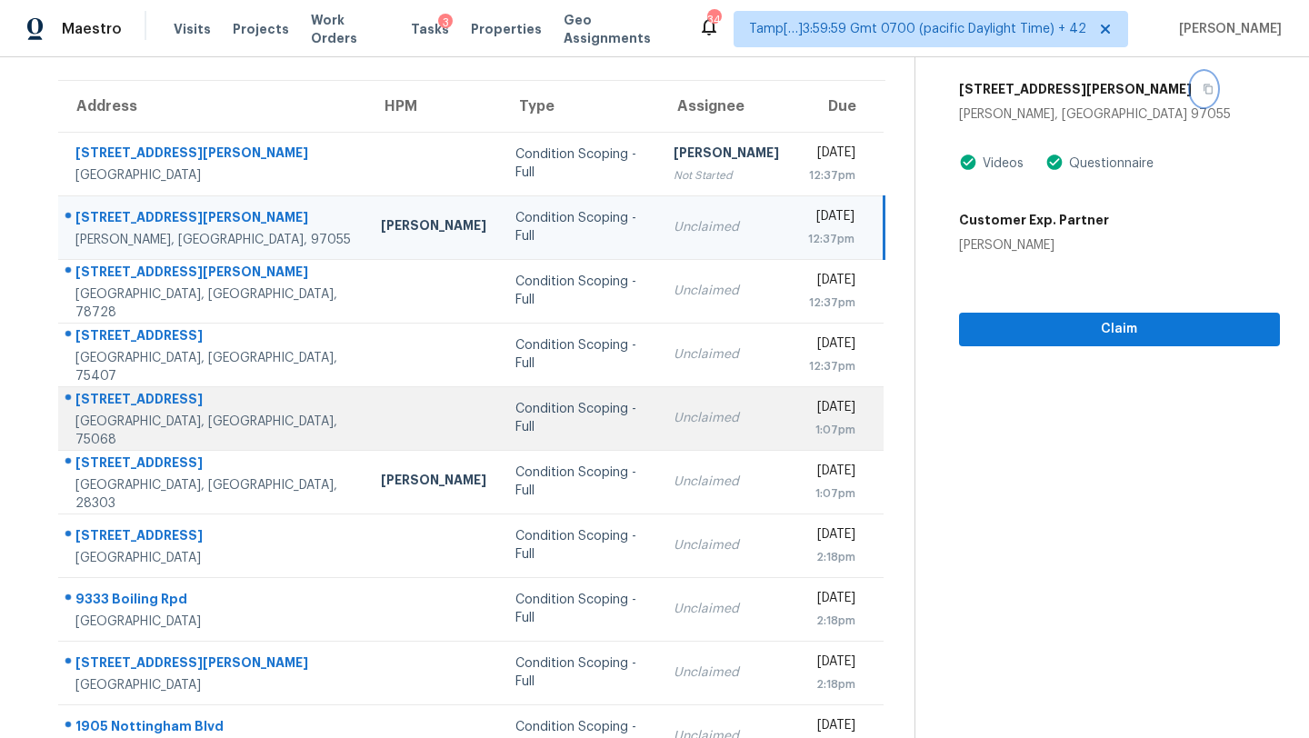
scroll to position [142, 0]
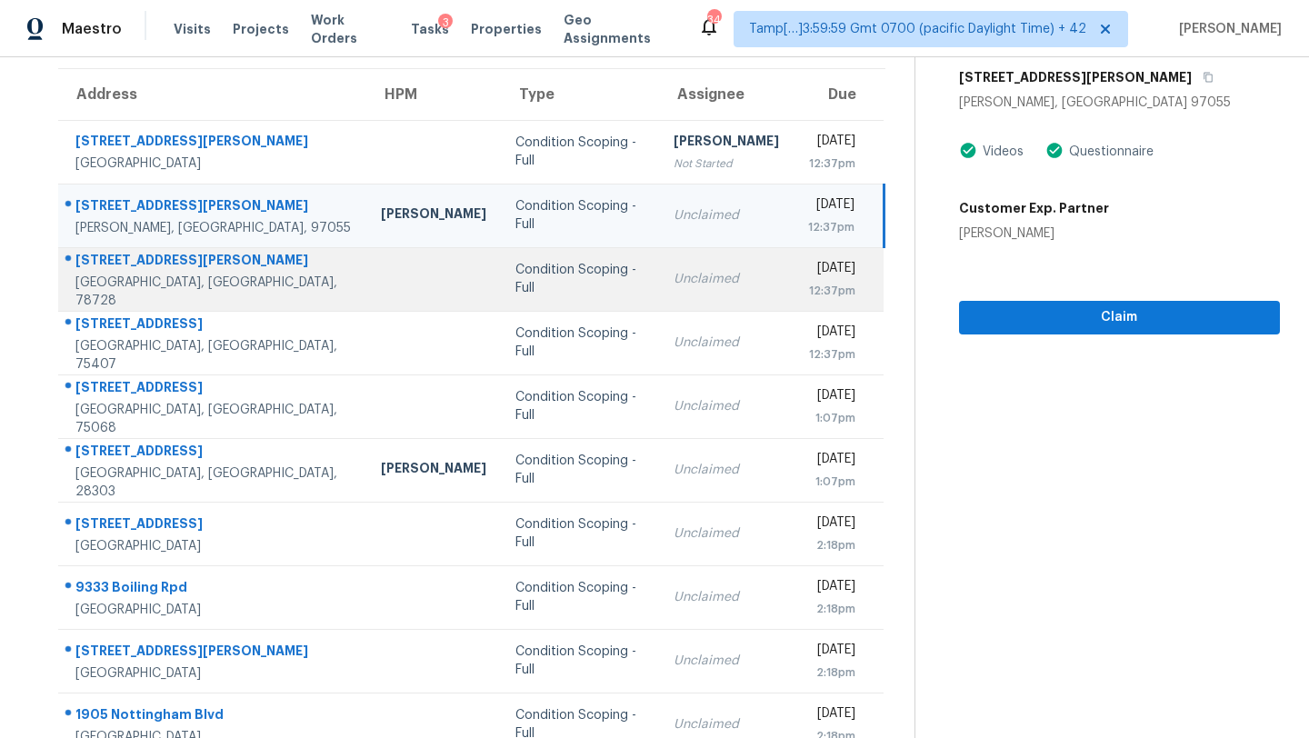
click at [674, 276] on div "Unclaimed" at bounding box center [726, 279] width 105 height 18
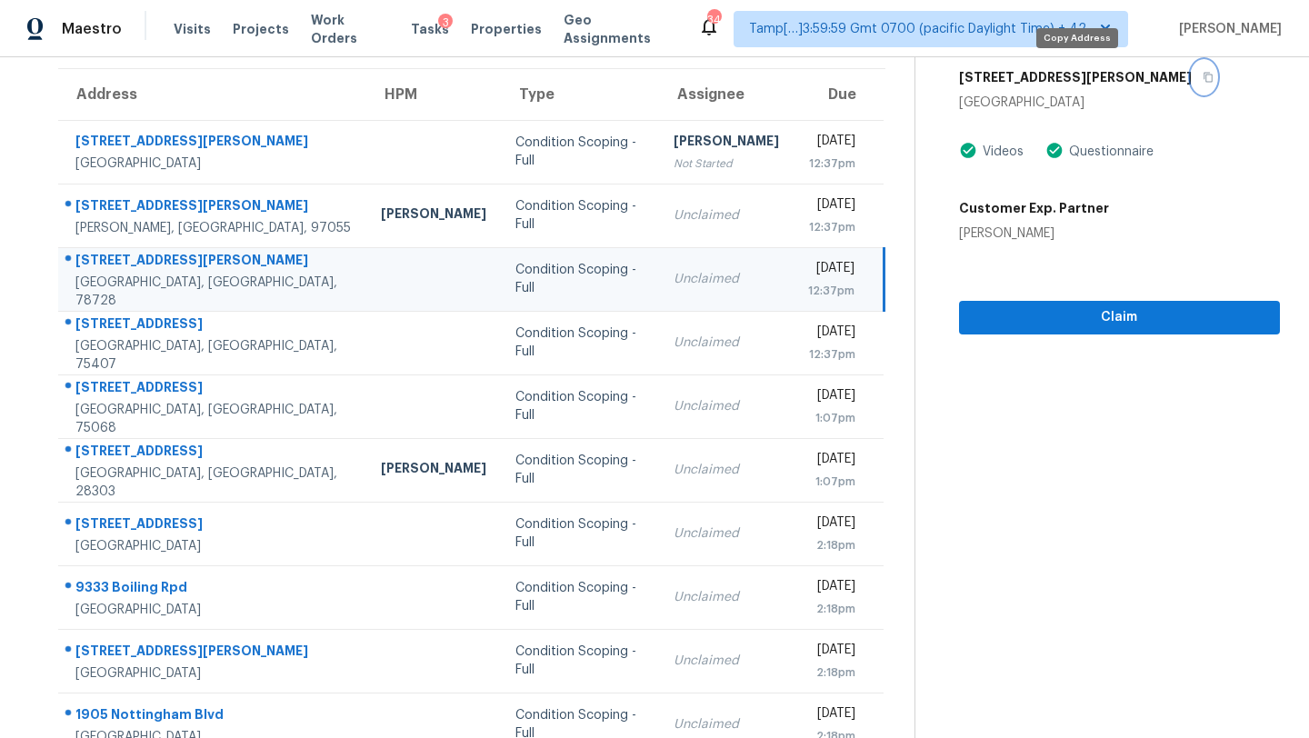
click at [1203, 81] on icon "button" at bounding box center [1208, 77] width 11 height 11
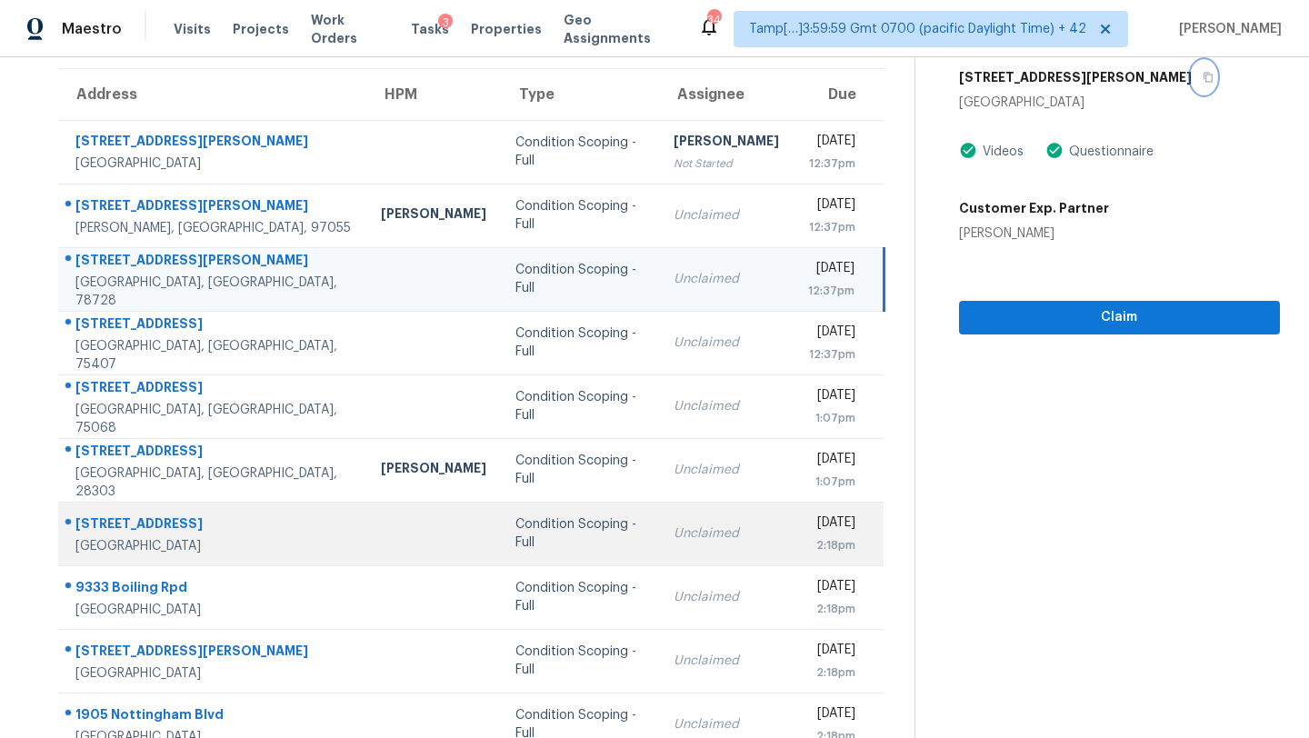
scroll to position [208, 0]
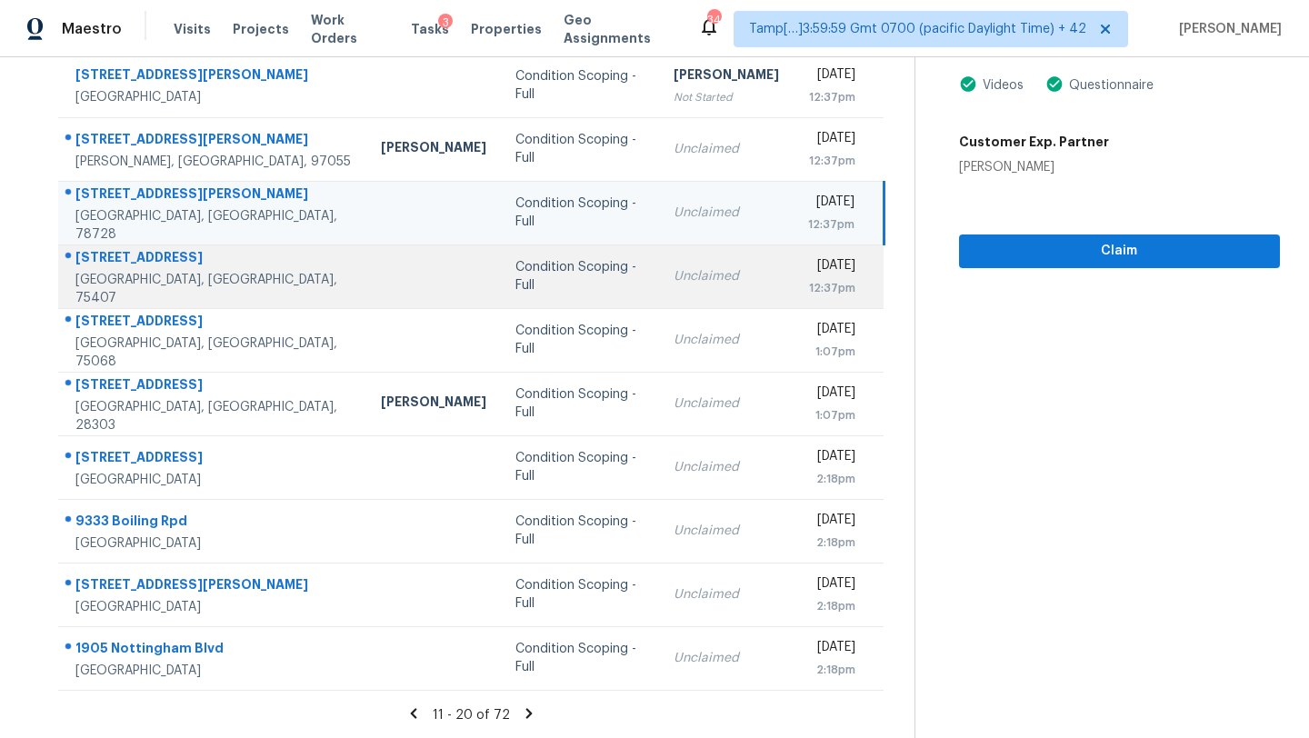
click at [674, 278] on div "Unclaimed" at bounding box center [726, 276] width 105 height 18
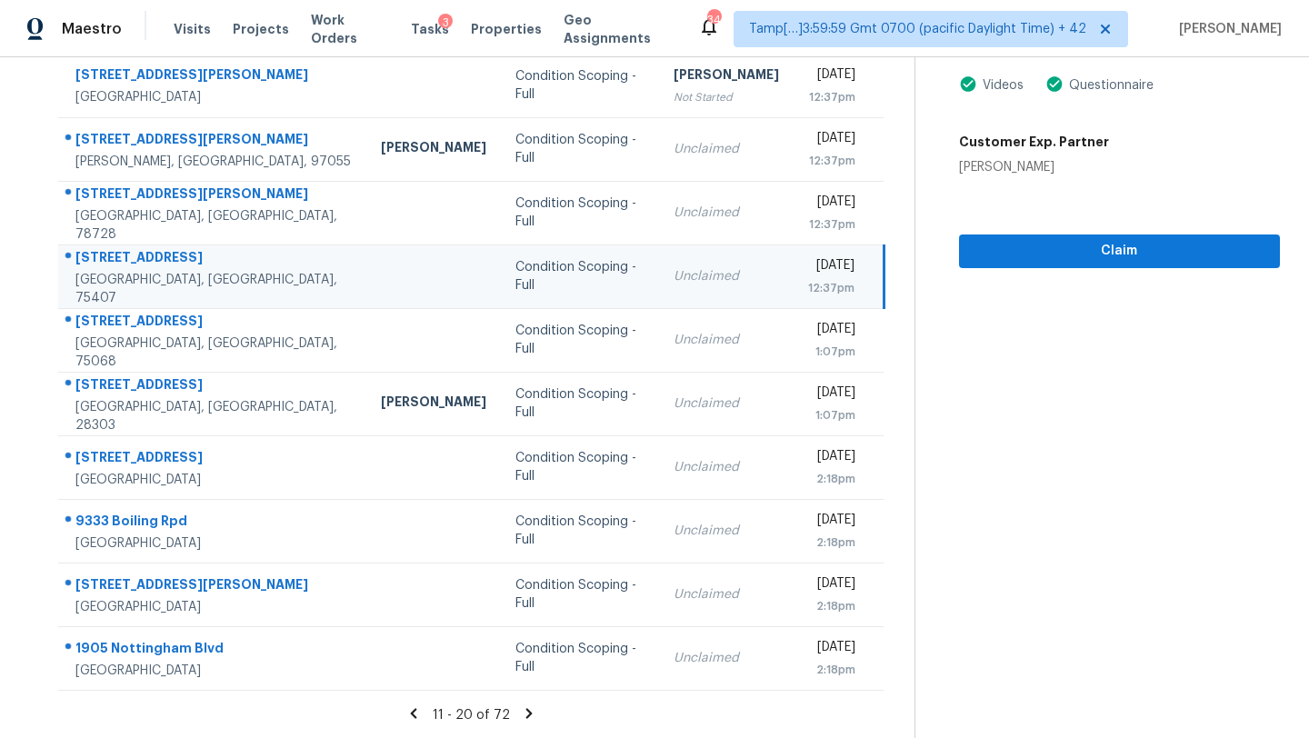
scroll to position [80, 0]
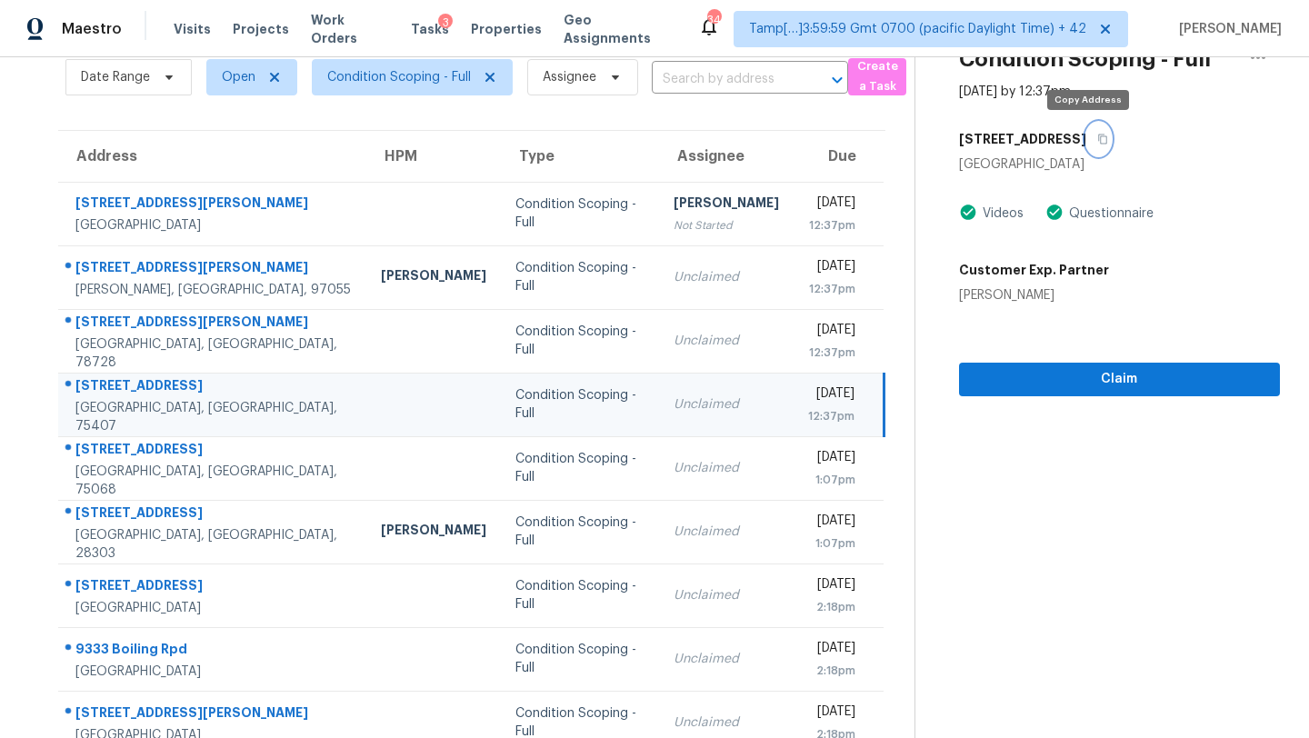
click at [1097, 144] on icon "button" at bounding box center [1102, 139] width 11 height 11
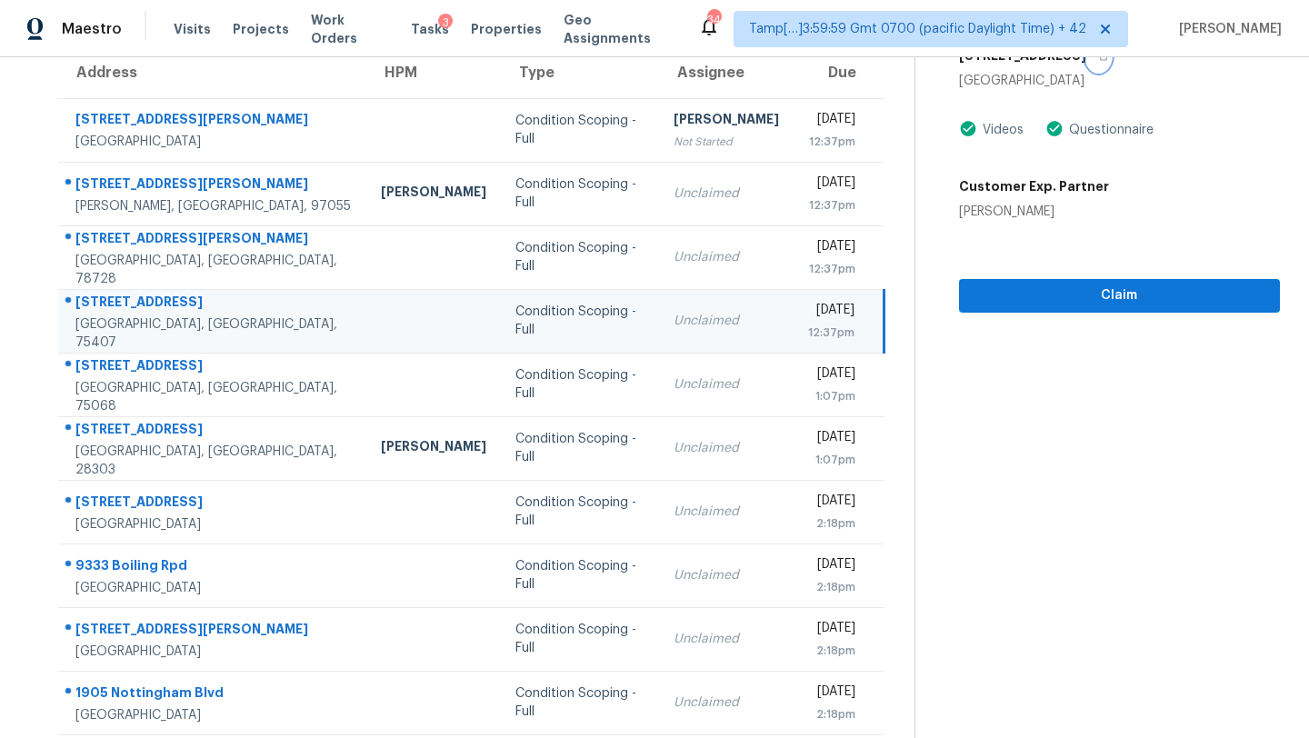
scroll to position [208, 0]
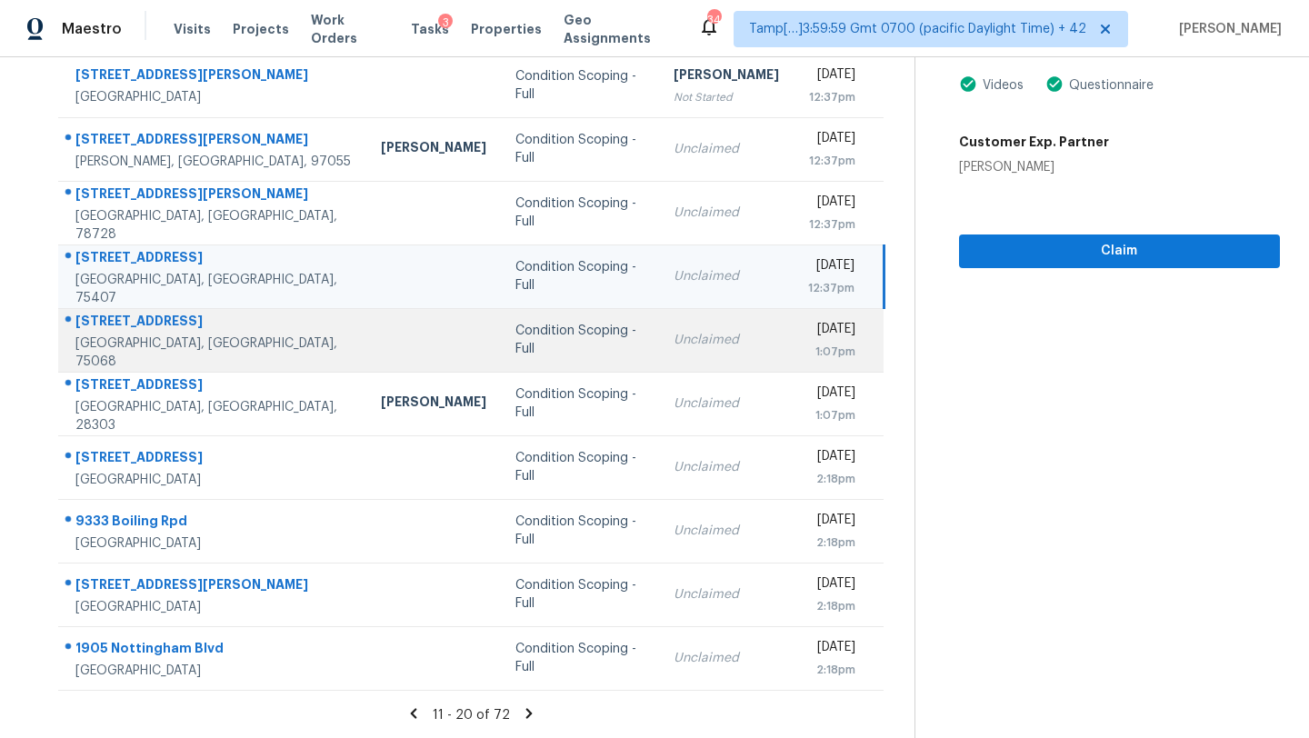
click at [695, 350] on td "Unclaimed" at bounding box center [726, 340] width 135 height 64
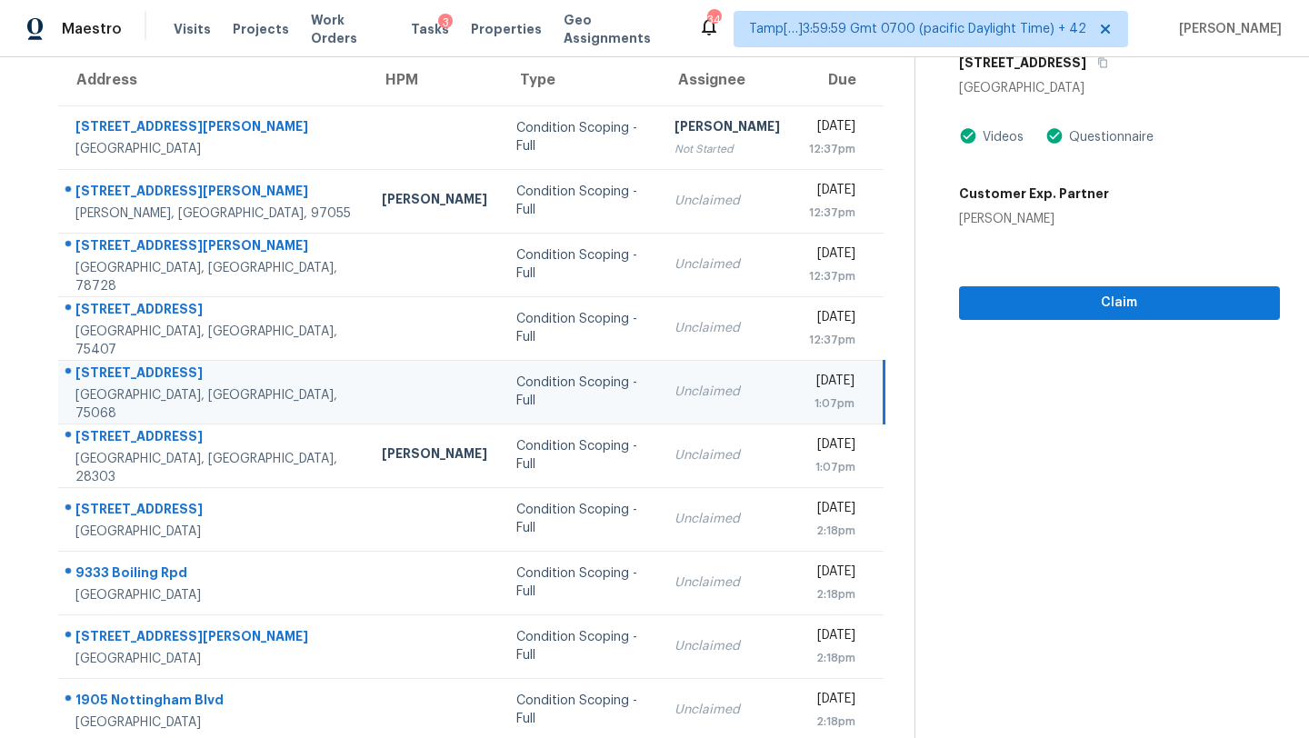
scroll to position [110, 0]
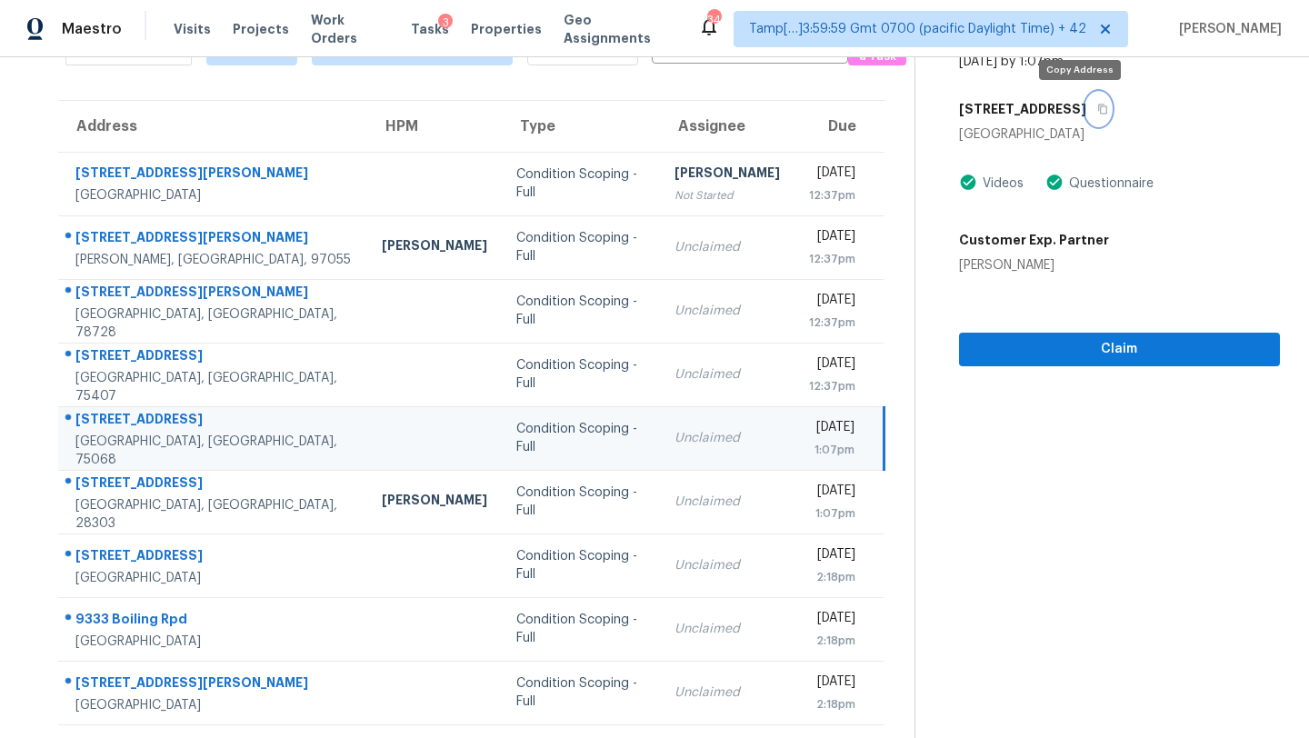
click at [1098, 105] on icon "button" at bounding box center [1102, 110] width 9 height 10
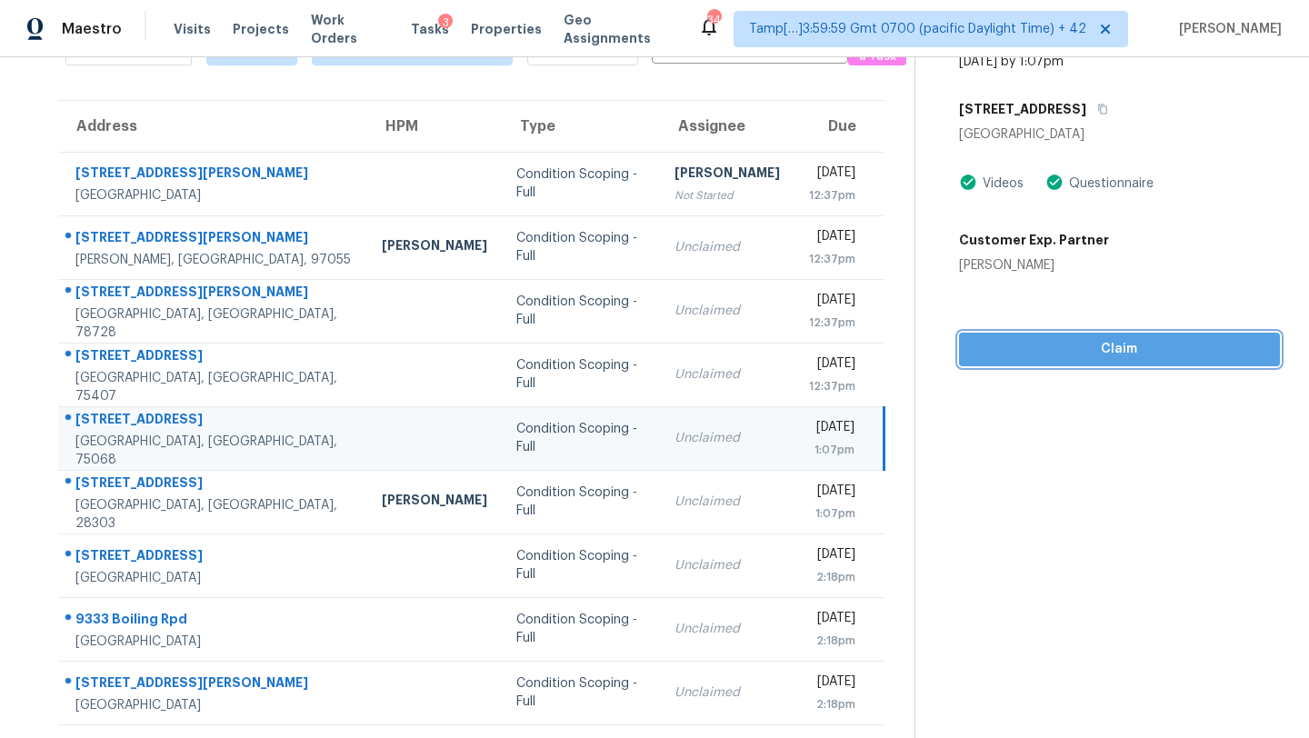
click at [1135, 348] on span "Claim" at bounding box center [1120, 349] width 292 height 23
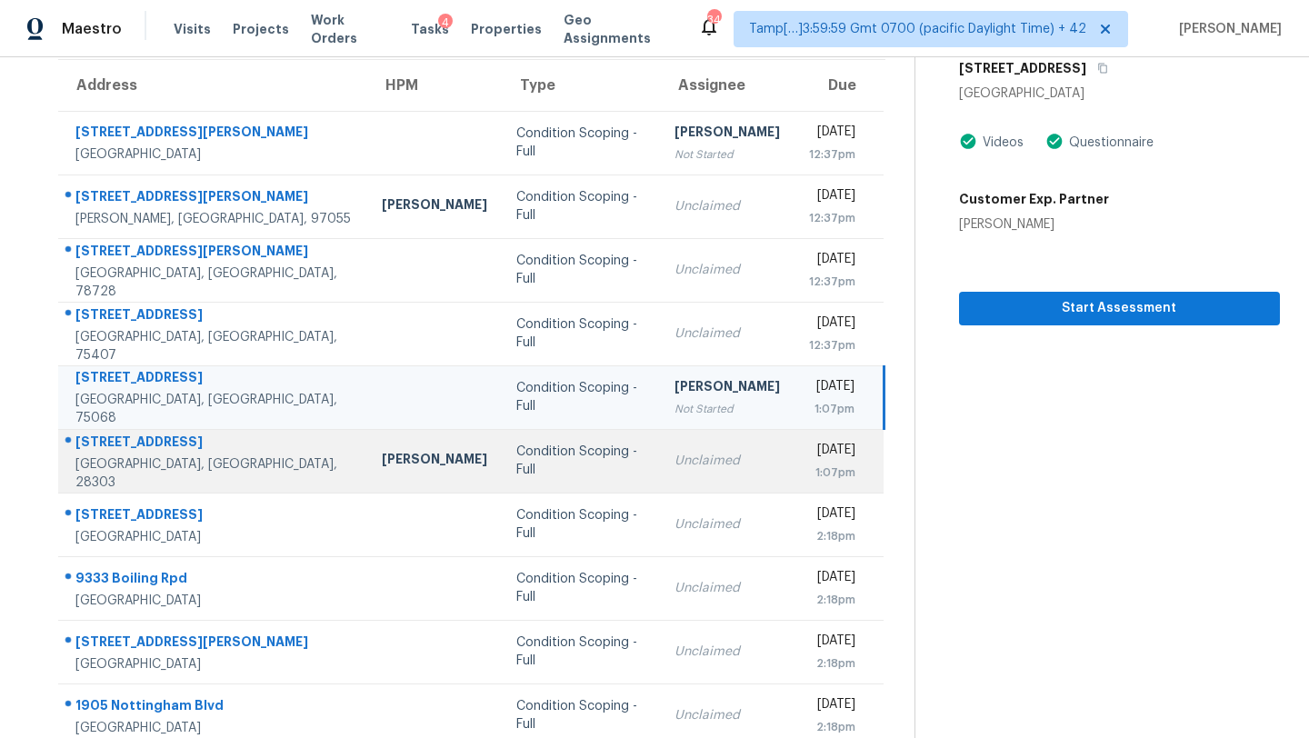
scroll to position [208, 0]
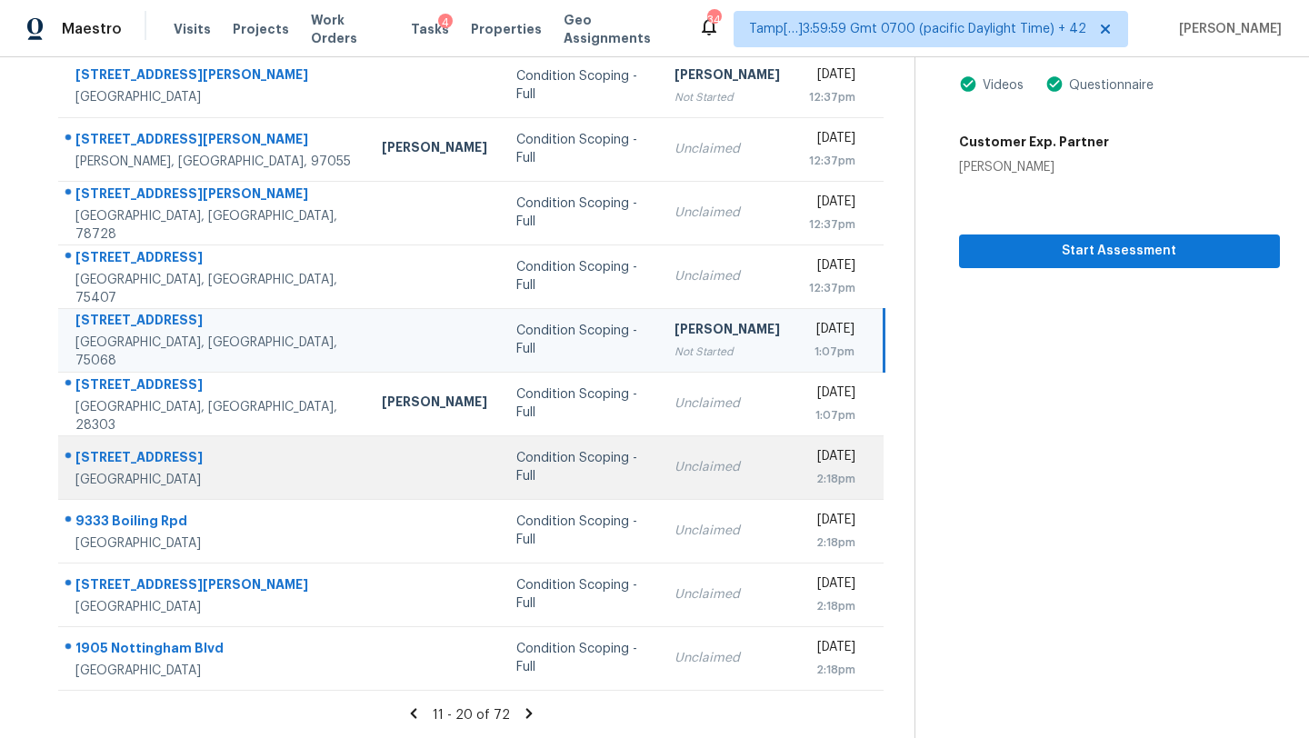
click at [695, 464] on td "Unclaimed" at bounding box center [727, 467] width 135 height 64
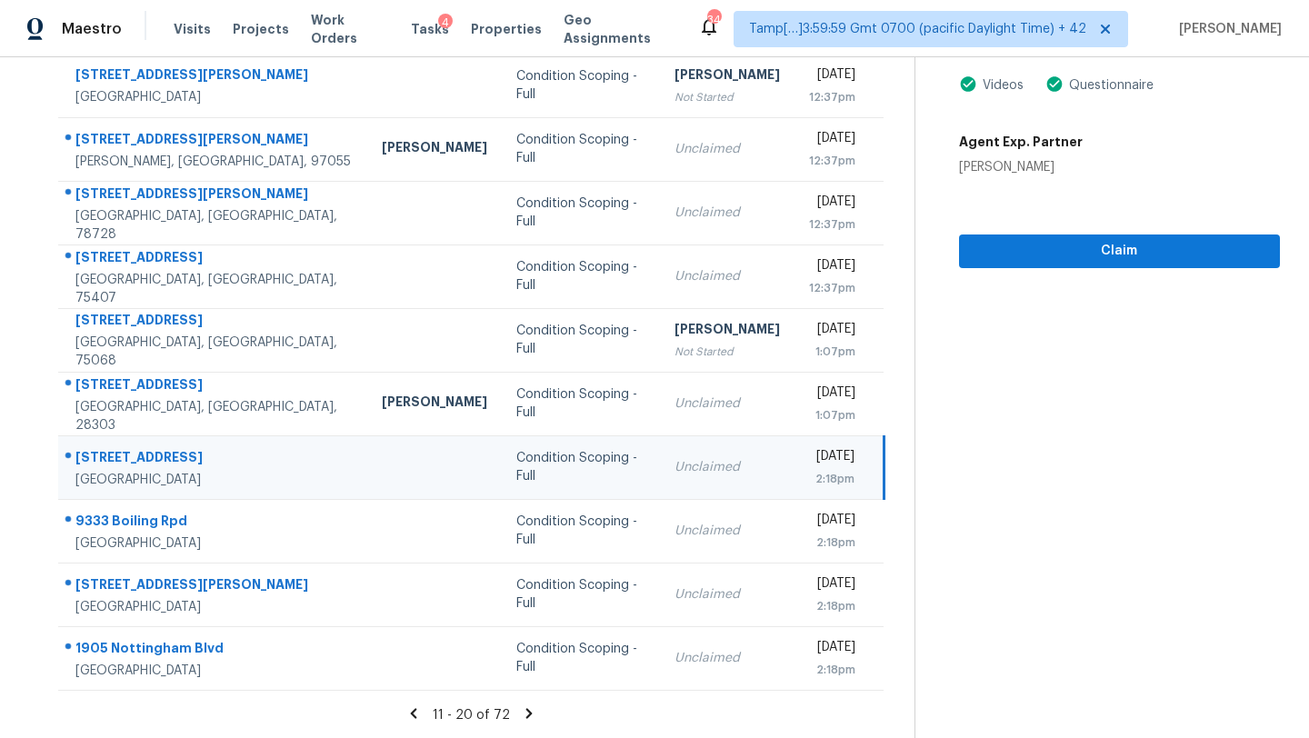
scroll to position [82, 0]
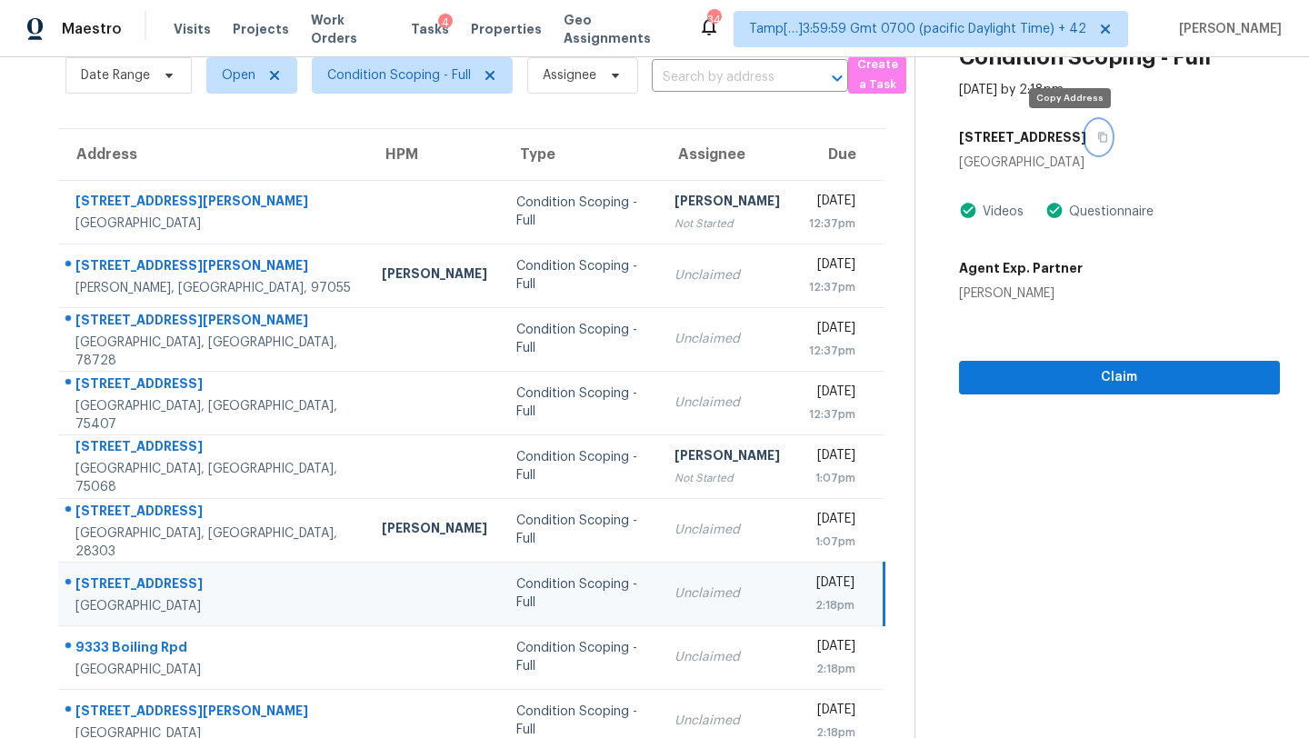
click at [1086, 130] on button "button" at bounding box center [1098, 137] width 25 height 33
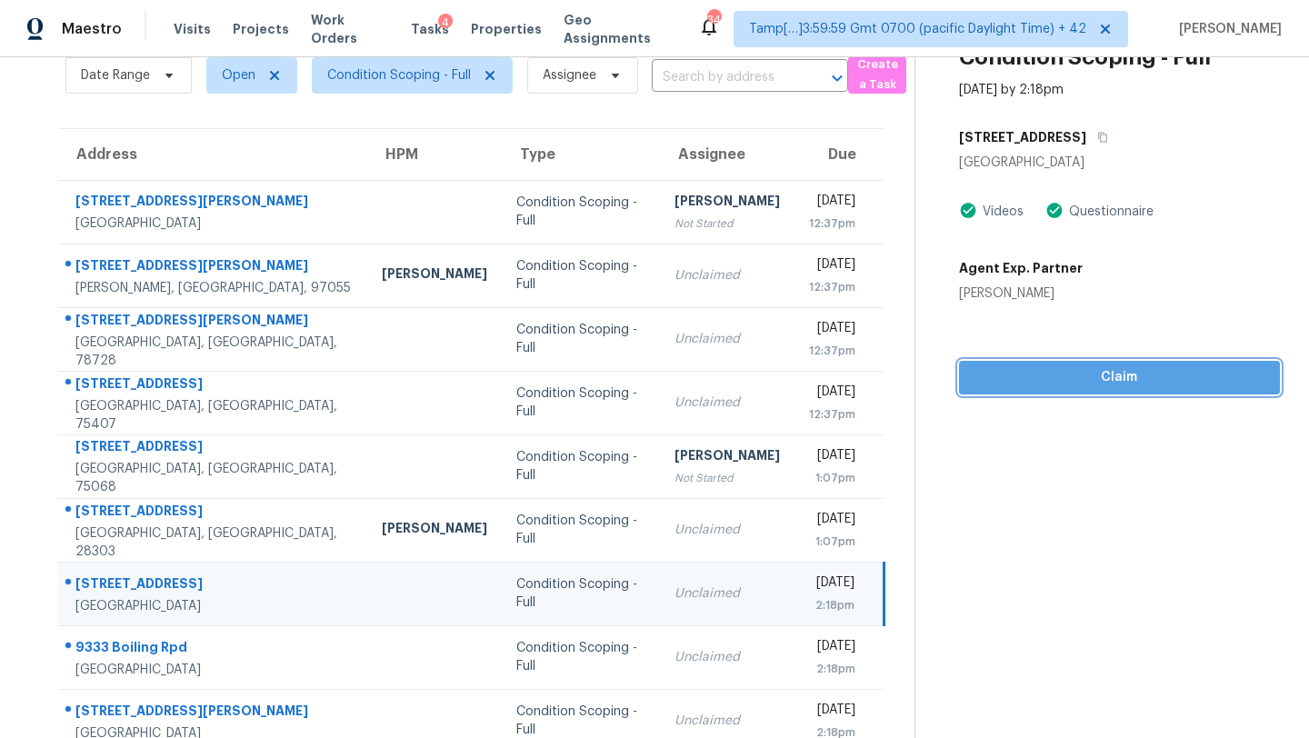
click at [1043, 376] on span "Claim" at bounding box center [1120, 377] width 292 height 23
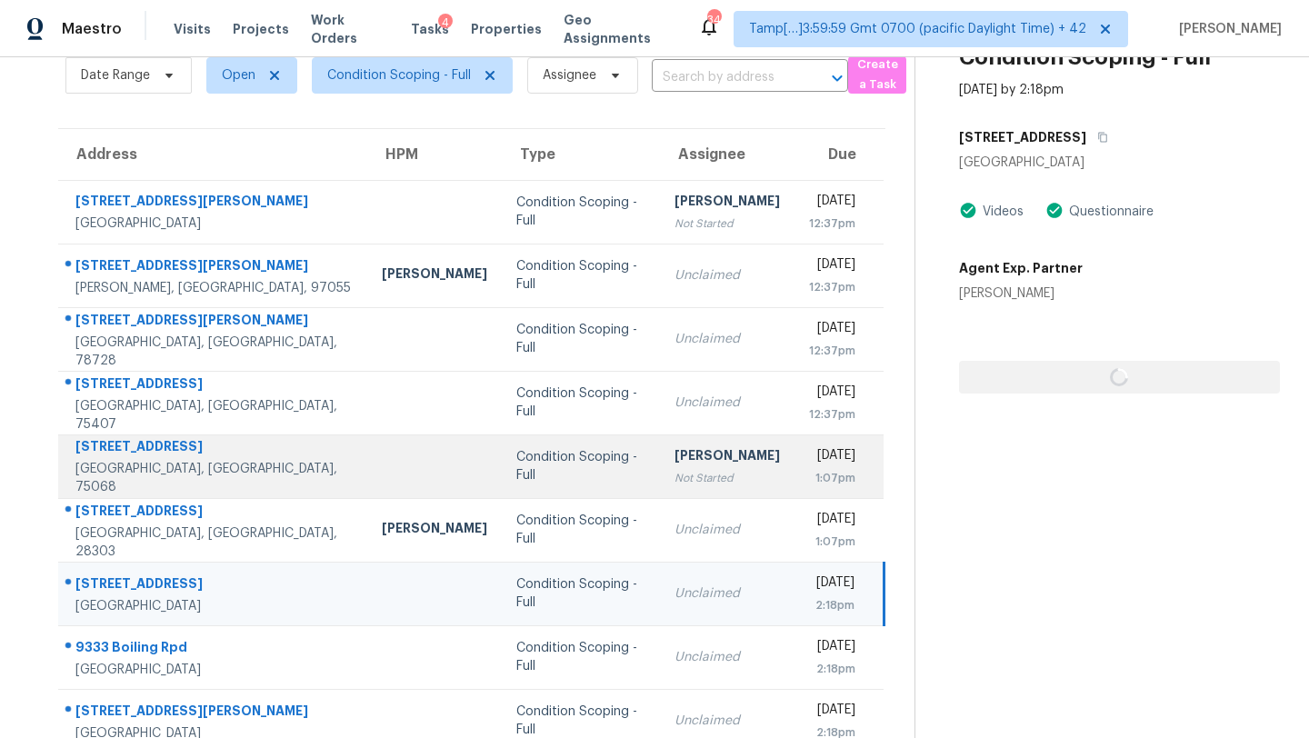
scroll to position [208, 0]
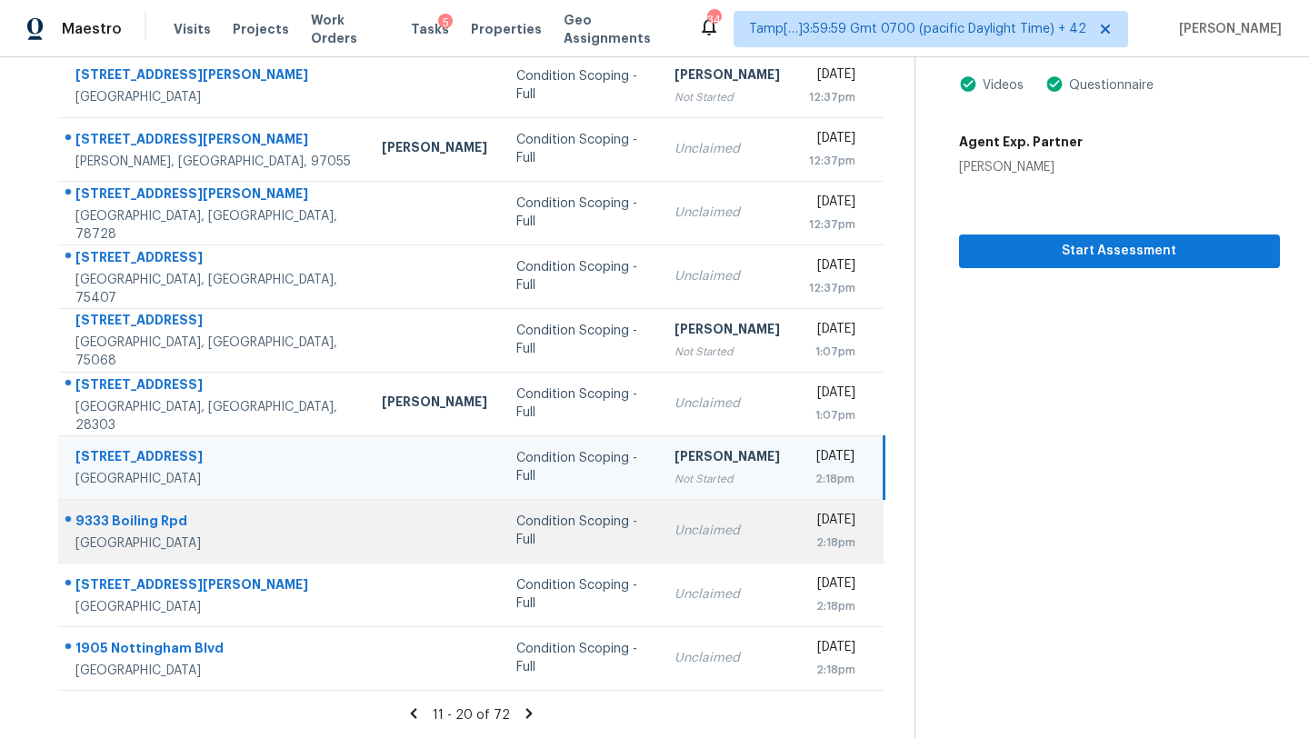
click at [689, 516] on td "Unclaimed" at bounding box center [727, 531] width 135 height 64
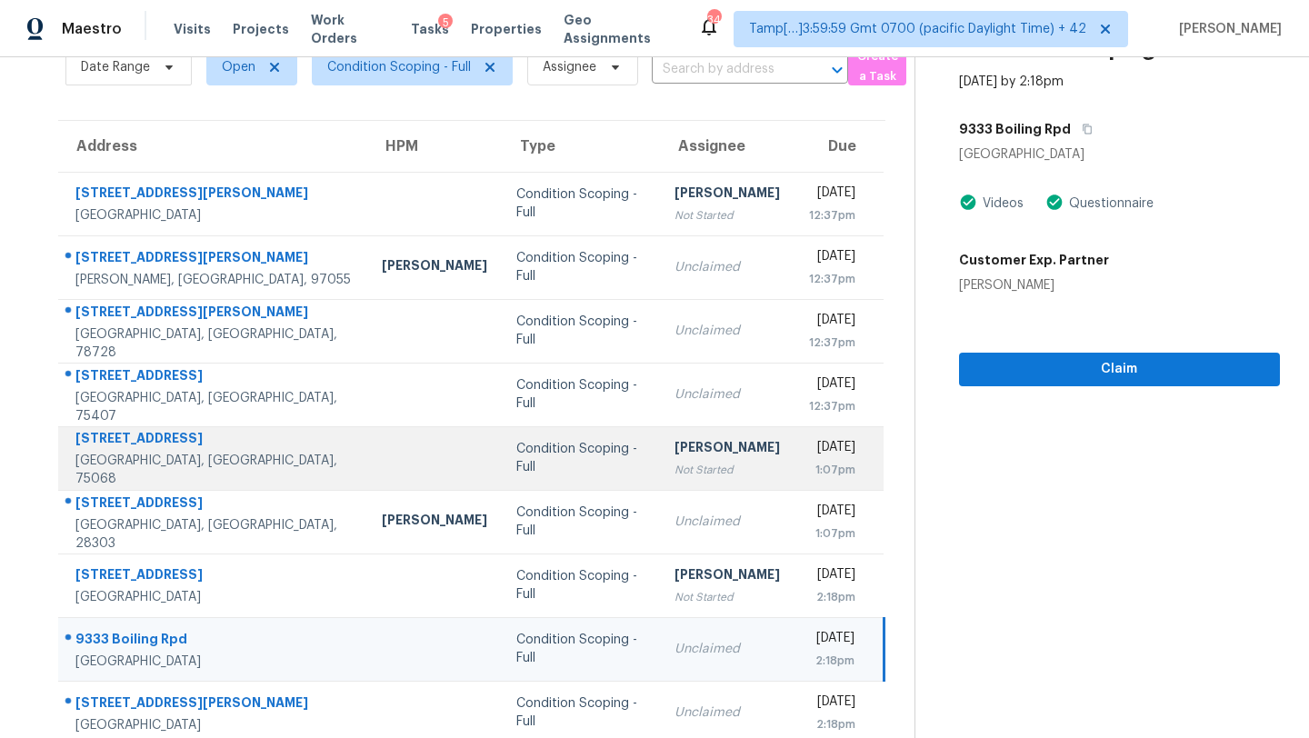
scroll to position [58, 0]
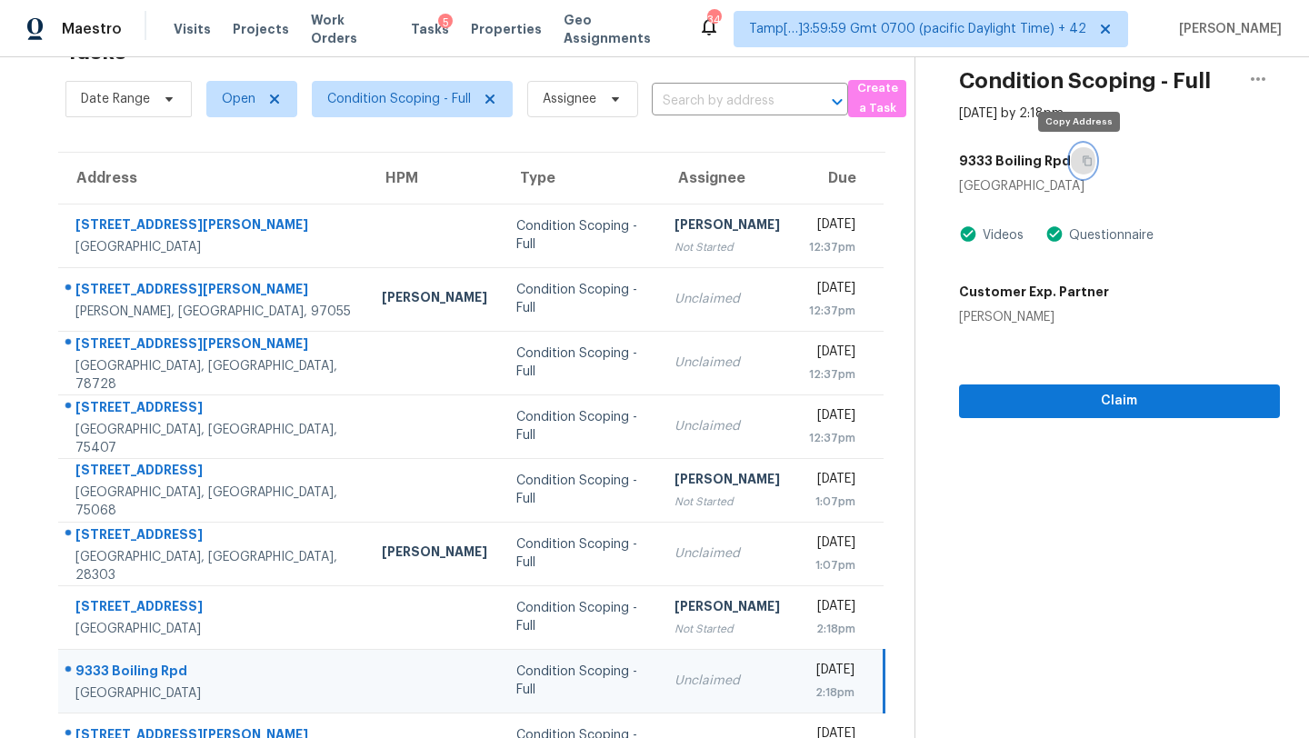
click at [1084, 154] on button "button" at bounding box center [1083, 161] width 25 height 33
click at [1081, 375] on div "Claim" at bounding box center [1119, 372] width 321 height 92
click at [1080, 399] on span "Claim" at bounding box center [1120, 401] width 292 height 23
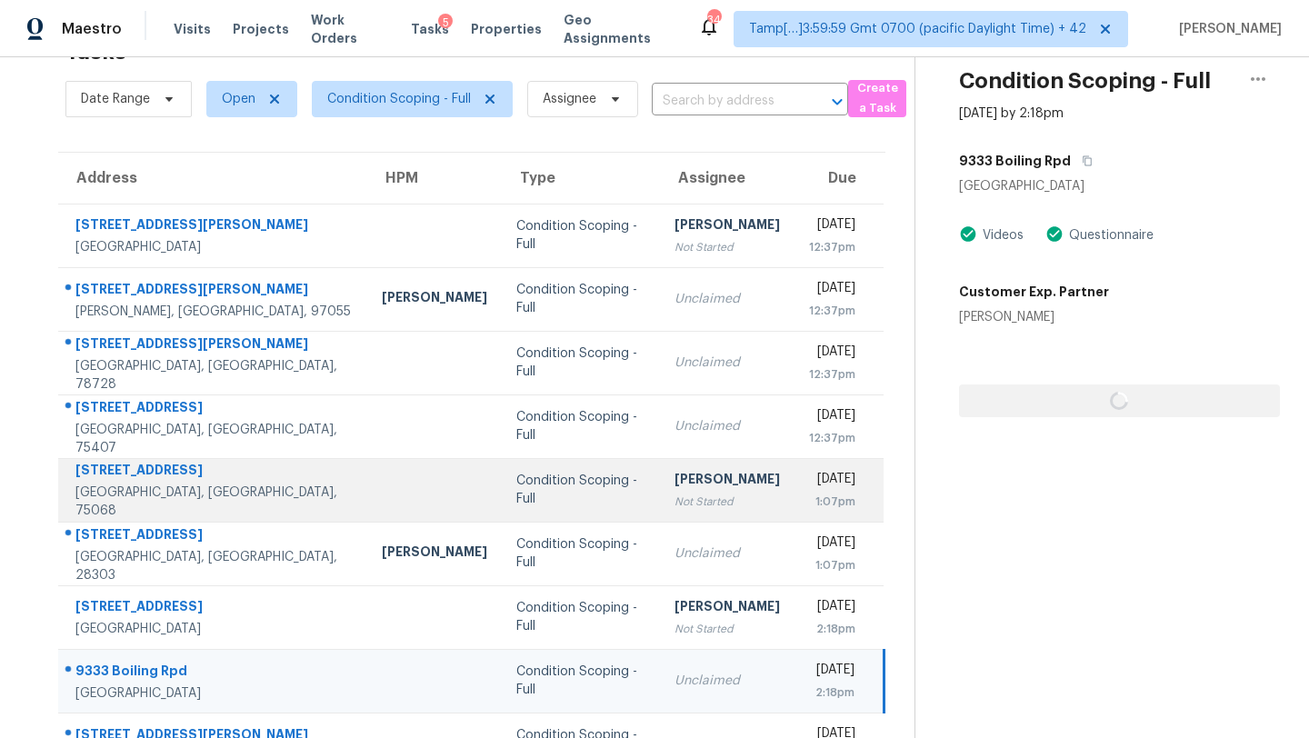
scroll to position [208, 0]
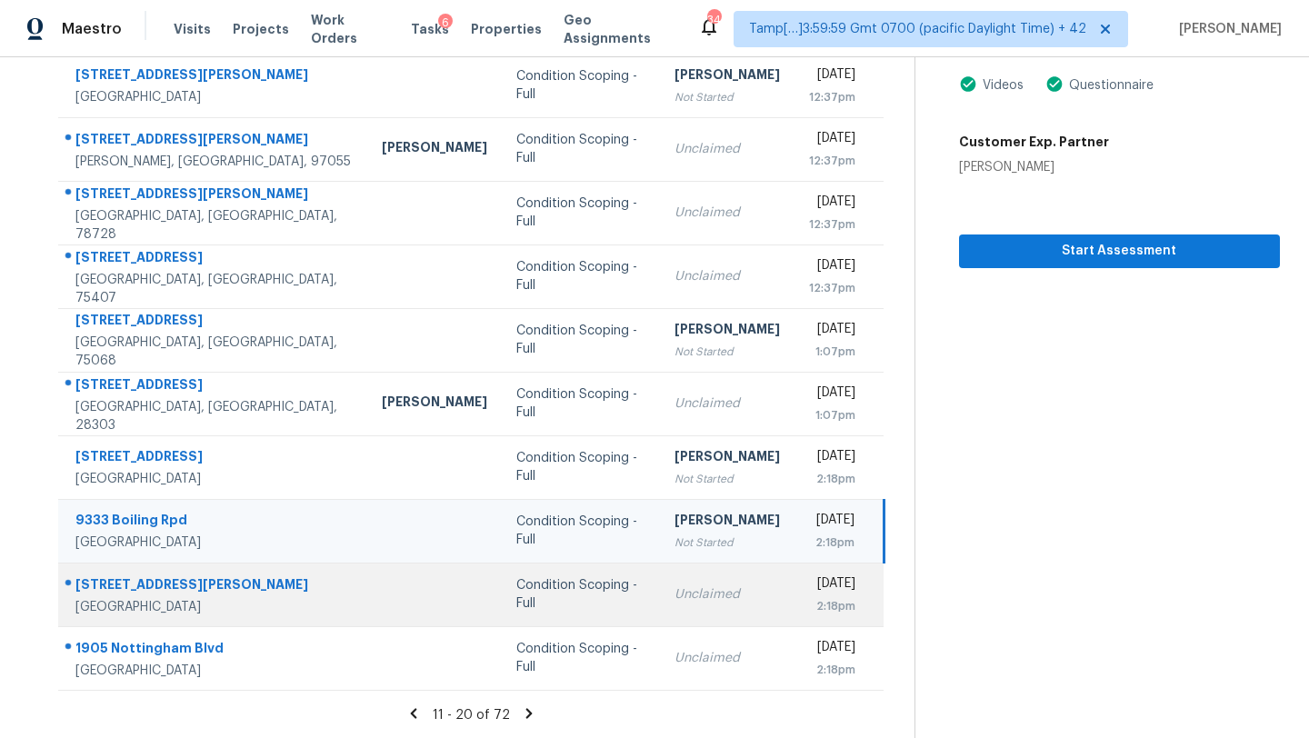
click at [686, 587] on div "Unclaimed" at bounding box center [726, 594] width 105 height 18
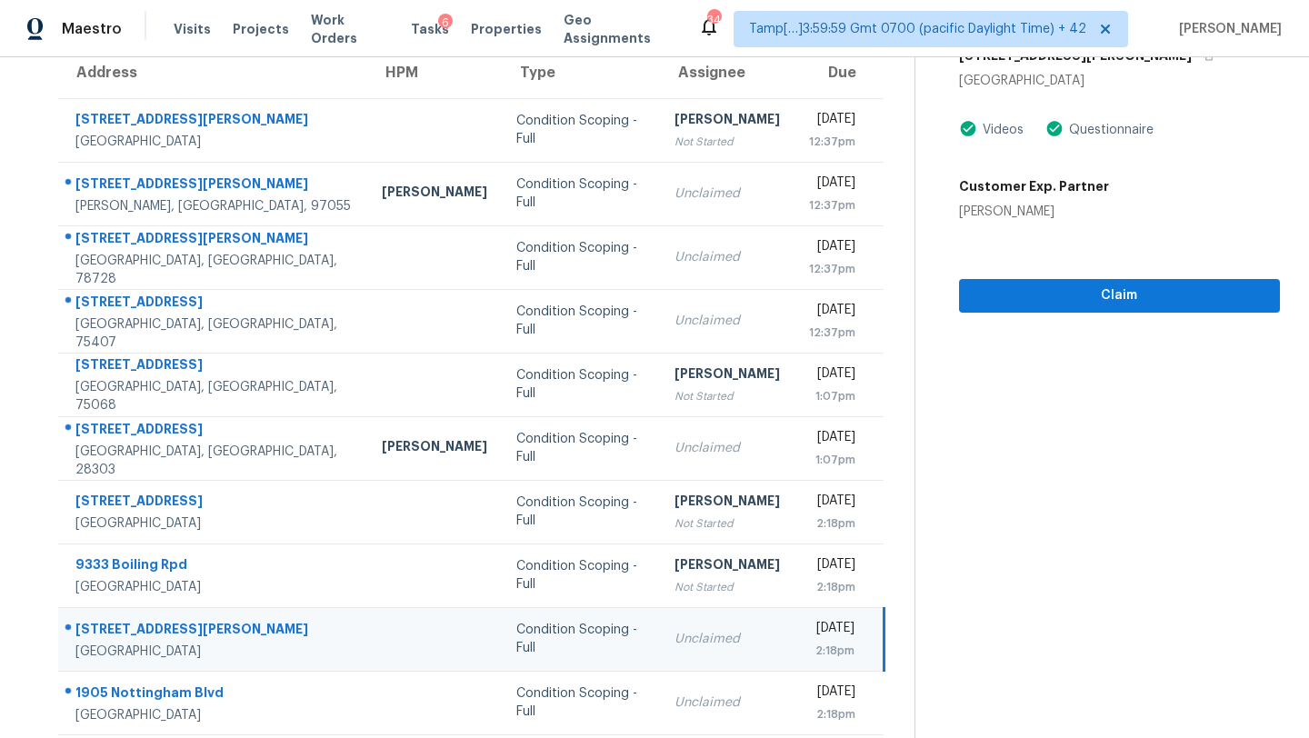
scroll to position [117, 0]
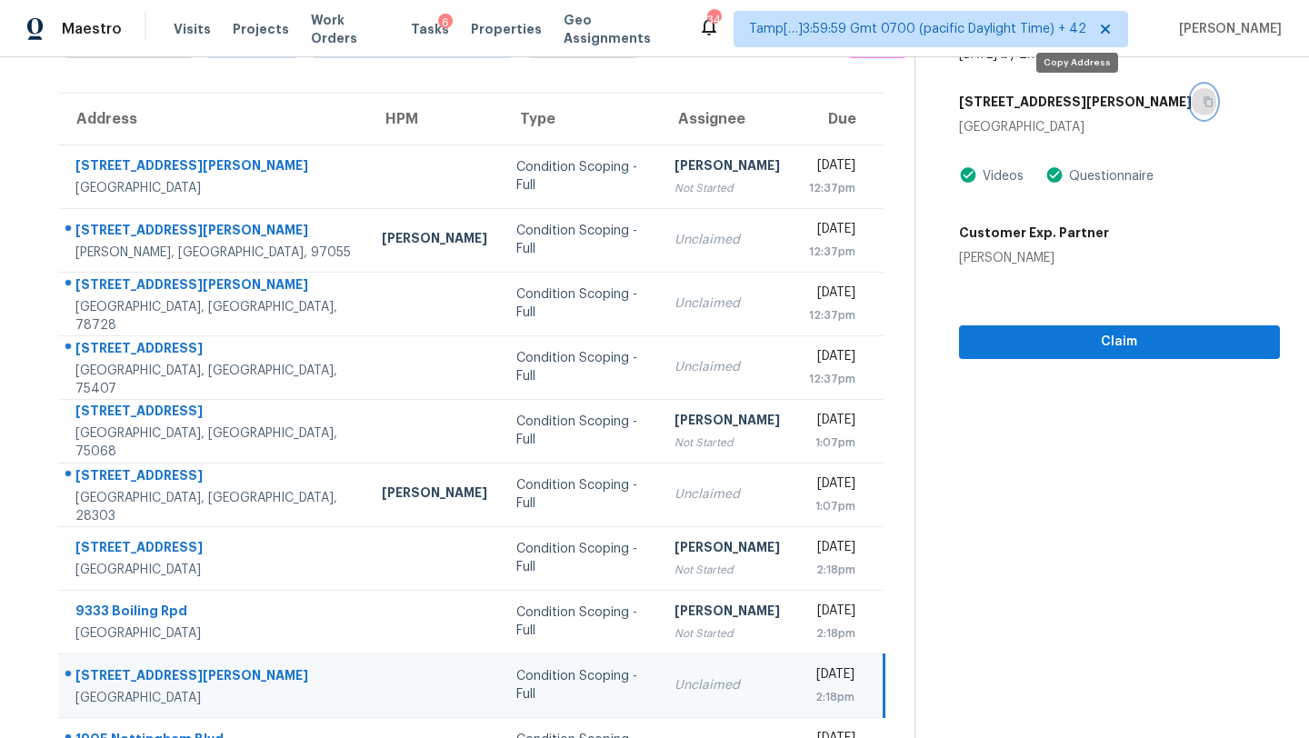
click at [1192, 111] on button "button" at bounding box center [1204, 101] width 25 height 33
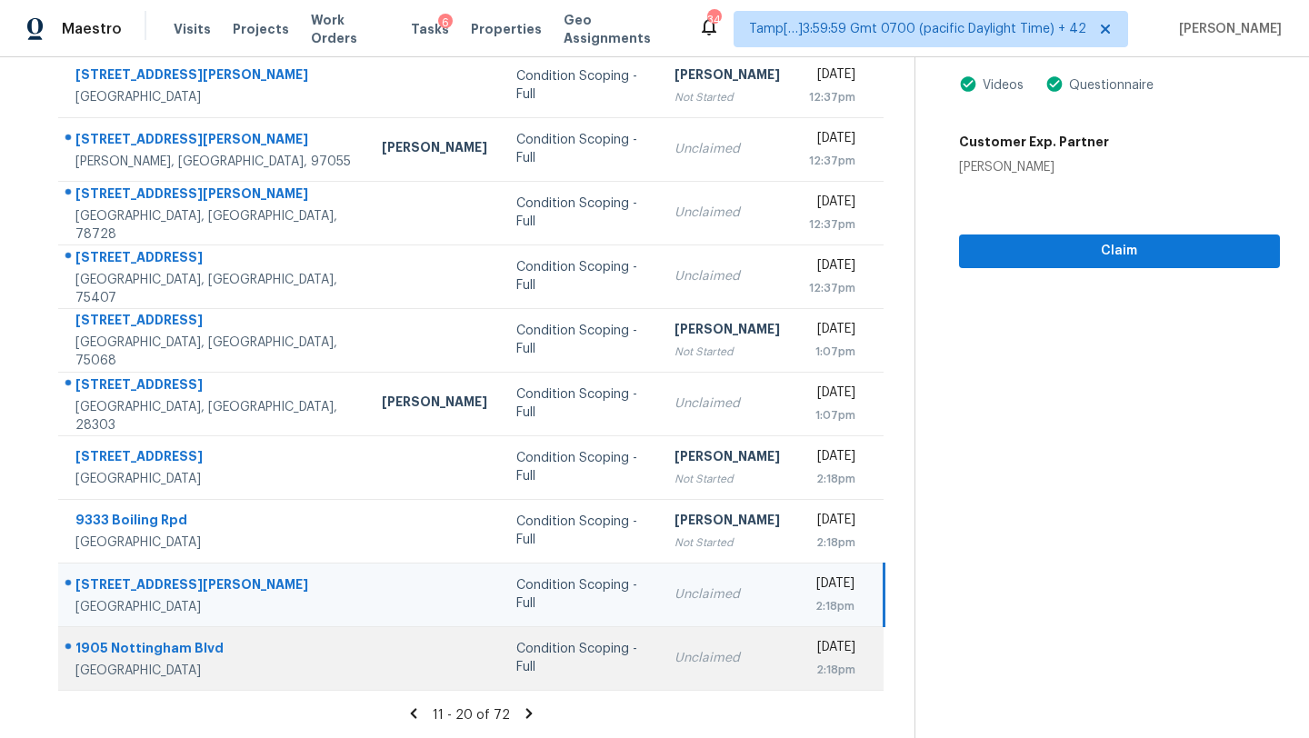
click at [689, 649] on td "Unclaimed" at bounding box center [727, 658] width 135 height 64
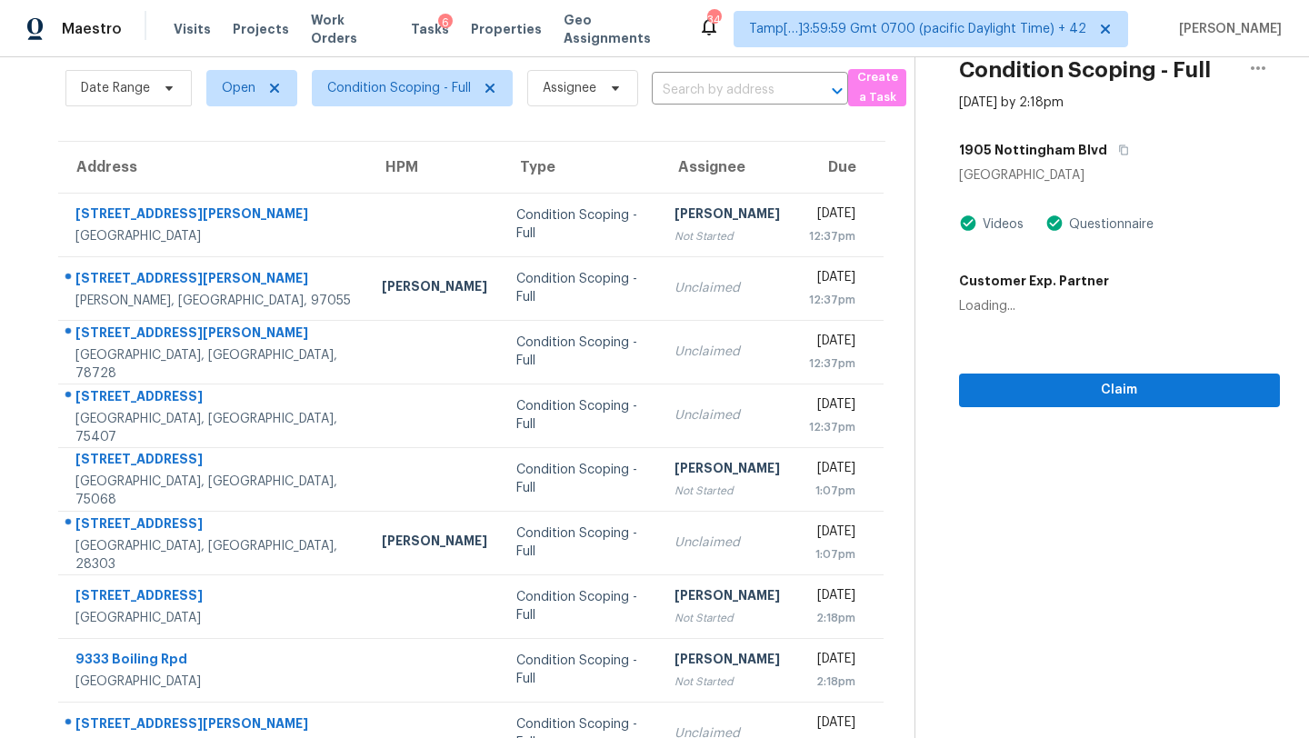
scroll to position [51, 0]
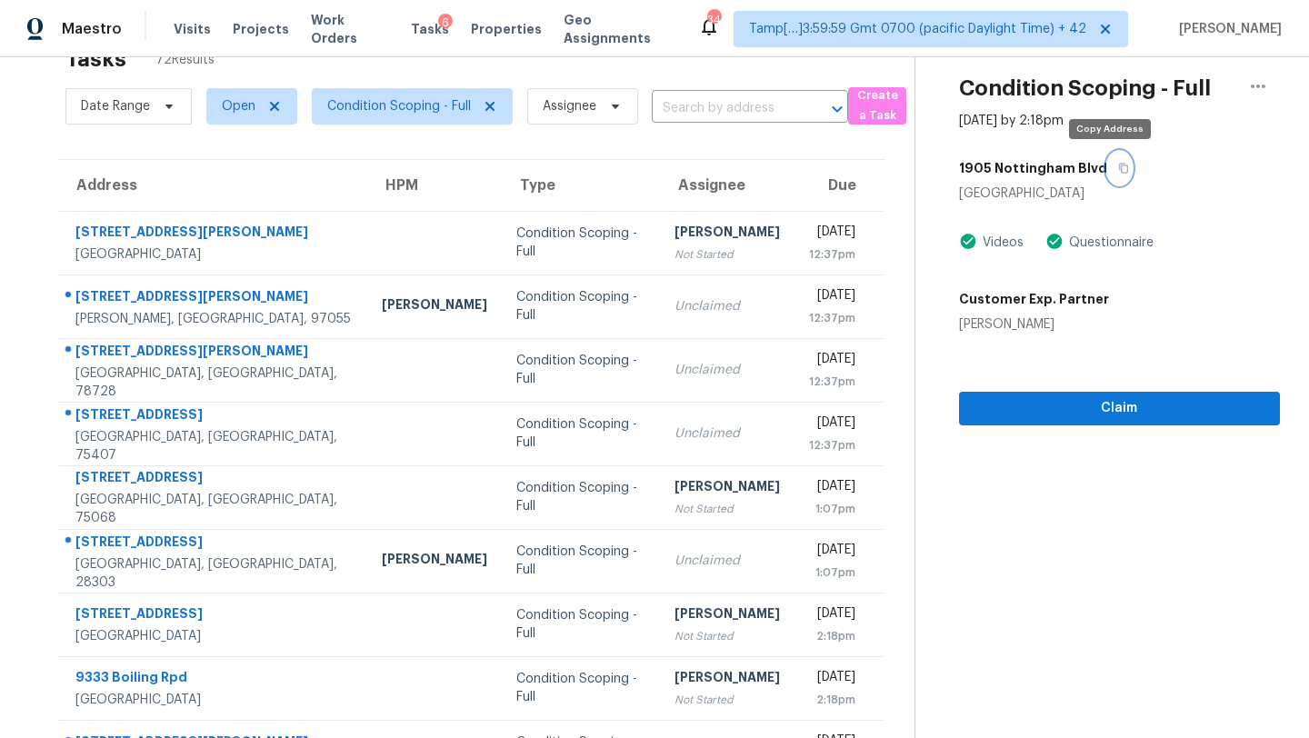
click at [1119, 167] on icon "button" at bounding box center [1123, 169] width 9 height 10
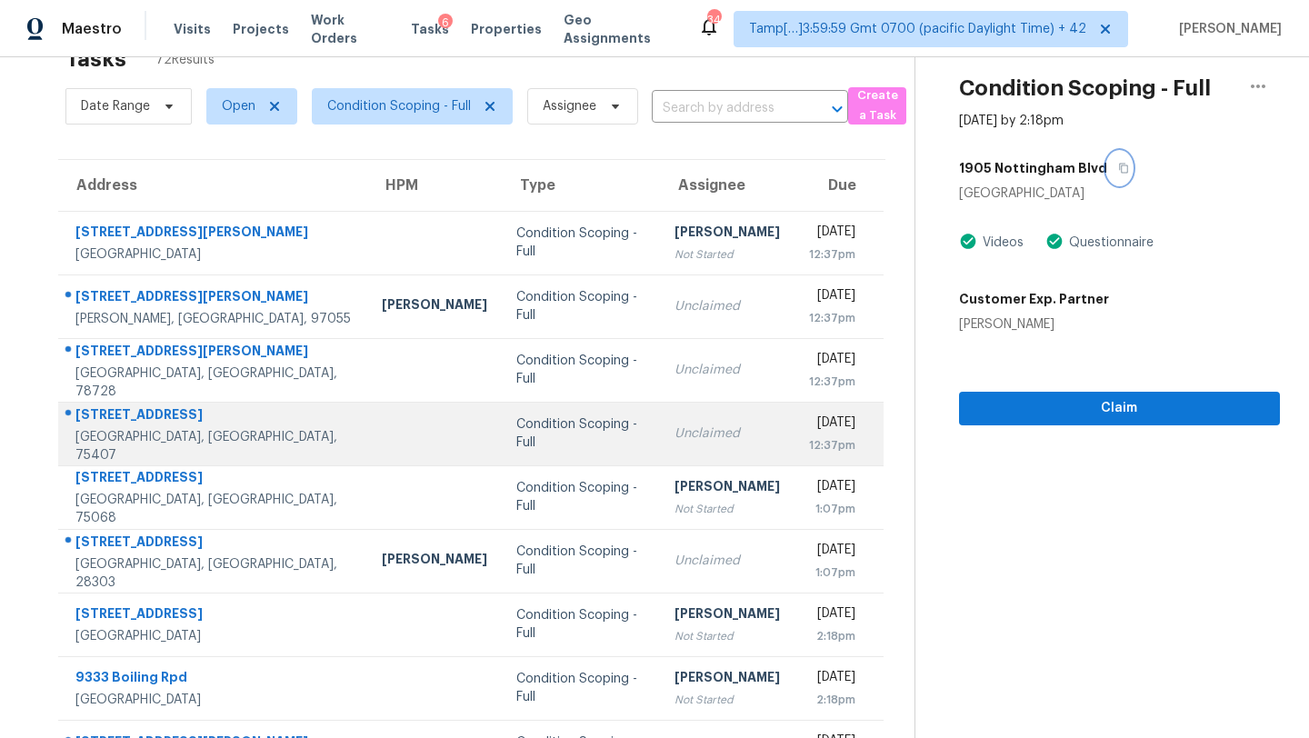
scroll to position [208, 0]
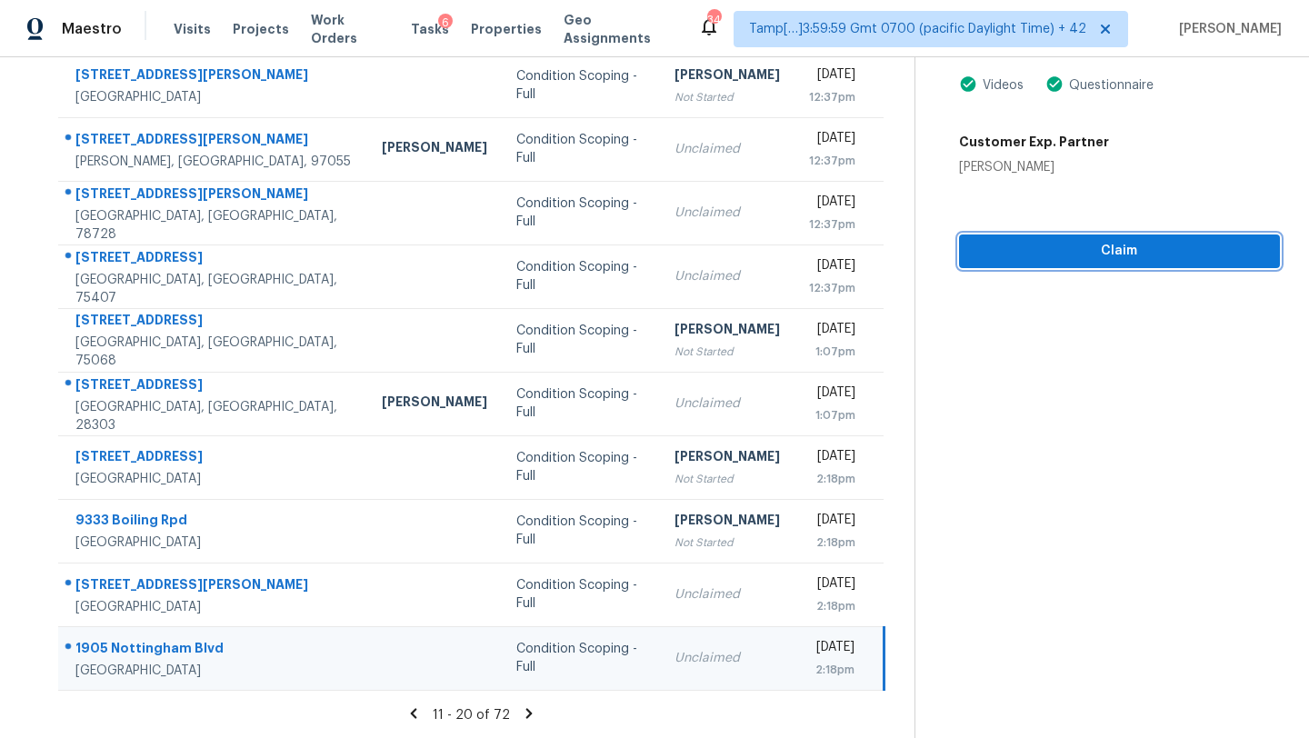
click at [1057, 242] on span "Claim" at bounding box center [1120, 251] width 292 height 23
click at [527, 712] on icon at bounding box center [529, 713] width 6 height 10
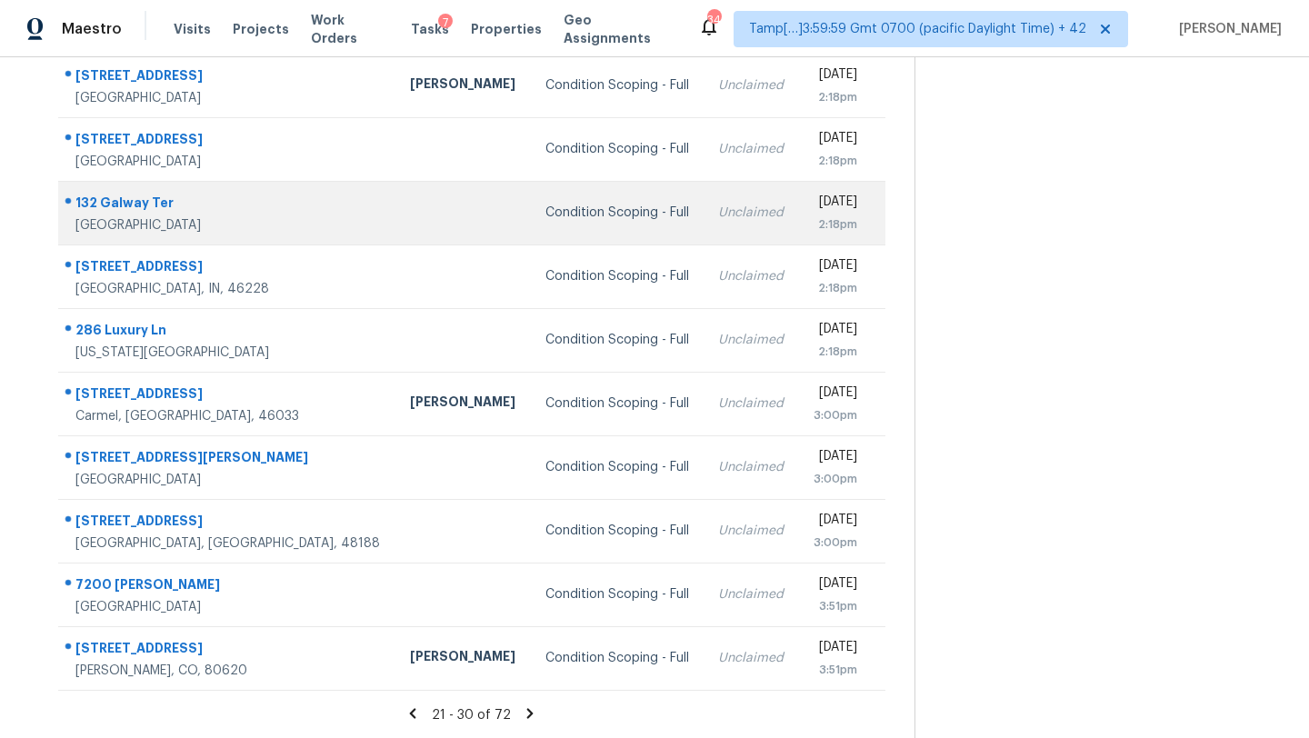
scroll to position [63, 0]
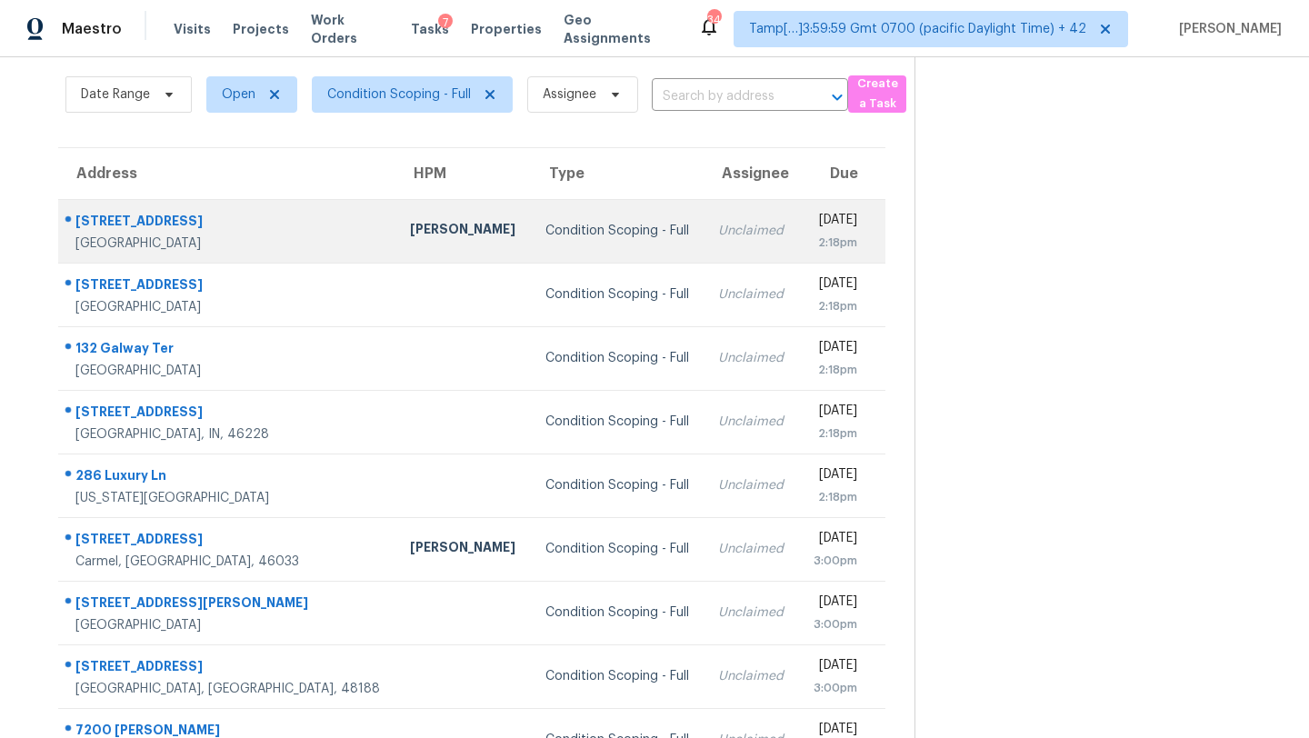
click at [798, 248] on td "[DATE] 2:18pm" at bounding box center [841, 231] width 86 height 64
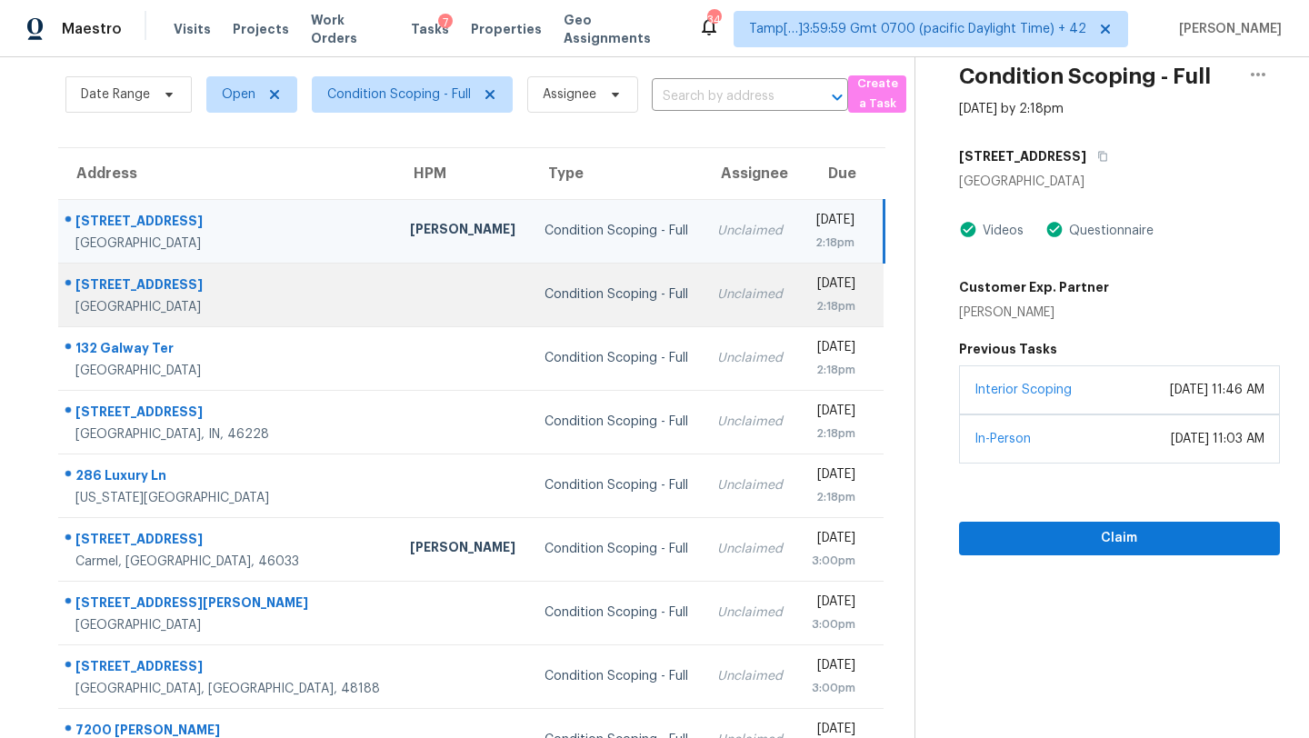
click at [812, 288] on div "[DATE]" at bounding box center [834, 286] width 44 height 23
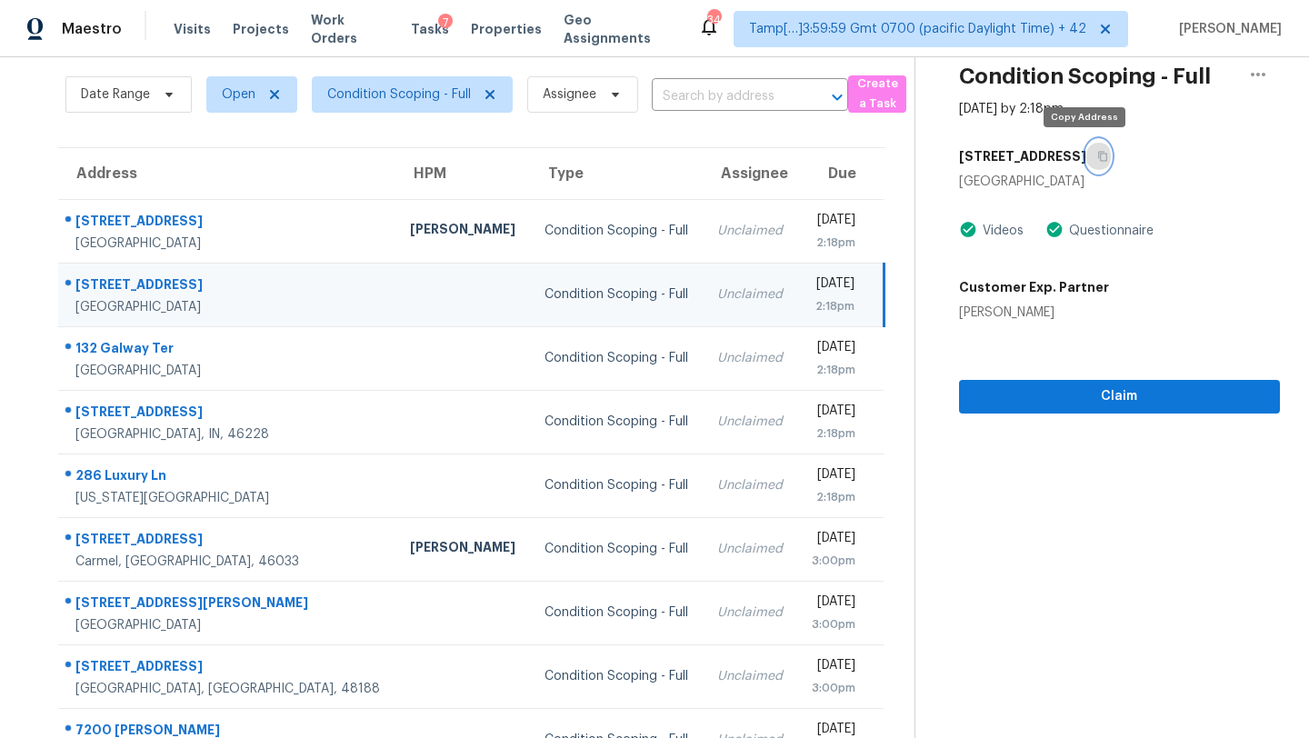
click at [1097, 158] on icon "button" at bounding box center [1102, 156] width 11 height 11
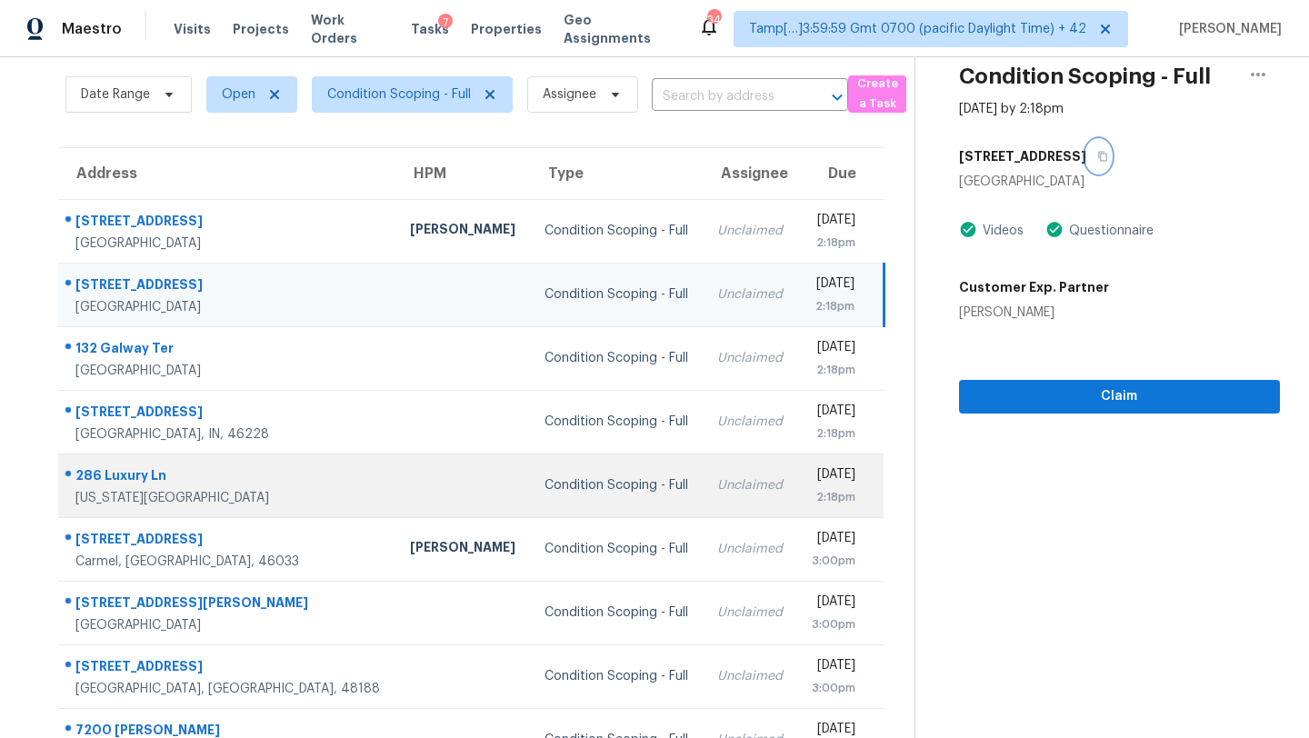
scroll to position [208, 0]
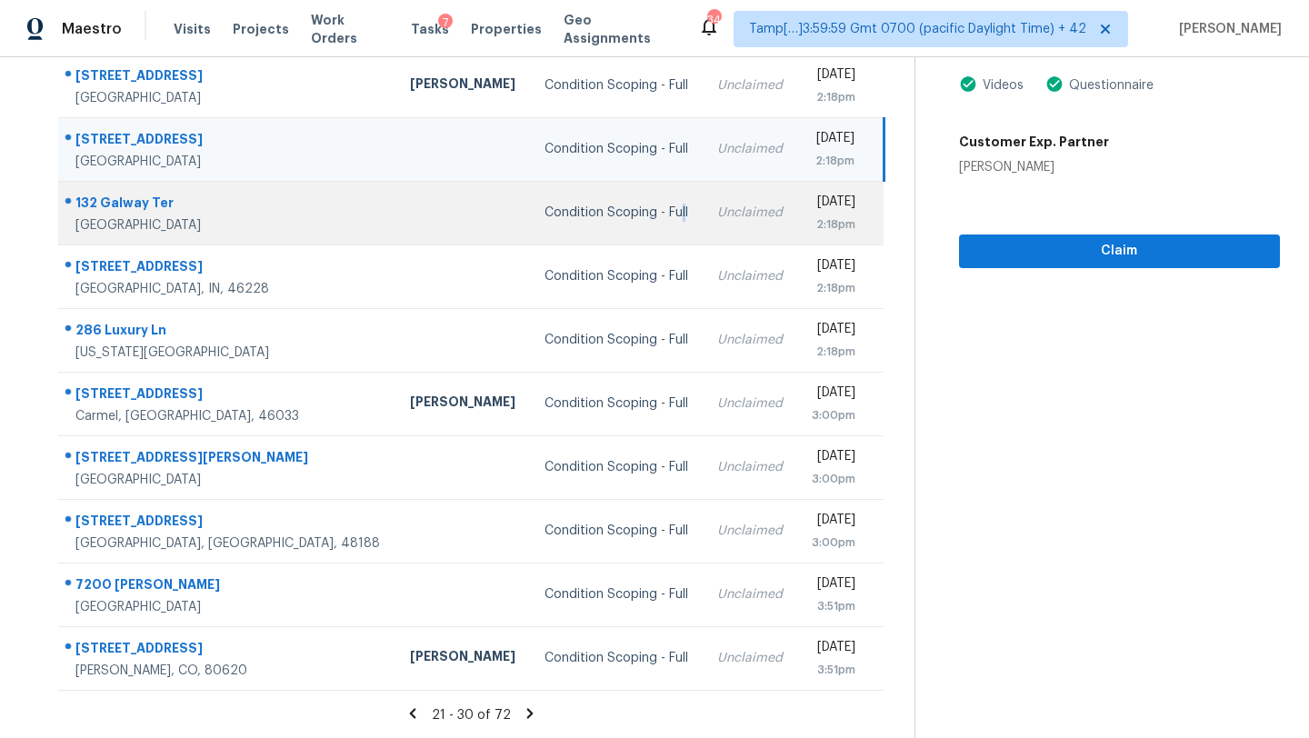
click at [572, 221] on div "Condition Scoping - Full" at bounding box center [616, 213] width 144 height 18
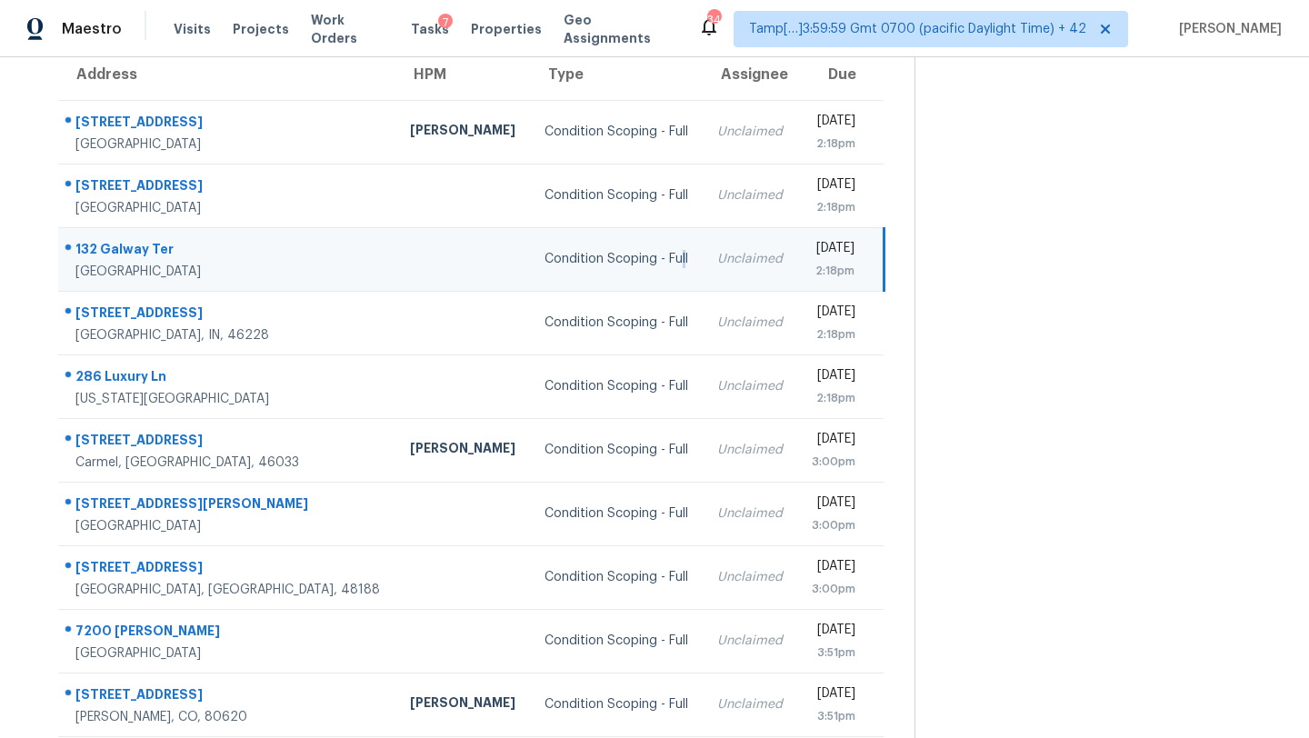
scroll to position [129, 0]
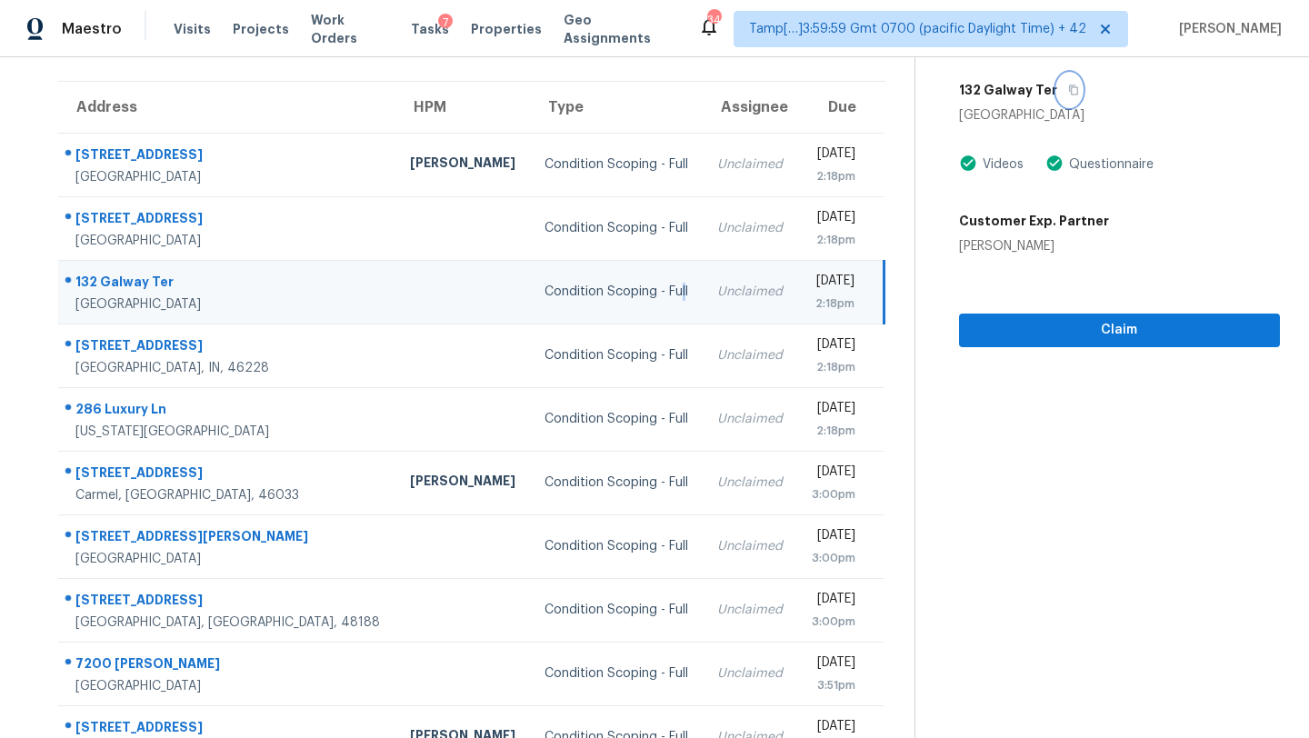
click at [1068, 93] on icon "button" at bounding box center [1073, 90] width 11 height 11
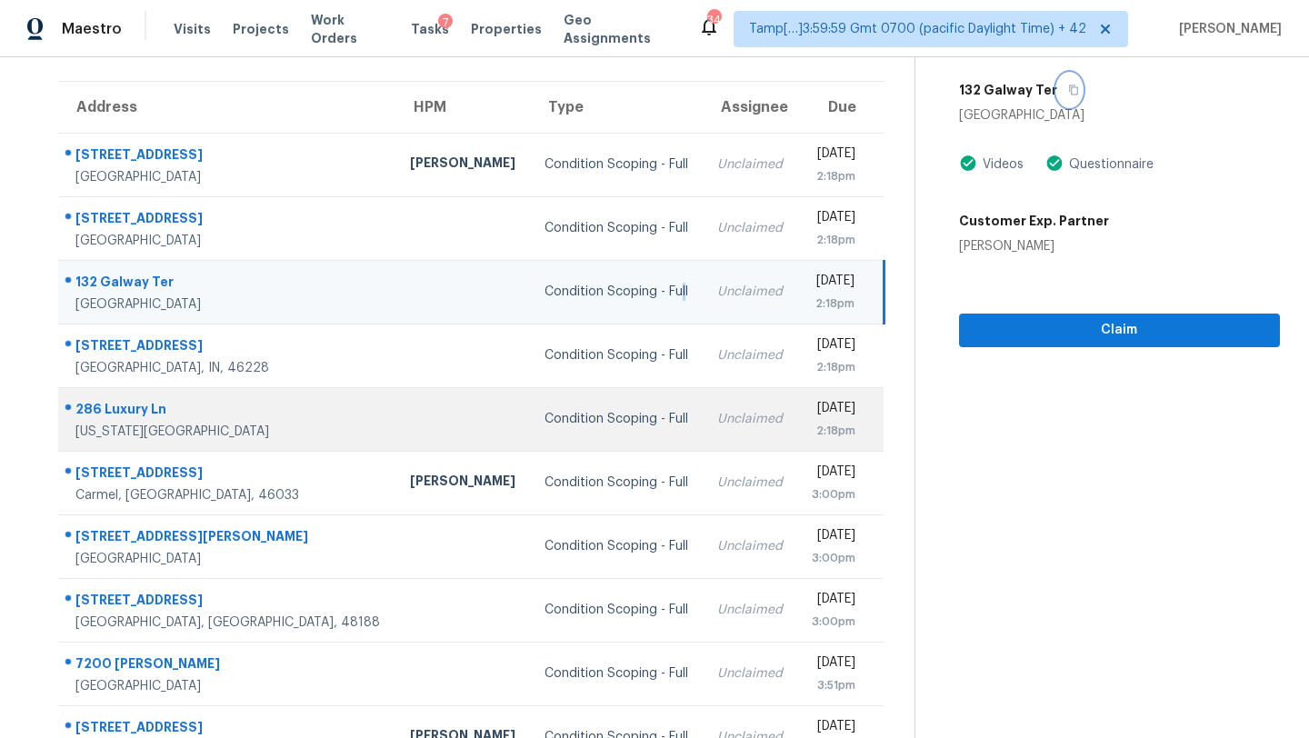
scroll to position [170, 0]
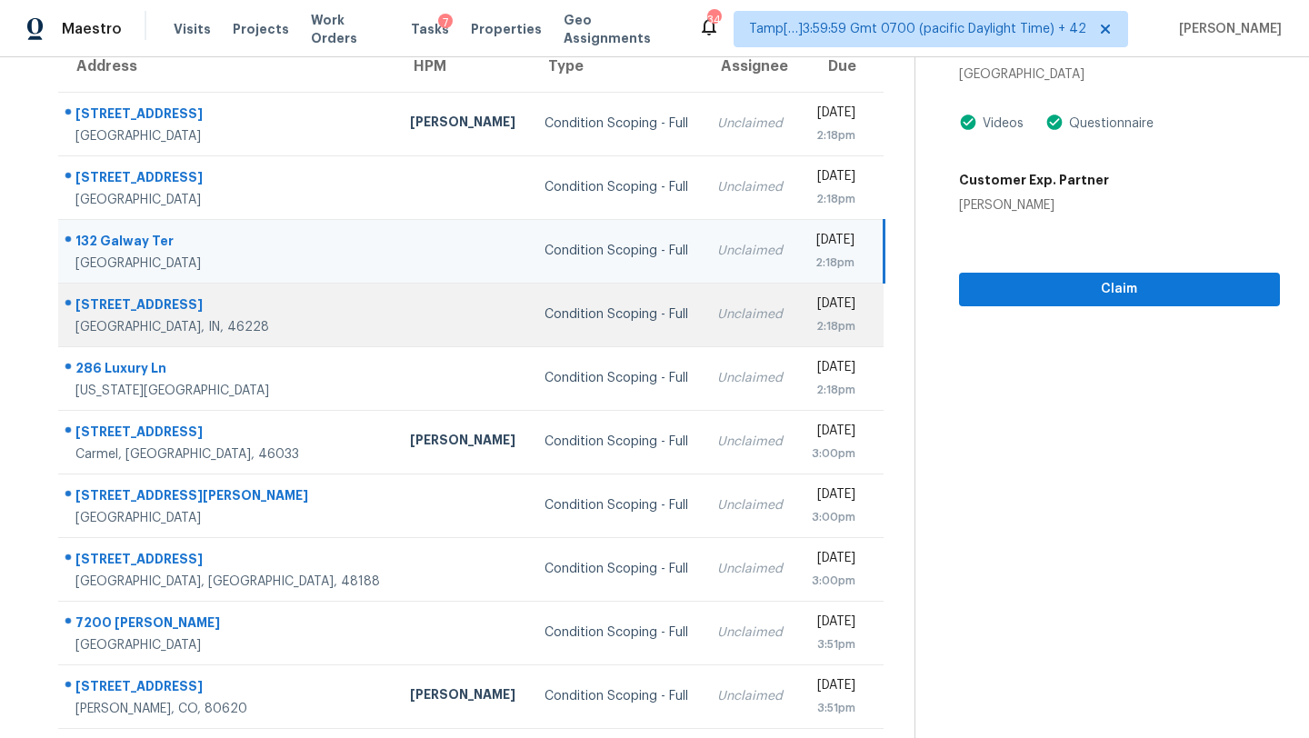
click at [717, 314] on div "Unclaimed" at bounding box center [749, 314] width 65 height 18
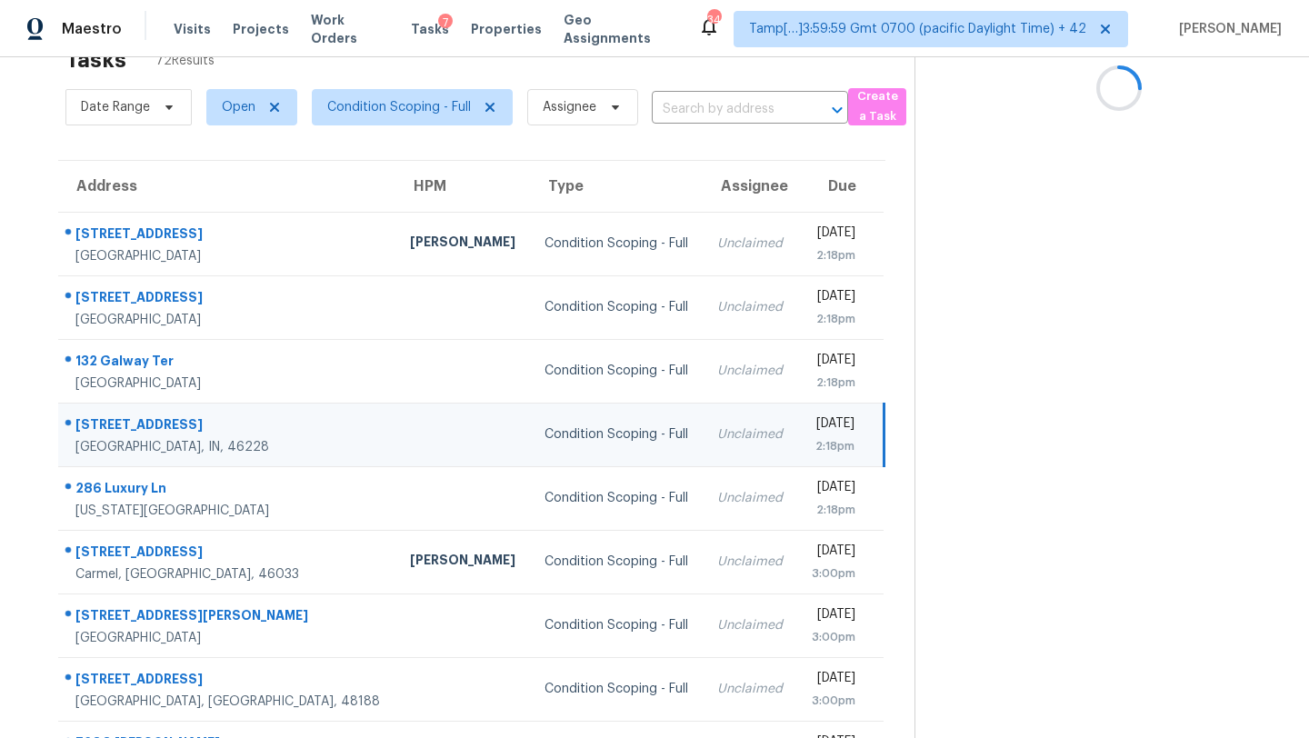
scroll to position [23, 0]
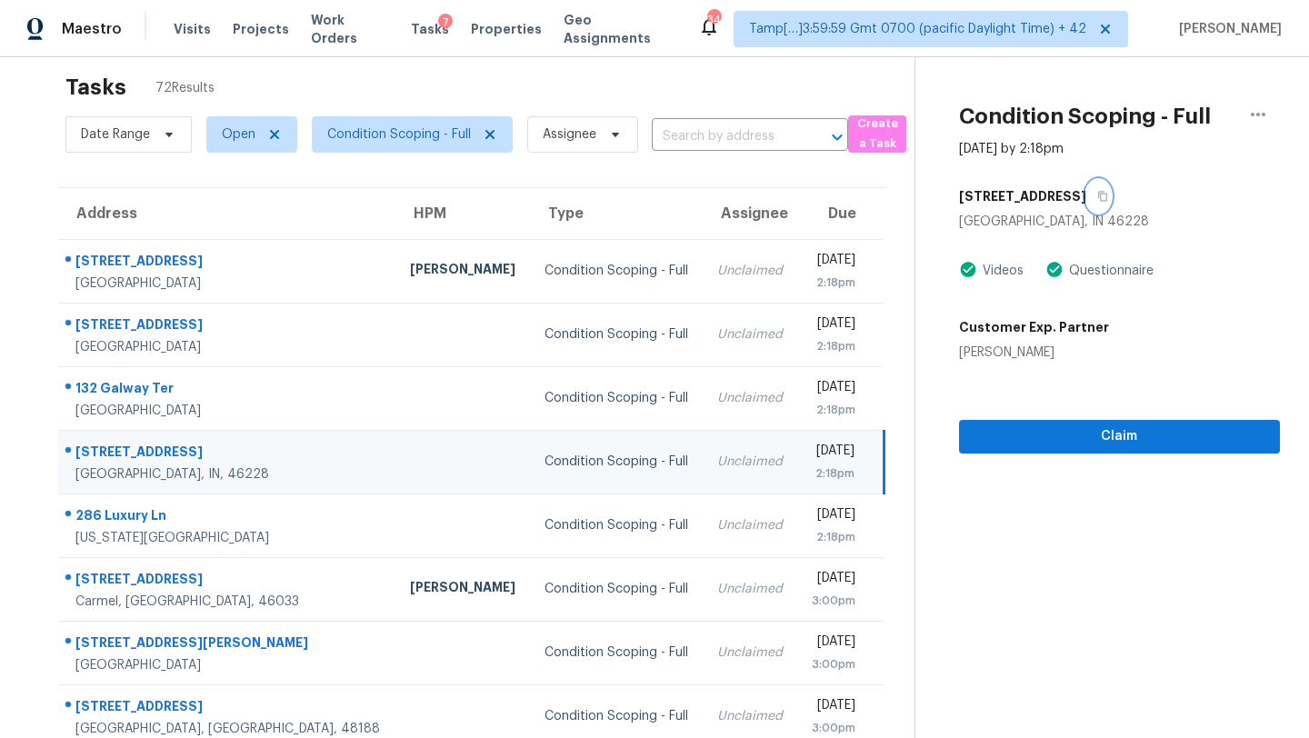
click at [1098, 195] on icon "button" at bounding box center [1102, 197] width 9 height 10
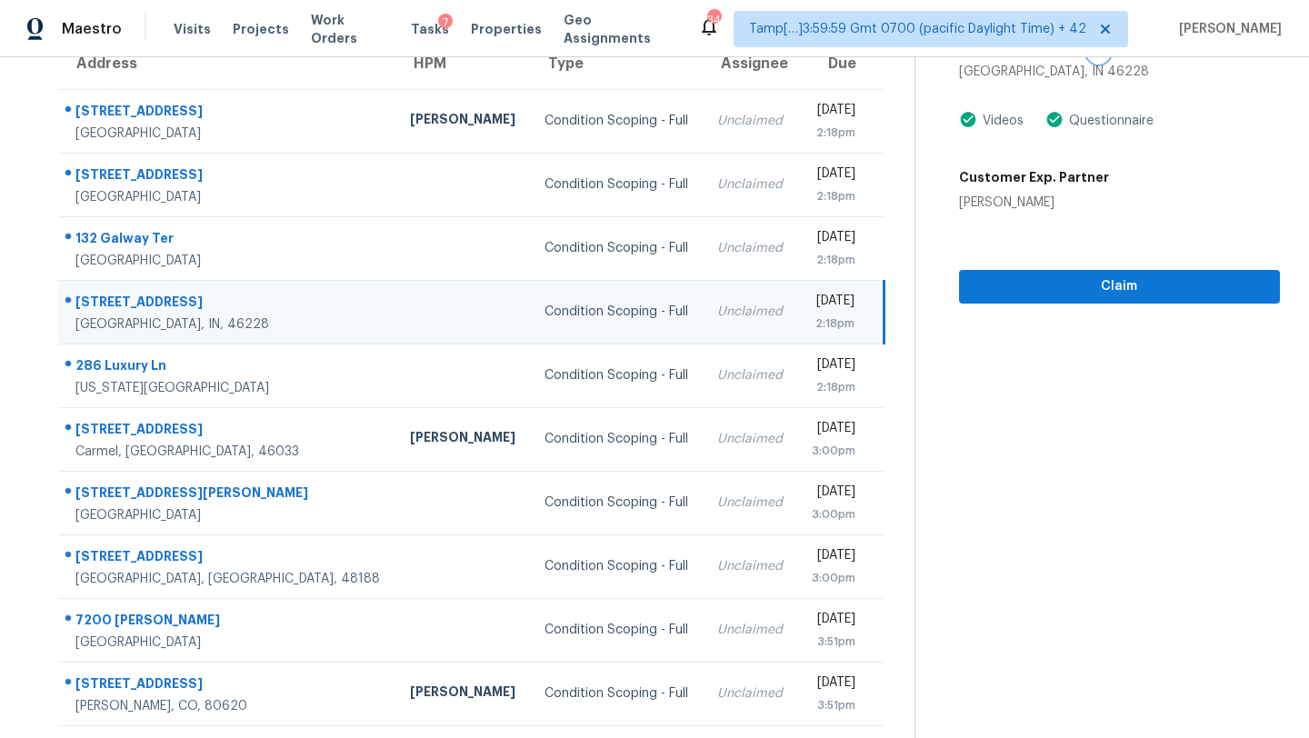
scroll to position [192, 0]
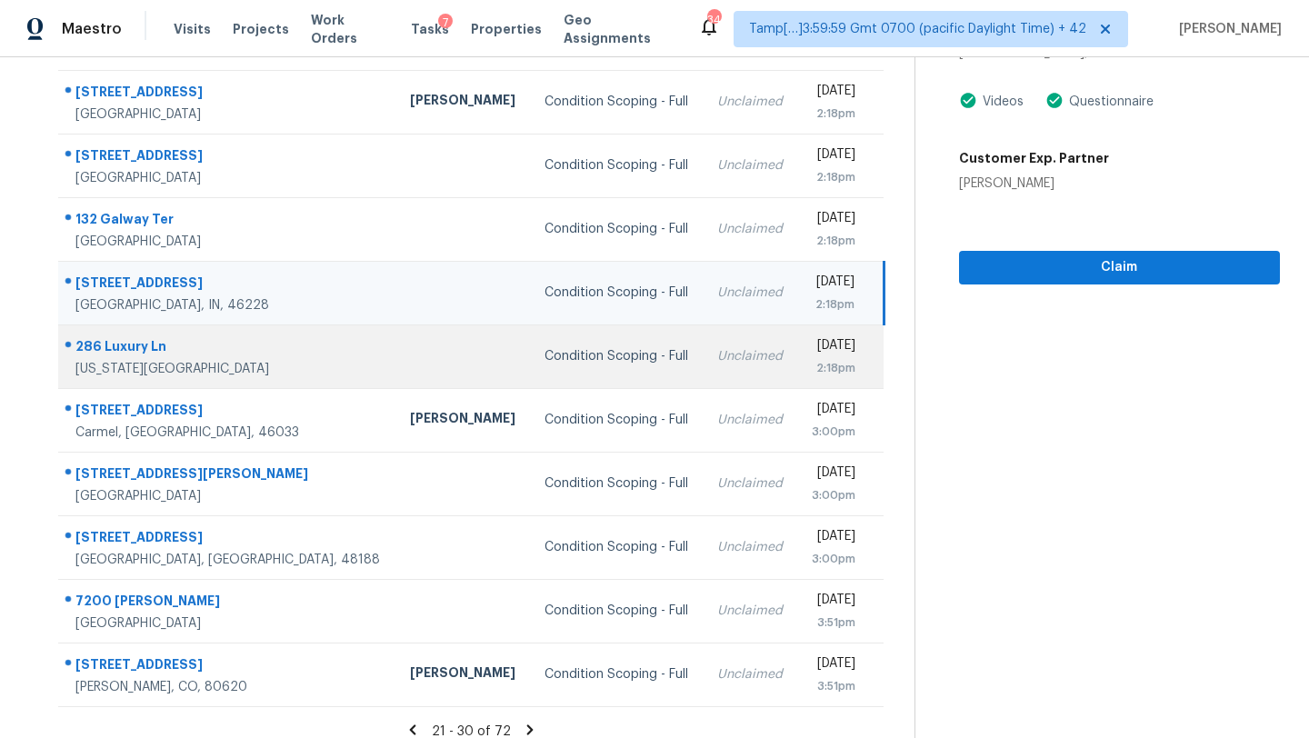
click at [703, 368] on td "Unclaimed" at bounding box center [750, 357] width 95 height 64
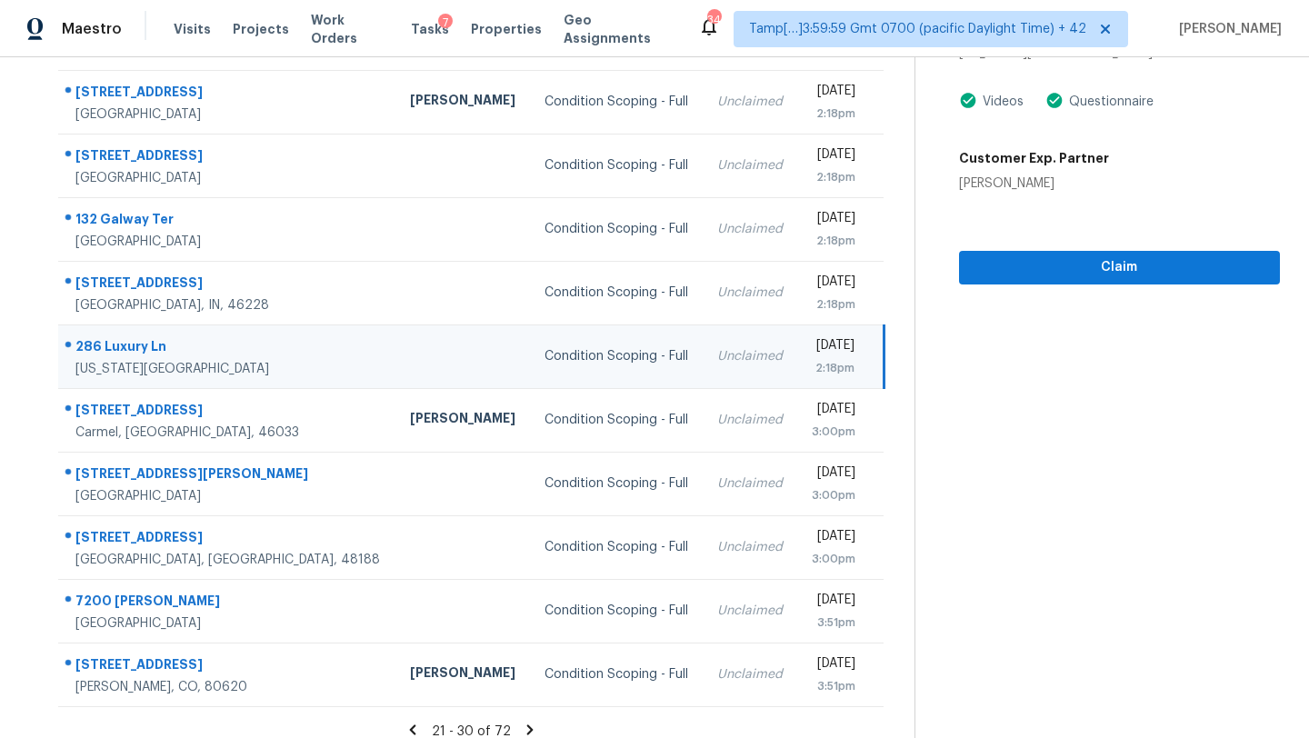
scroll to position [105, 0]
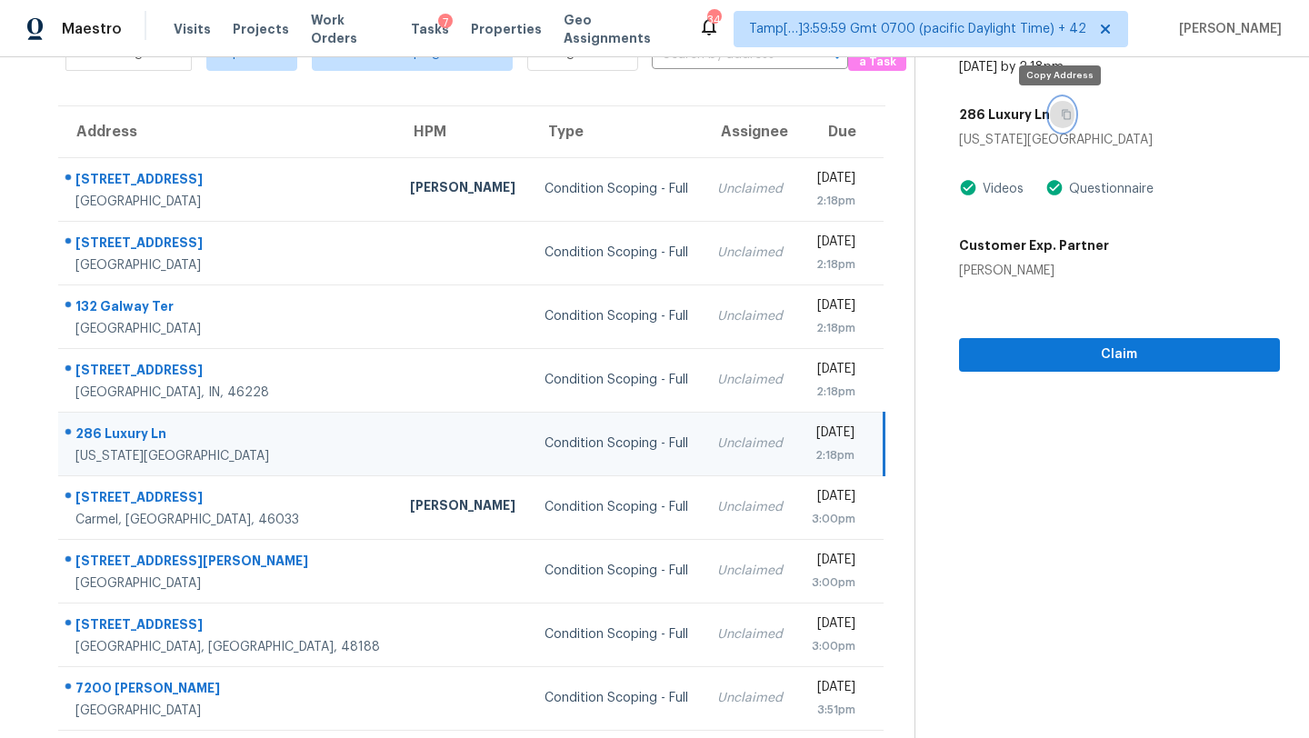
click at [1067, 117] on button "button" at bounding box center [1062, 114] width 25 height 33
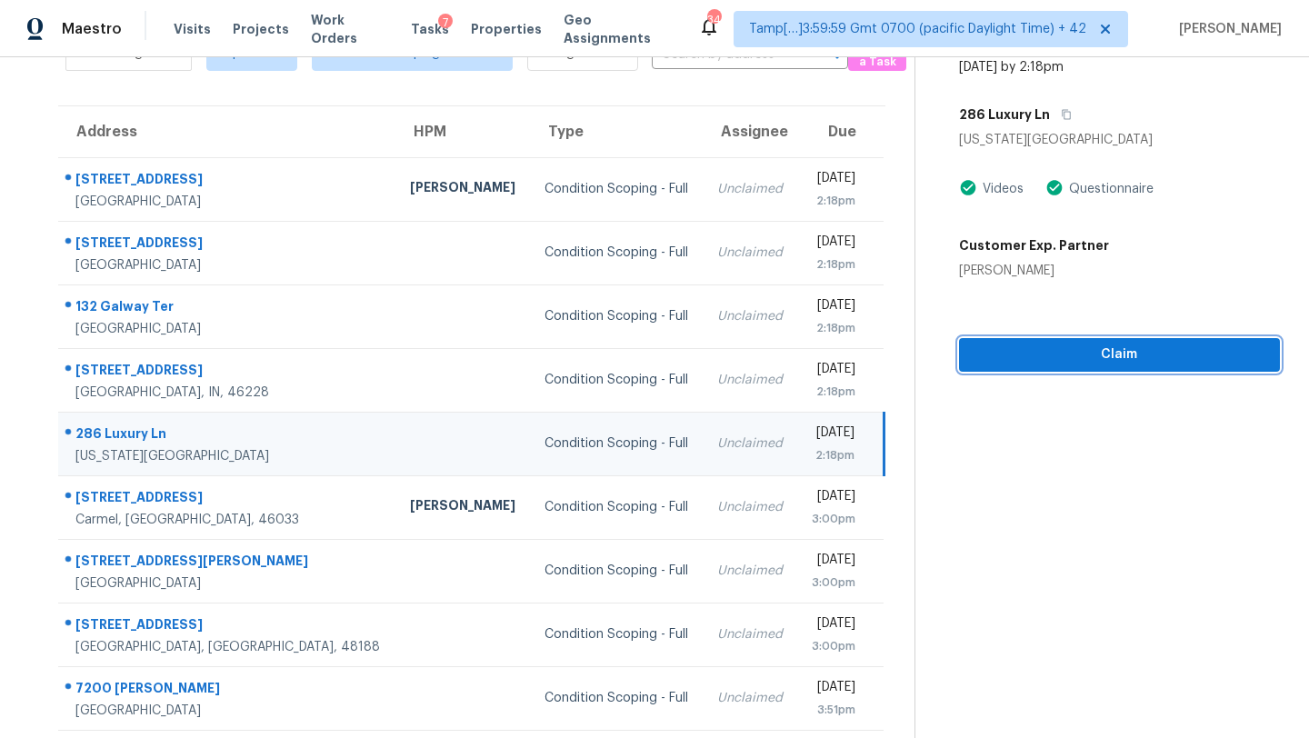
click at [1041, 344] on span "Claim" at bounding box center [1120, 355] width 292 height 23
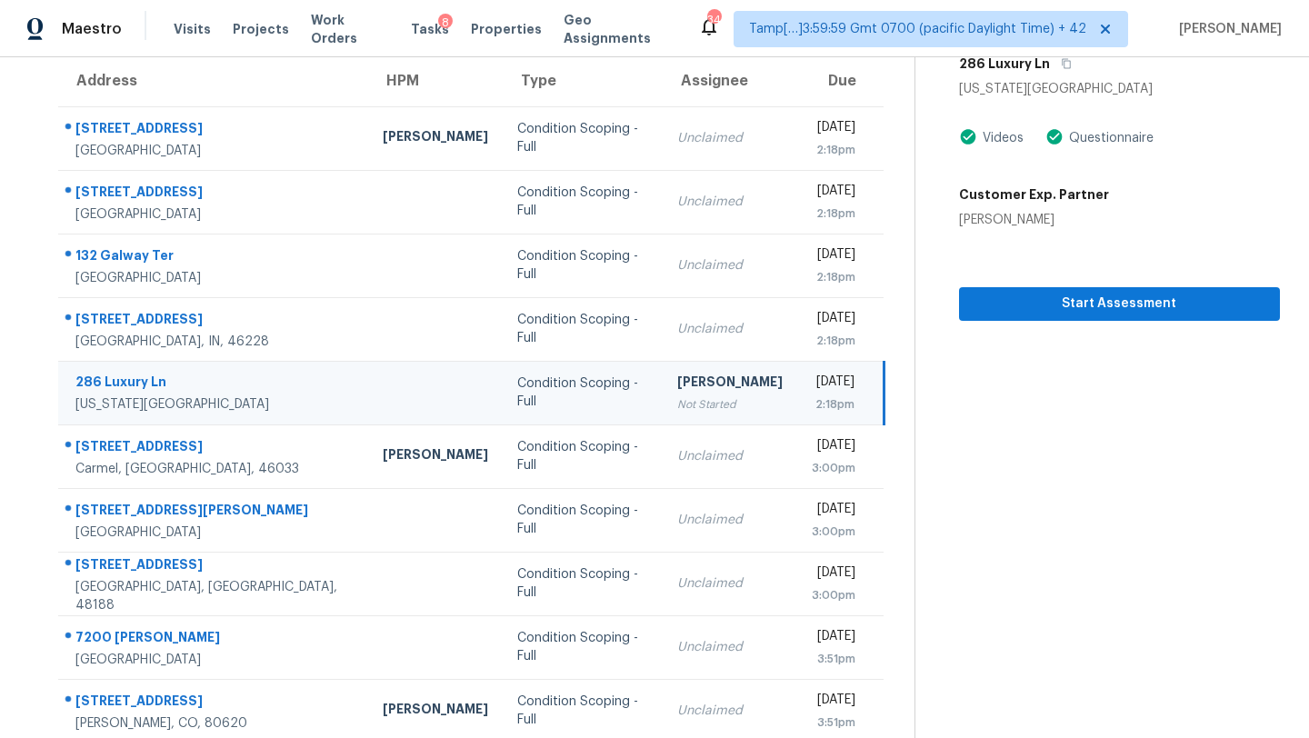
scroll to position [208, 0]
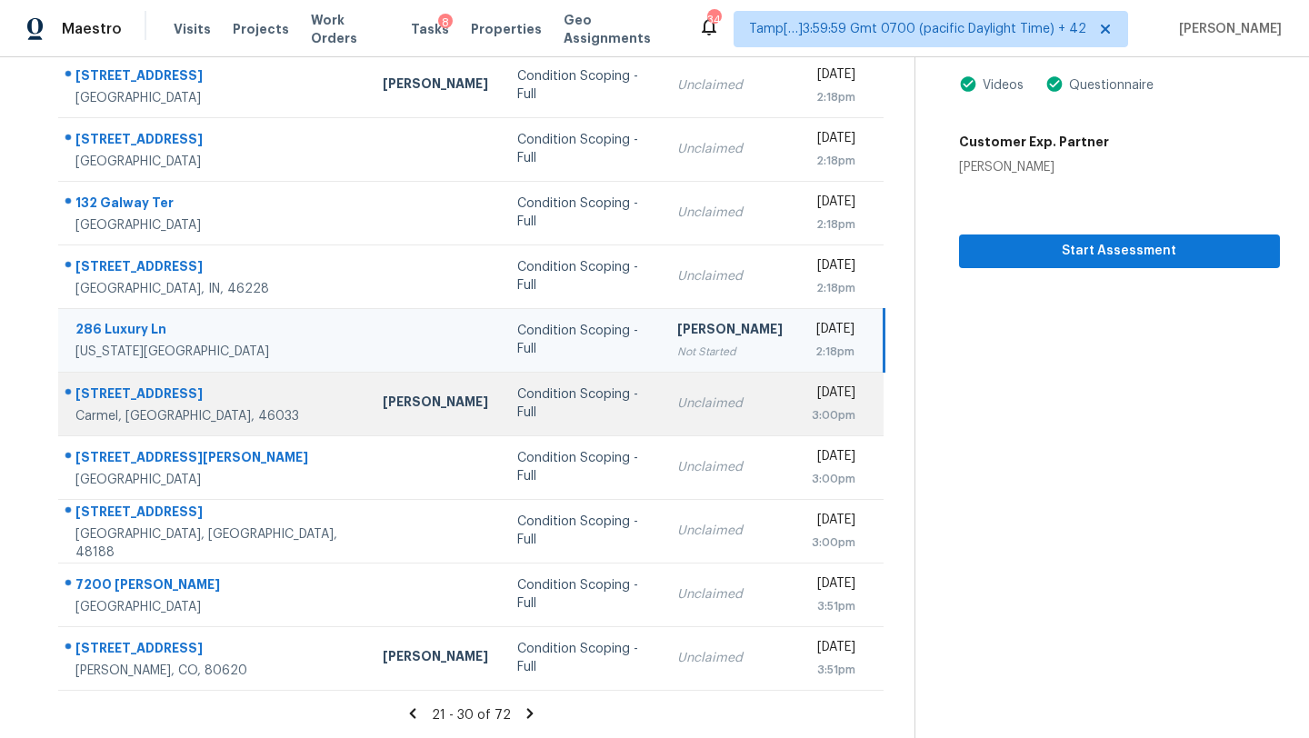
click at [694, 403] on td "Unclaimed" at bounding box center [730, 404] width 135 height 64
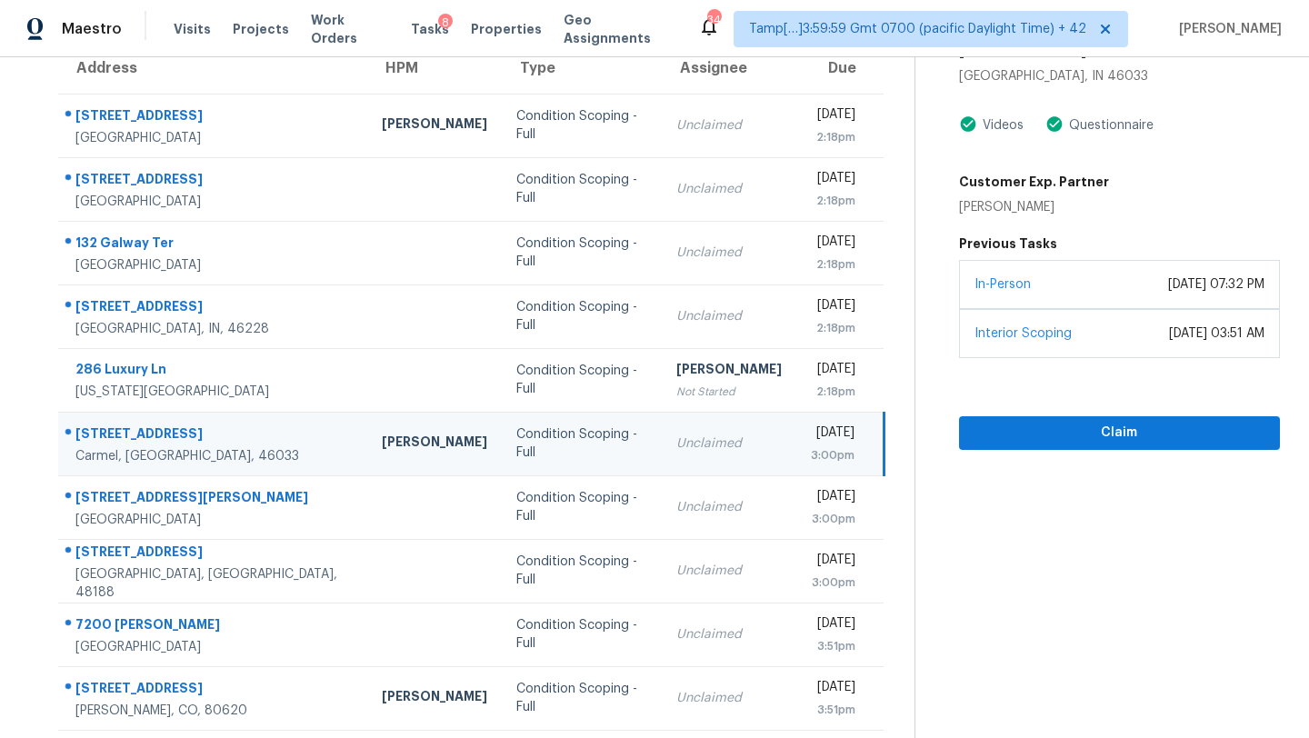
scroll to position [97, 0]
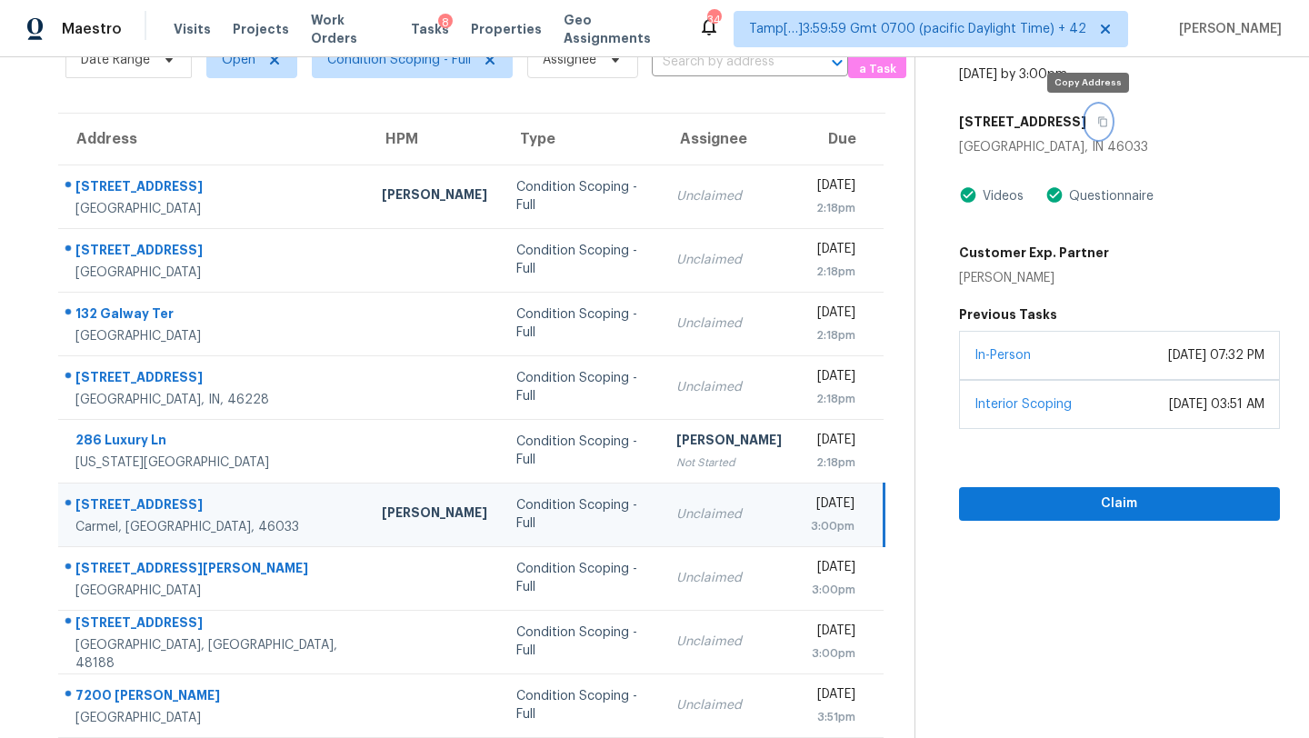
click at [1097, 117] on icon "button" at bounding box center [1102, 121] width 11 height 11
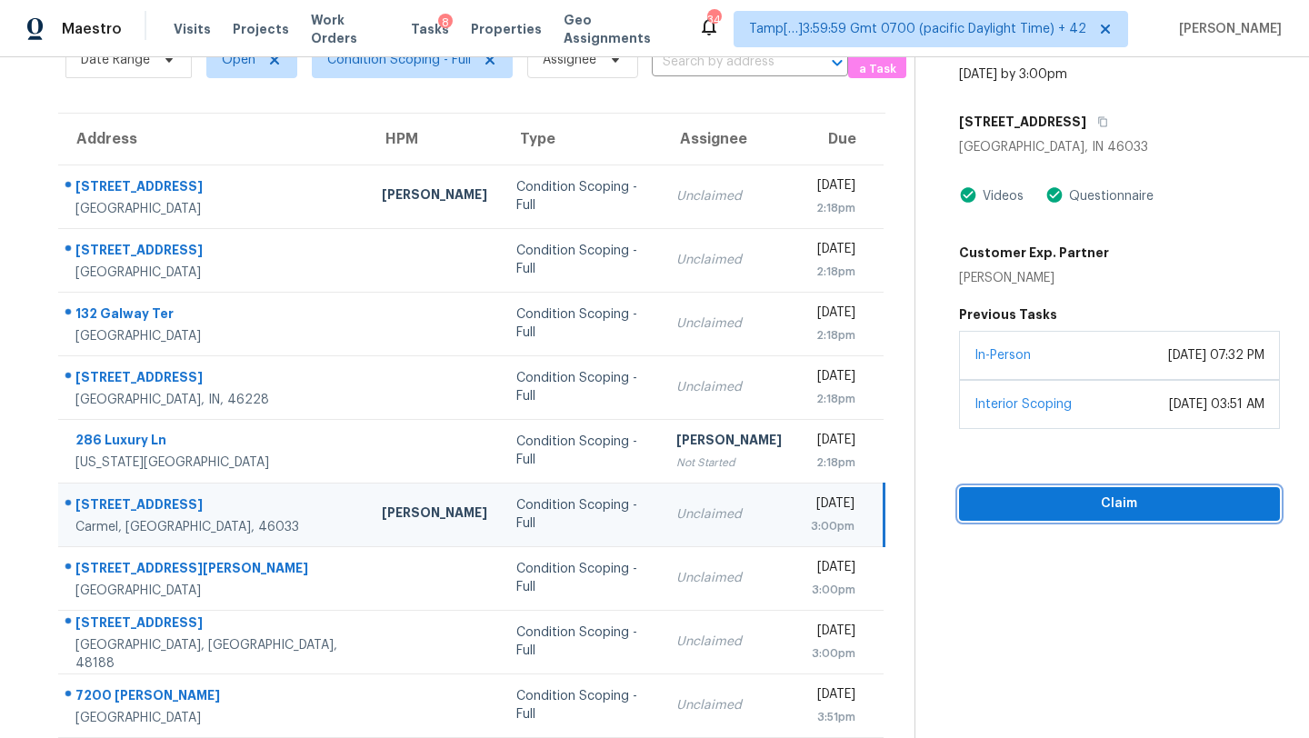
click at [1051, 515] on button "Claim" at bounding box center [1119, 504] width 321 height 34
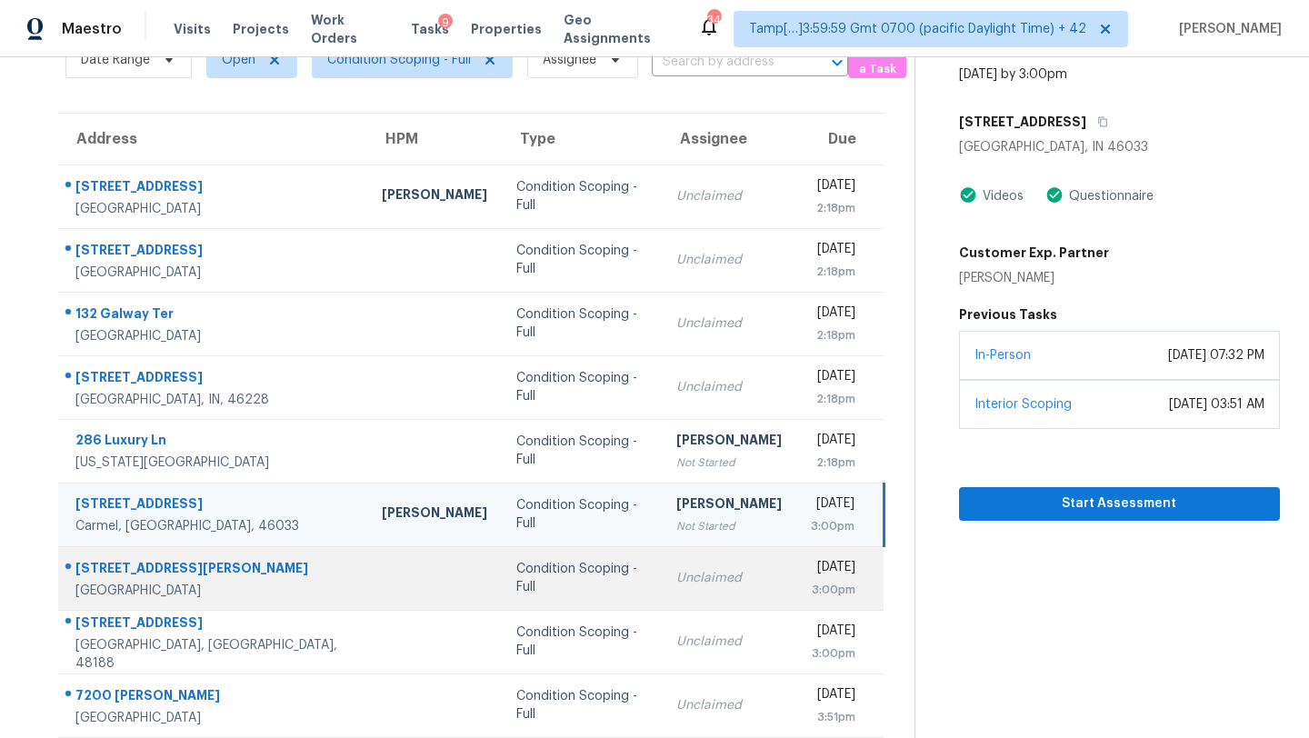
click at [668, 561] on td "Unclaimed" at bounding box center [729, 578] width 135 height 64
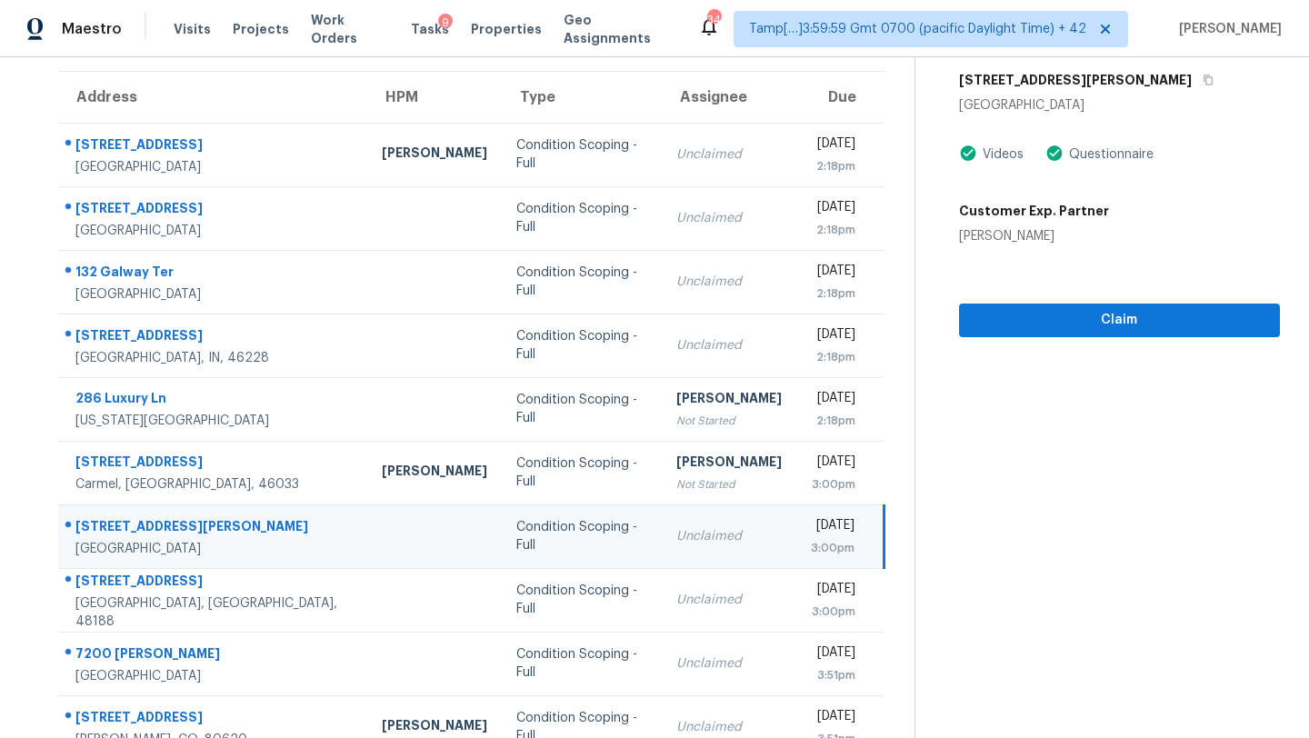
scroll to position [69, 0]
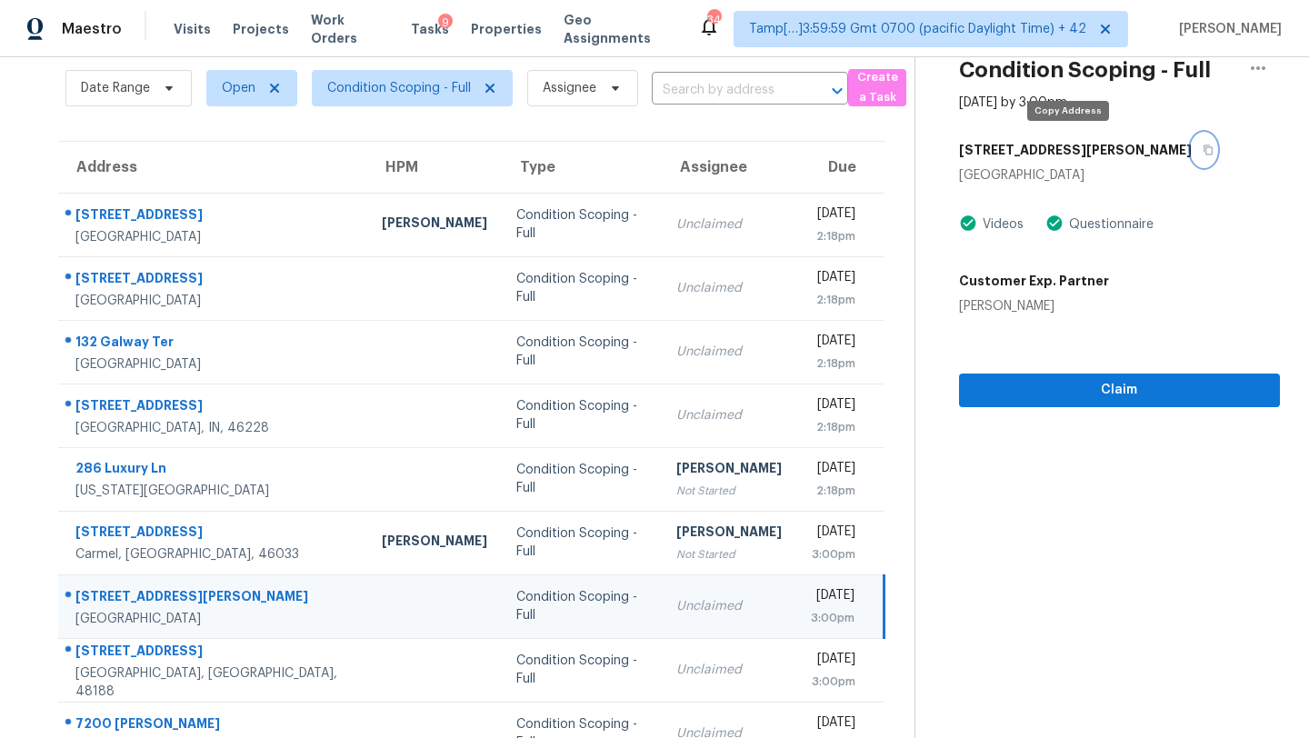
click at [1077, 146] on div "[STREET_ADDRESS][PERSON_NAME]" at bounding box center [1119, 150] width 321 height 33
click at [1078, 155] on div "[STREET_ADDRESS][PERSON_NAME]" at bounding box center [1119, 150] width 321 height 33
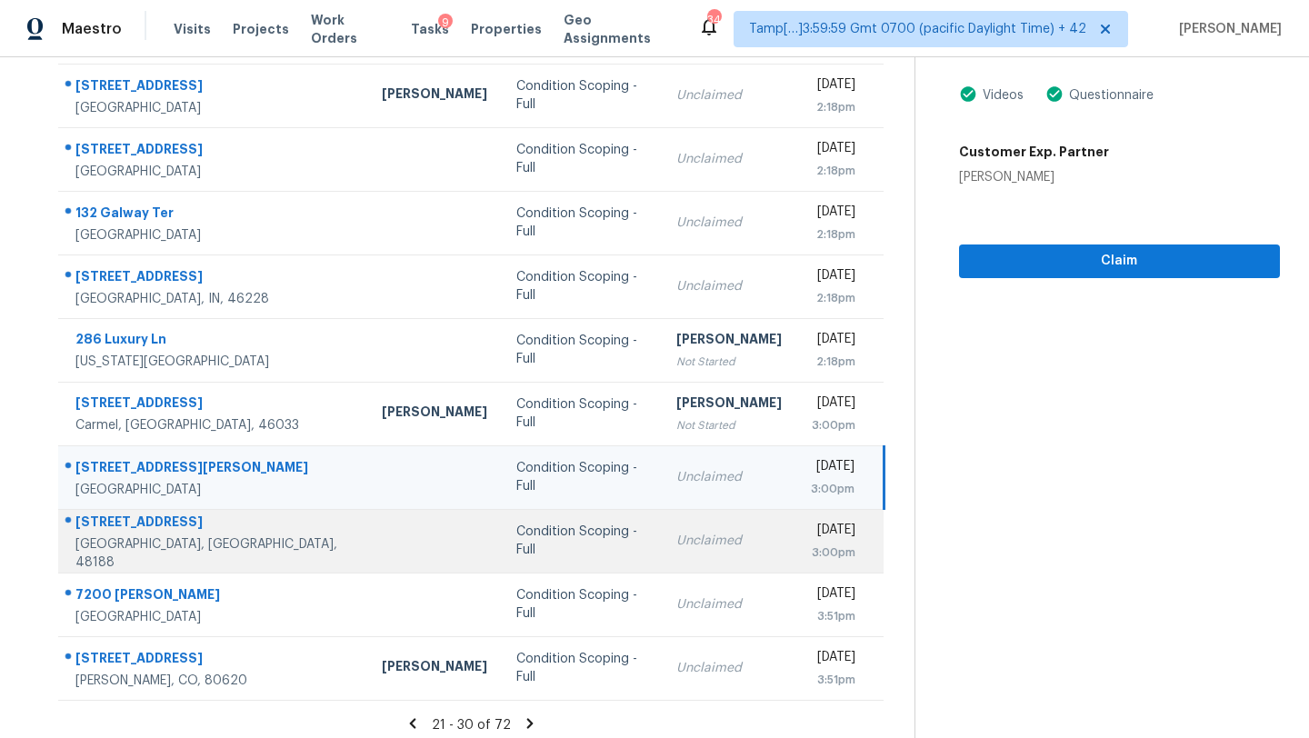
scroll to position [208, 0]
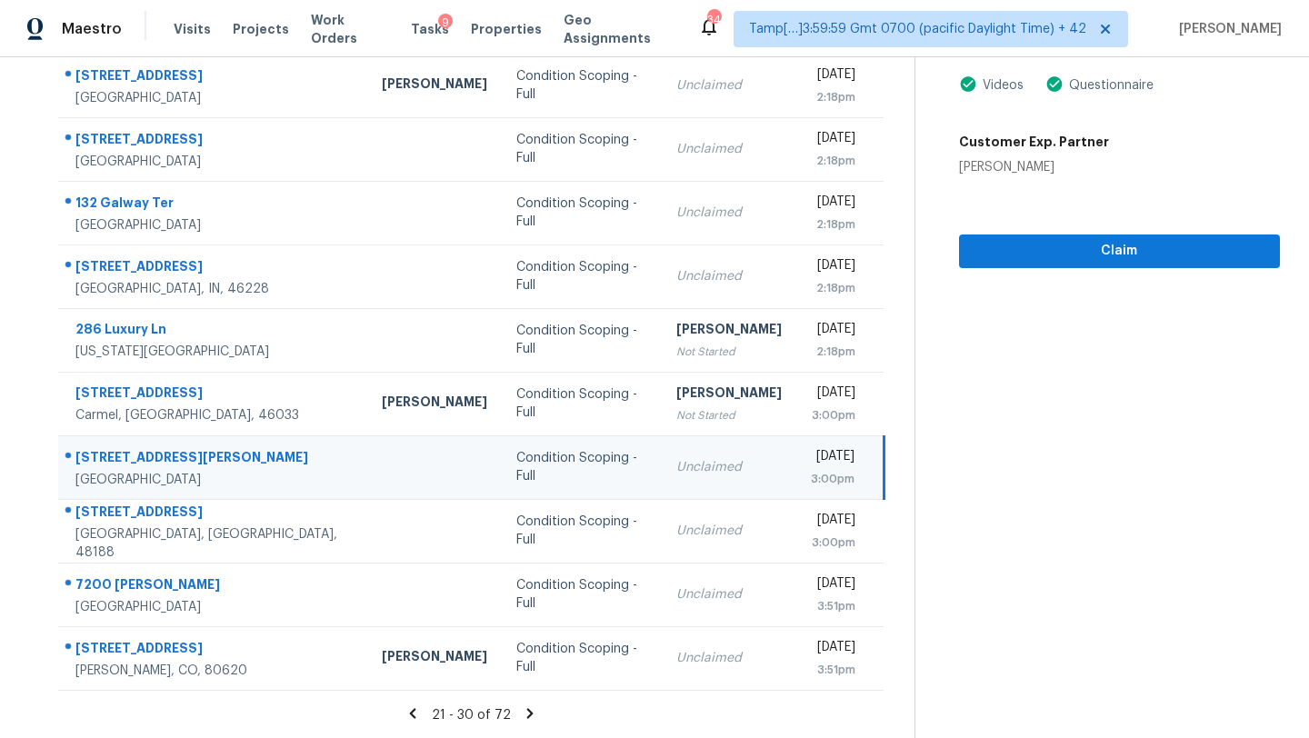
click at [796, 472] on td "Mon, Aug 18th 2025 3:00pm" at bounding box center [840, 467] width 88 height 64
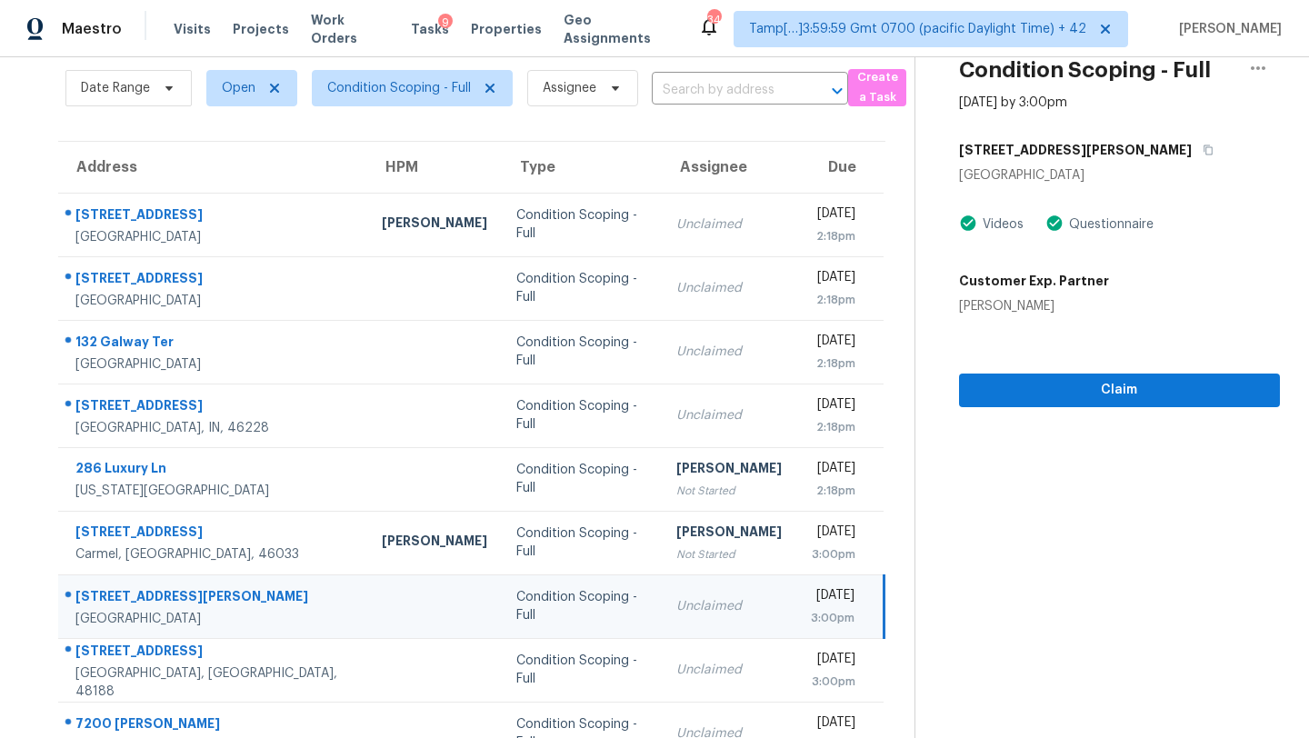
scroll to position [27, 0]
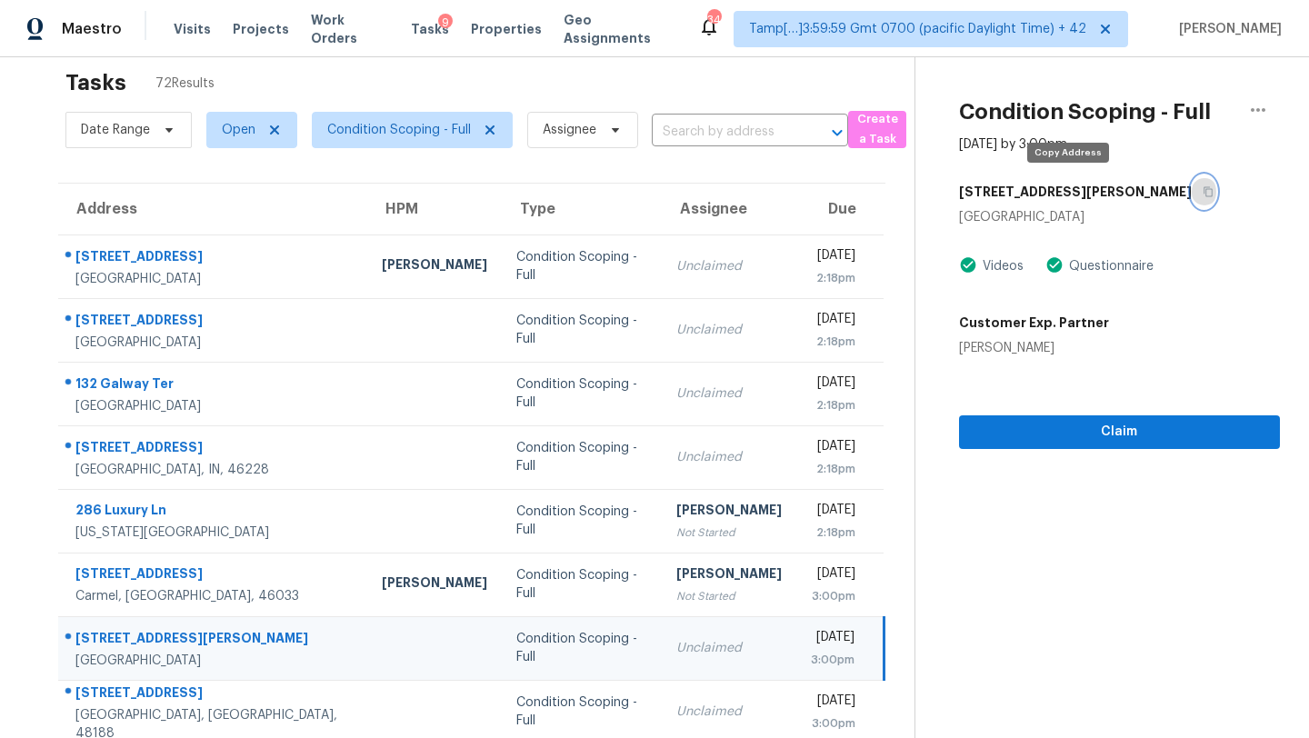
click at [1204, 195] on icon "button" at bounding box center [1208, 192] width 9 height 10
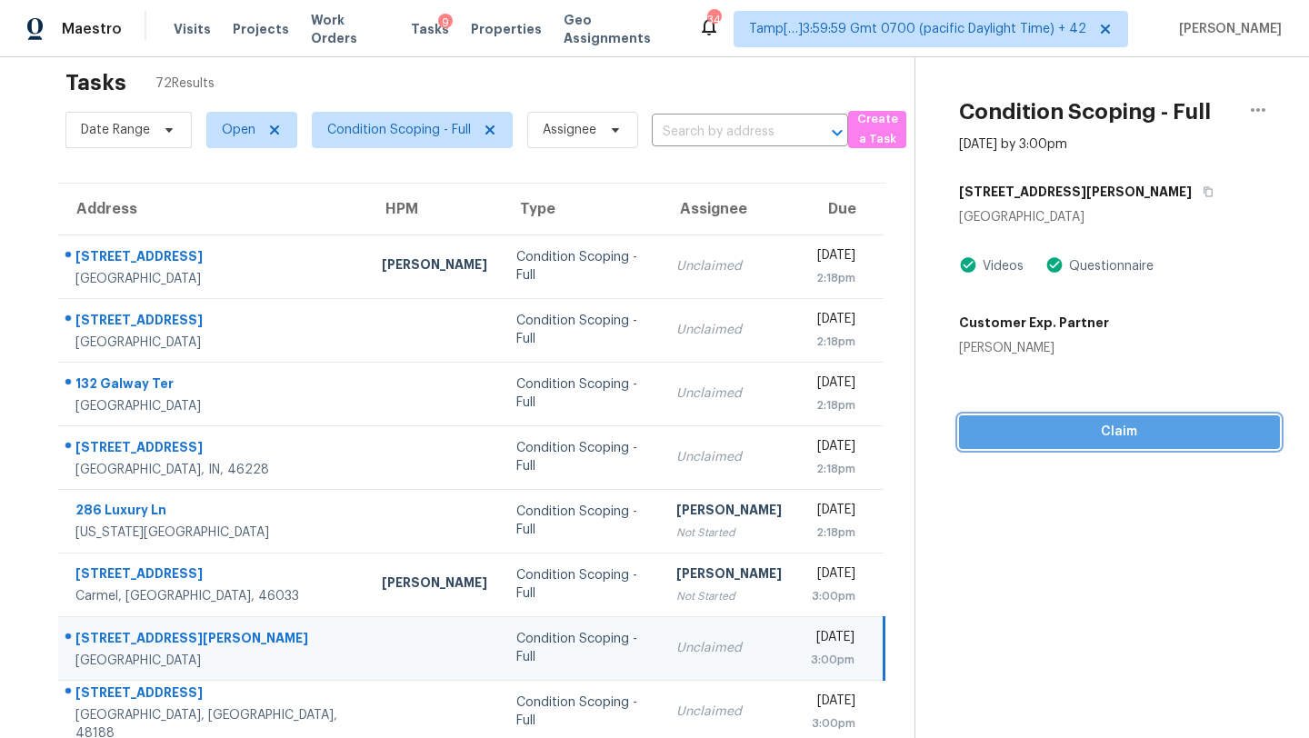
click at [1075, 429] on span "Claim" at bounding box center [1120, 432] width 292 height 23
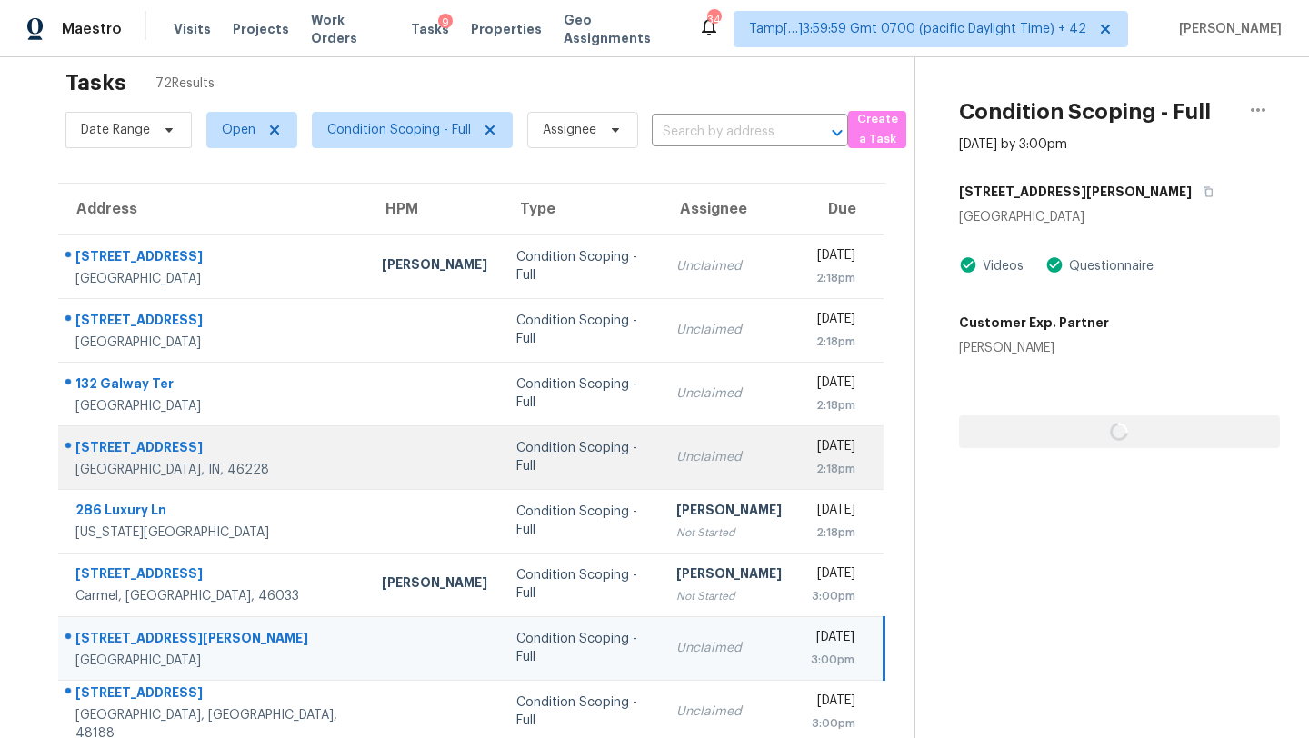
scroll to position [208, 0]
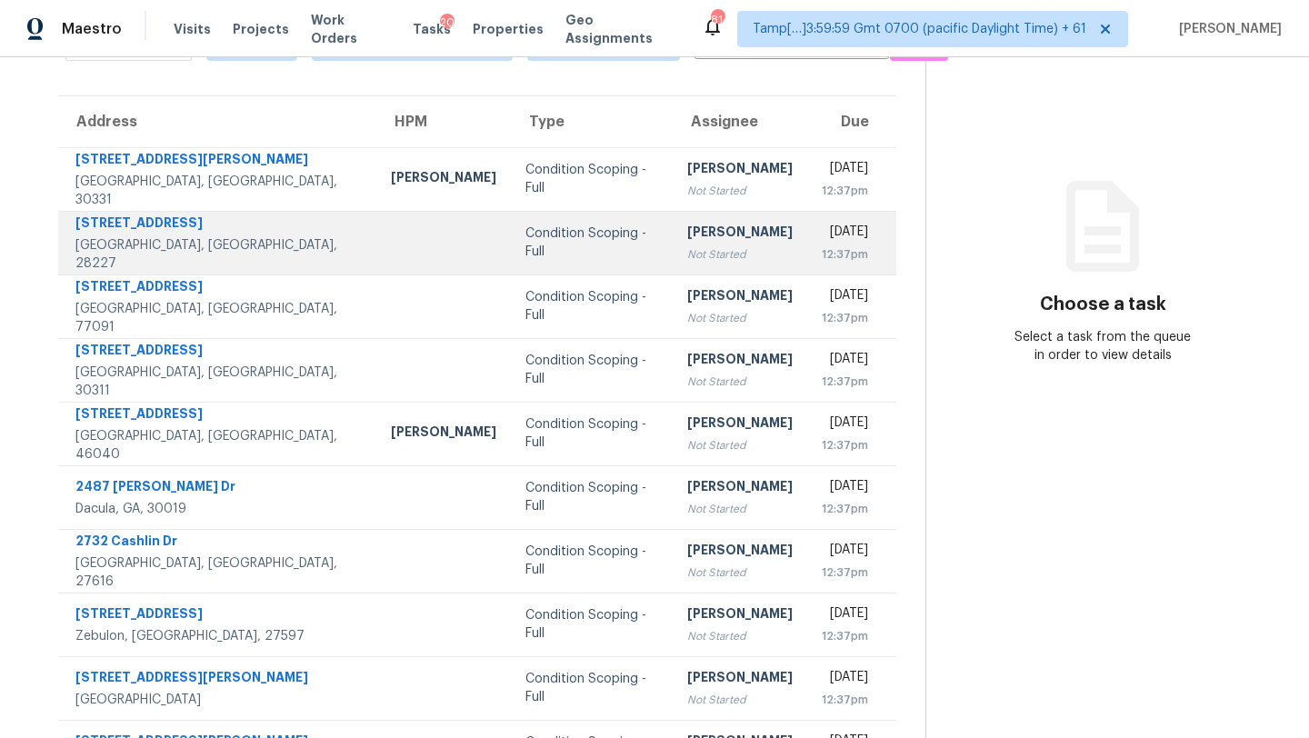
scroll to position [167, 0]
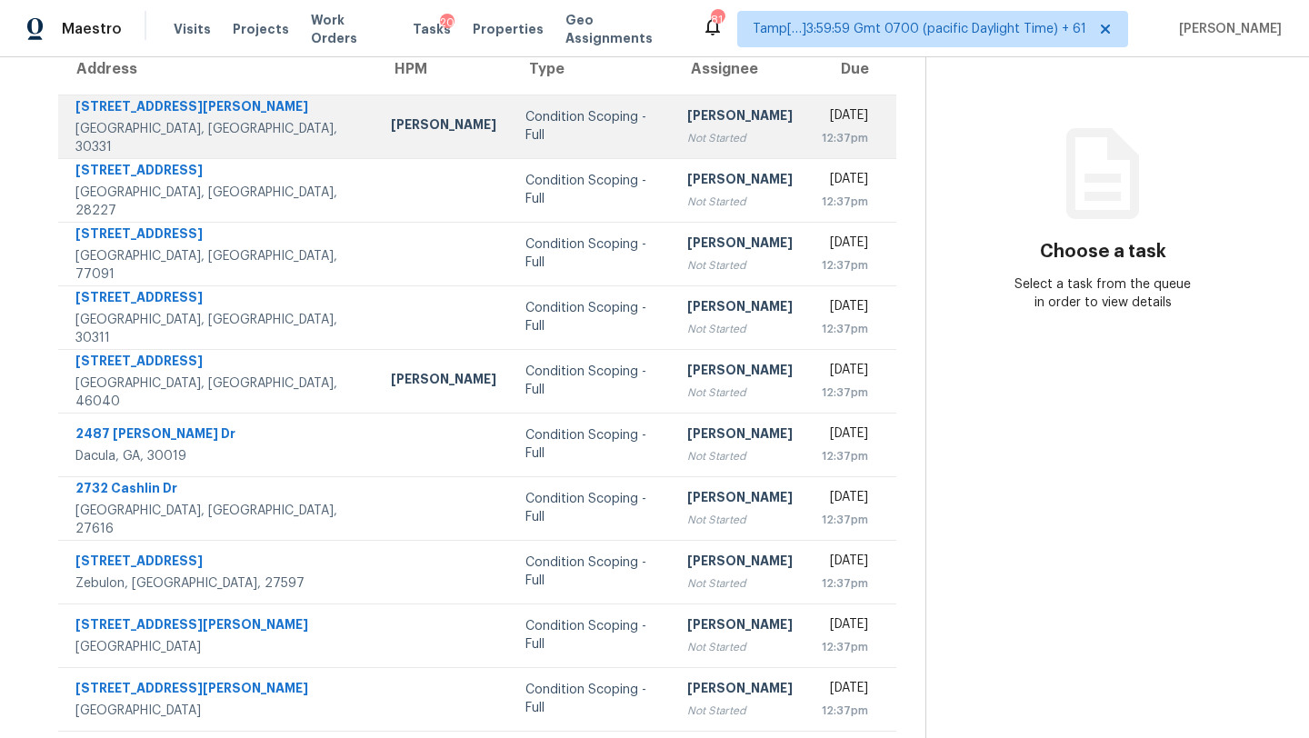
click at [687, 125] on div "[PERSON_NAME]" at bounding box center [739, 117] width 105 height 23
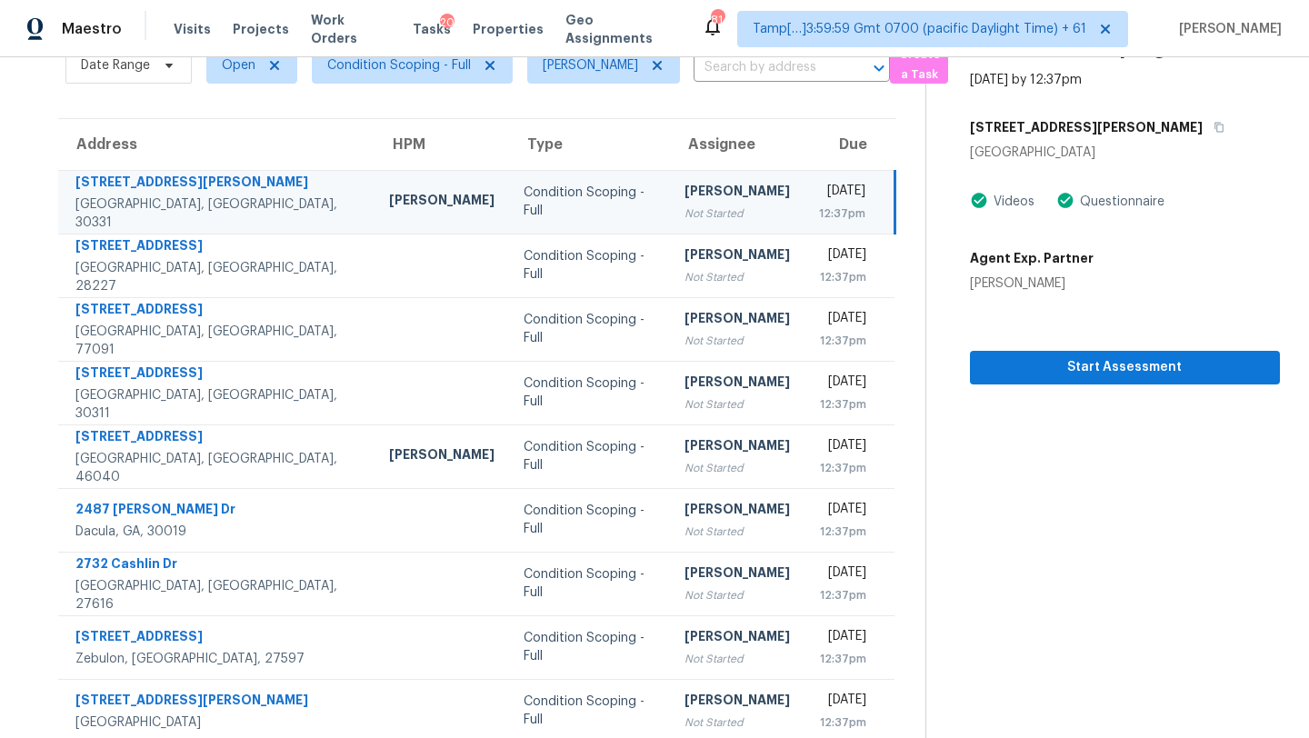
scroll to position [60, 0]
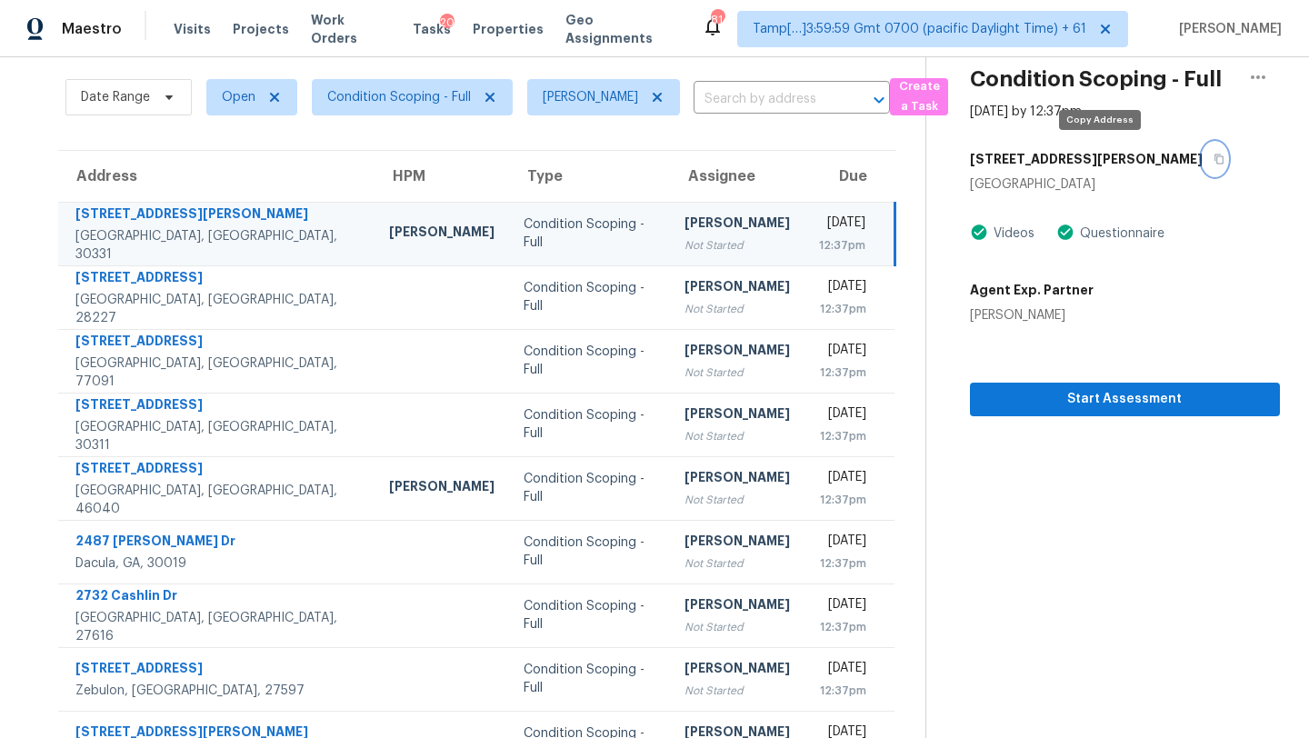
click at [1203, 162] on button "button" at bounding box center [1215, 159] width 25 height 33
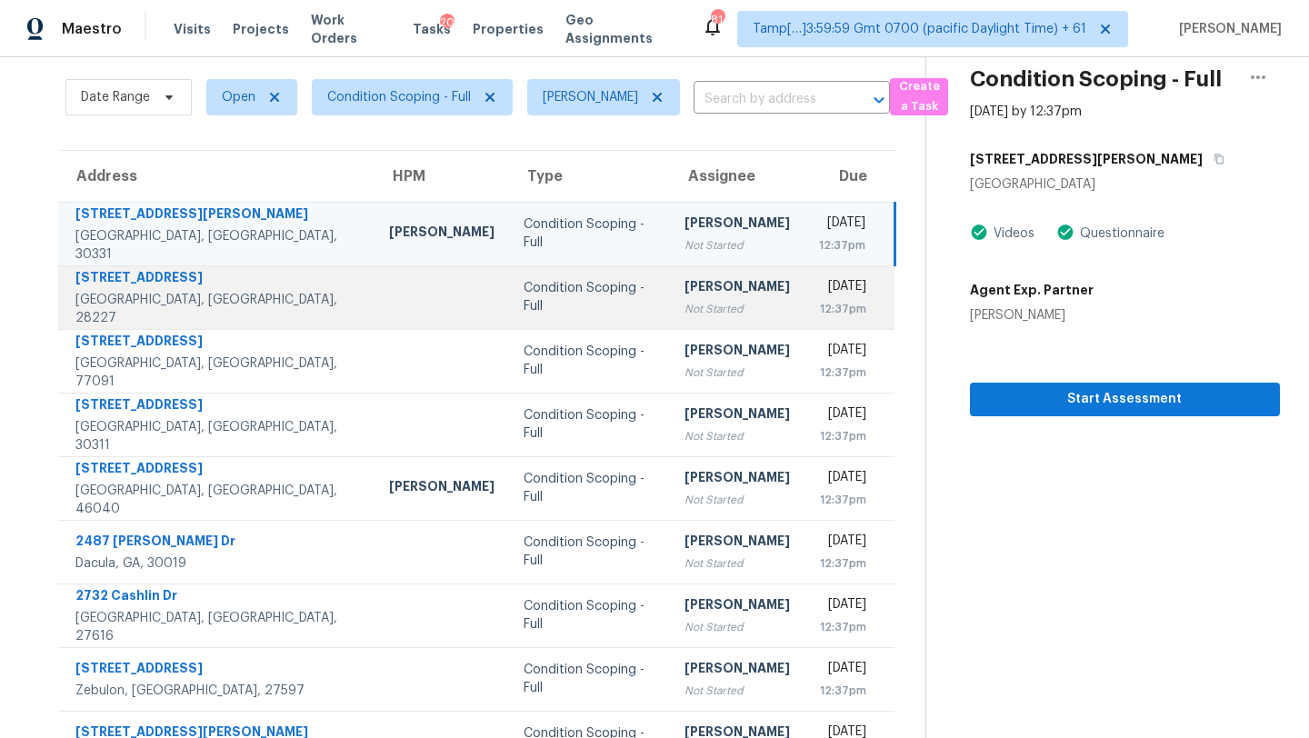
click at [819, 286] on div "[DATE]" at bounding box center [843, 288] width 48 height 23
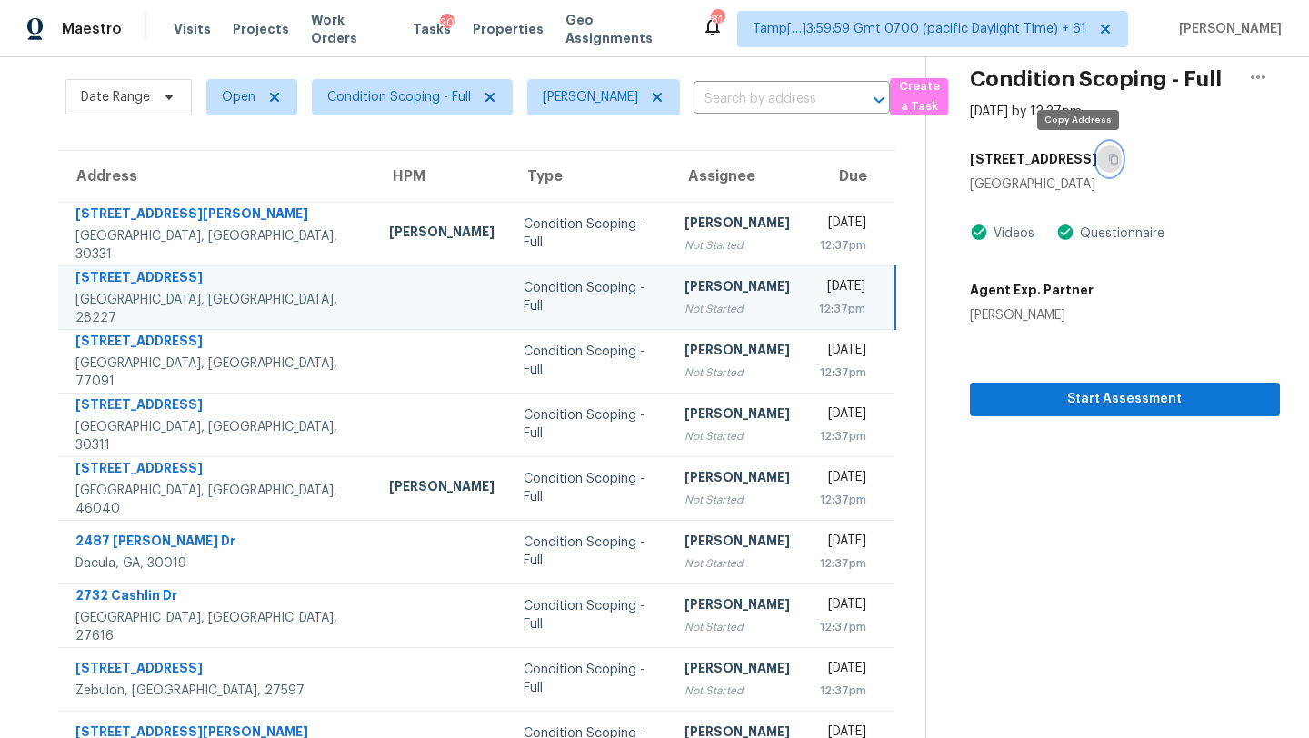
click at [1097, 167] on button "button" at bounding box center [1109, 159] width 25 height 33
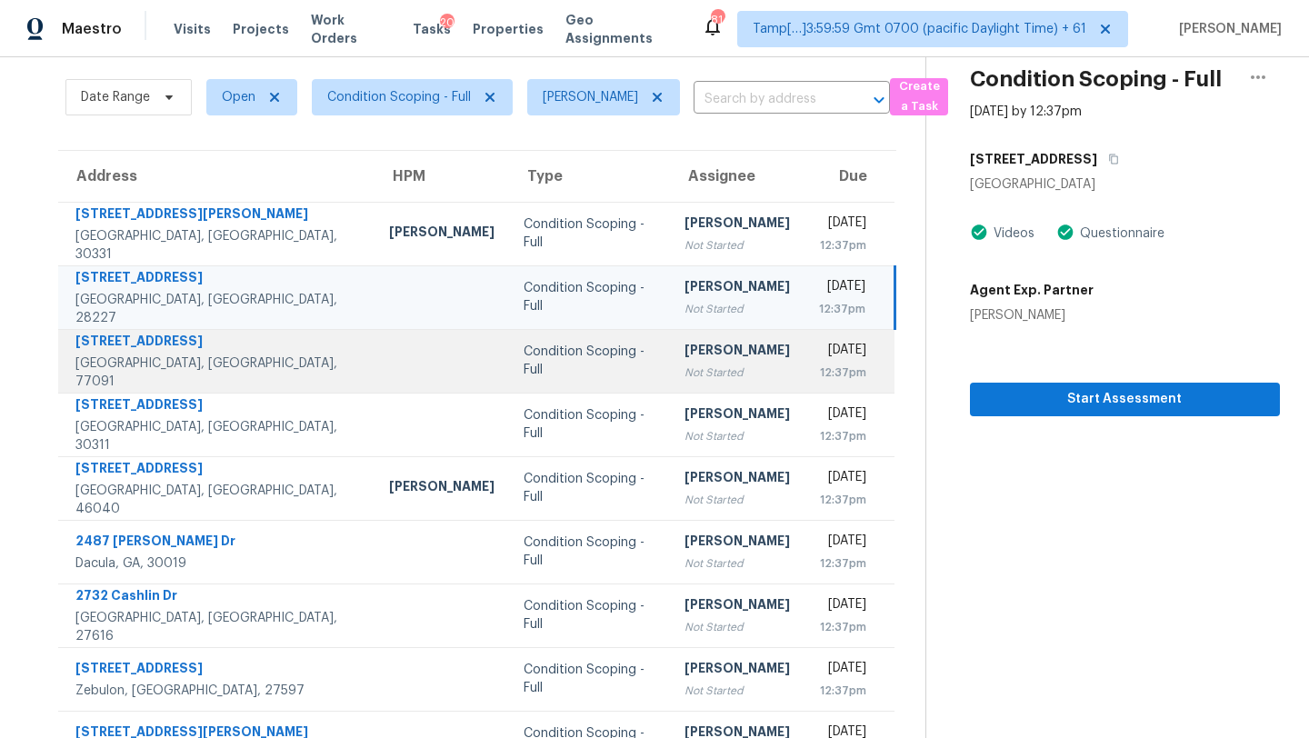
click at [819, 376] on div "12:37pm" at bounding box center [843, 373] width 48 height 18
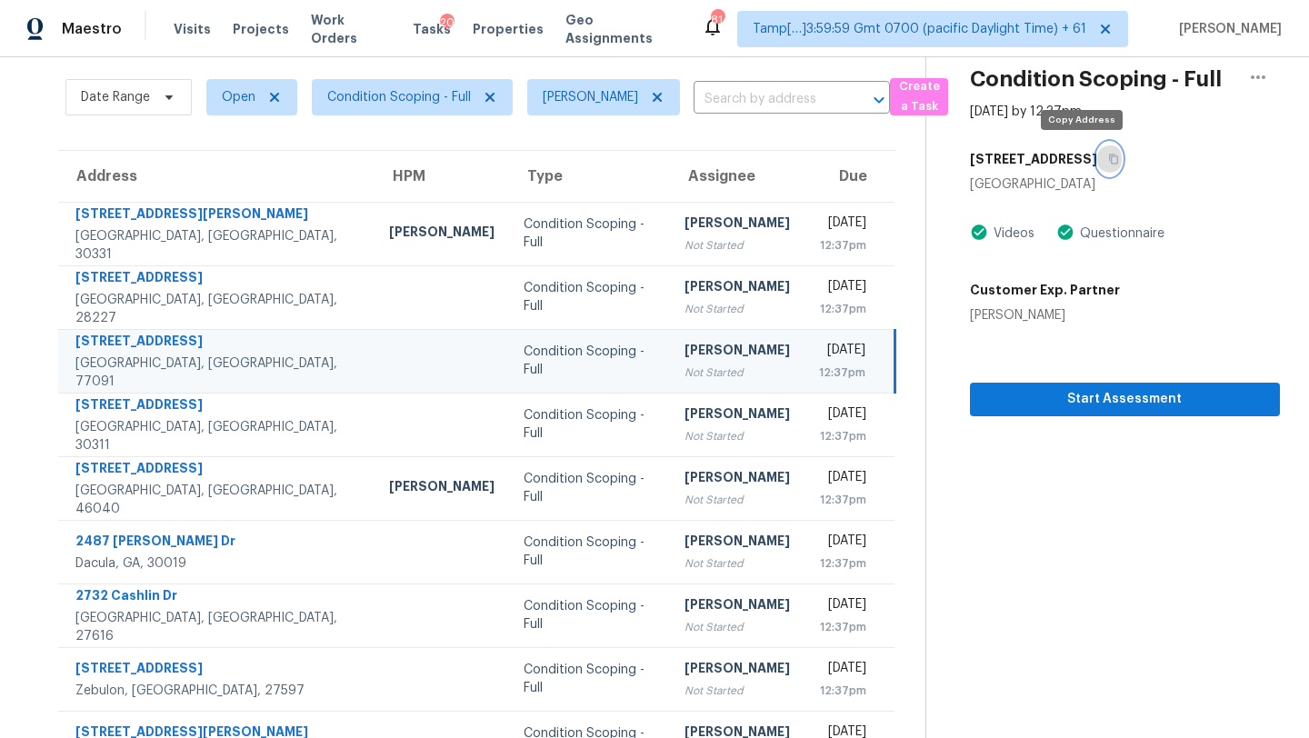
click at [1108, 161] on icon "button" at bounding box center [1113, 159] width 11 height 11
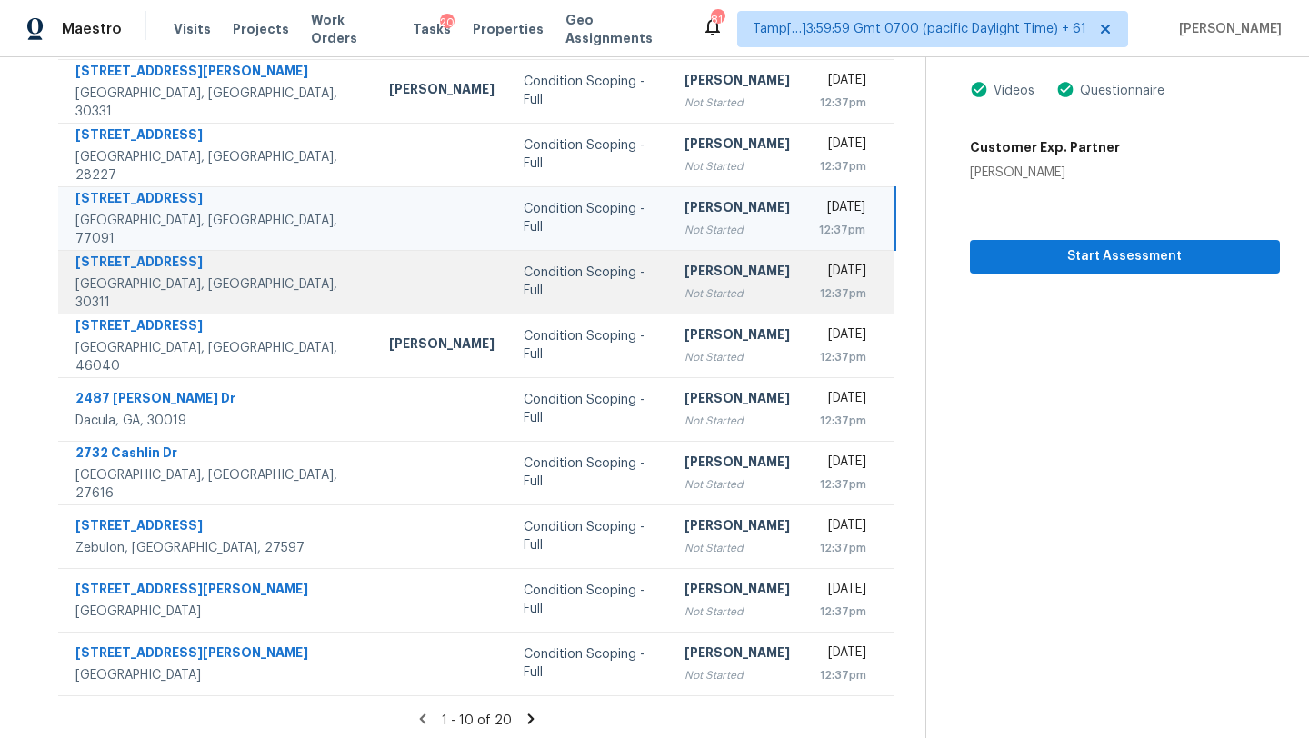
click at [709, 300] on td "[PERSON_NAME] Not Started" at bounding box center [737, 282] width 135 height 64
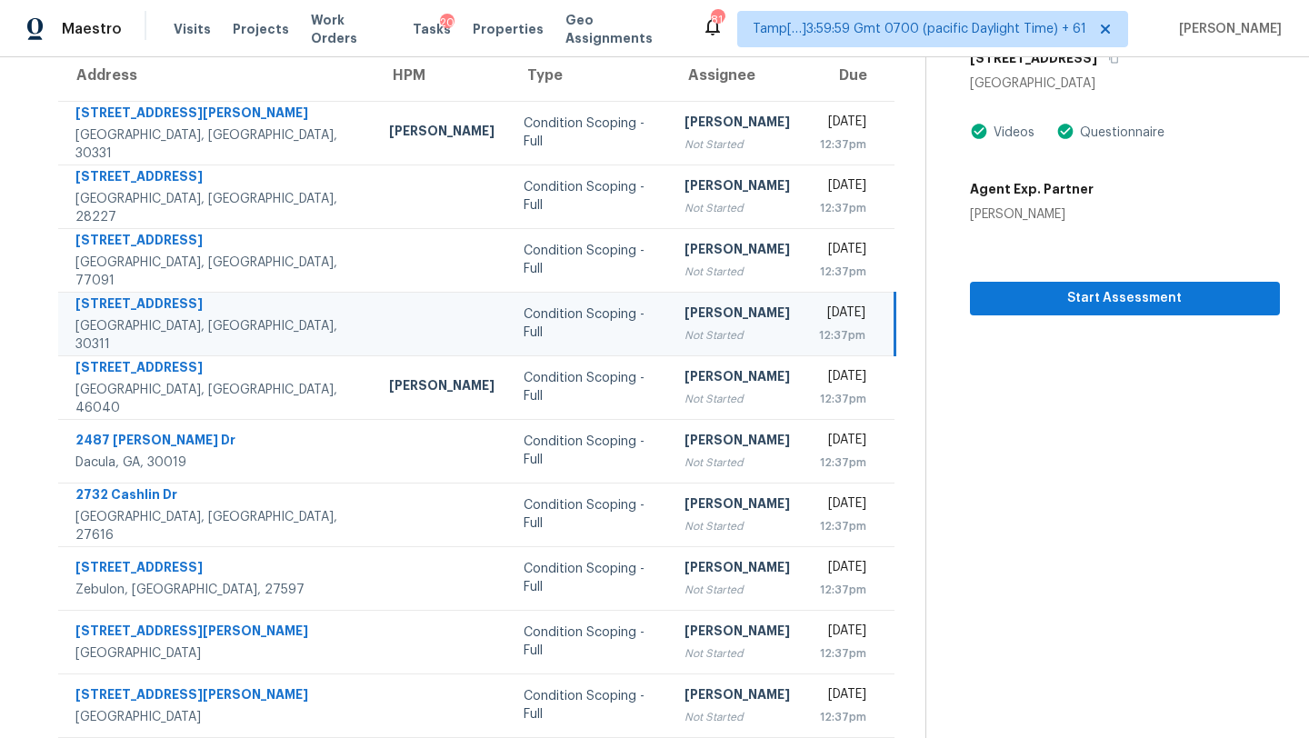
scroll to position [128, 0]
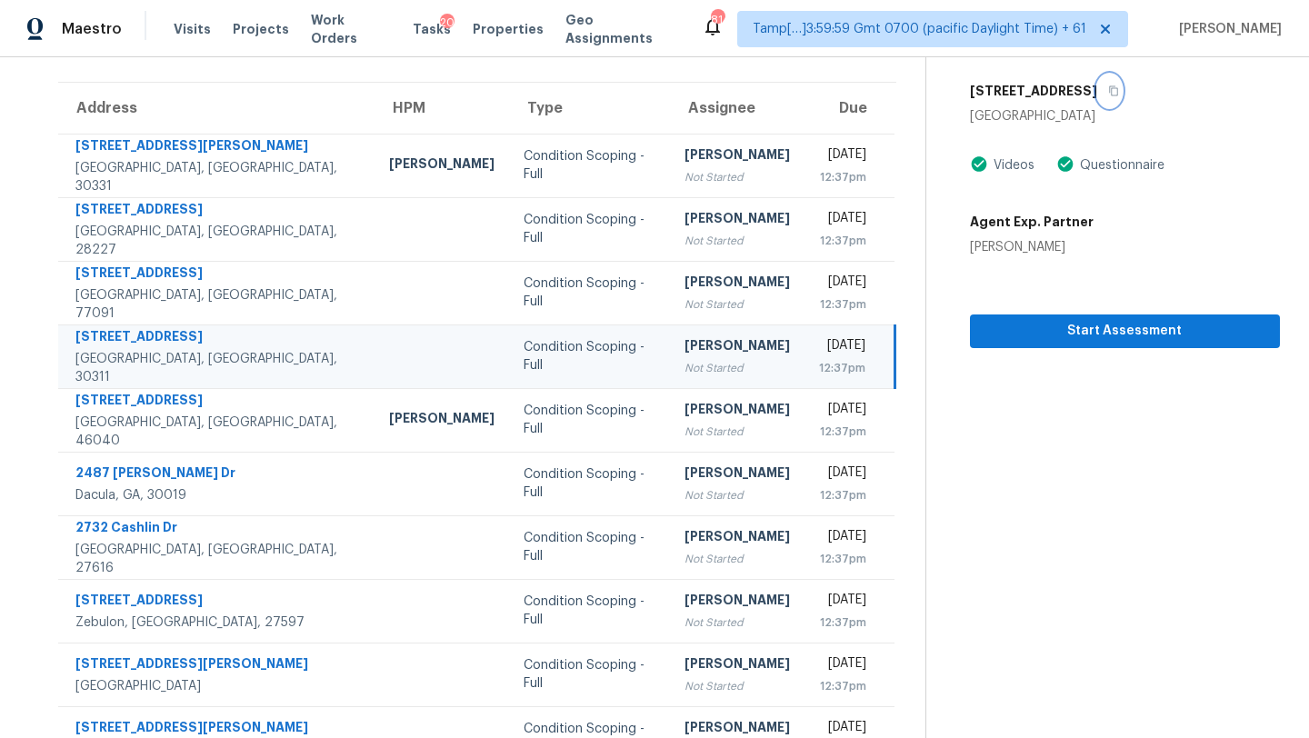
click at [1108, 91] on icon "button" at bounding box center [1113, 90] width 11 height 11
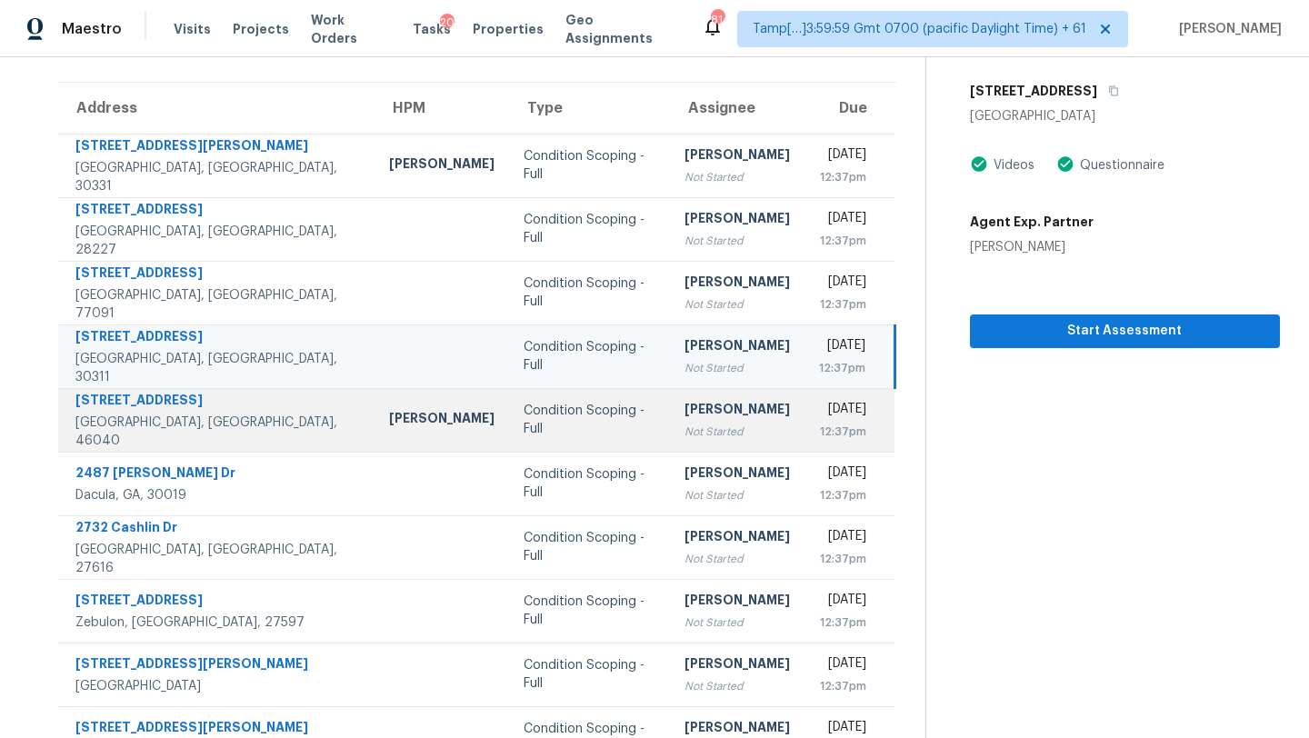
click at [804, 445] on td "[DATE] 12:37pm" at bounding box center [849, 420] width 91 height 64
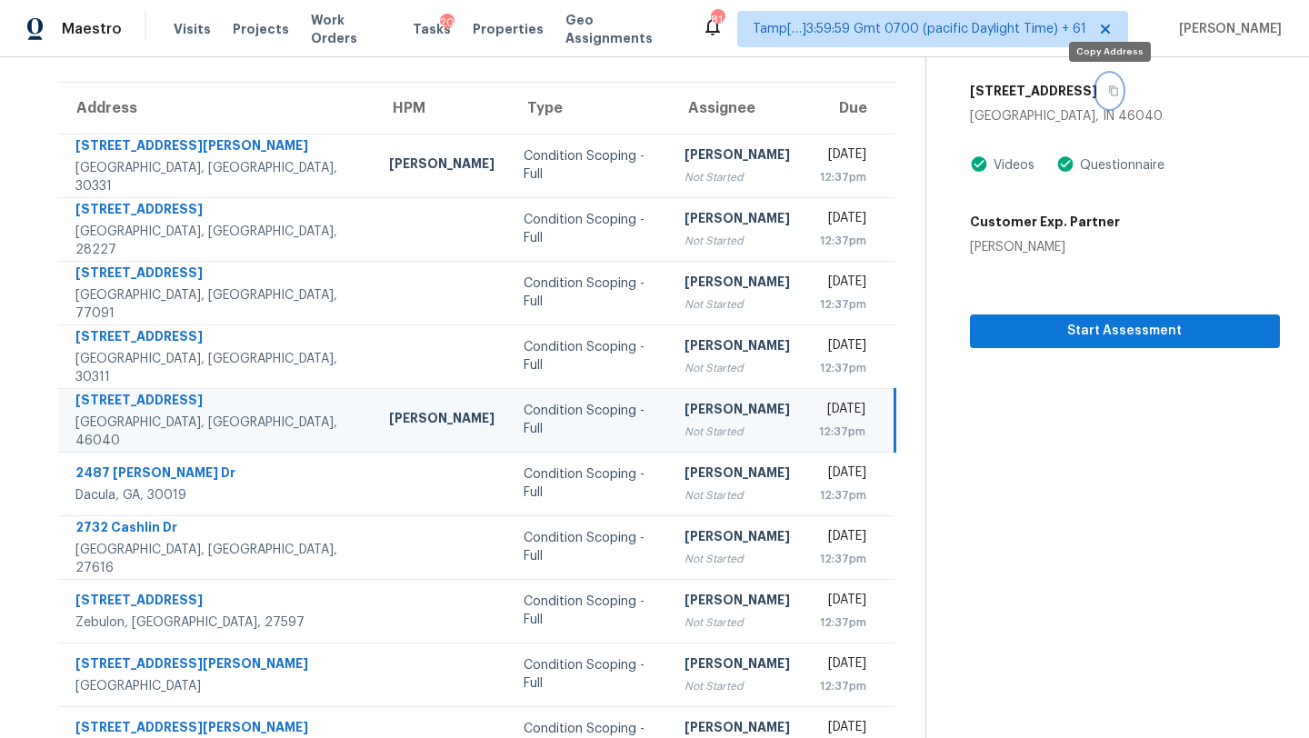
click at [1114, 89] on icon "button" at bounding box center [1113, 90] width 11 height 11
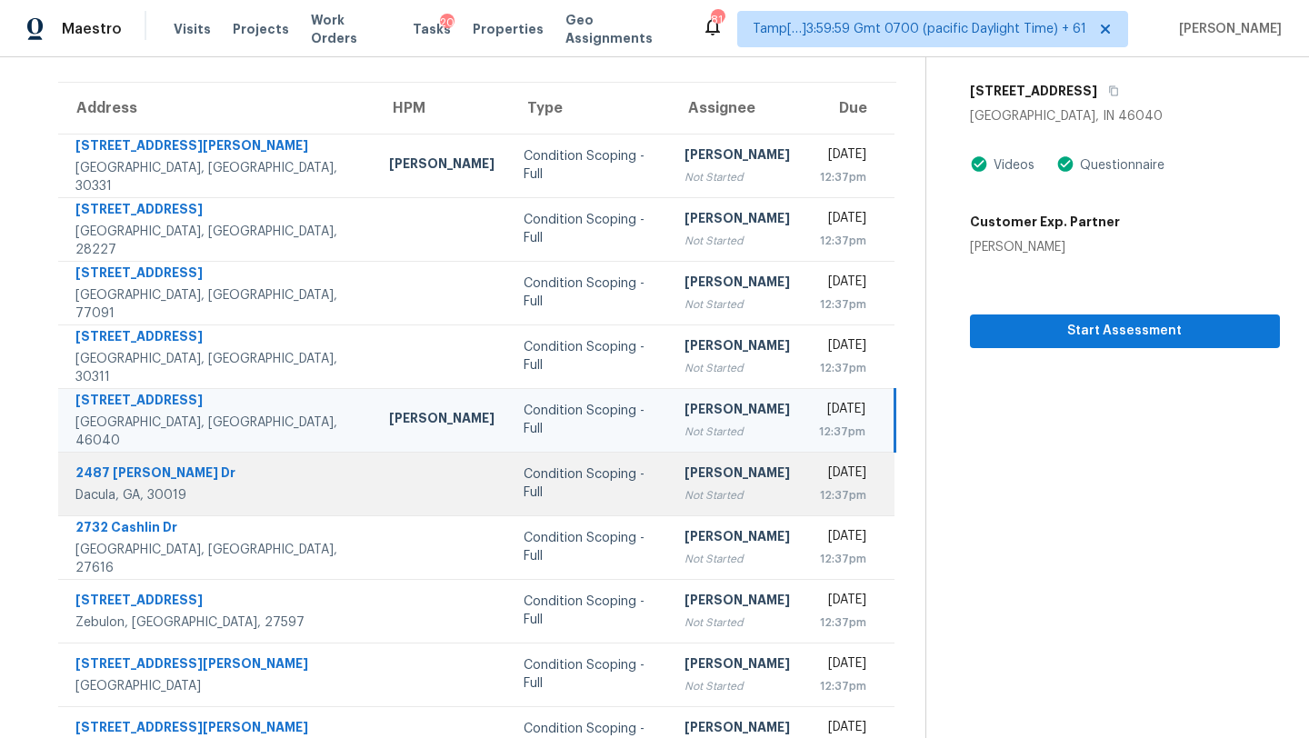
click at [700, 482] on td "[PERSON_NAME] Not Started" at bounding box center [737, 484] width 135 height 64
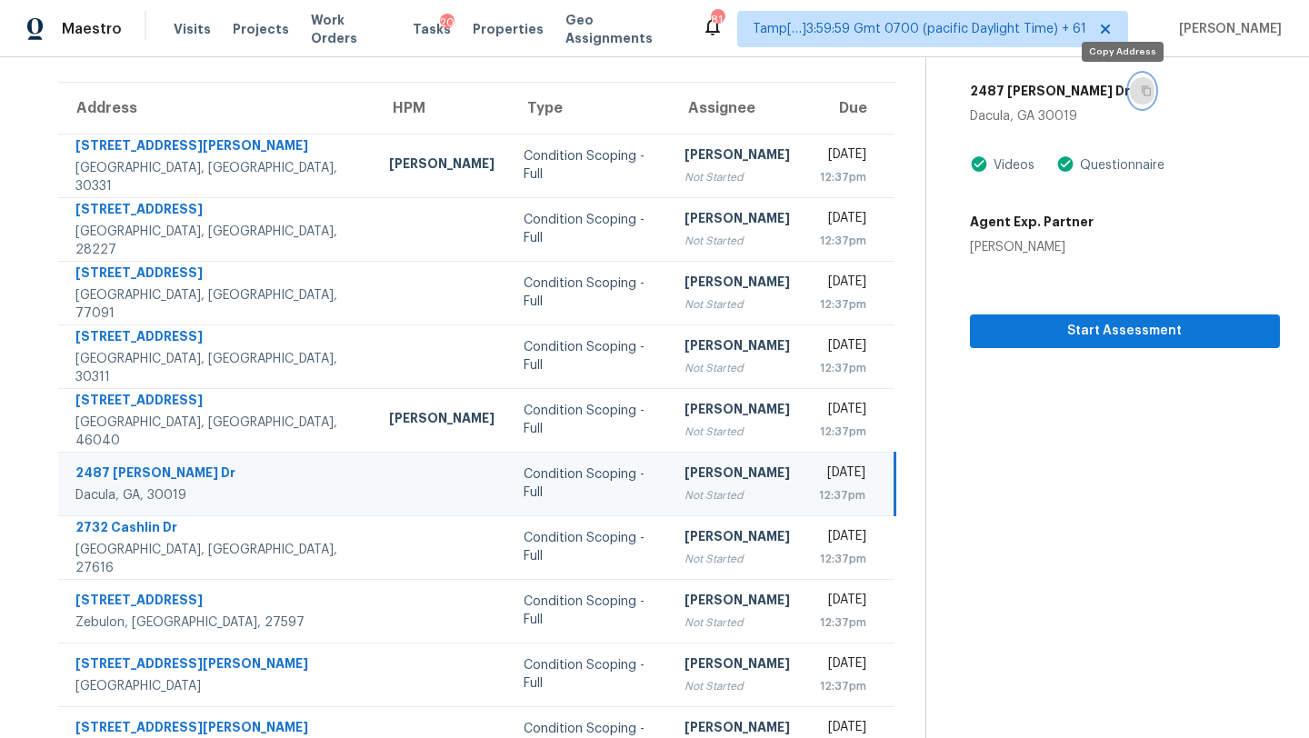
click at [1141, 90] on icon "button" at bounding box center [1146, 90] width 11 height 11
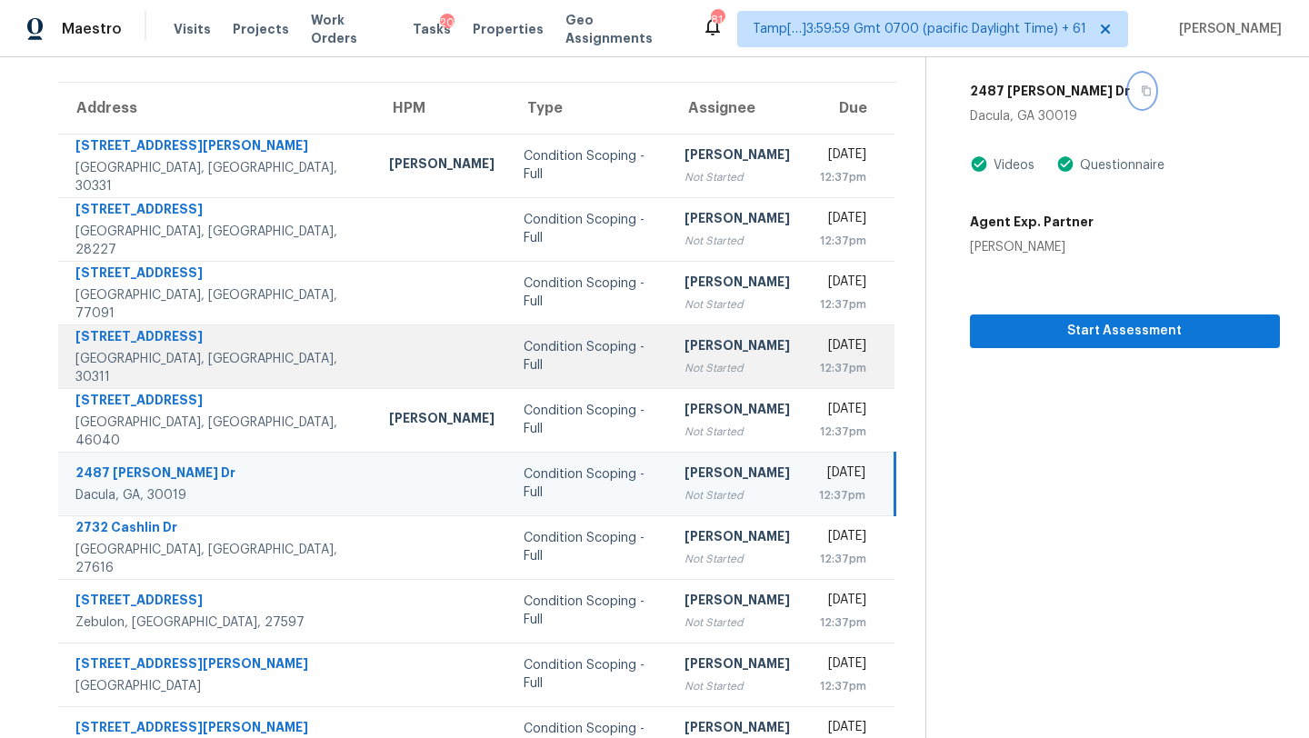
scroll to position [208, 0]
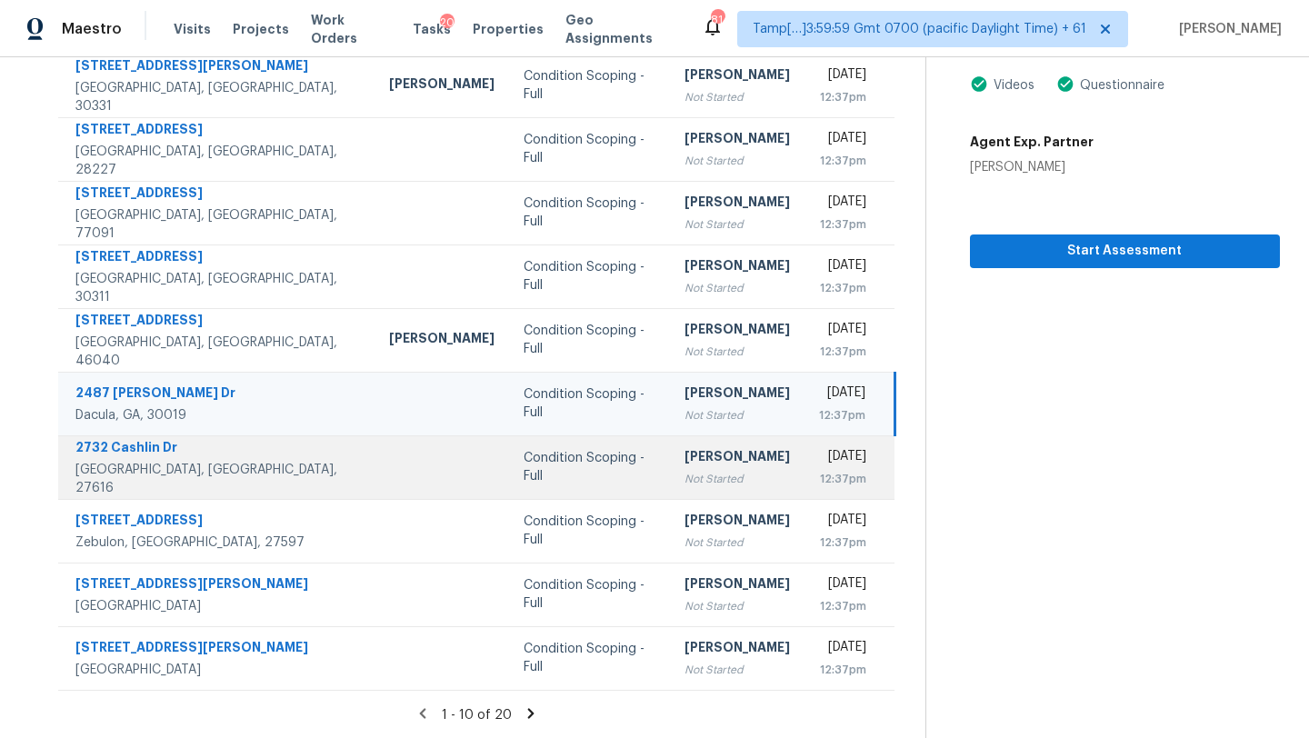
click at [819, 450] on div "[DATE]" at bounding box center [843, 458] width 48 height 23
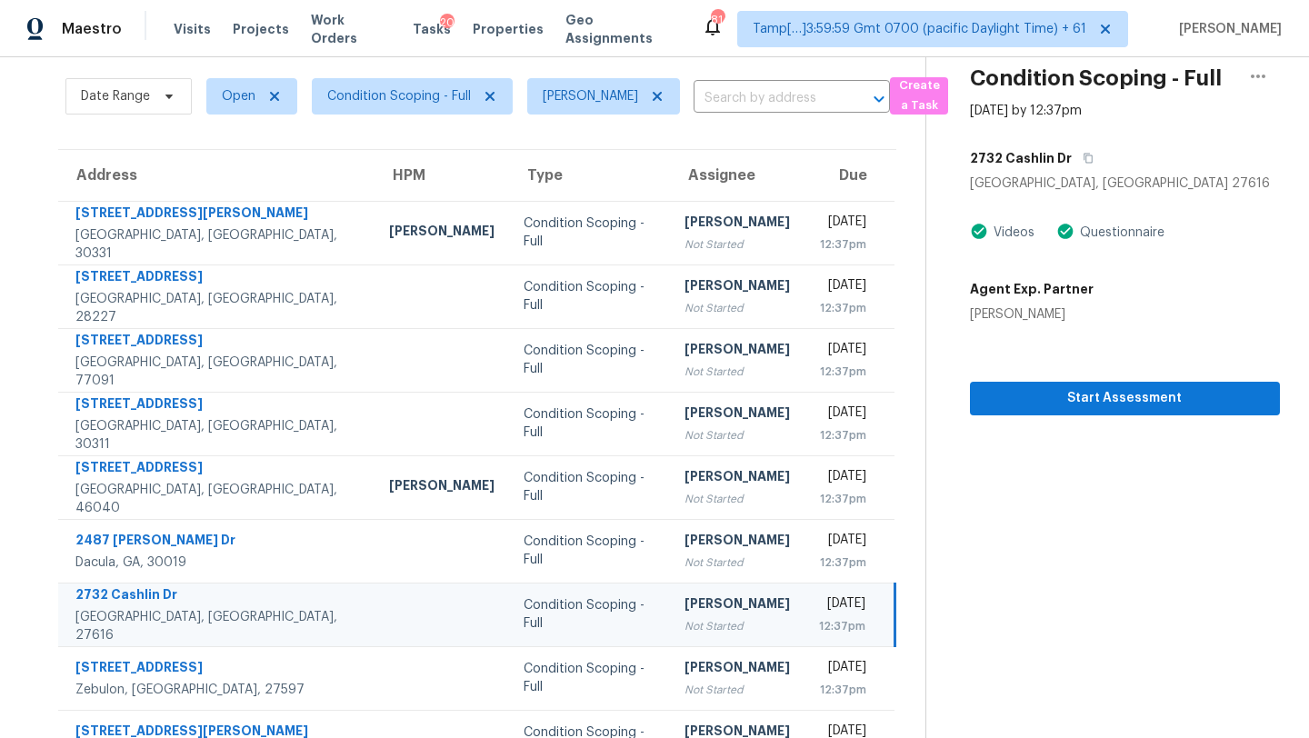
scroll to position [28, 0]
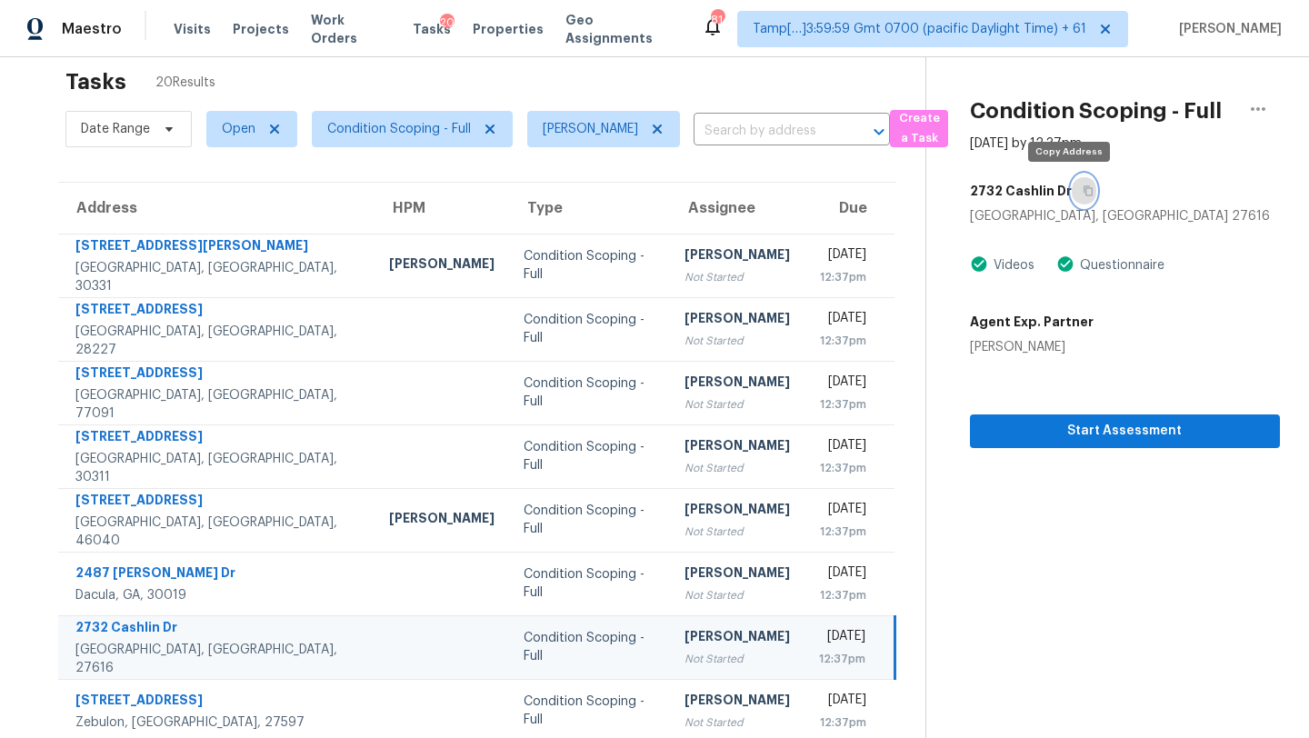
click at [1083, 190] on icon "button" at bounding box center [1088, 190] width 11 height 11
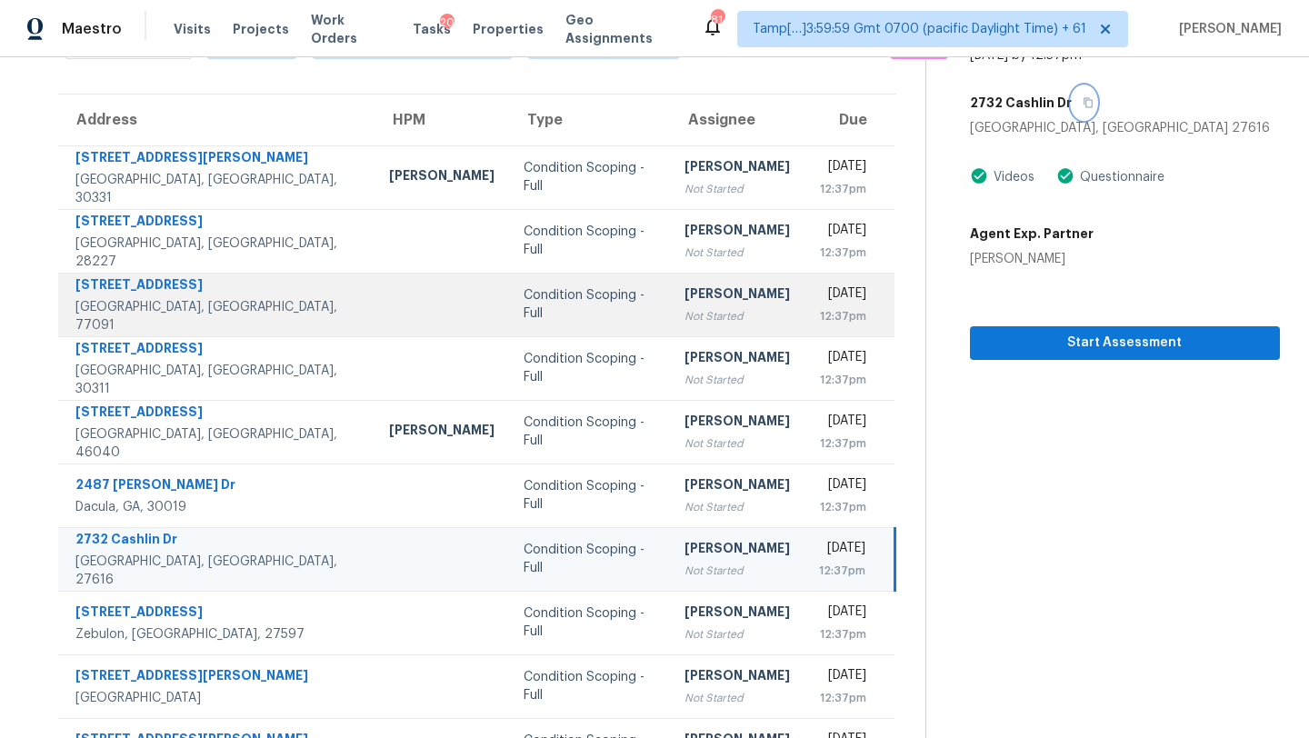
scroll to position [208, 0]
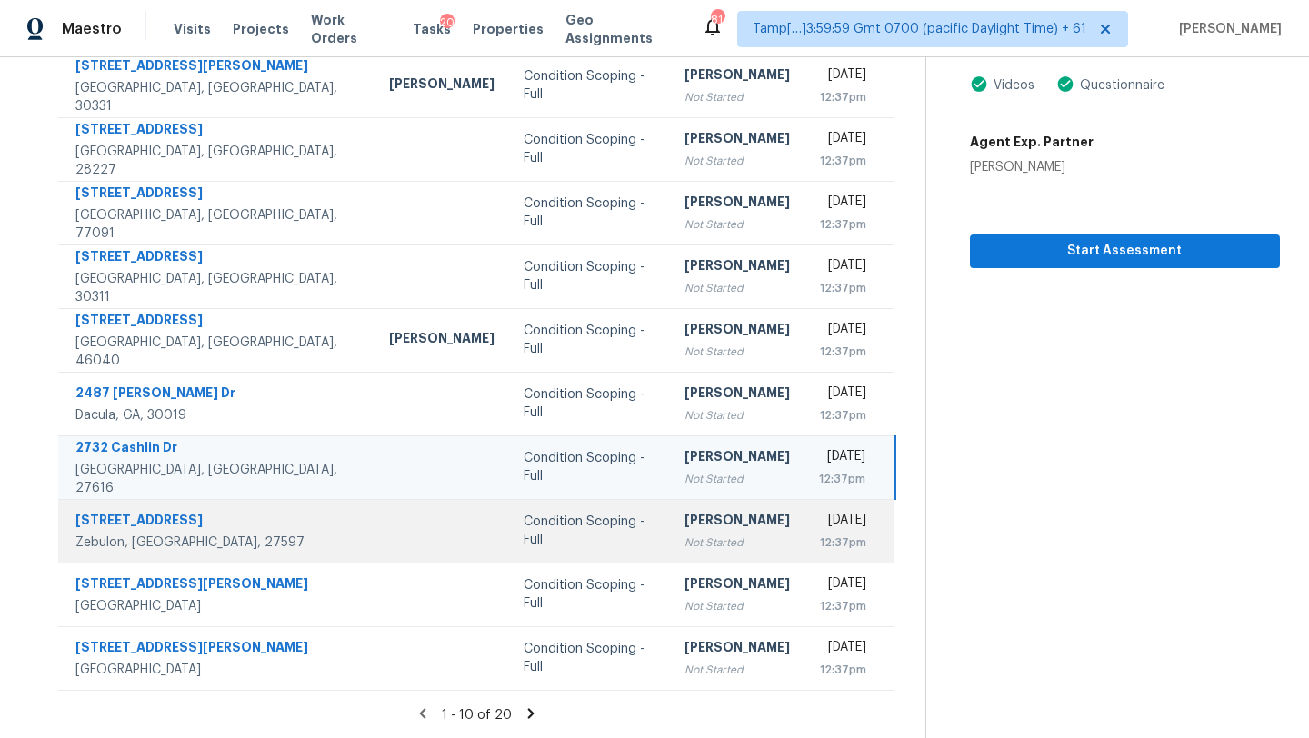
click at [684, 535] on div "Not Started" at bounding box center [736, 543] width 105 height 18
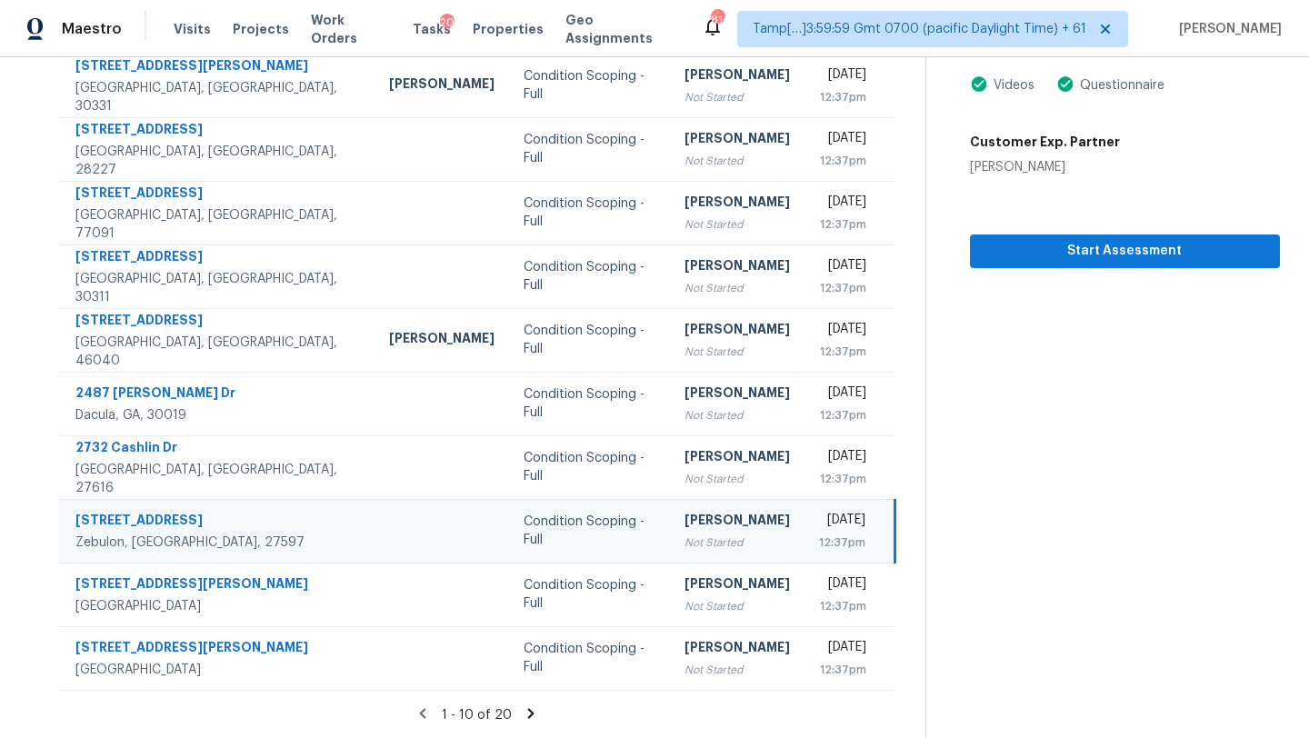
scroll to position [135, 0]
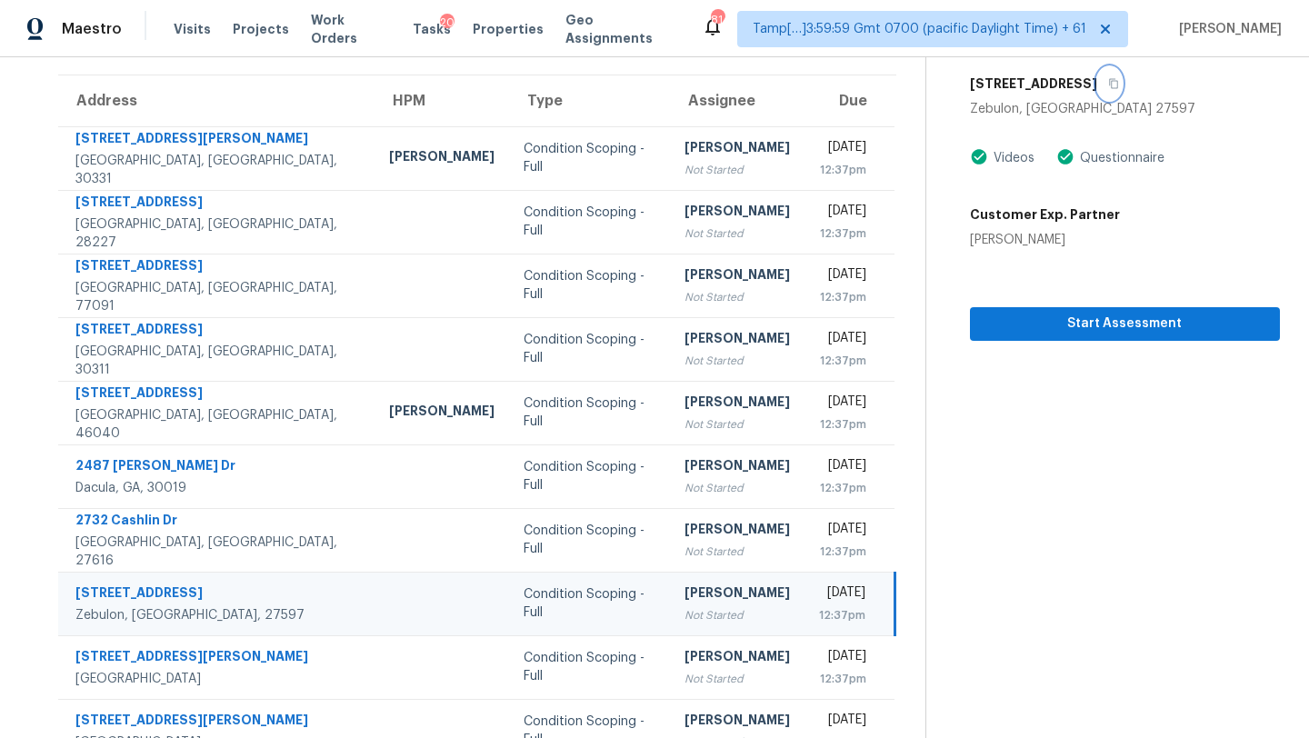
click at [1108, 85] on icon "button" at bounding box center [1113, 83] width 11 height 11
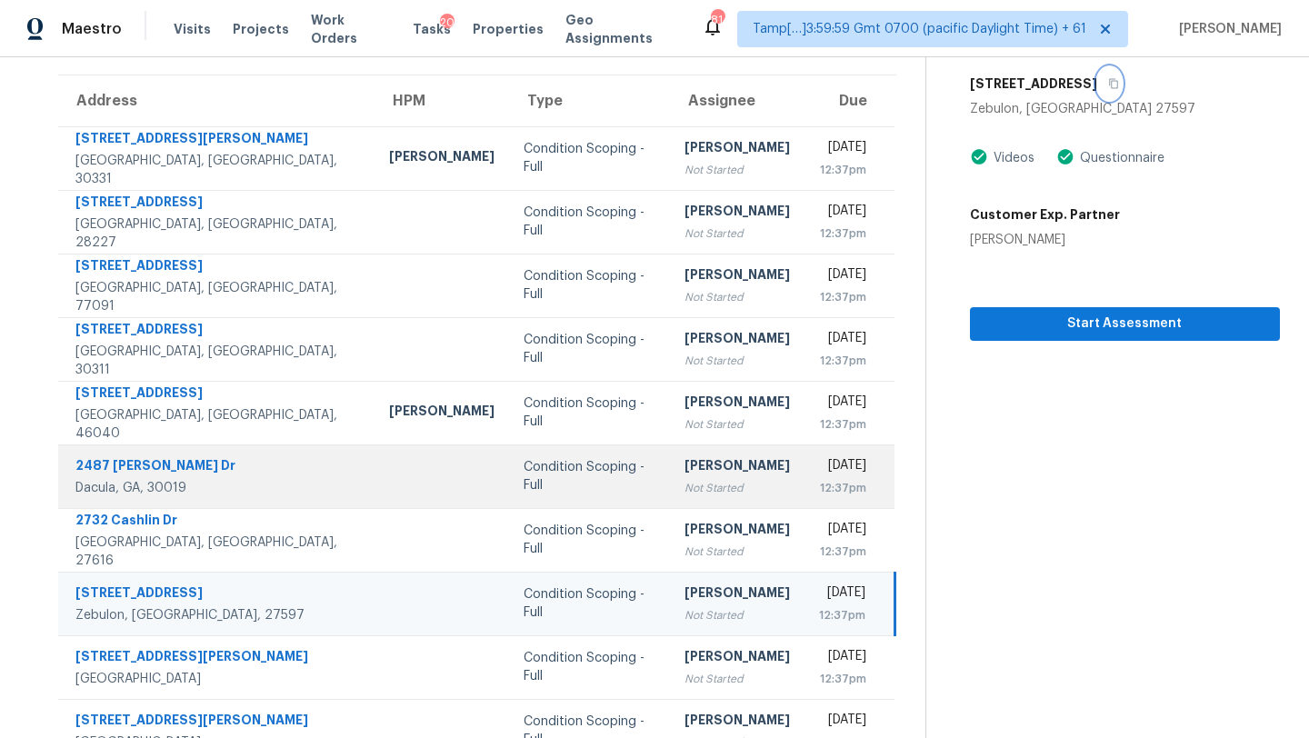
scroll to position [208, 0]
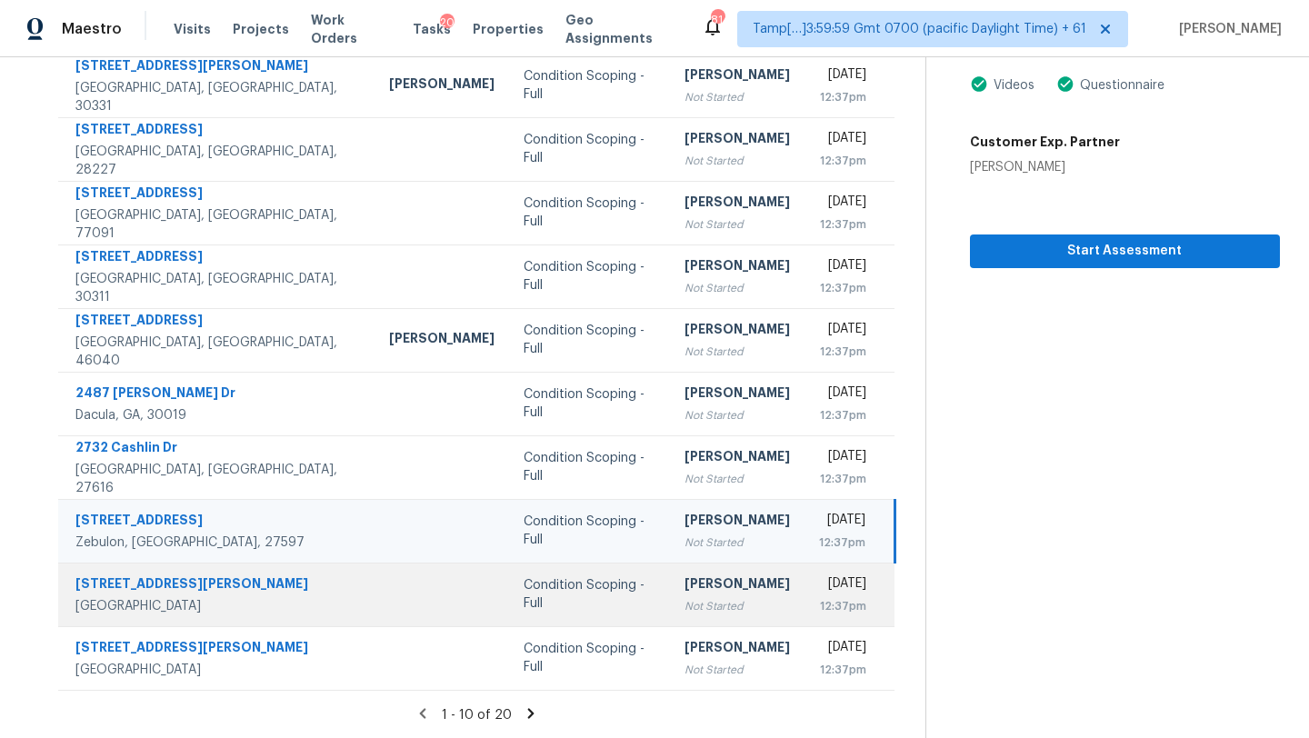
click at [698, 594] on td "[PERSON_NAME] Not Started" at bounding box center [737, 595] width 135 height 64
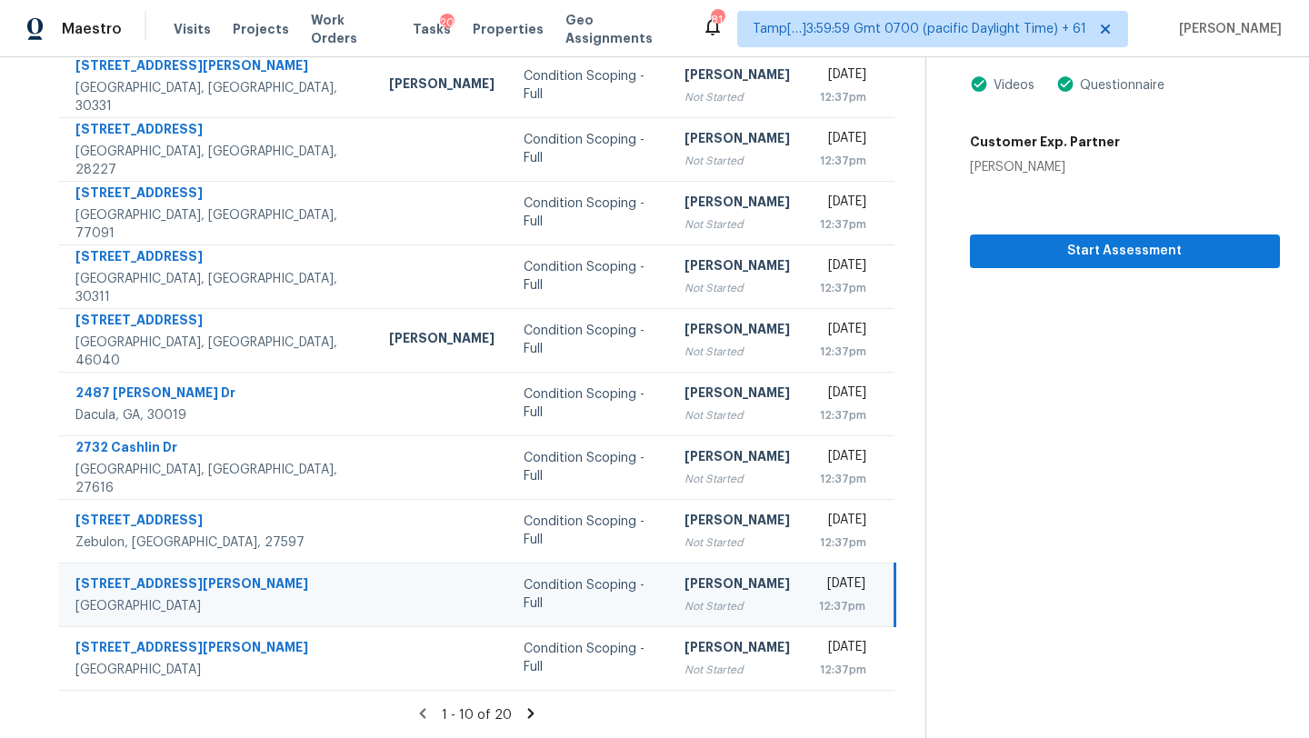
scroll to position [62, 0]
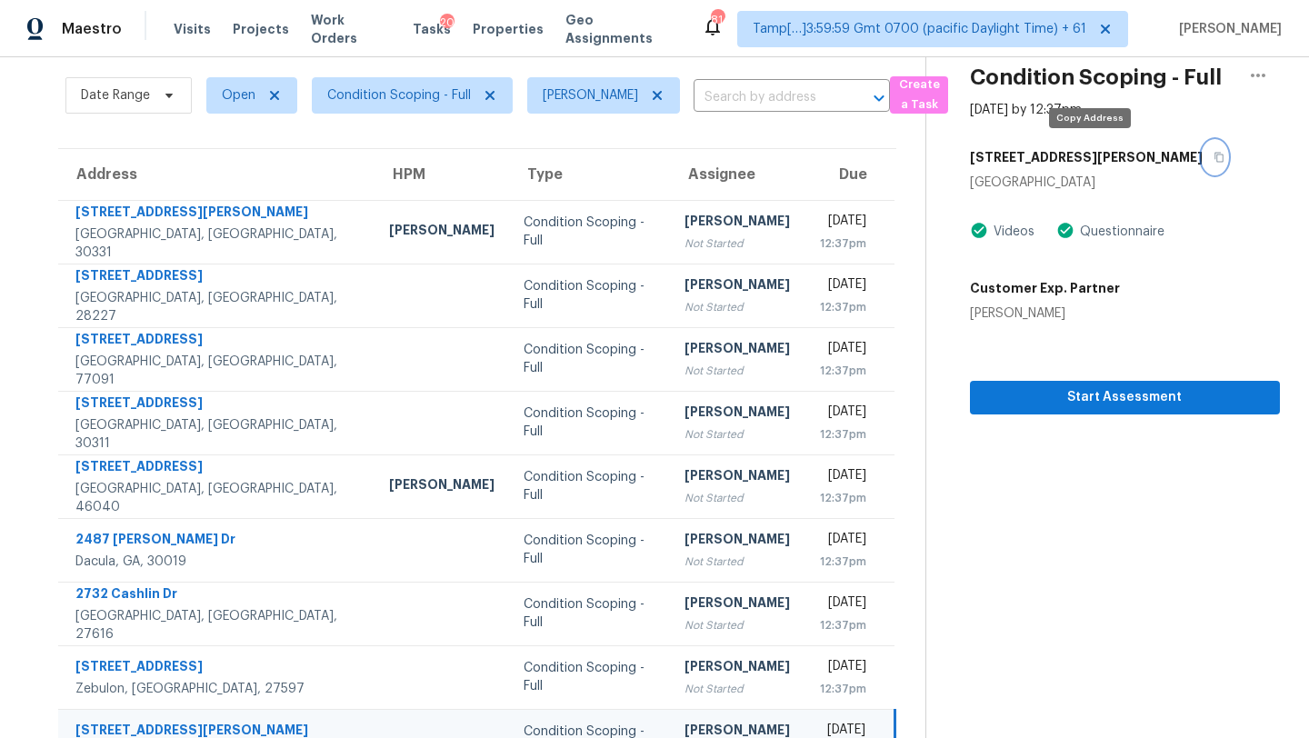
click at [1214, 161] on icon "button" at bounding box center [1218, 158] width 9 height 10
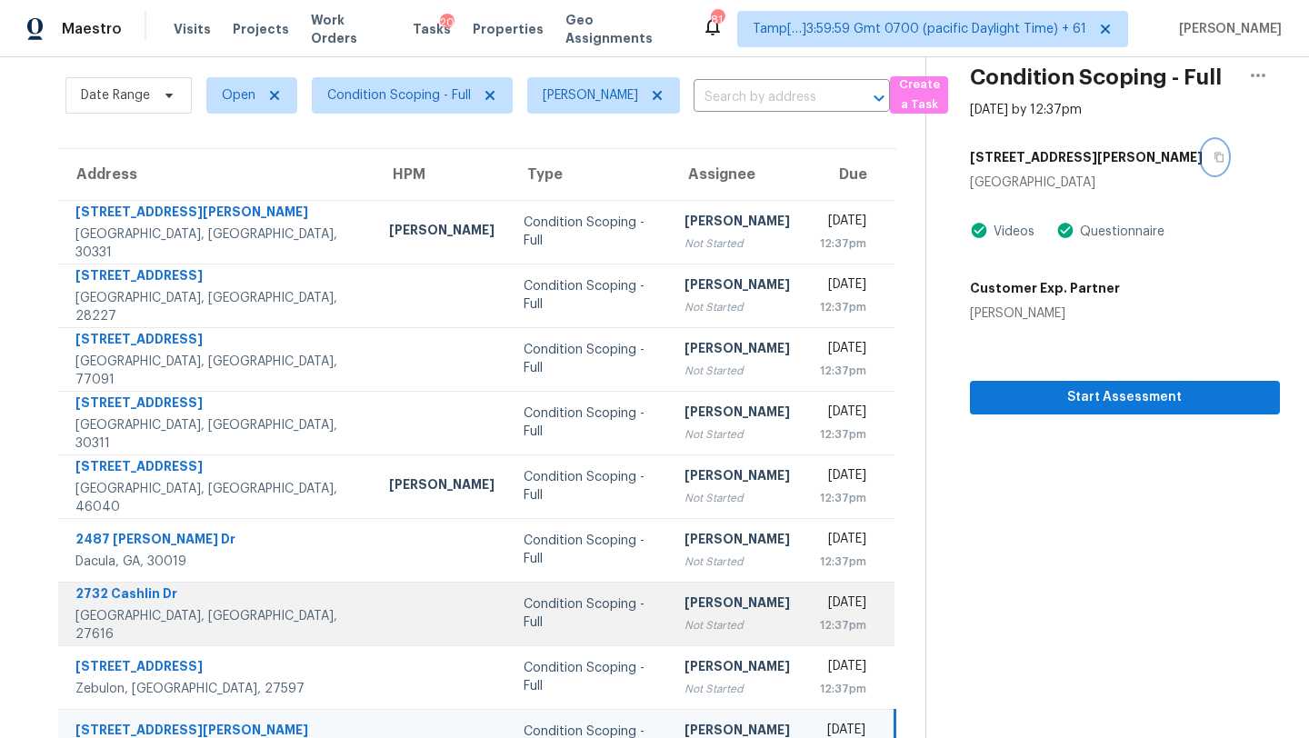
scroll to position [208, 0]
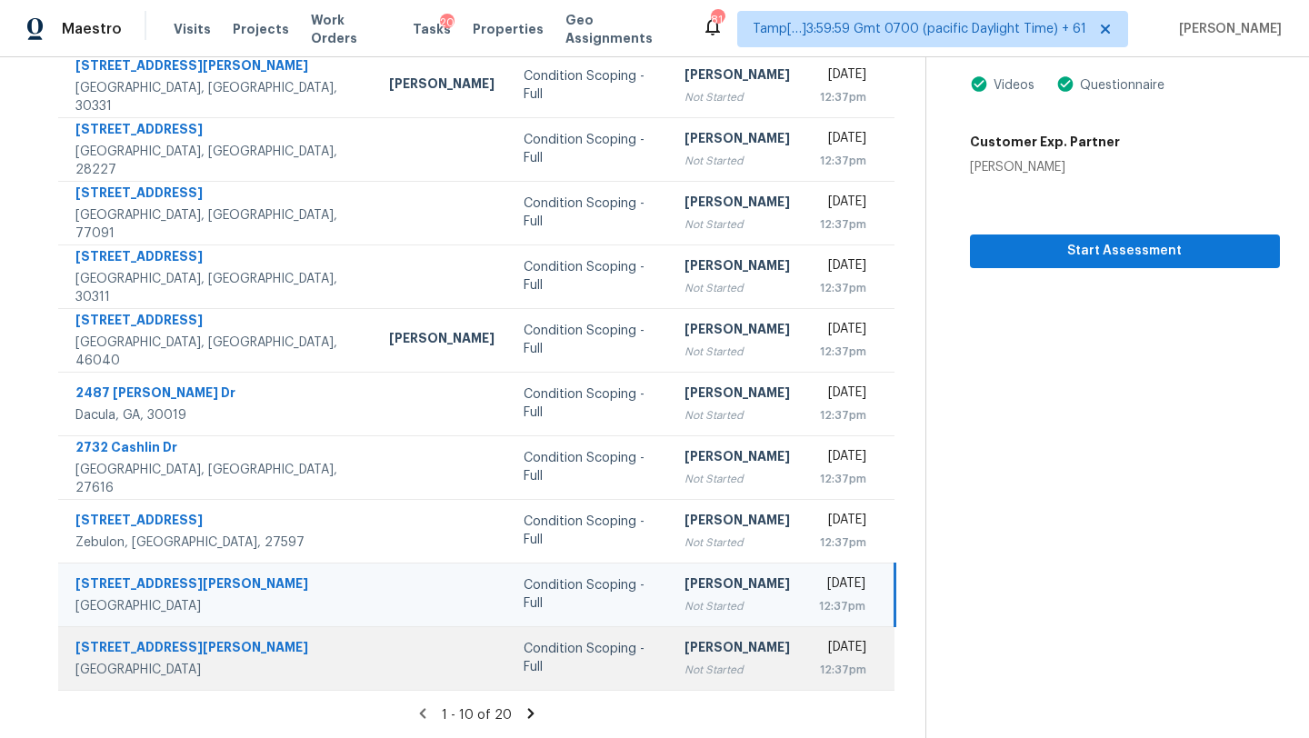
click at [702, 673] on td "[PERSON_NAME] Not Started" at bounding box center [737, 658] width 135 height 64
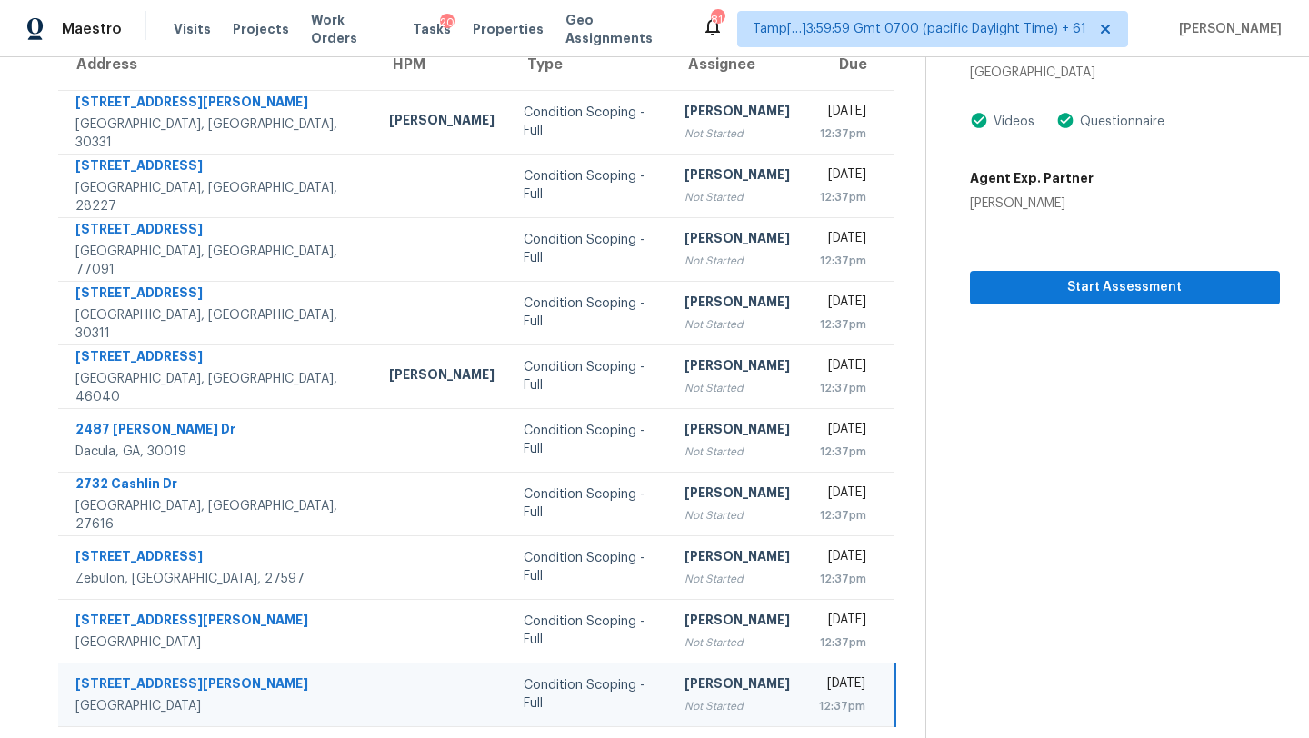
scroll to position [152, 0]
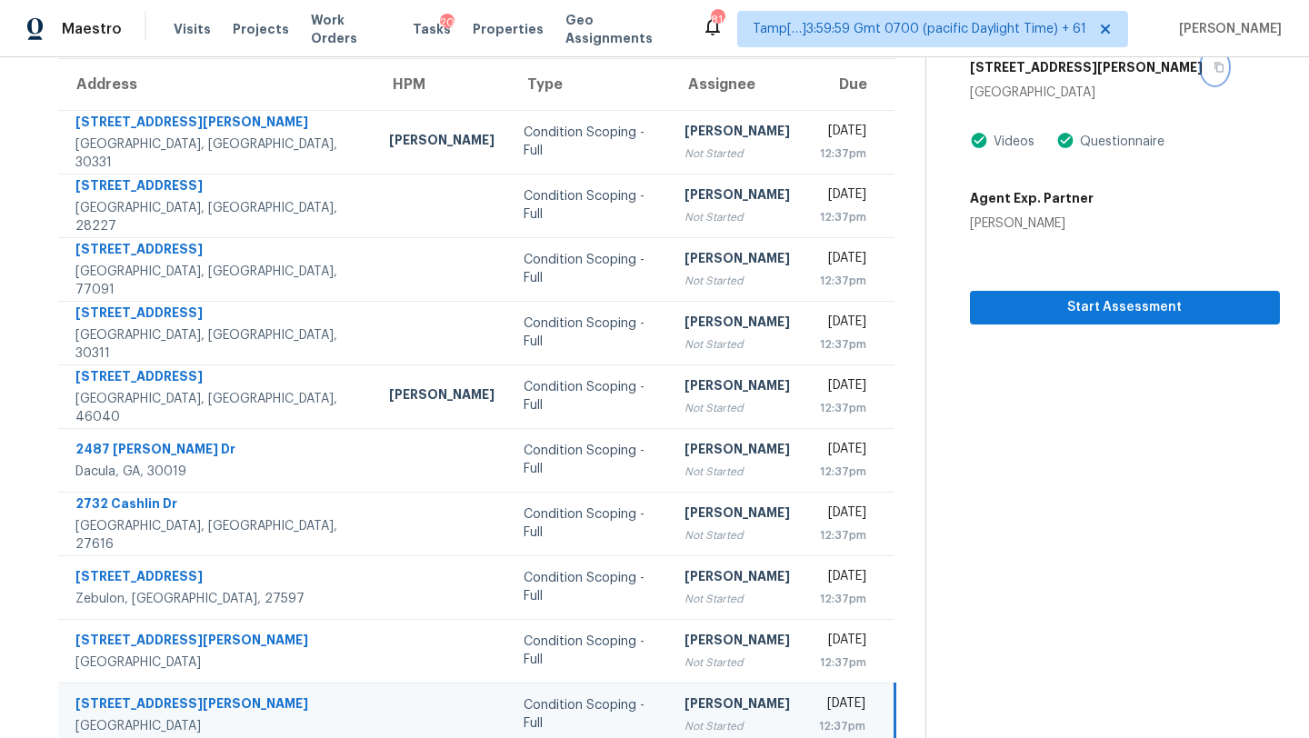
click at [1214, 70] on icon "button" at bounding box center [1219, 67] width 11 height 11
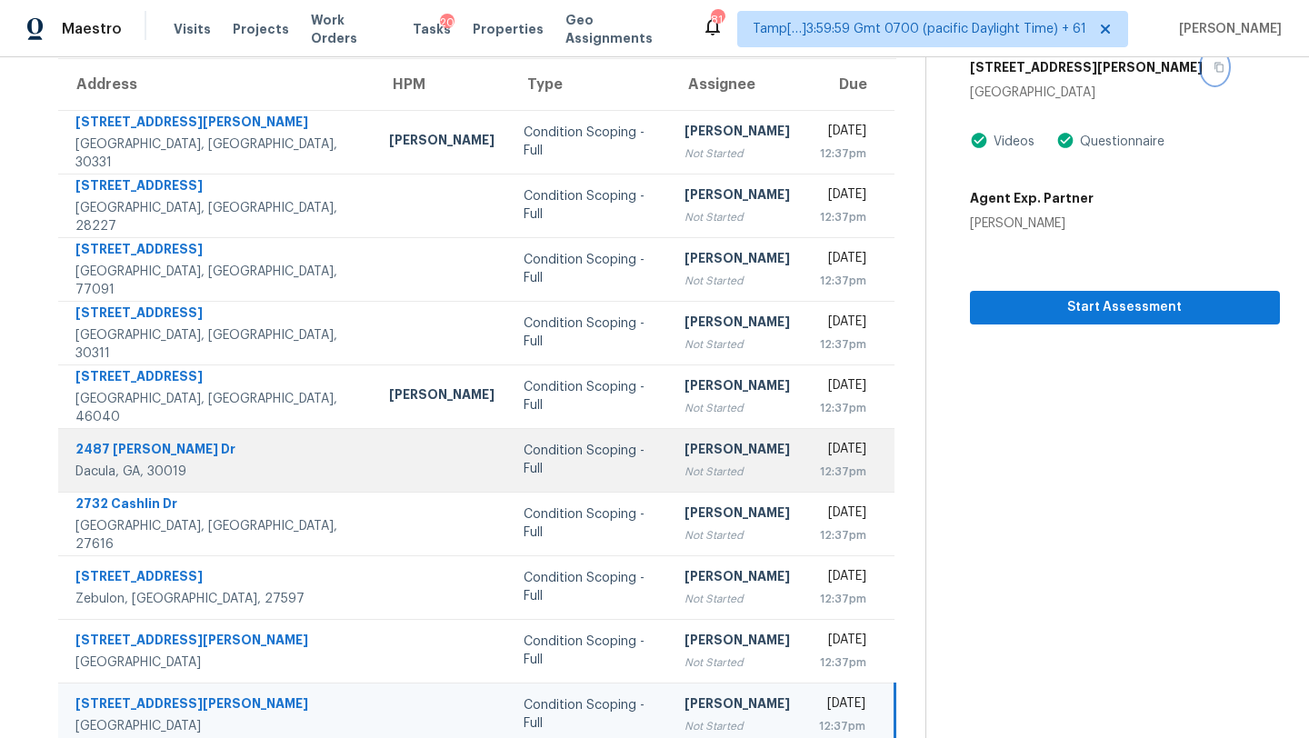
scroll to position [208, 0]
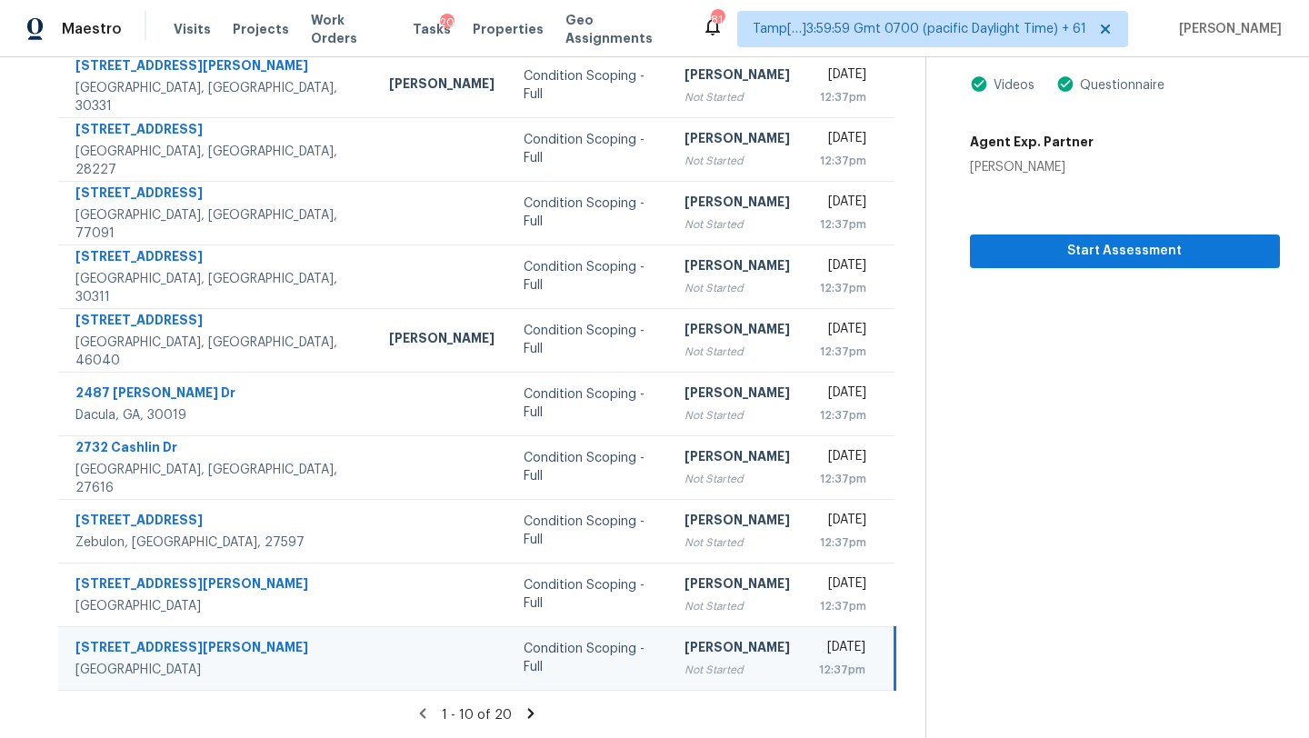
click at [528, 712] on icon at bounding box center [531, 713] width 6 height 10
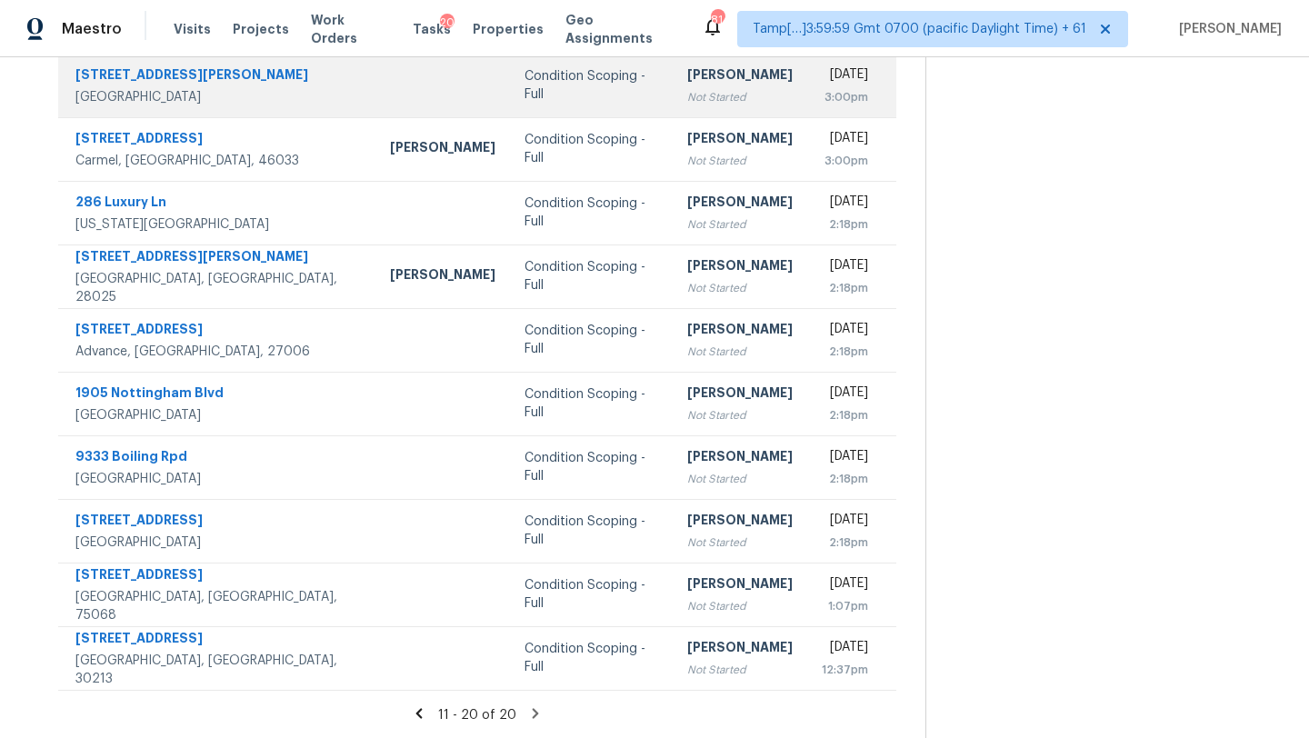
click at [822, 83] on div "[DATE]" at bounding box center [845, 76] width 46 height 23
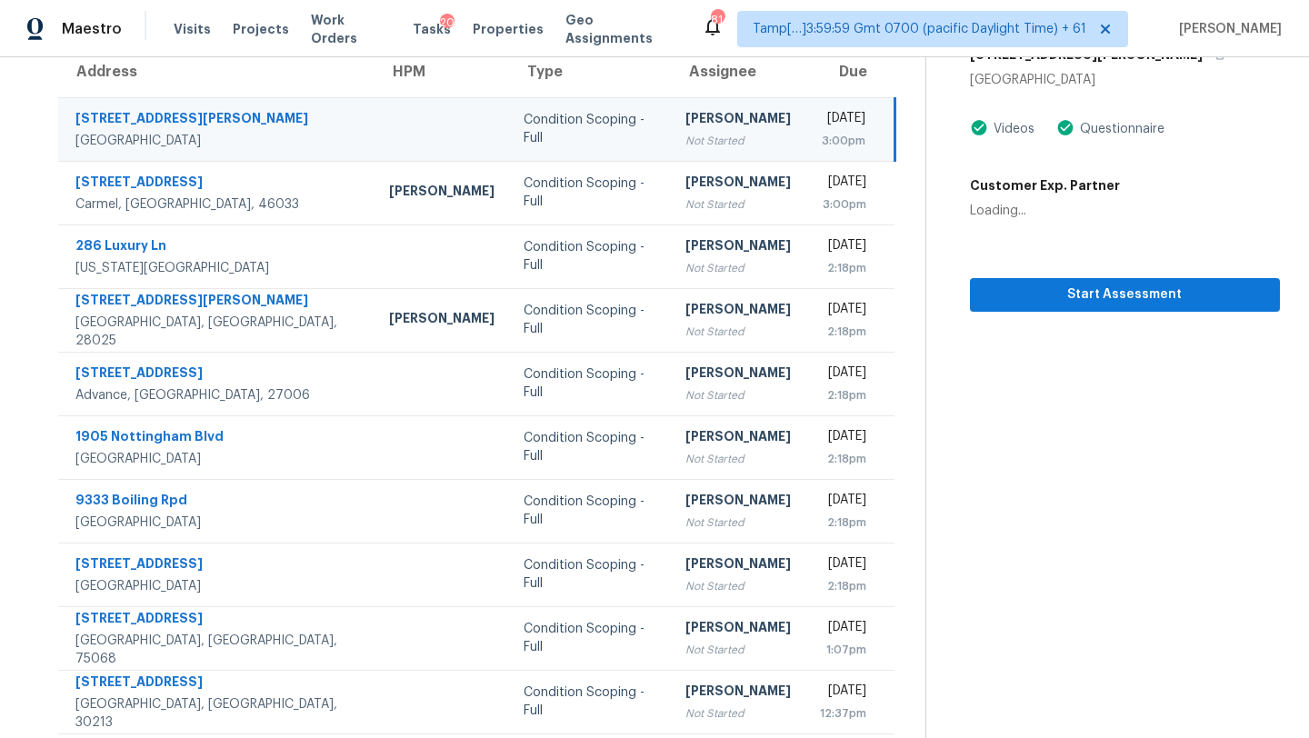
scroll to position [111, 0]
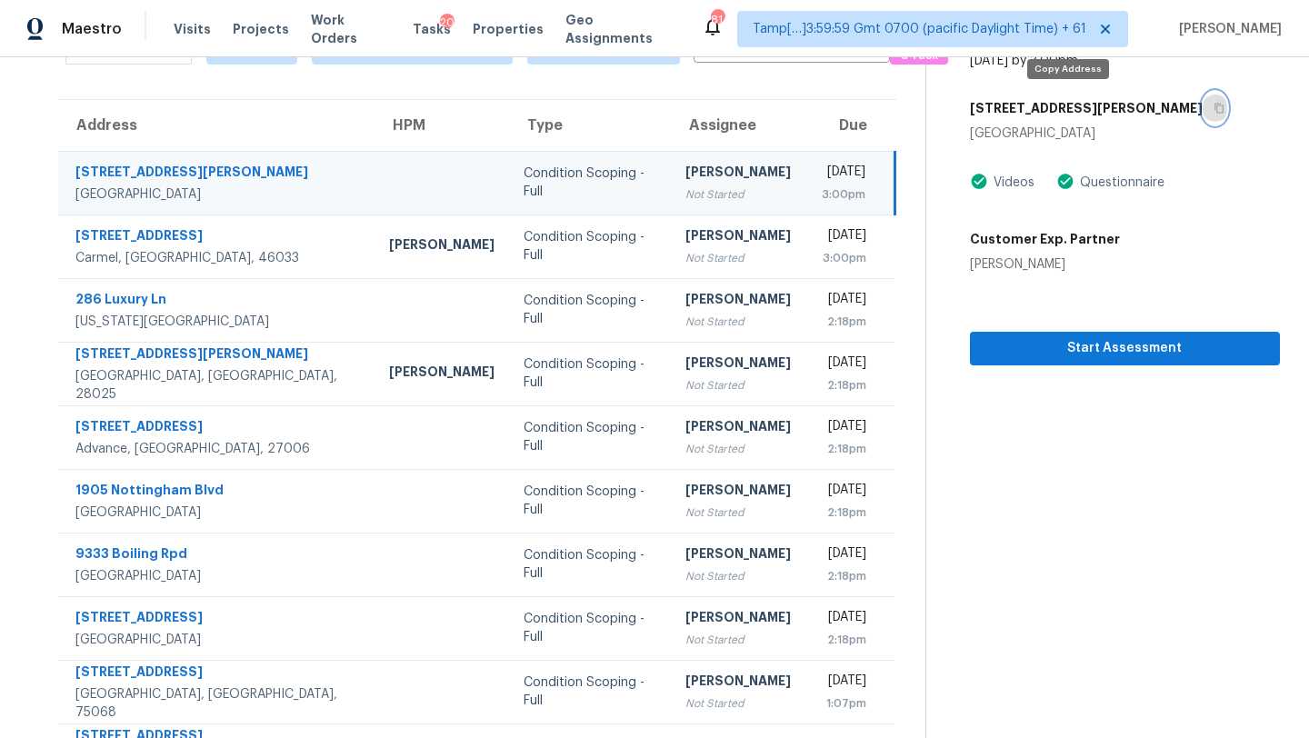
click at [1214, 103] on icon "button" at bounding box center [1219, 108] width 11 height 11
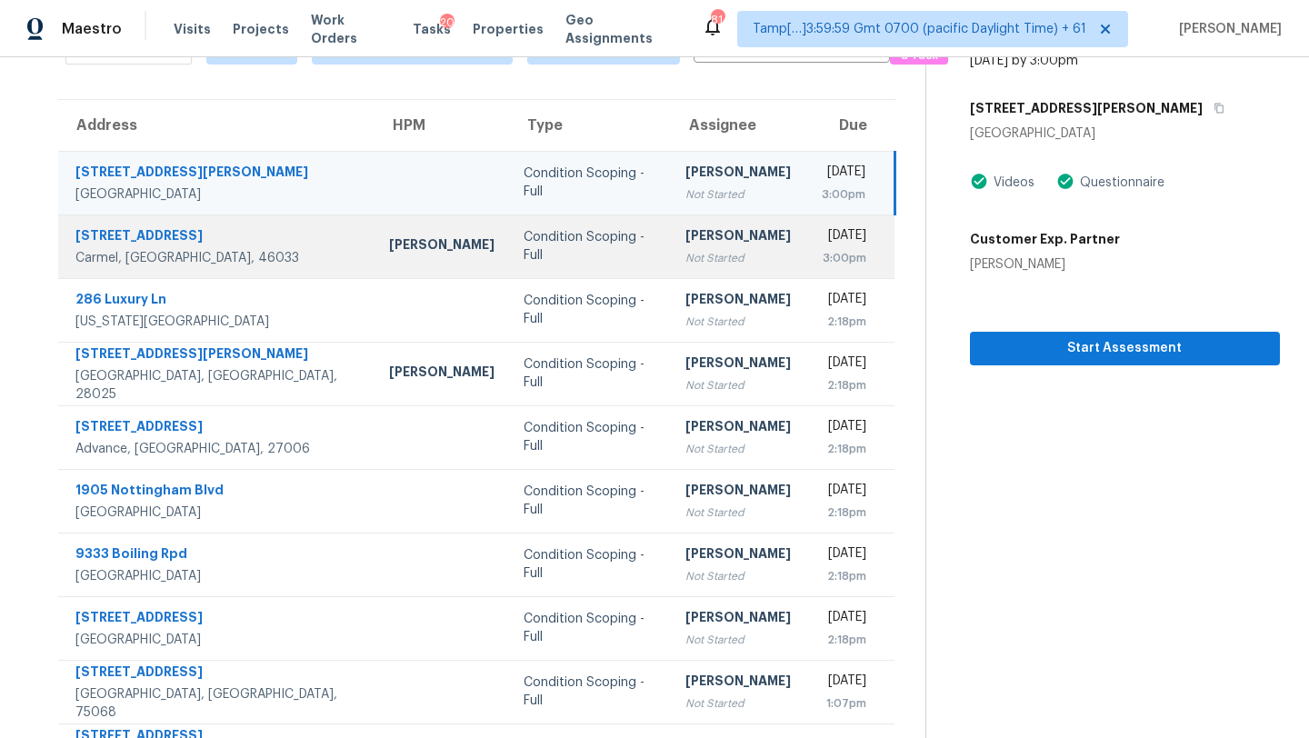
click at [686, 239] on div "[PERSON_NAME]" at bounding box center [737, 237] width 105 height 23
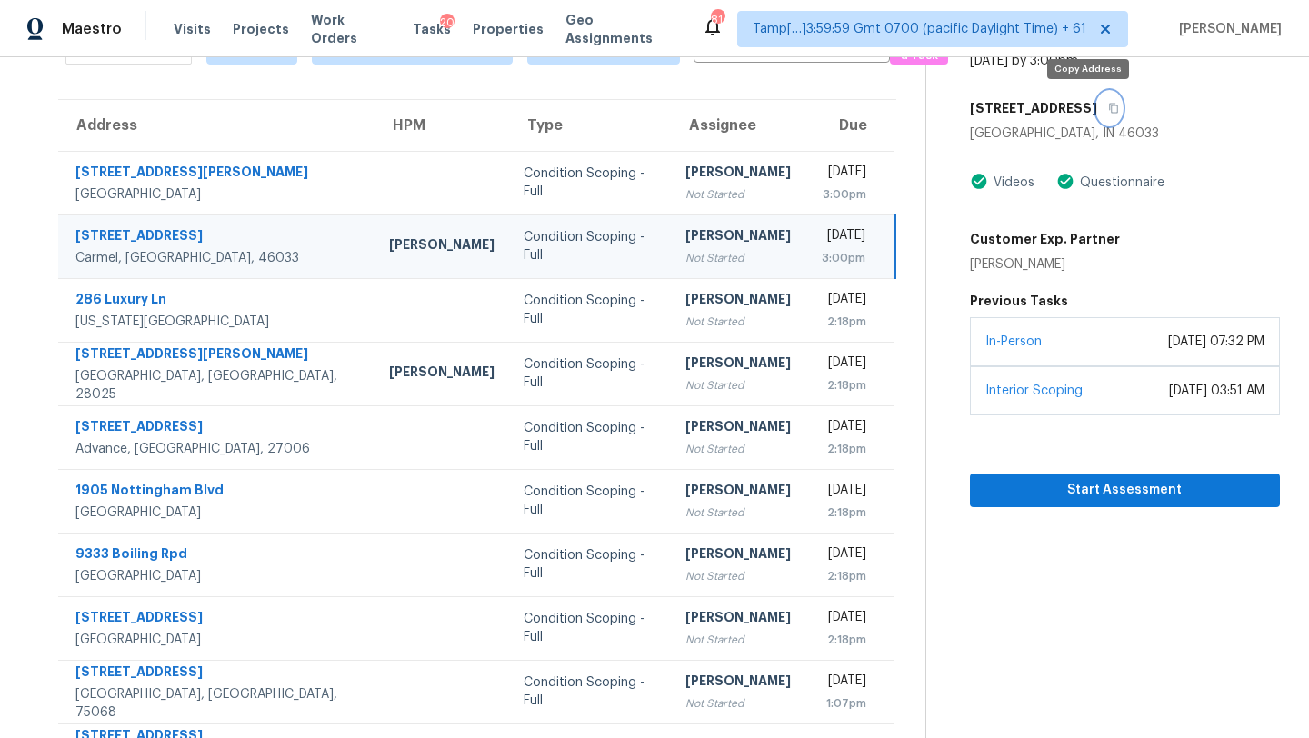
click at [1097, 114] on button "button" at bounding box center [1109, 108] width 25 height 33
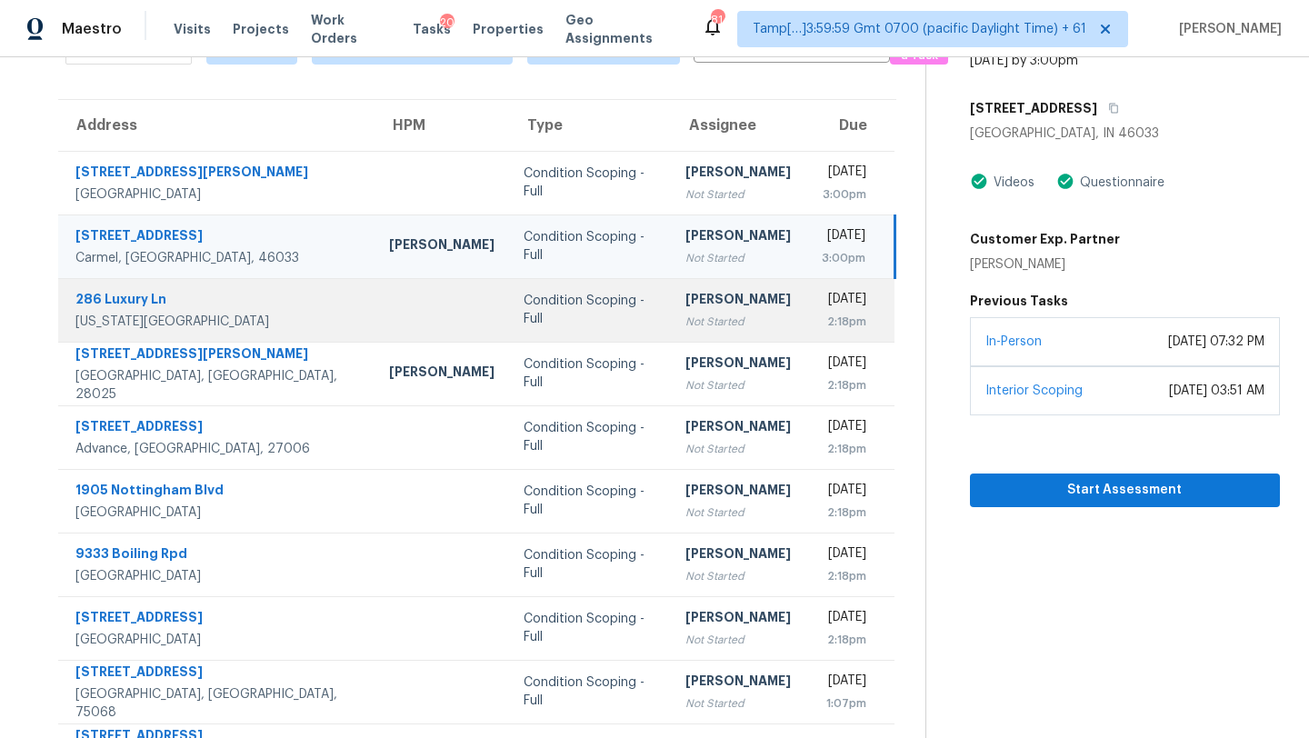
click at [805, 312] on td "[DATE] 2:18pm" at bounding box center [849, 310] width 89 height 64
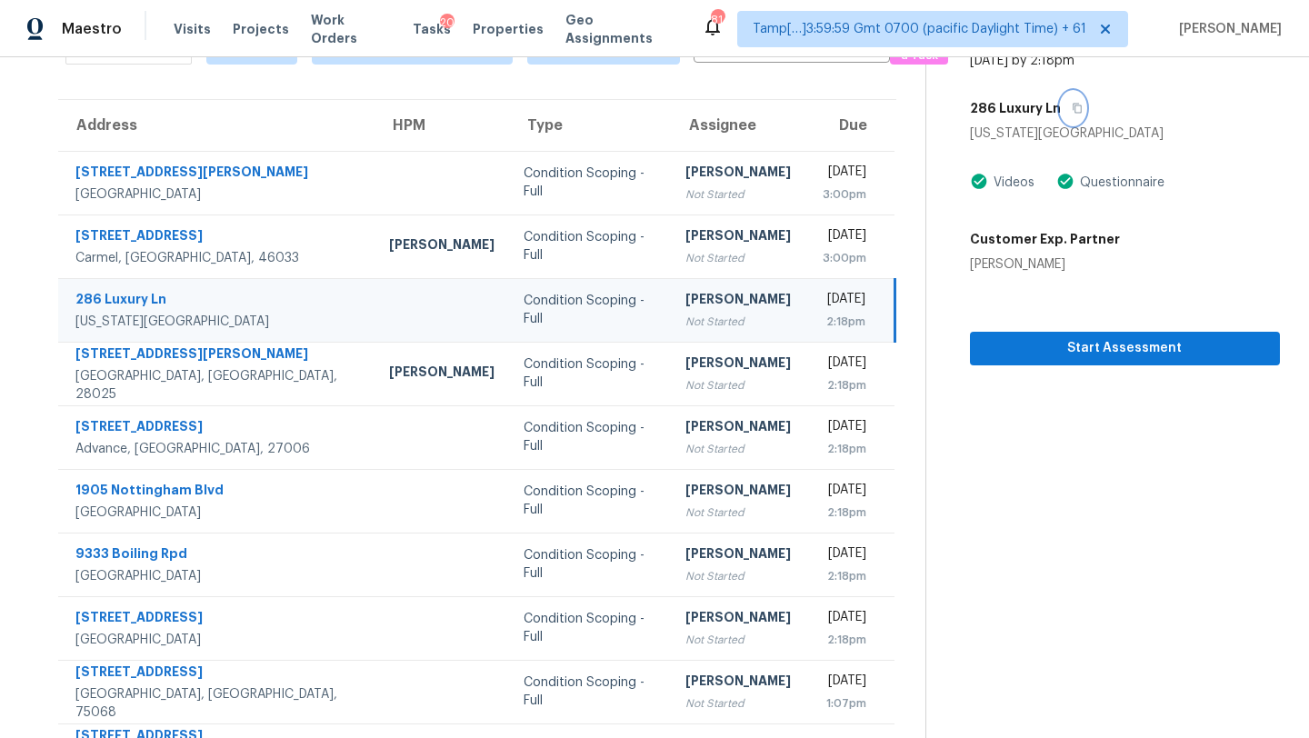
click at [1072, 108] on icon "button" at bounding box center [1077, 108] width 11 height 11
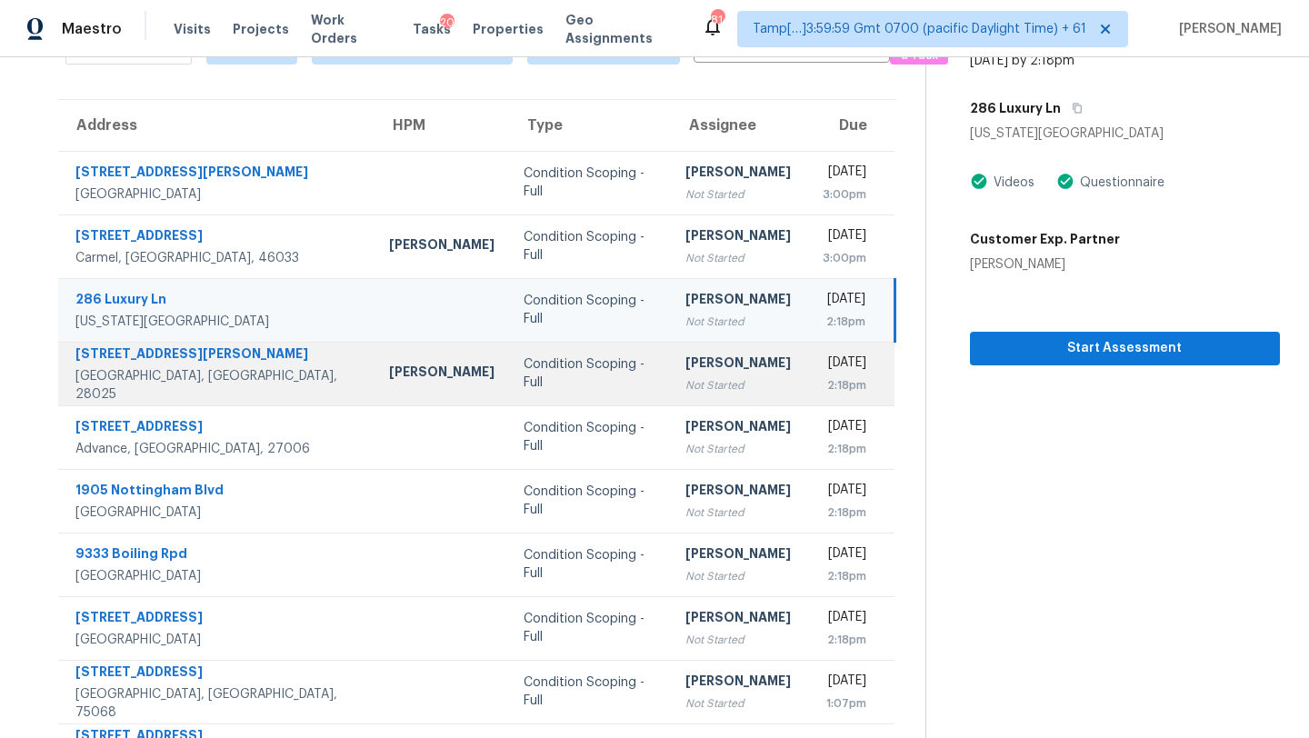
click at [671, 348] on td "[PERSON_NAME] Not Started" at bounding box center [738, 374] width 135 height 64
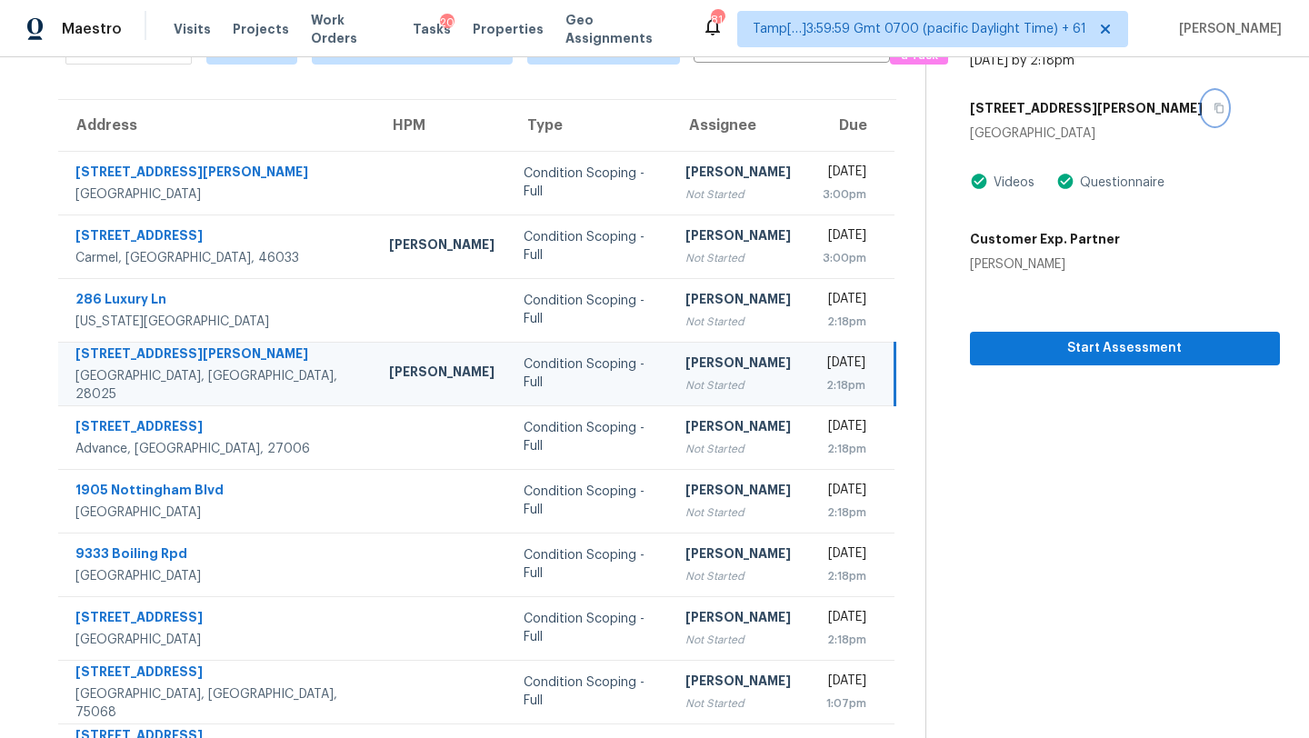
click at [1214, 107] on icon "button" at bounding box center [1219, 108] width 11 height 11
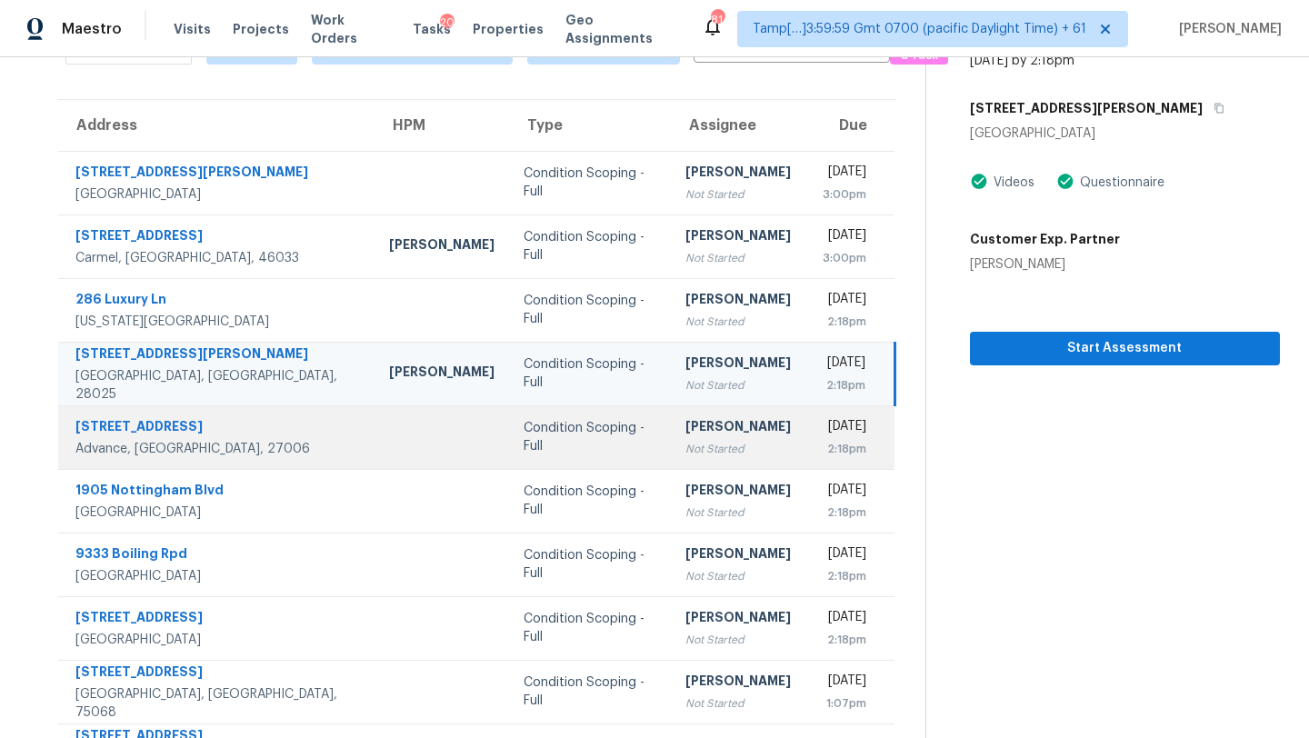
click at [820, 440] on div "2:18pm" at bounding box center [843, 449] width 46 height 18
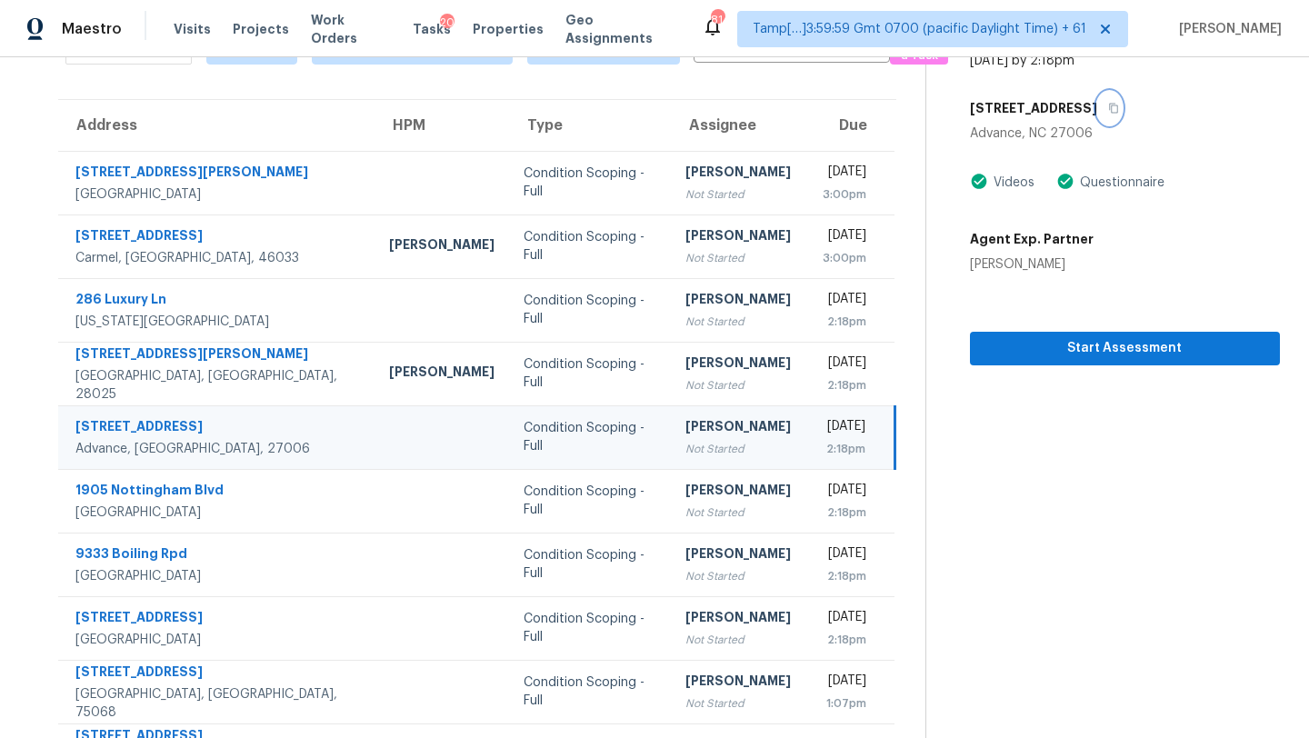
click at [1108, 108] on icon "button" at bounding box center [1113, 108] width 11 height 11
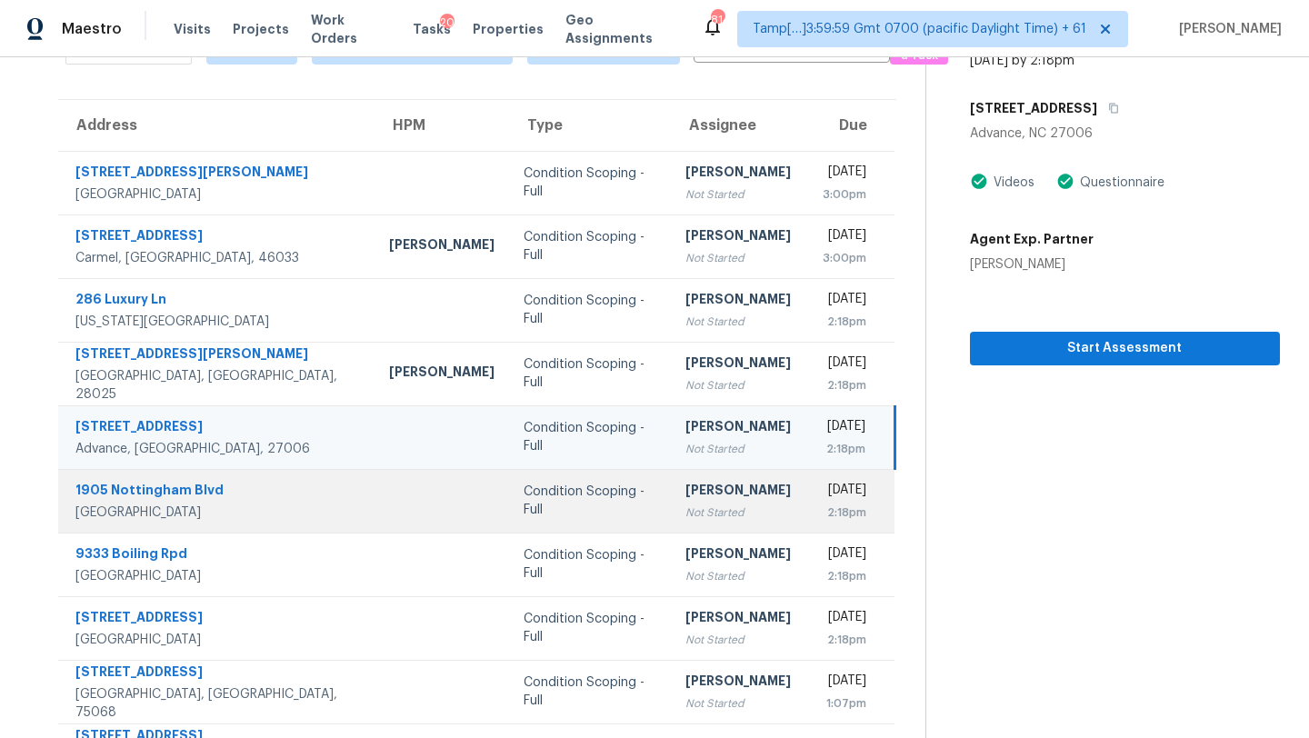
click at [700, 519] on td "[PERSON_NAME] Not Started" at bounding box center [738, 501] width 135 height 64
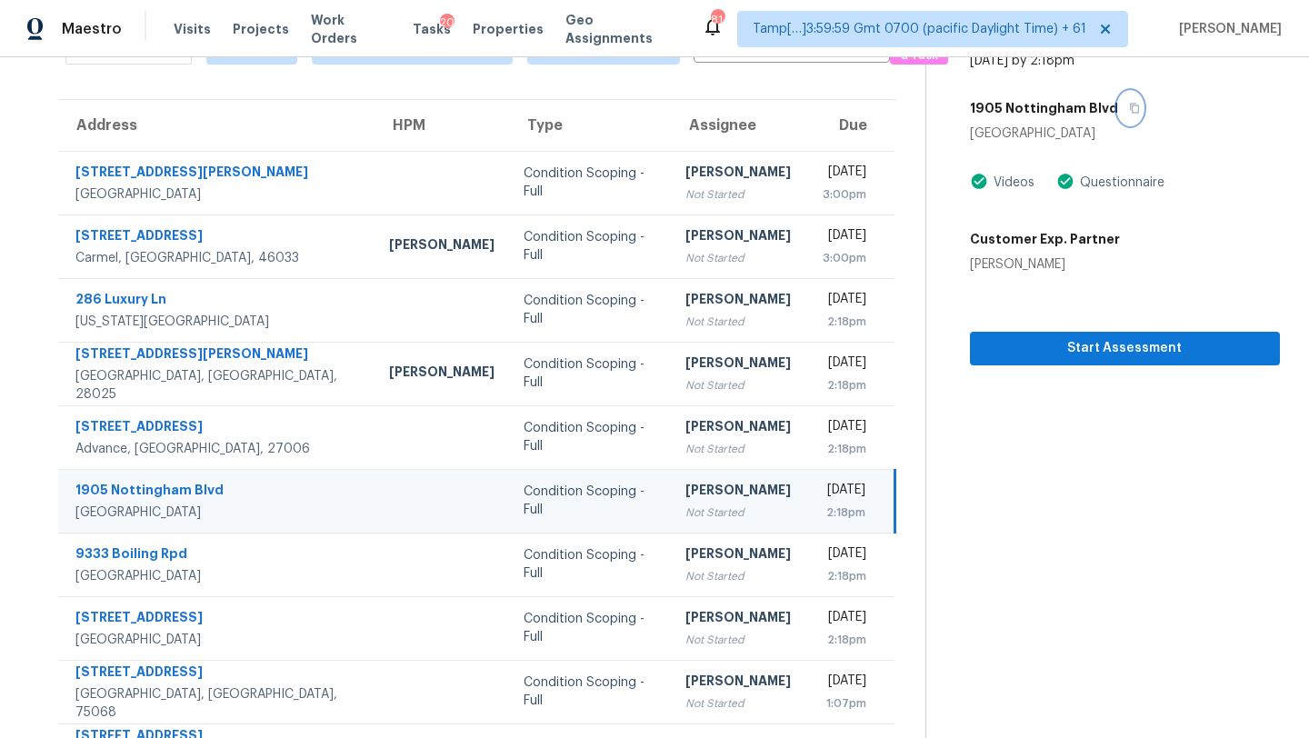
click at [1129, 106] on icon "button" at bounding box center [1134, 108] width 11 height 11
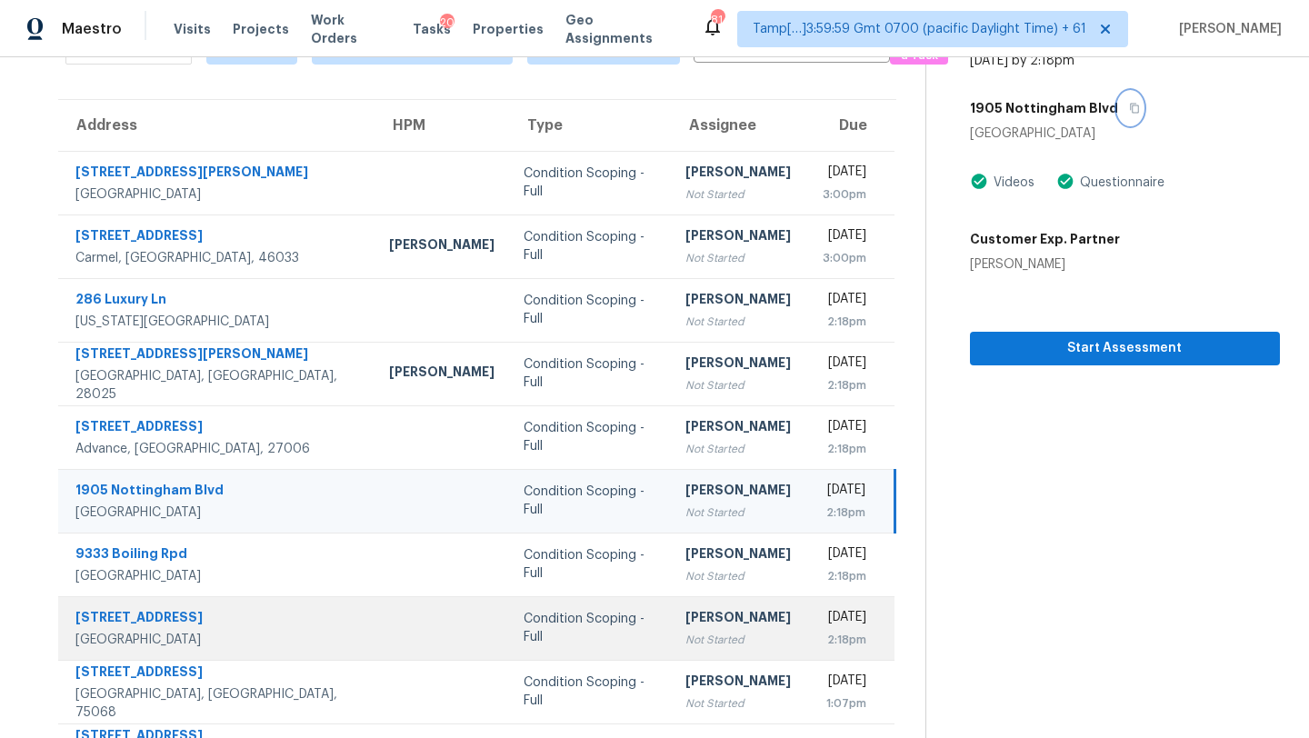
scroll to position [208, 0]
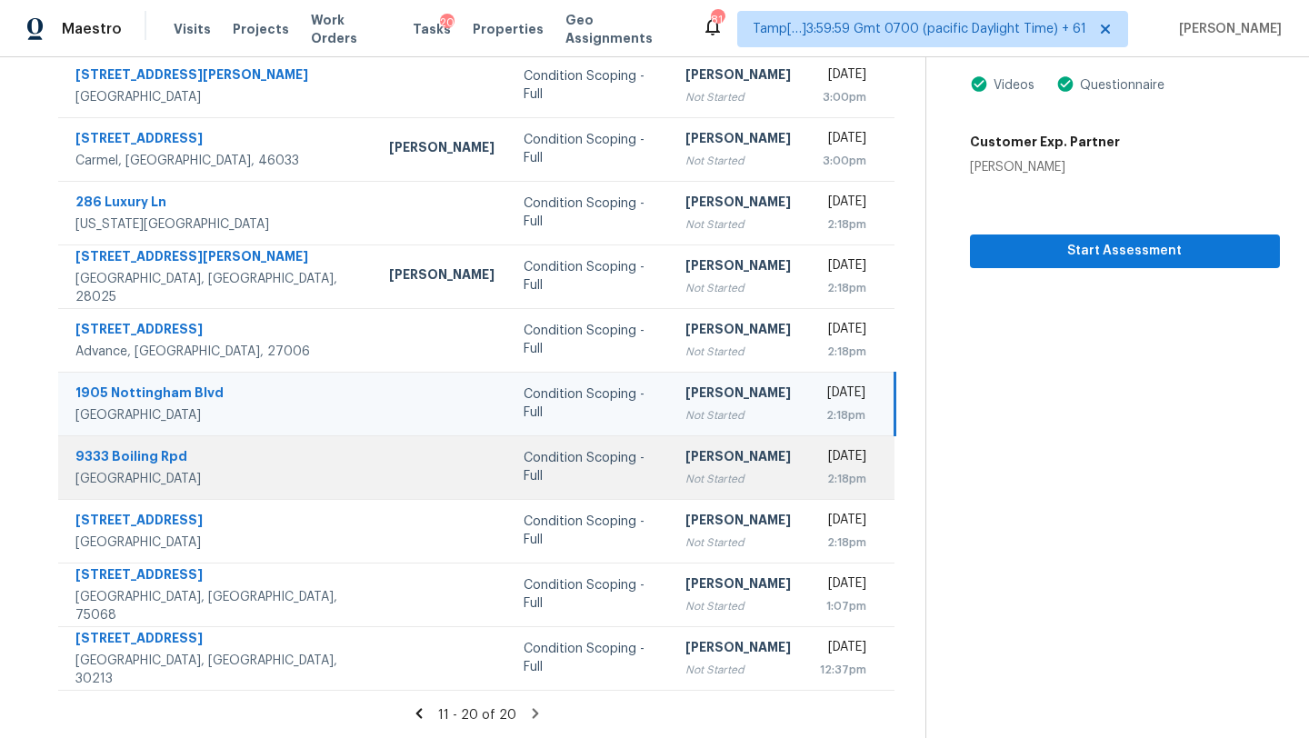
click at [685, 472] on div "Not Started" at bounding box center [737, 479] width 105 height 18
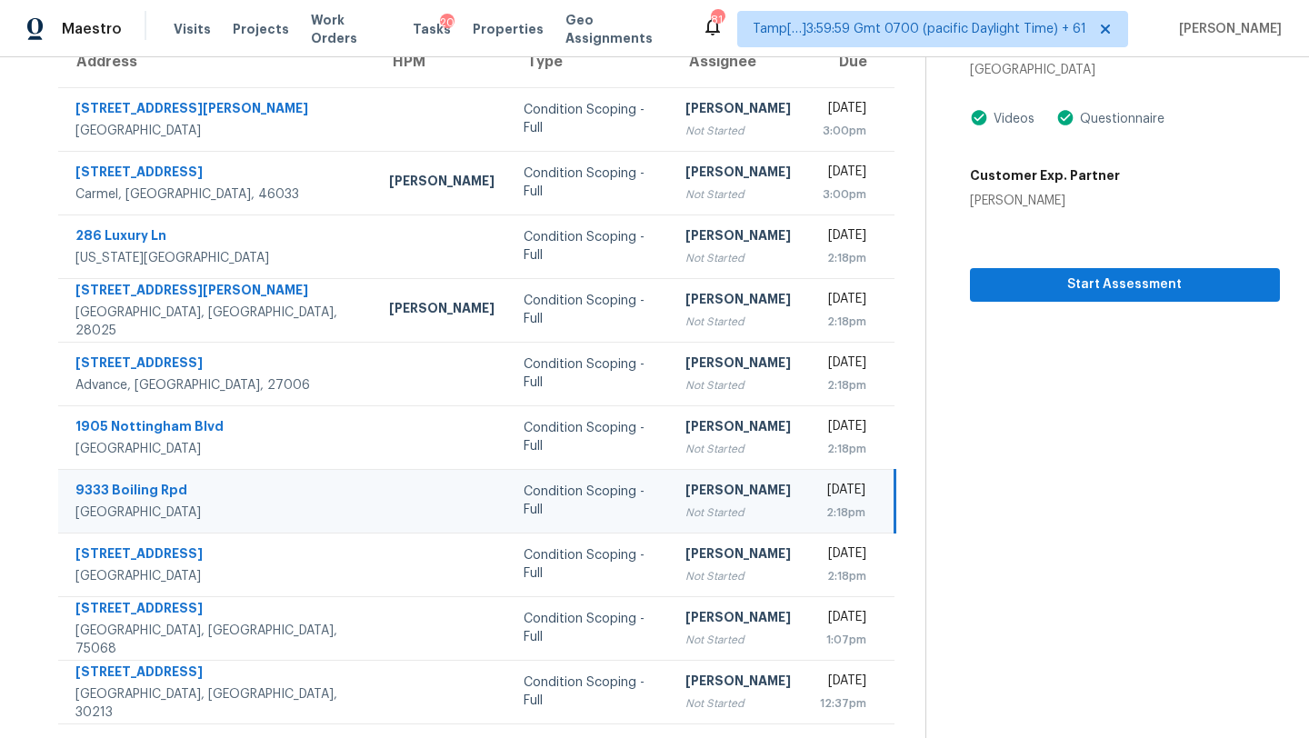
scroll to position [138, 0]
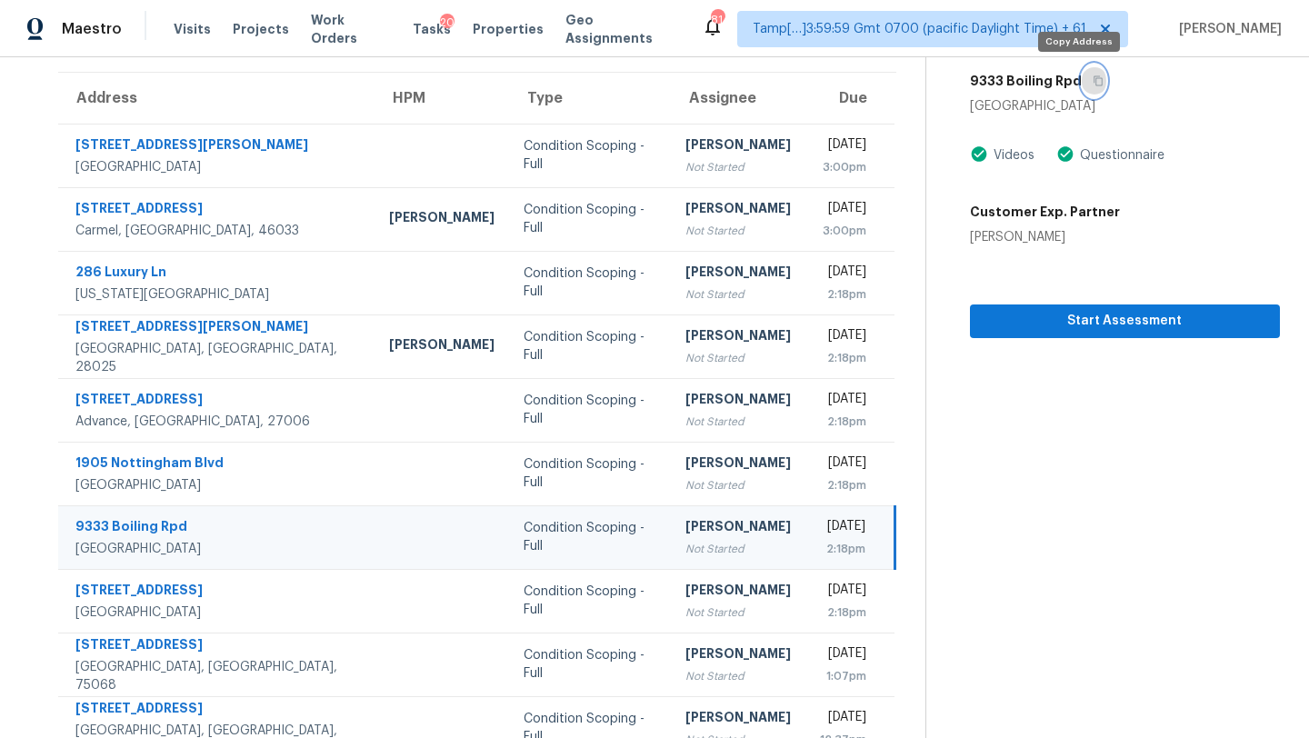
click at [1094, 80] on icon "button" at bounding box center [1098, 81] width 9 height 10
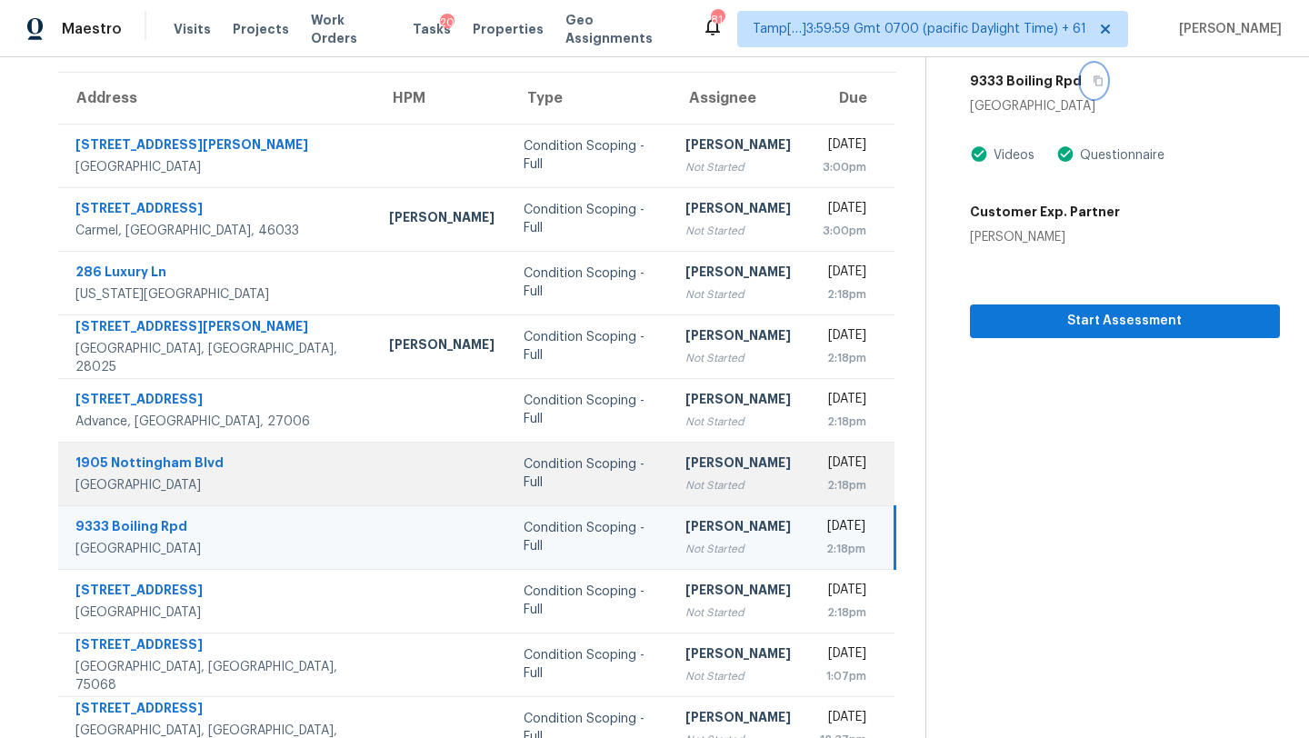
scroll to position [208, 0]
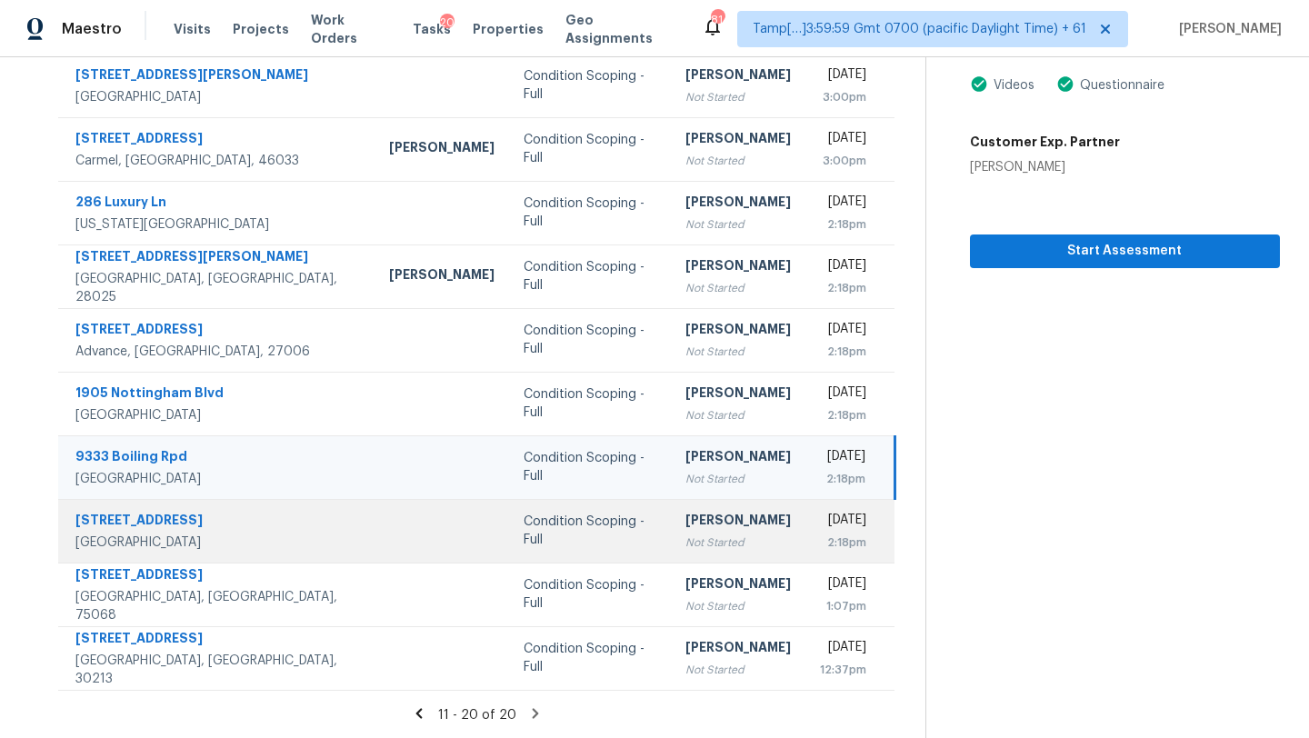
click at [820, 523] on div "[DATE]" at bounding box center [843, 522] width 46 height 23
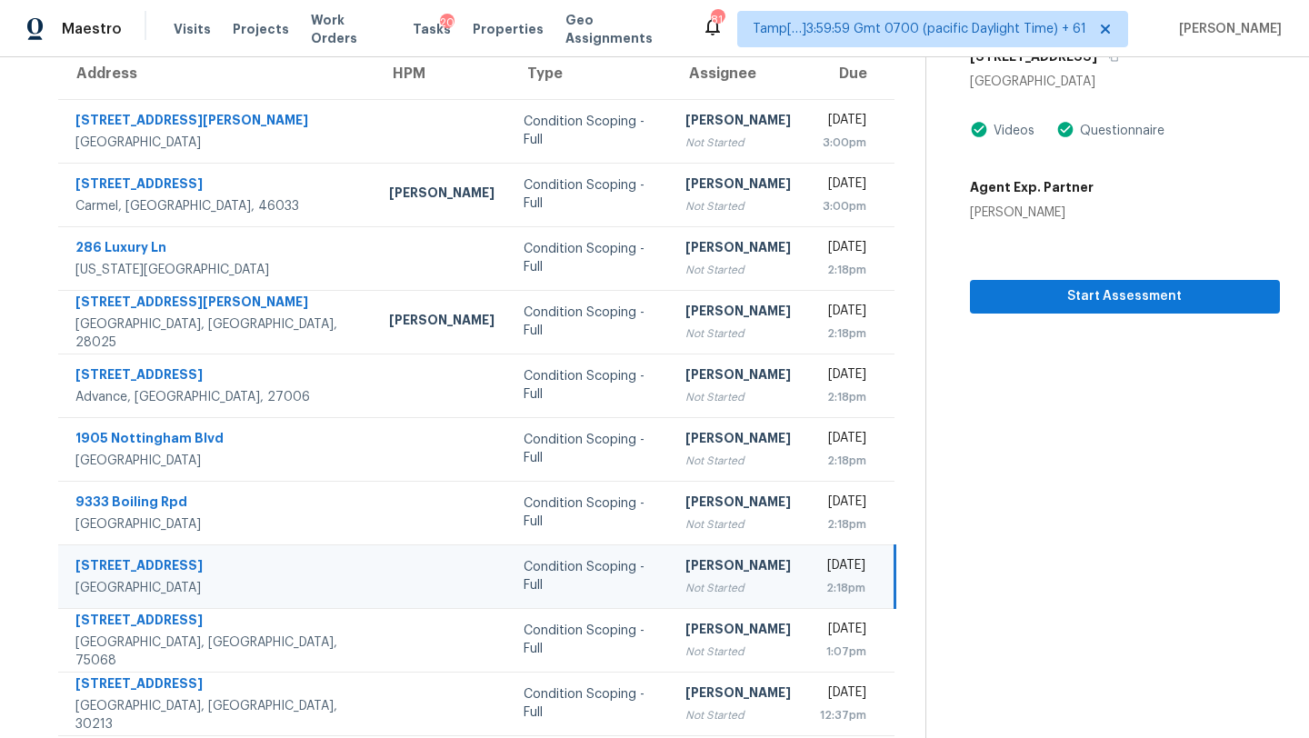
scroll to position [140, 0]
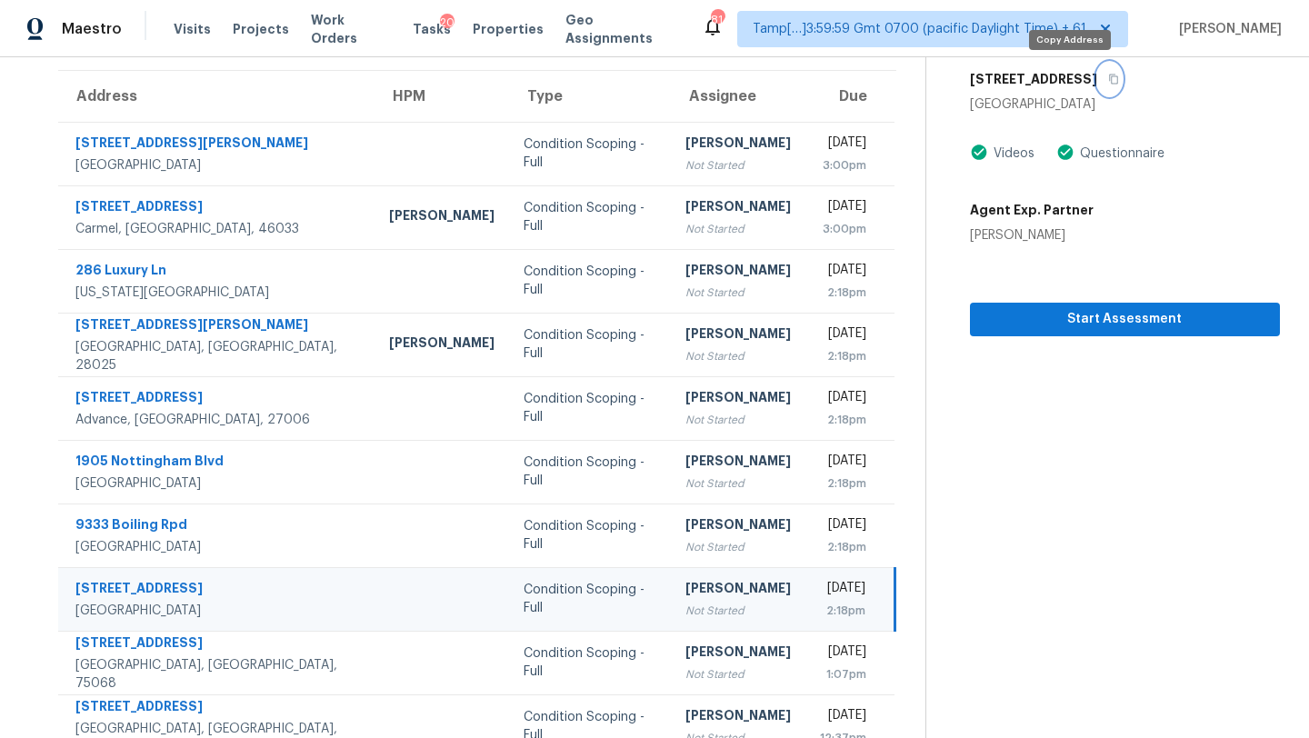
click at [1108, 78] on icon "button" at bounding box center [1113, 79] width 11 height 11
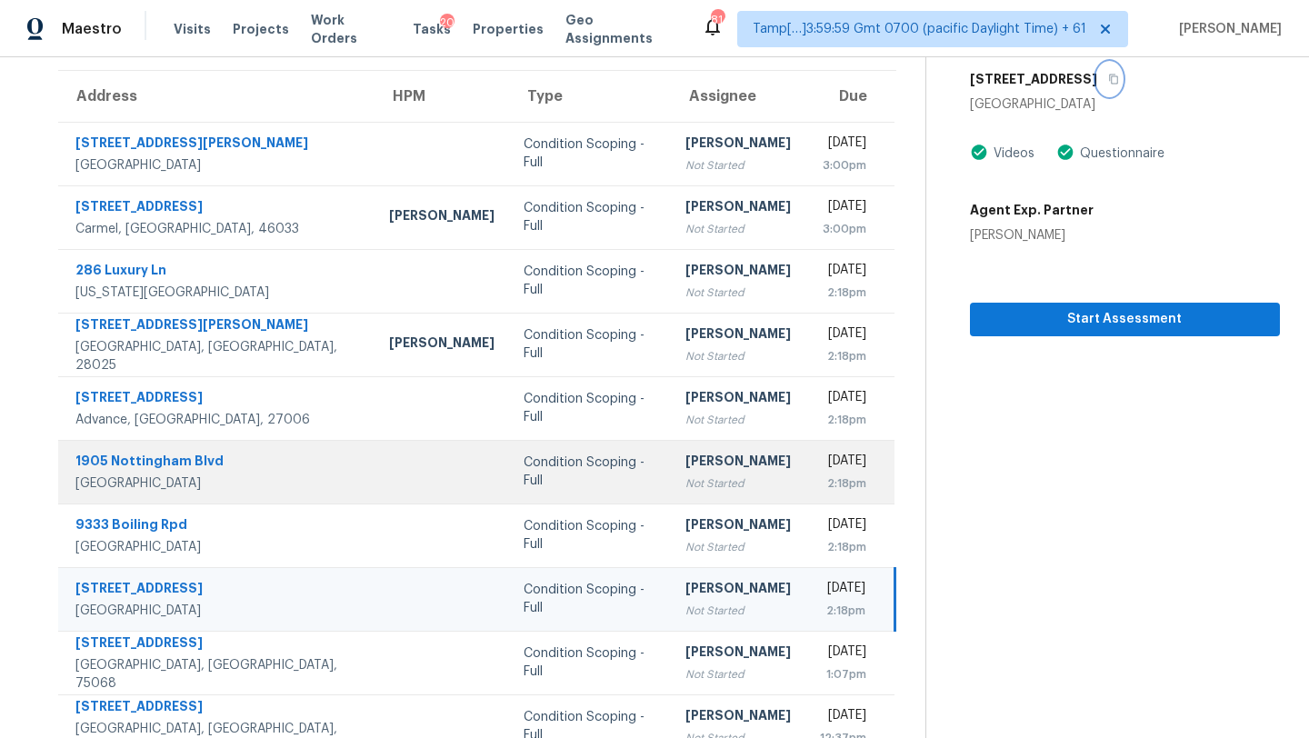
scroll to position [208, 0]
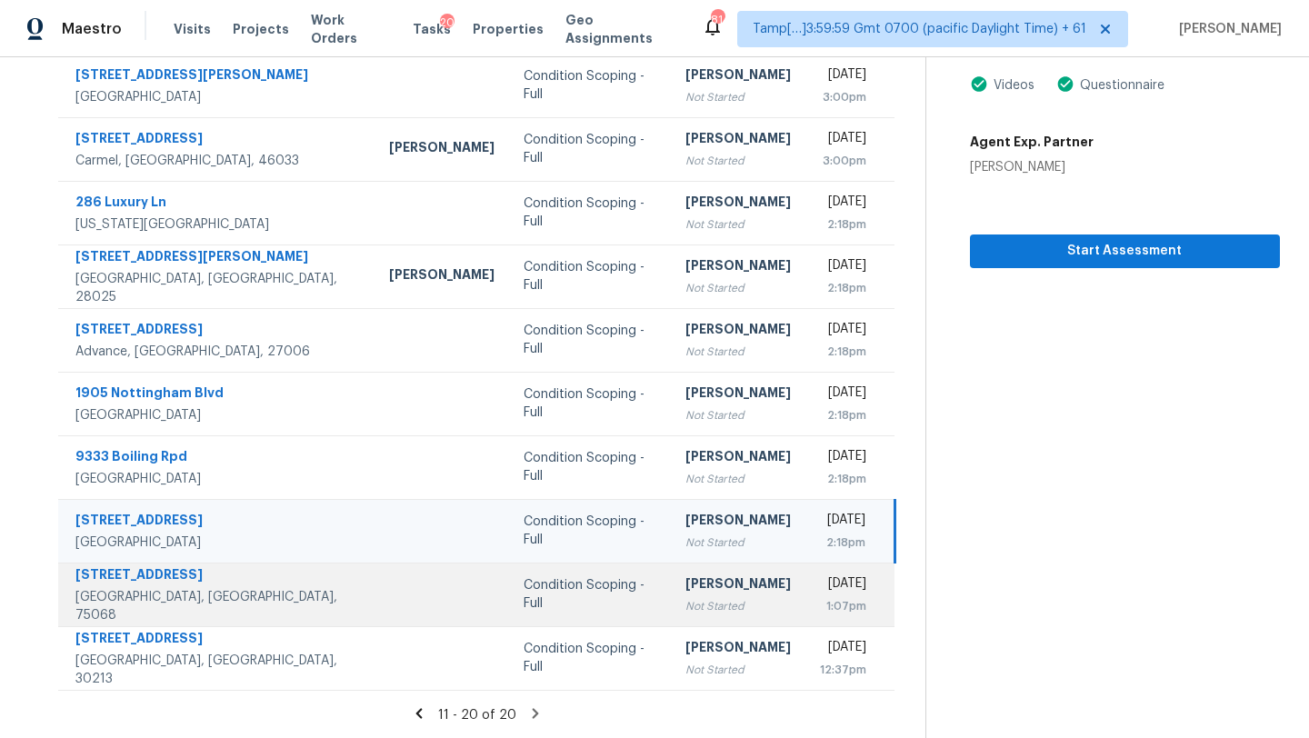
click at [820, 586] on div "[DATE]" at bounding box center [843, 585] width 46 height 23
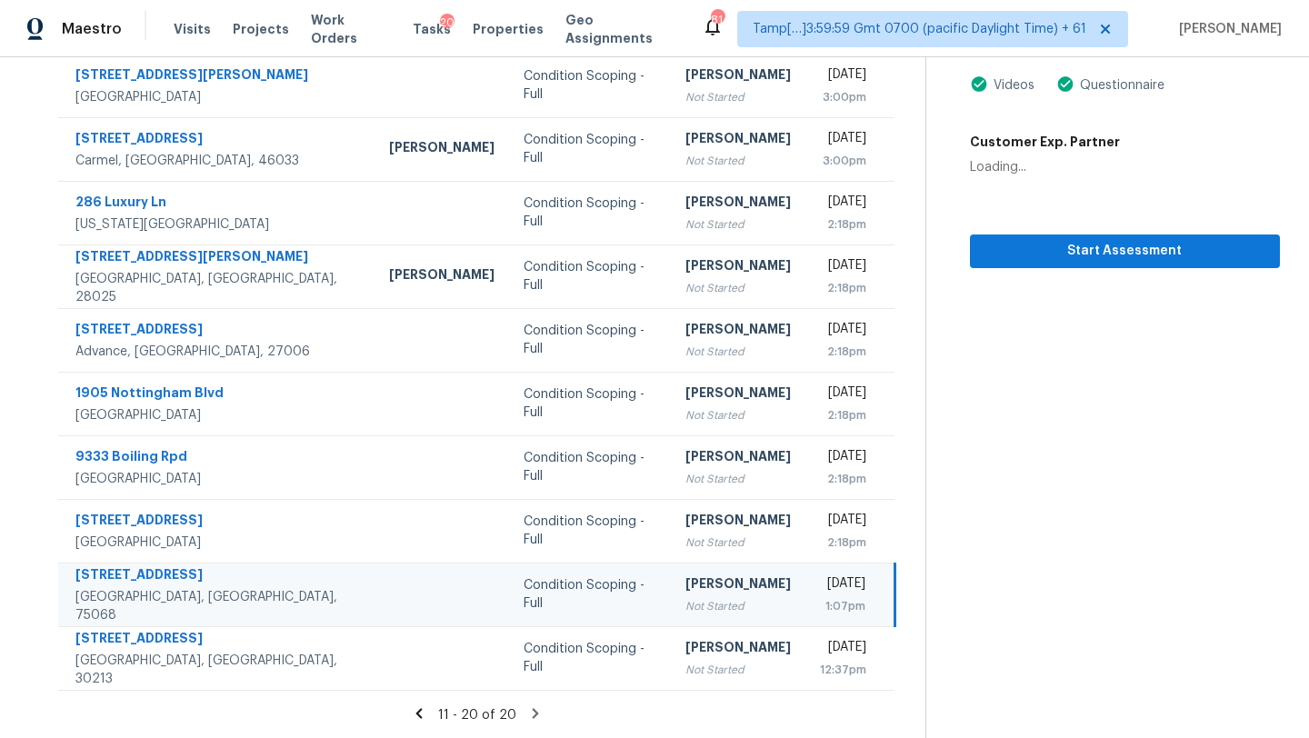
scroll to position [91, 0]
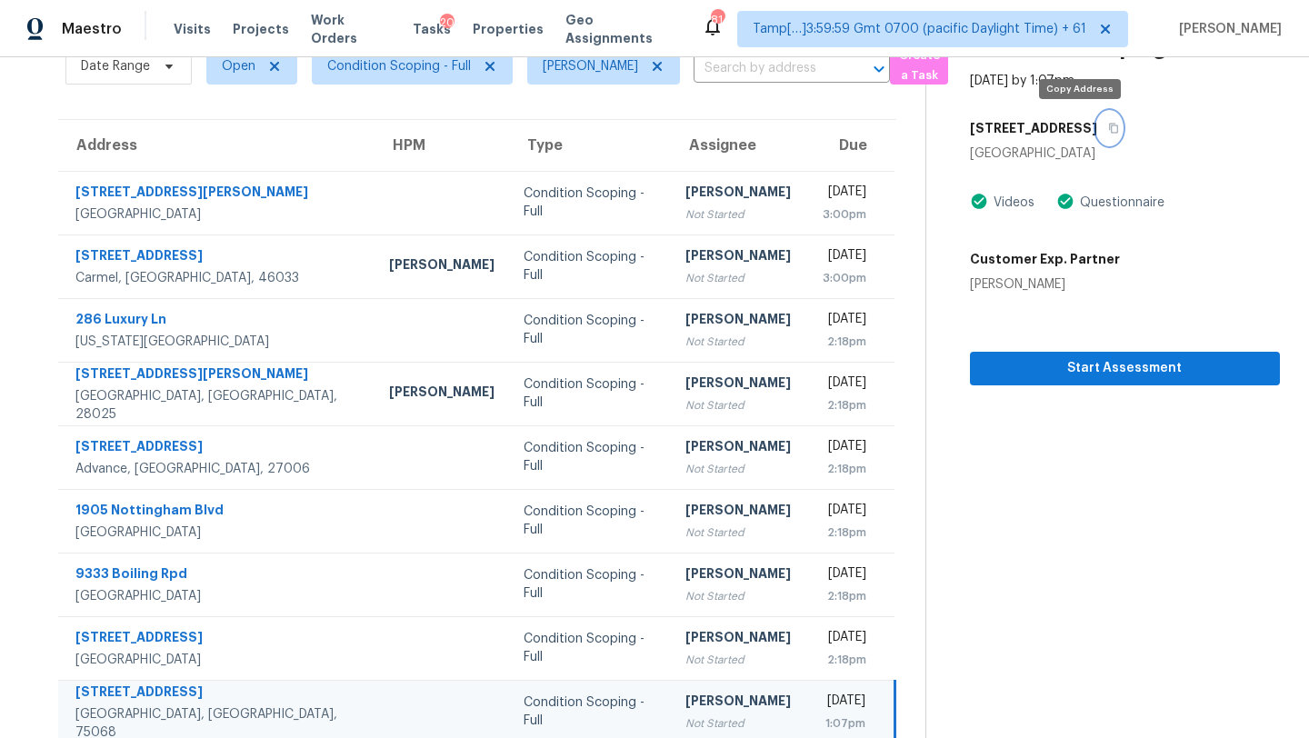
click at [1097, 135] on button "button" at bounding box center [1109, 128] width 25 height 33
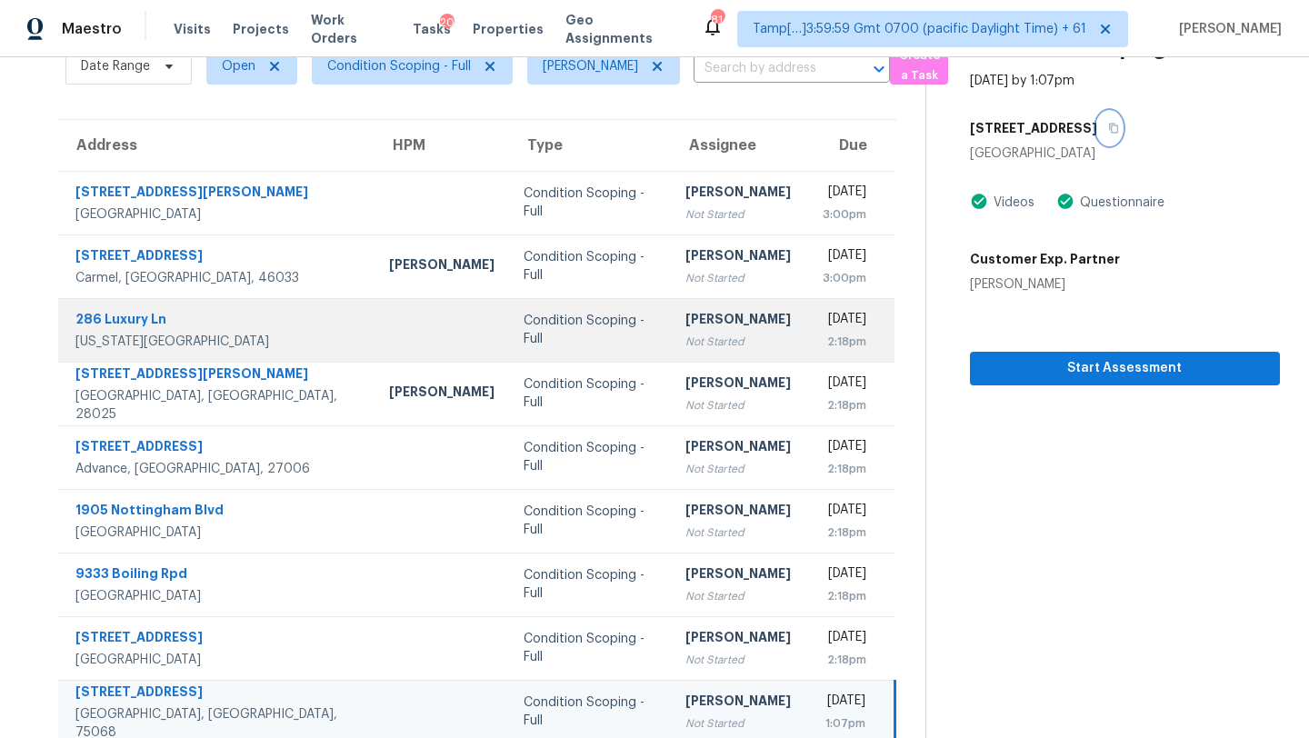
scroll to position [208, 0]
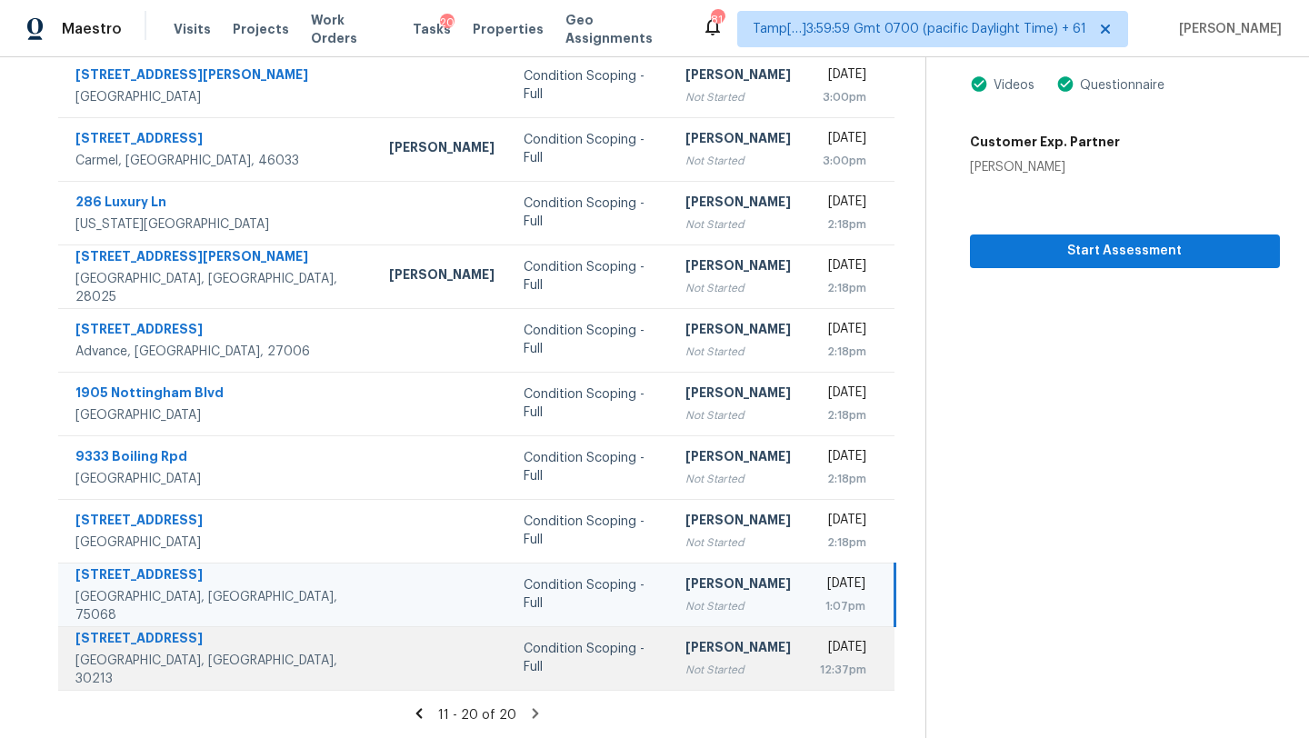
click at [700, 656] on td "[PERSON_NAME] Not Started" at bounding box center [738, 658] width 135 height 64
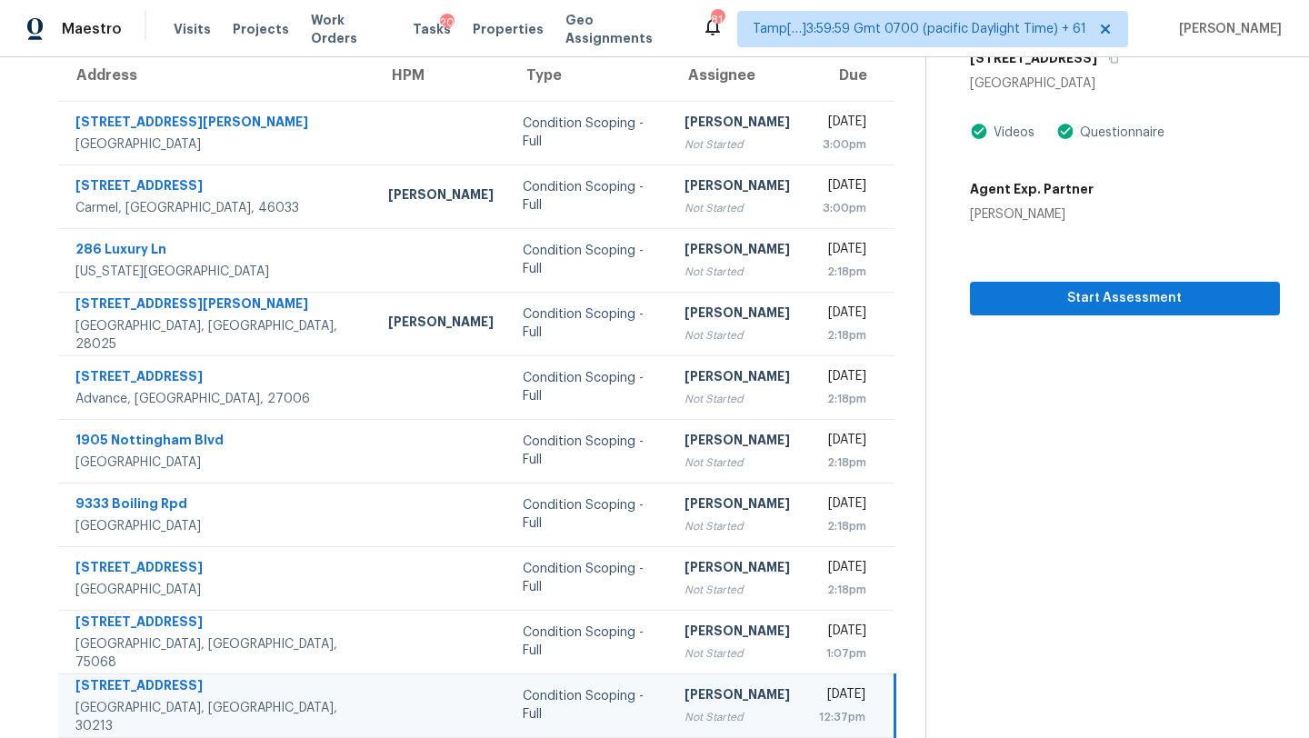
scroll to position [100, 0]
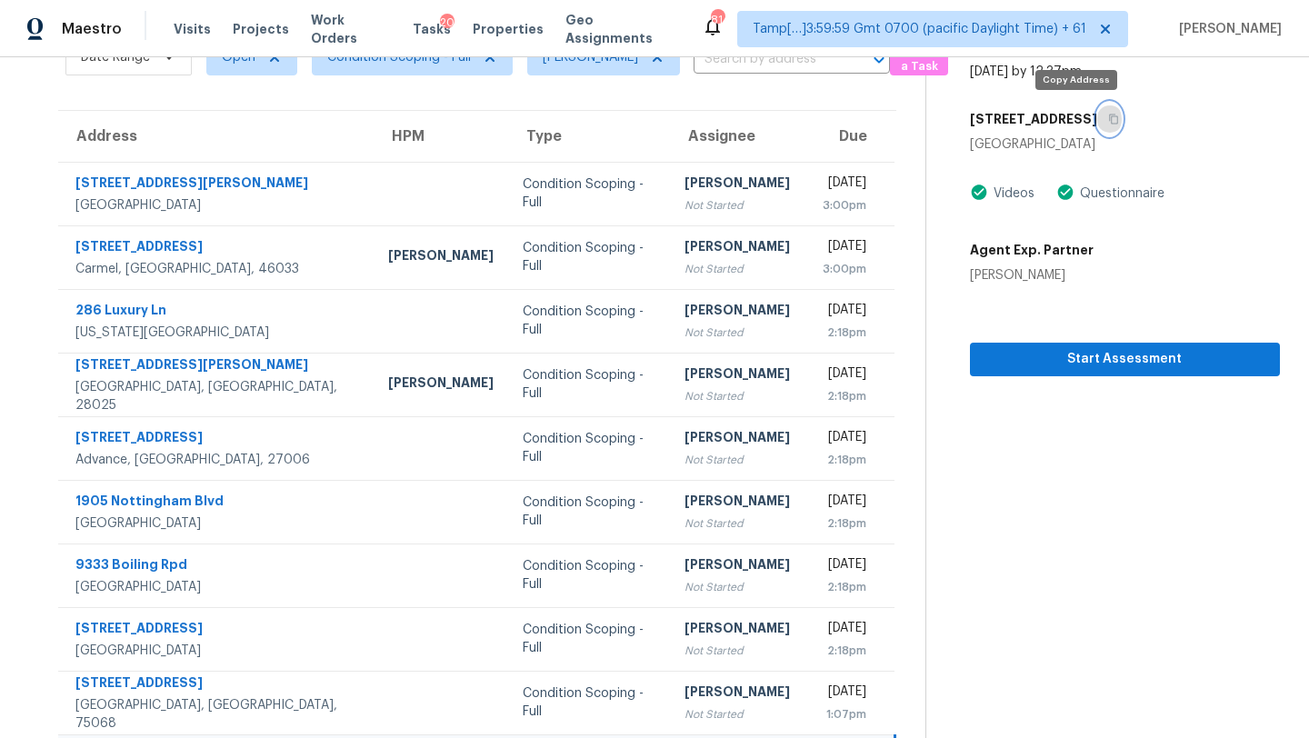
click at [1108, 118] on icon "button" at bounding box center [1113, 119] width 11 height 11
